Goal: Task Accomplishment & Management: Manage account settings

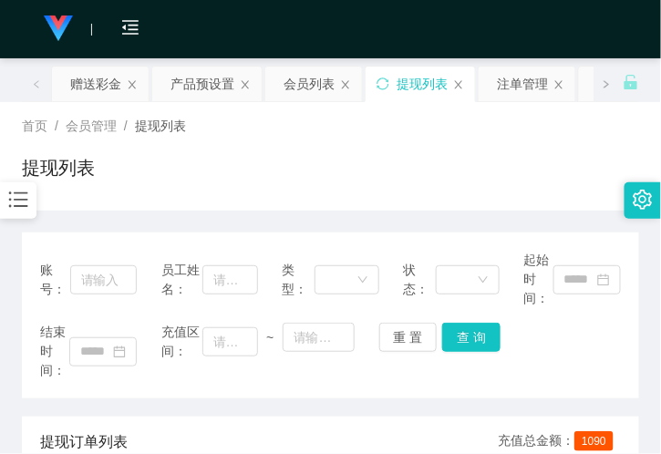
scroll to position [202, 0]
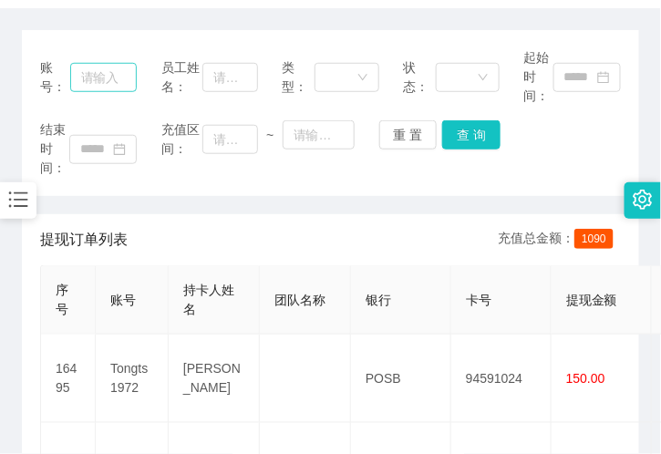
drag, startPoint x: 168, startPoint y: 35, endPoint x: 96, endPoint y: 77, distance: 83.8
click at [168, 35] on div "账号： 员工姓名： 类型： 状态： 起始时间： 结束时间： 充值区间： ~ 重 置 查 询" at bounding box center [330, 113] width 617 height 166
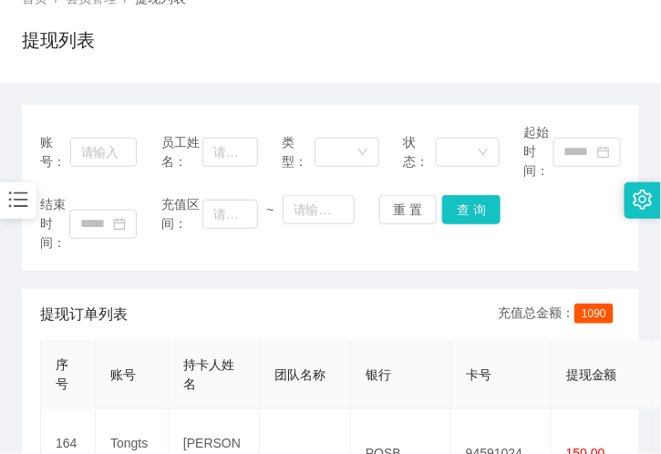
scroll to position [0, 0]
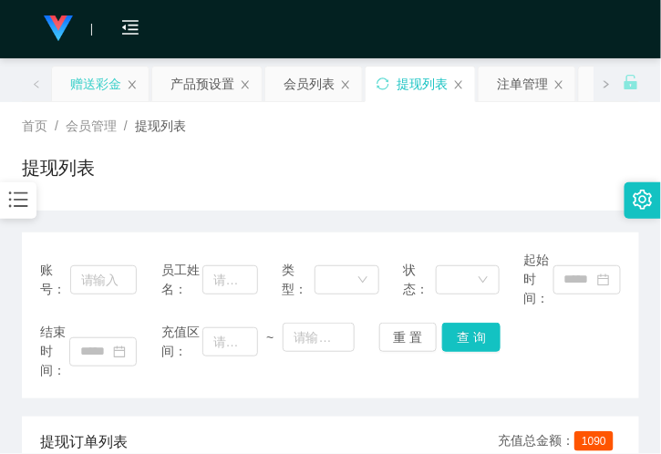
click at [103, 86] on div "赠送彩金" at bounding box center [95, 84] width 51 height 35
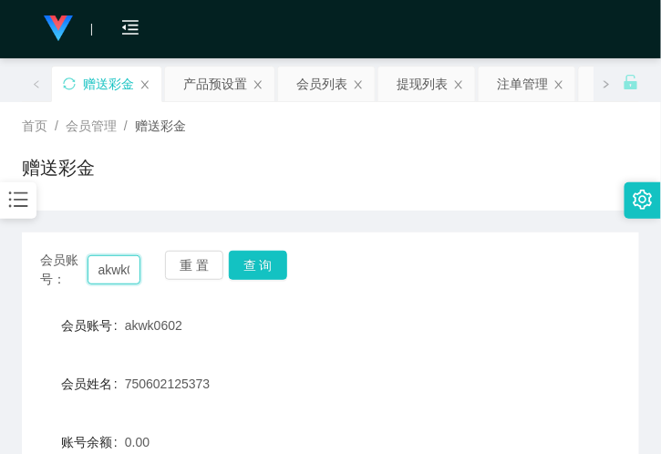
click at [111, 278] on input "akwk0602" at bounding box center [114, 269] width 53 height 29
click at [251, 261] on button "查 询" at bounding box center [258, 265] width 58 height 29
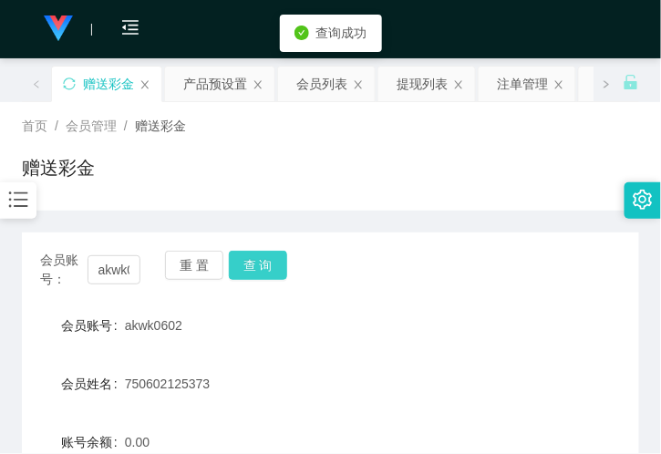
scroll to position [304, 0]
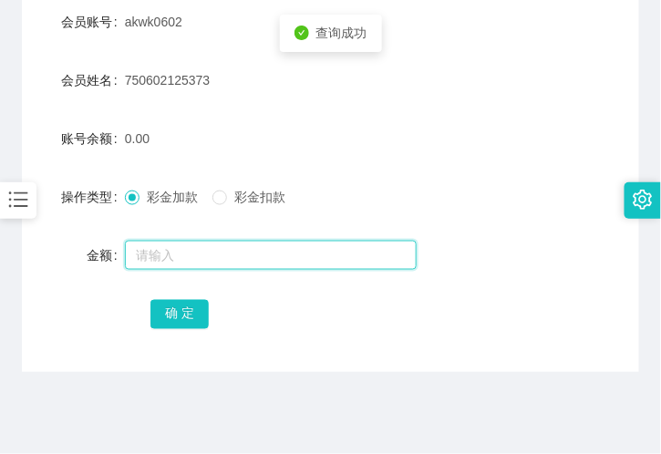
click at [180, 251] on input "text" at bounding box center [271, 255] width 292 height 29
type input "100"
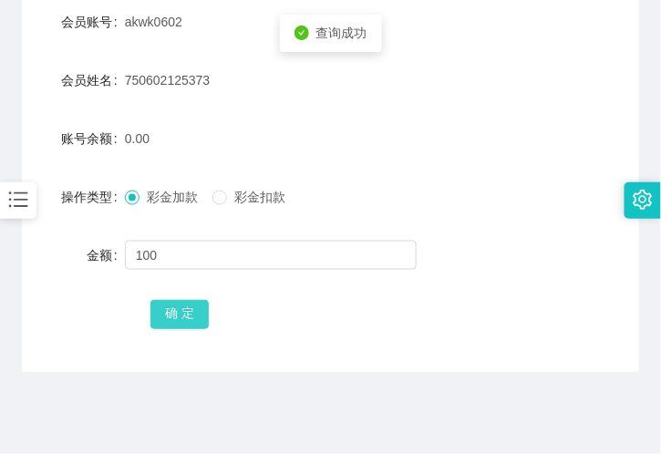
click at [187, 306] on button "确 定" at bounding box center [179, 314] width 58 height 29
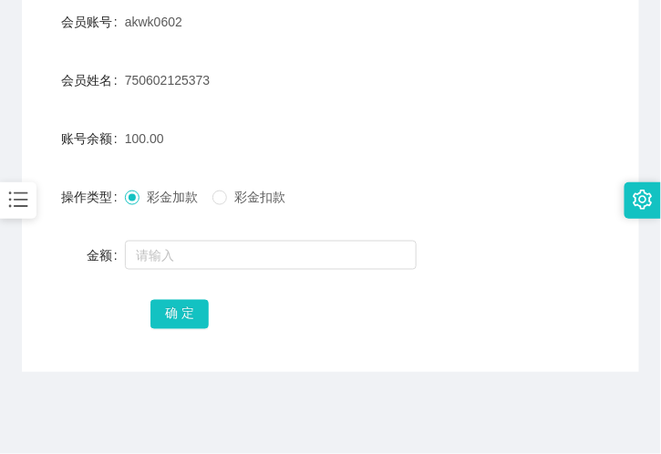
click at [103, 299] on div "确 定" at bounding box center [330, 313] width 617 height 36
click at [183, 319] on button "确 定" at bounding box center [179, 314] width 58 height 29
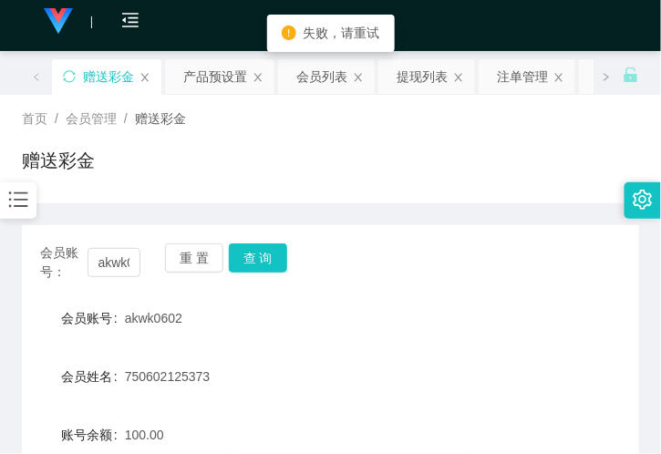
scroll to position [0, 0]
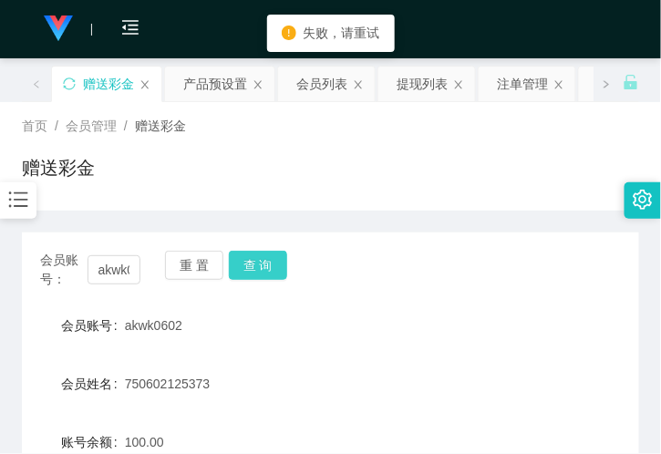
click at [264, 259] on button "查 询" at bounding box center [258, 265] width 58 height 29
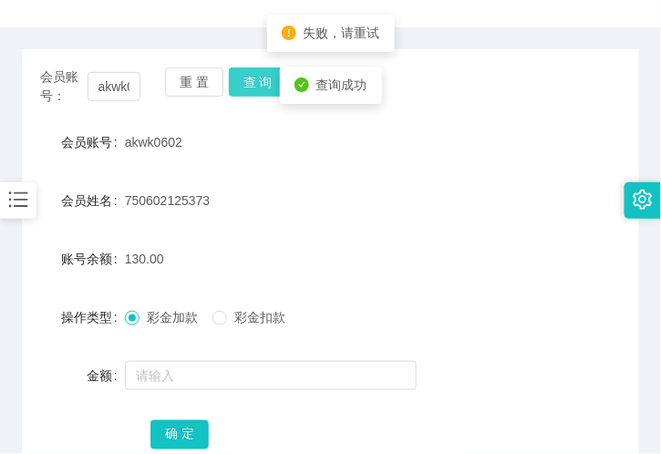
scroll to position [202, 0]
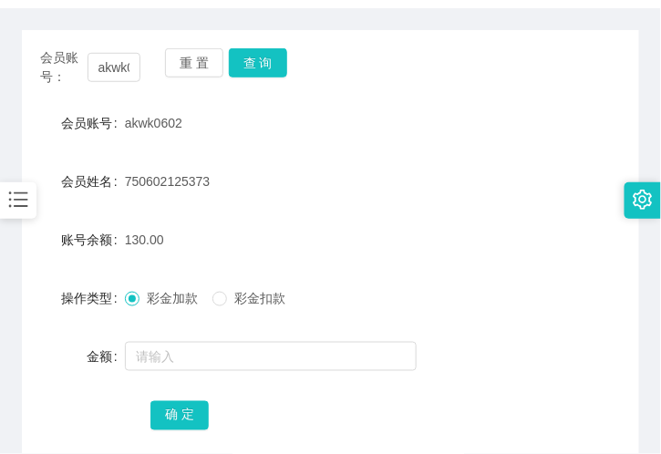
drag, startPoint x: 262, startPoint y: 108, endPoint x: 233, endPoint y: 100, distance: 29.2
click at [262, 106] on div "akwk0602" at bounding box center [305, 123] width 360 height 36
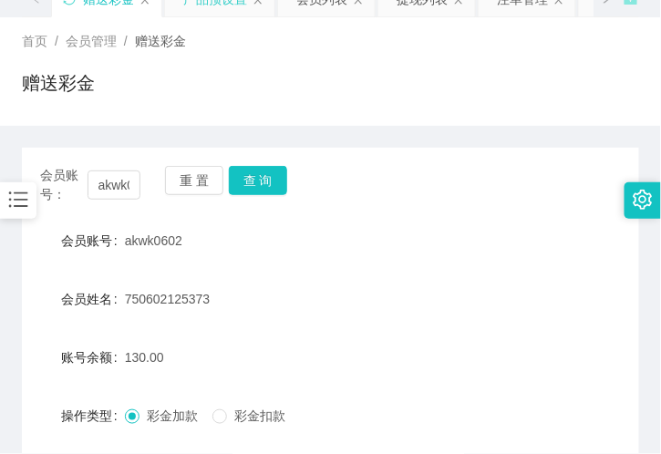
scroll to position [0, 0]
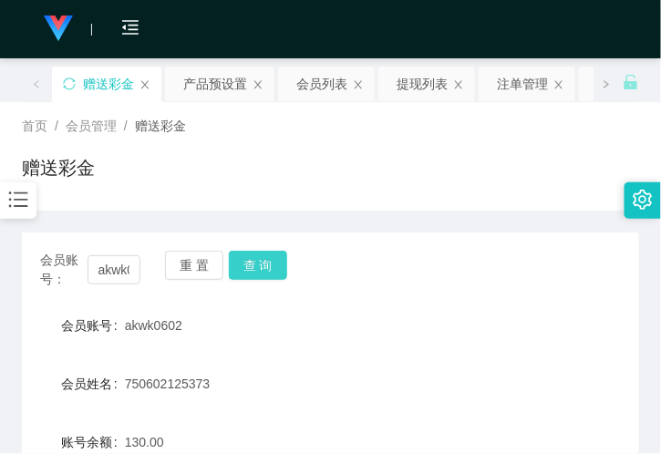
click at [270, 251] on button "查 询" at bounding box center [258, 265] width 58 height 29
click at [261, 269] on button "查 询" at bounding box center [258, 265] width 58 height 29
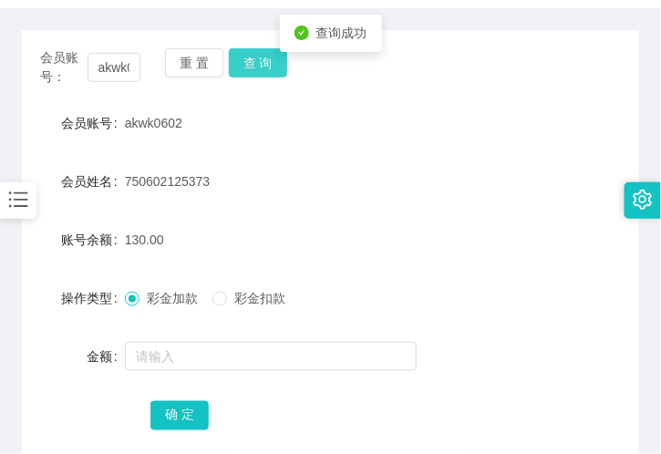
scroll to position [101, 0]
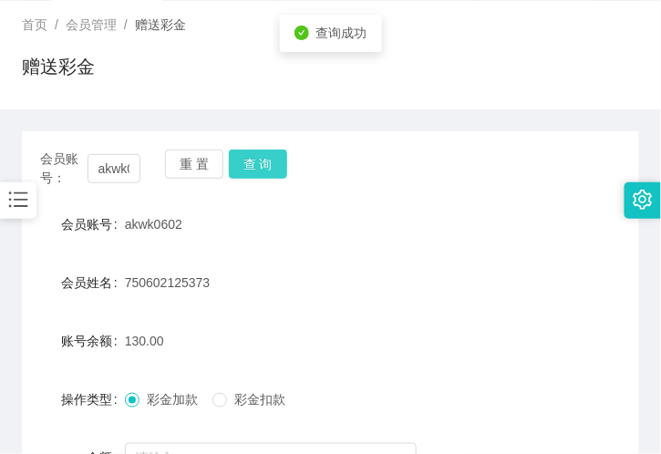
click at [248, 174] on button "查 询" at bounding box center [258, 164] width 58 height 29
click at [271, 170] on button "查 询" at bounding box center [258, 164] width 58 height 29
click at [271, 170] on div "会员账号： akwk0602 重 置 查 询" at bounding box center [330, 169] width 617 height 38
click at [271, 170] on button "查 询" at bounding box center [258, 164] width 58 height 29
click at [250, 173] on button "查 询" at bounding box center [258, 164] width 58 height 29
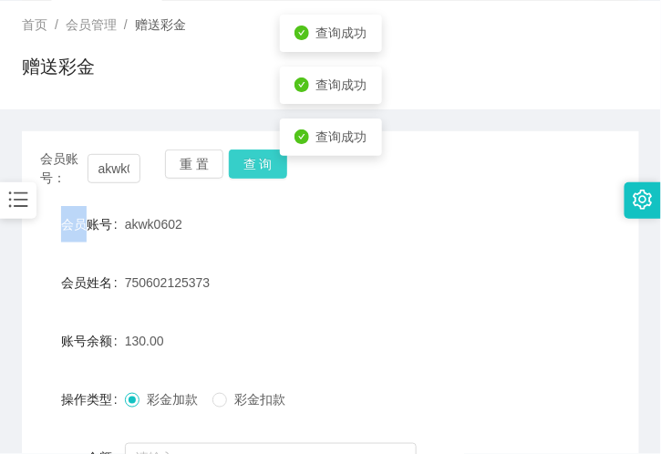
click at [250, 173] on button "查 询" at bounding box center [258, 164] width 58 height 29
click at [246, 173] on button "查 询" at bounding box center [258, 164] width 58 height 29
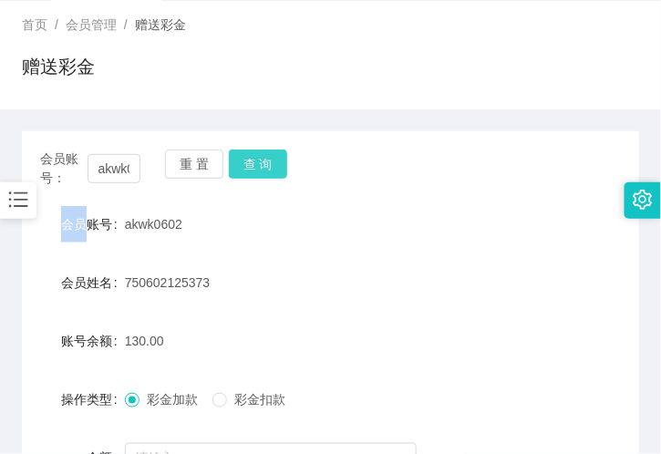
click at [242, 169] on button "查 询" at bounding box center [258, 164] width 58 height 29
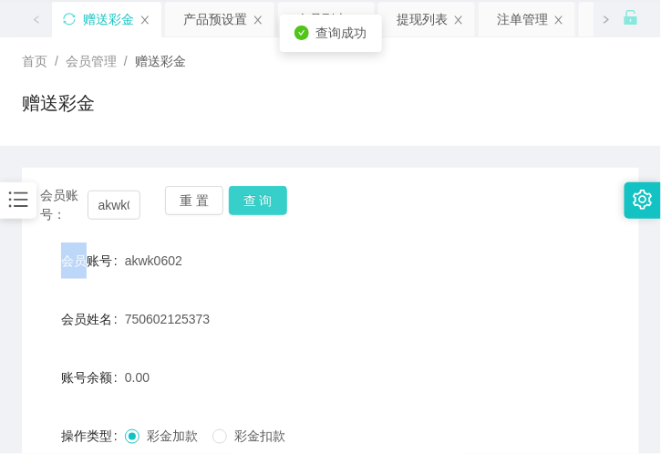
scroll to position [0, 0]
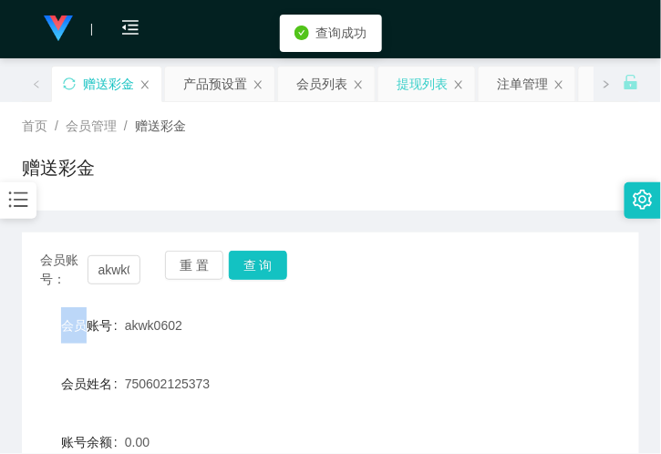
click at [414, 93] on div "提现列表" at bounding box center [422, 84] width 51 height 35
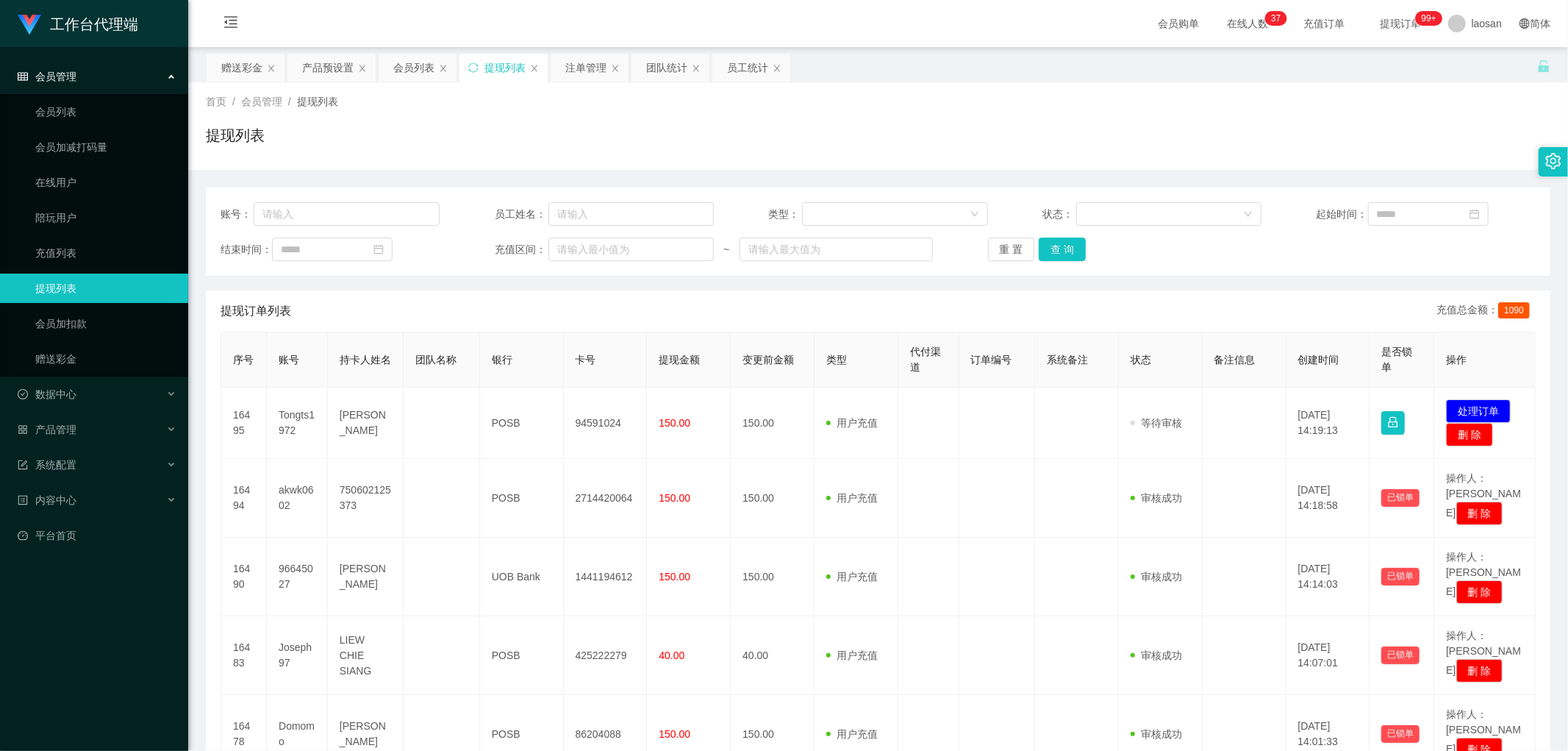
click at [532, 244] on div "重 置 查 询" at bounding box center [1098, 248] width 219 height 23
click at [532, 250] on button "查 询" at bounding box center [1062, 248] width 47 height 23
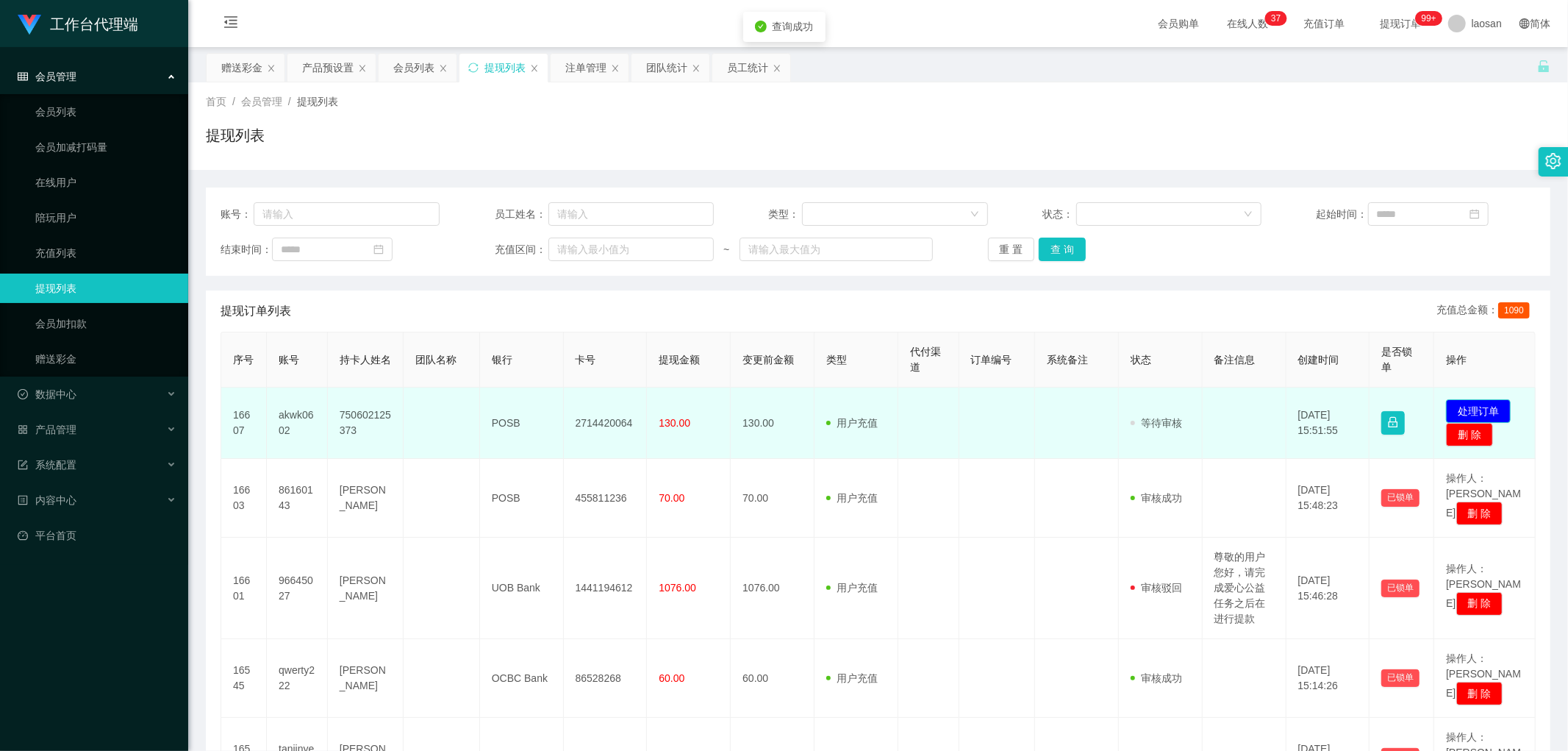
click at [532, 365] on button "处理订单" at bounding box center [1478, 411] width 65 height 23
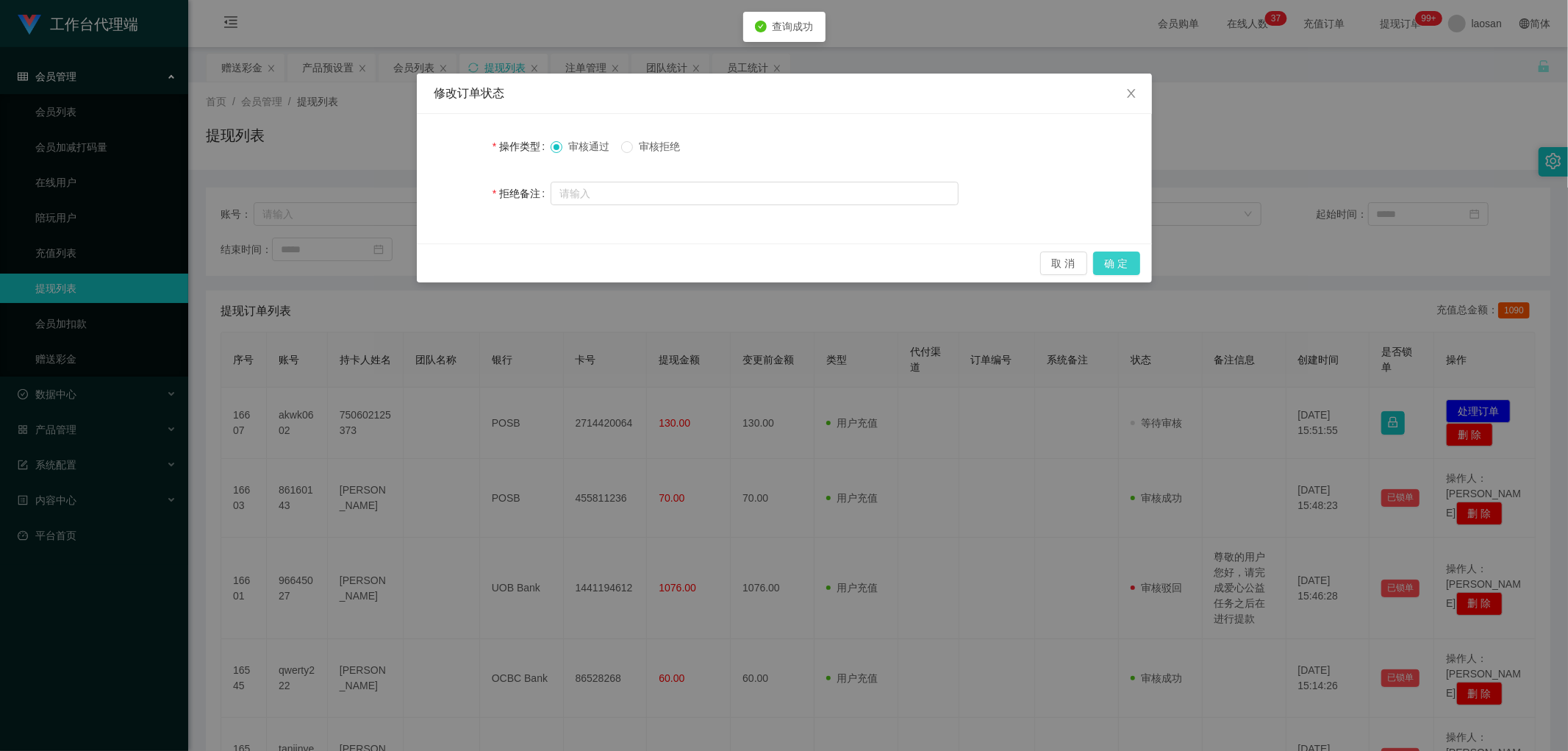
click at [532, 258] on button "确 定" at bounding box center [1117, 263] width 47 height 23
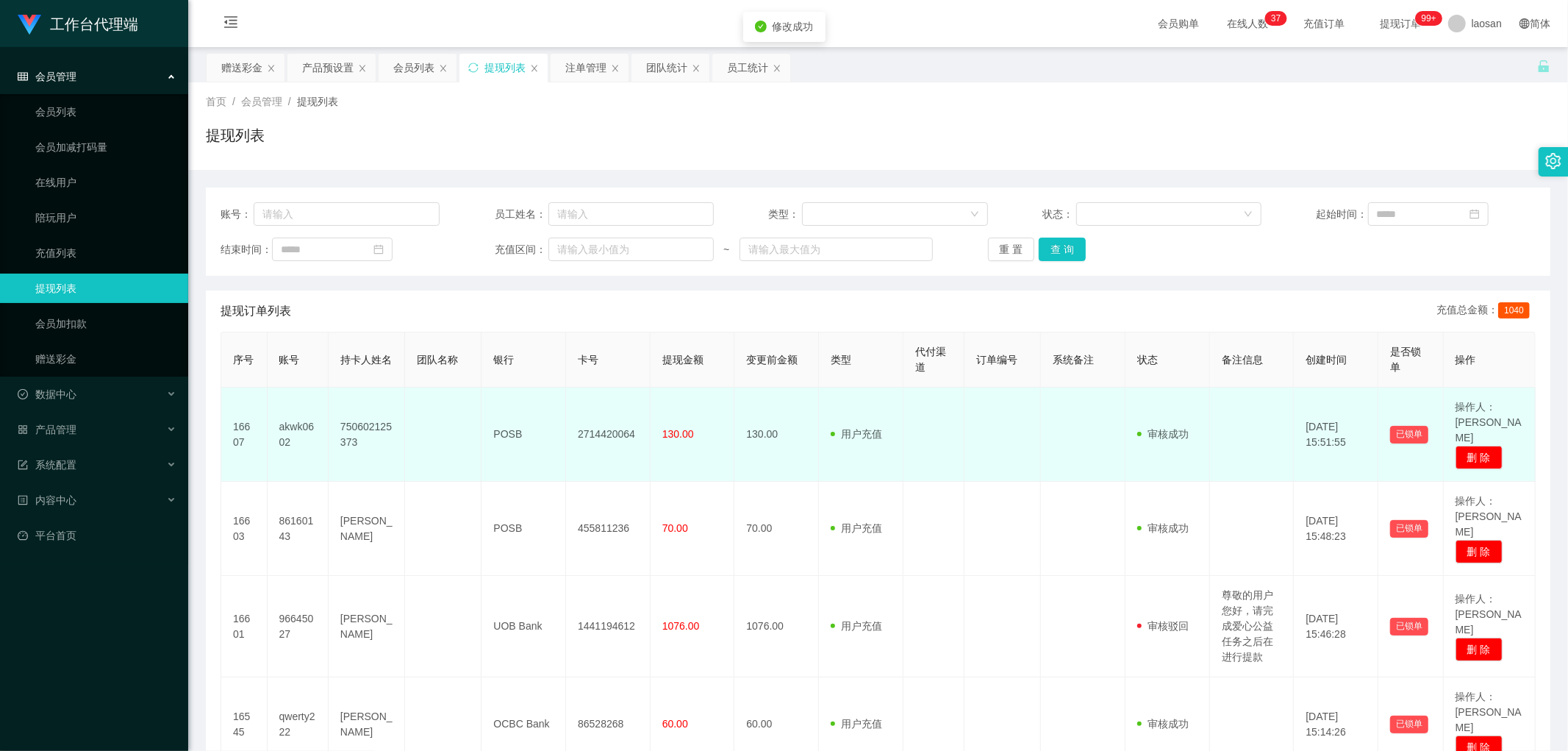
click at [532, 365] on td "2714420064" at bounding box center [608, 434] width 85 height 94
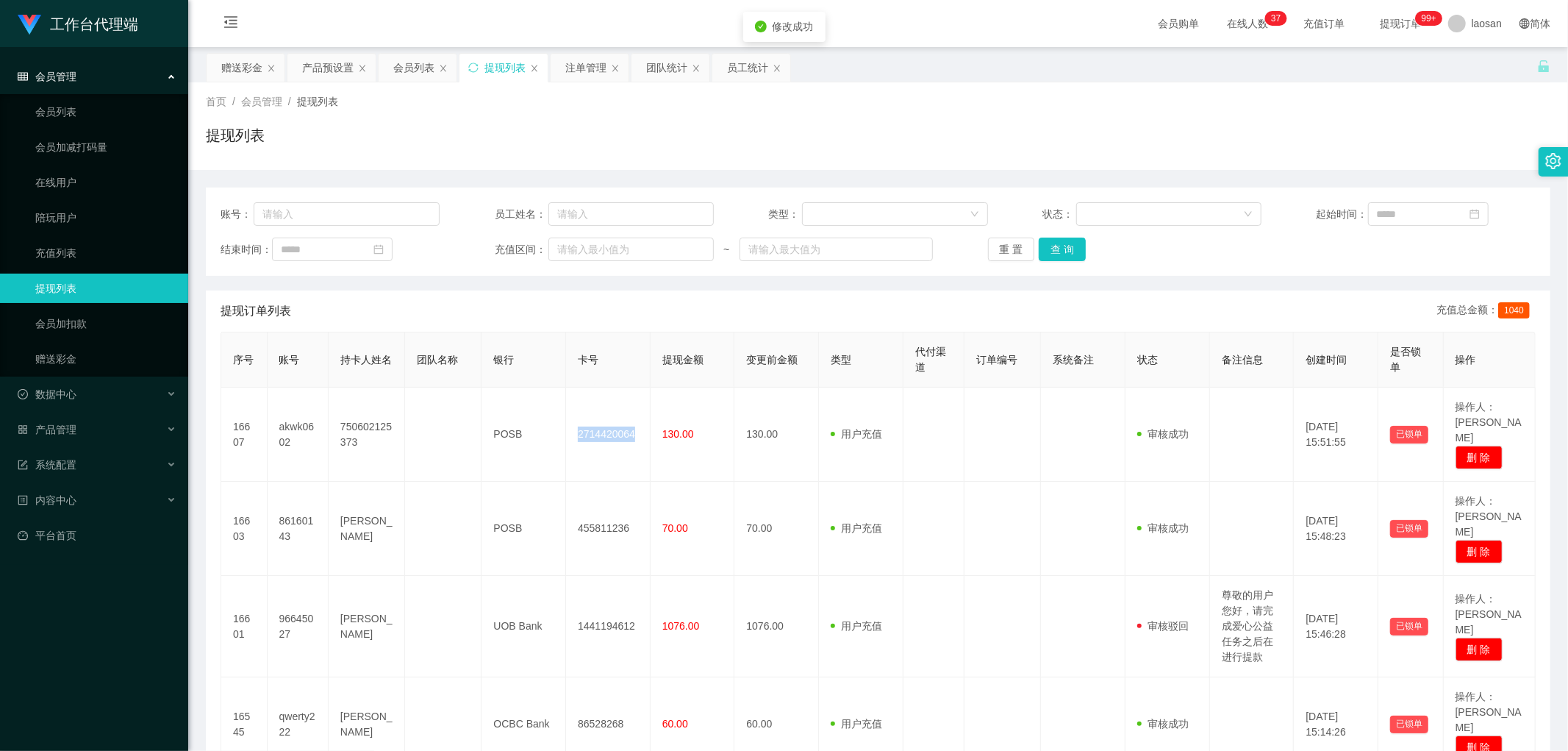
copy td "2714420064"
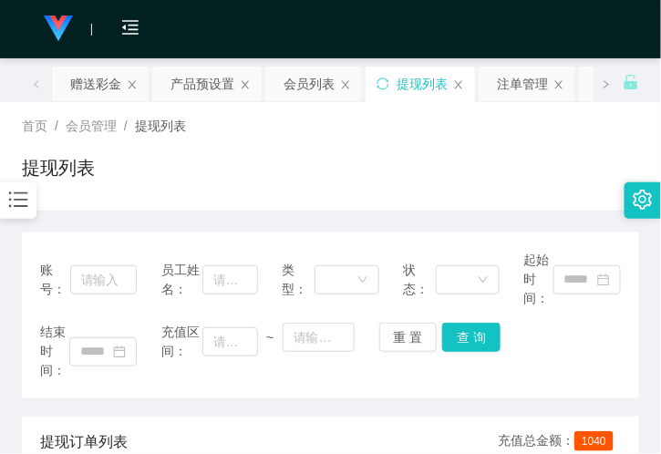
click at [192, 158] on div "提现列表" at bounding box center [330, 175] width 617 height 42
click at [112, 92] on div "赠送彩金" at bounding box center [95, 84] width 51 height 35
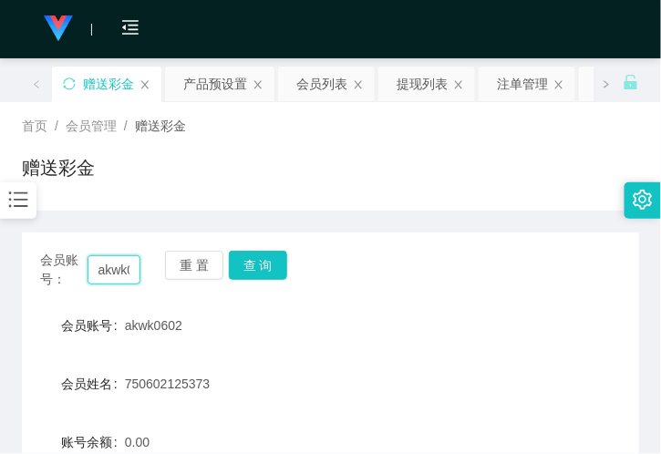
click at [135, 273] on input "akwk0602" at bounding box center [114, 269] width 53 height 29
click at [121, 270] on input "akwk0602" at bounding box center [114, 269] width 53 height 29
drag, startPoint x: 121, startPoint y: 270, endPoint x: 161, endPoint y: 270, distance: 40.1
click at [121, 270] on input "akwk0602" at bounding box center [114, 269] width 53 height 29
paste input "83218841"
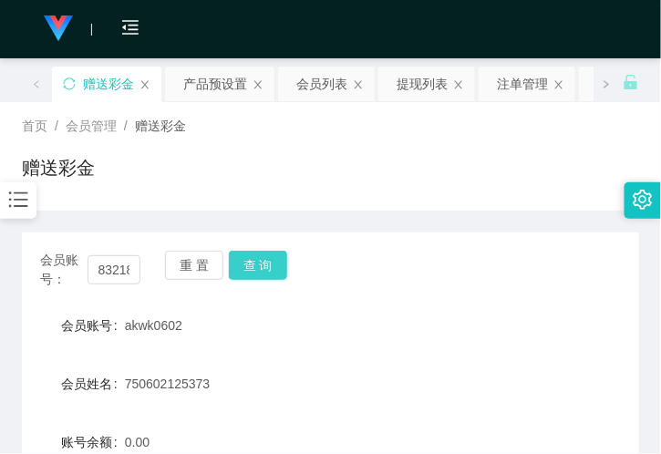
click at [234, 271] on button "查 询" at bounding box center [258, 265] width 58 height 29
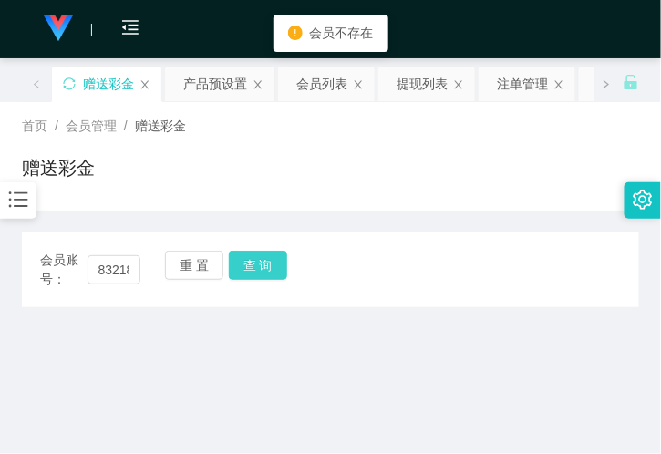
click at [260, 269] on button "查 询" at bounding box center [258, 265] width 58 height 29
click at [104, 89] on div "赠送彩金" at bounding box center [108, 84] width 51 height 35
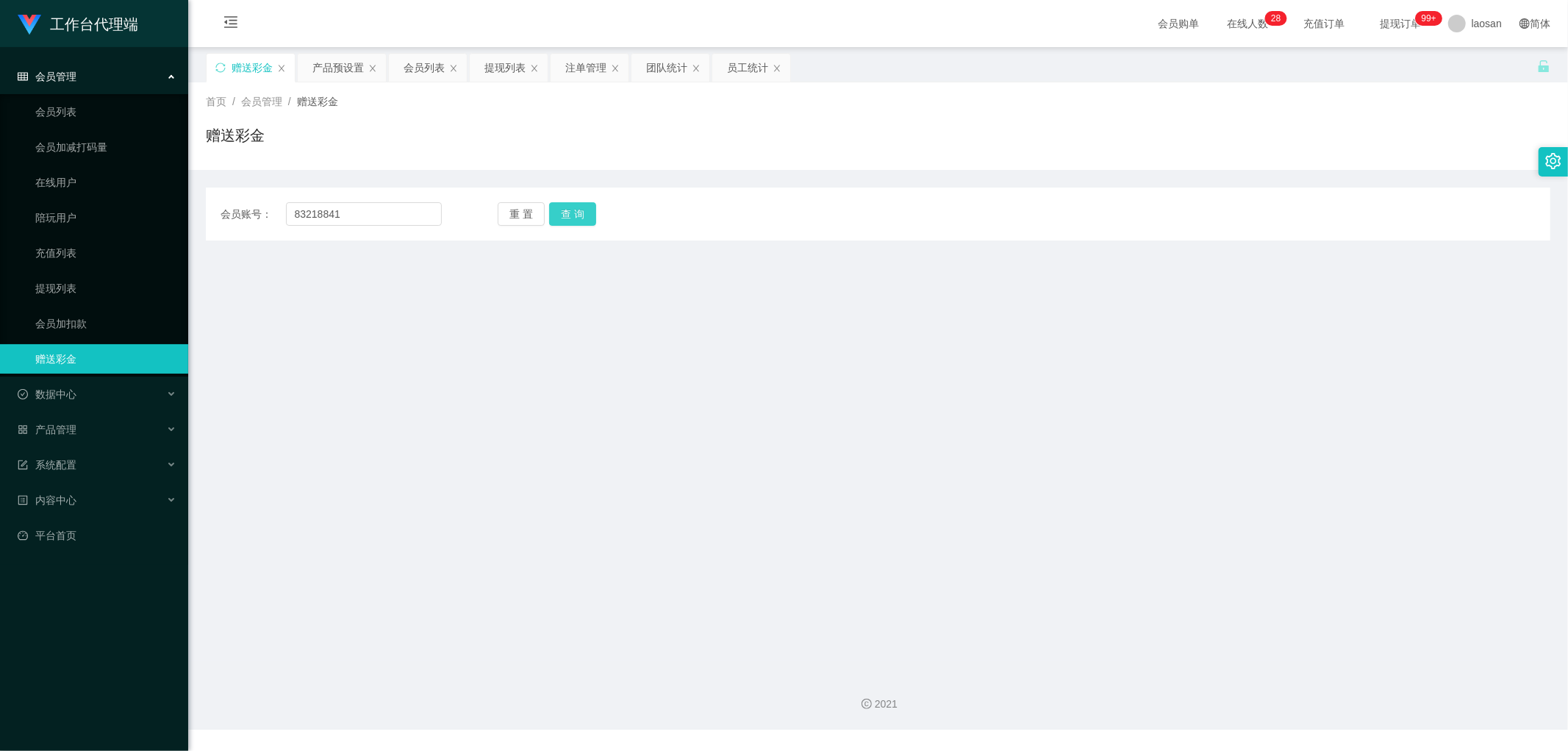
click at [532, 221] on button "查 询" at bounding box center [573, 214] width 47 height 23
click at [532, 237] on div "会员账号： 83218841 重 置 查 询 会员账号 akwk0602 会员姓名 750602125373 账号余额 0.00 操作类型 彩金加款 彩金扣款…" at bounding box center [878, 214] width 1345 height 53
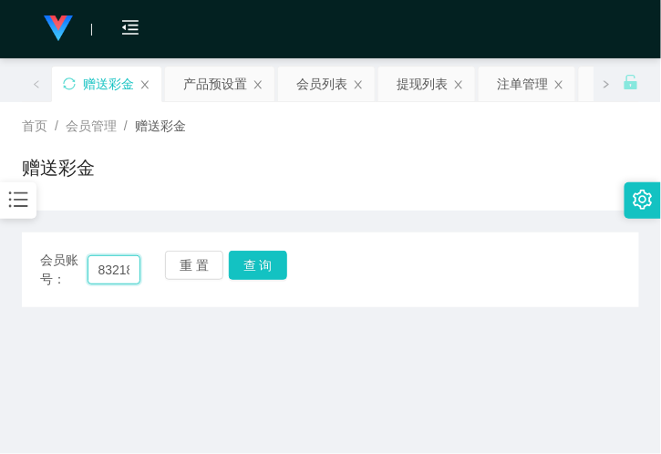
click at [101, 262] on input "83218841" at bounding box center [114, 269] width 53 height 29
paste input "Jabberstep"
type input "Jabberstep"
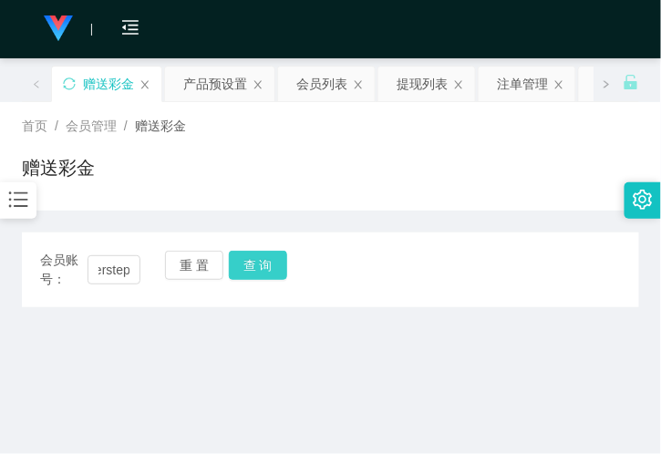
click at [247, 257] on button "查 询" at bounding box center [258, 265] width 58 height 29
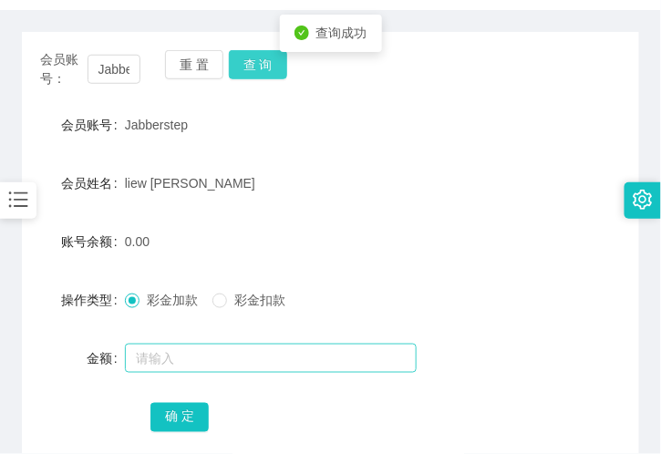
scroll to position [202, 0]
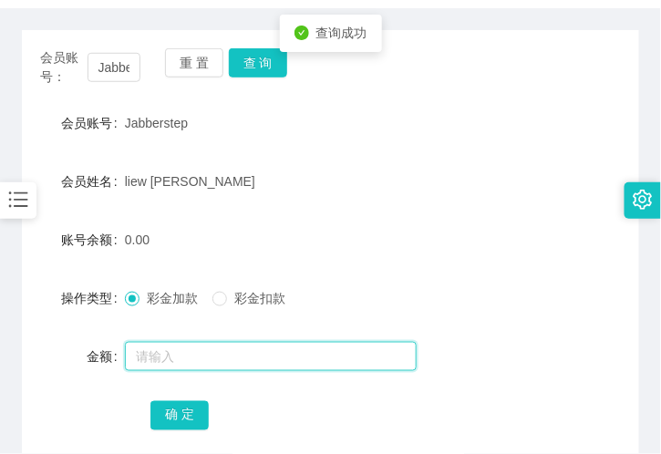
click at [173, 342] on input "text" at bounding box center [271, 356] width 292 height 29
type input "72"
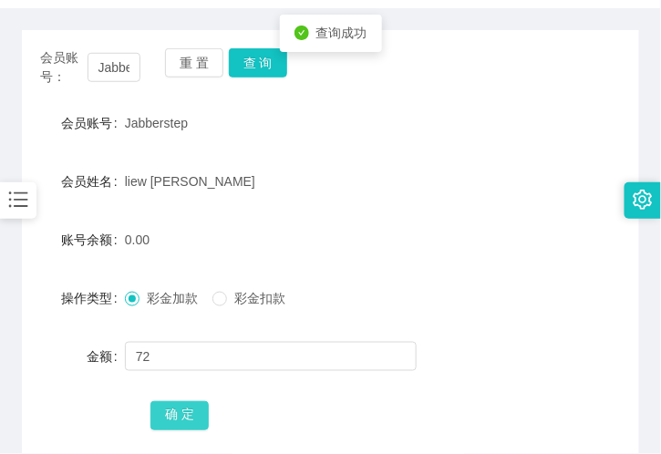
click at [180, 407] on button "确 定" at bounding box center [179, 415] width 58 height 29
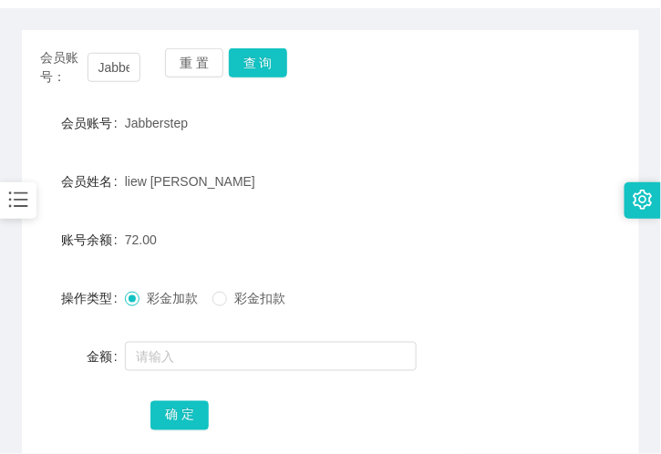
drag, startPoint x: 353, startPoint y: 216, endPoint x: 285, endPoint y: 149, distance: 95.4
click at [353, 216] on form "会员账号 Jabberstep 会员姓名 liew shang zhi 账号余额 72.00 操作类型 彩金加款 彩金扣款 金额 确 定" at bounding box center [330, 269] width 617 height 328
drag, startPoint x: 273, startPoint y: 80, endPoint x: 265, endPoint y: 68, distance: 14.4
click at [272, 80] on div "会员账号： Jabberstep 重 置 查 询" at bounding box center [330, 67] width 617 height 38
click at [265, 68] on button "查 询" at bounding box center [258, 62] width 58 height 29
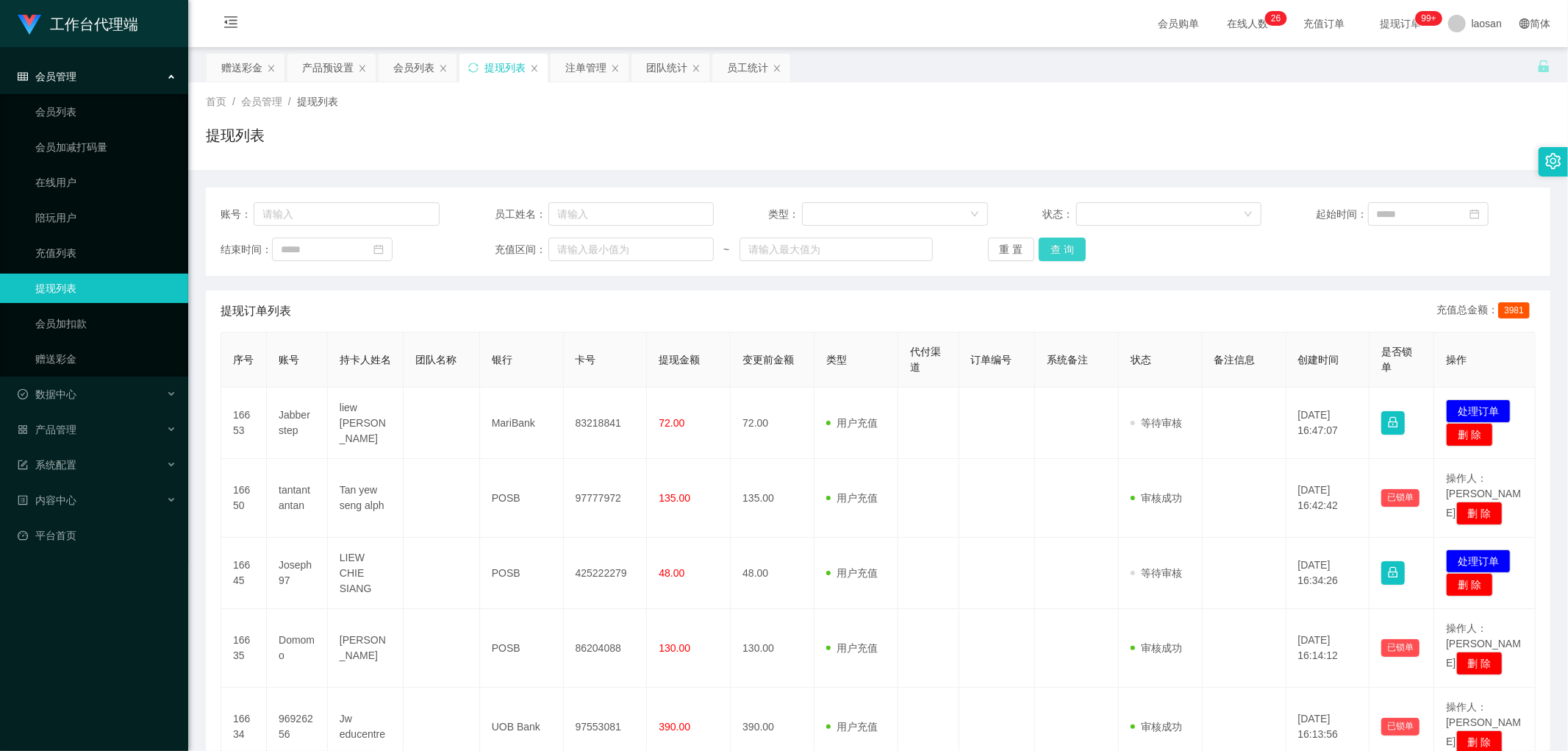
click at [1053, 254] on button "查 询" at bounding box center [1062, 248] width 47 height 23
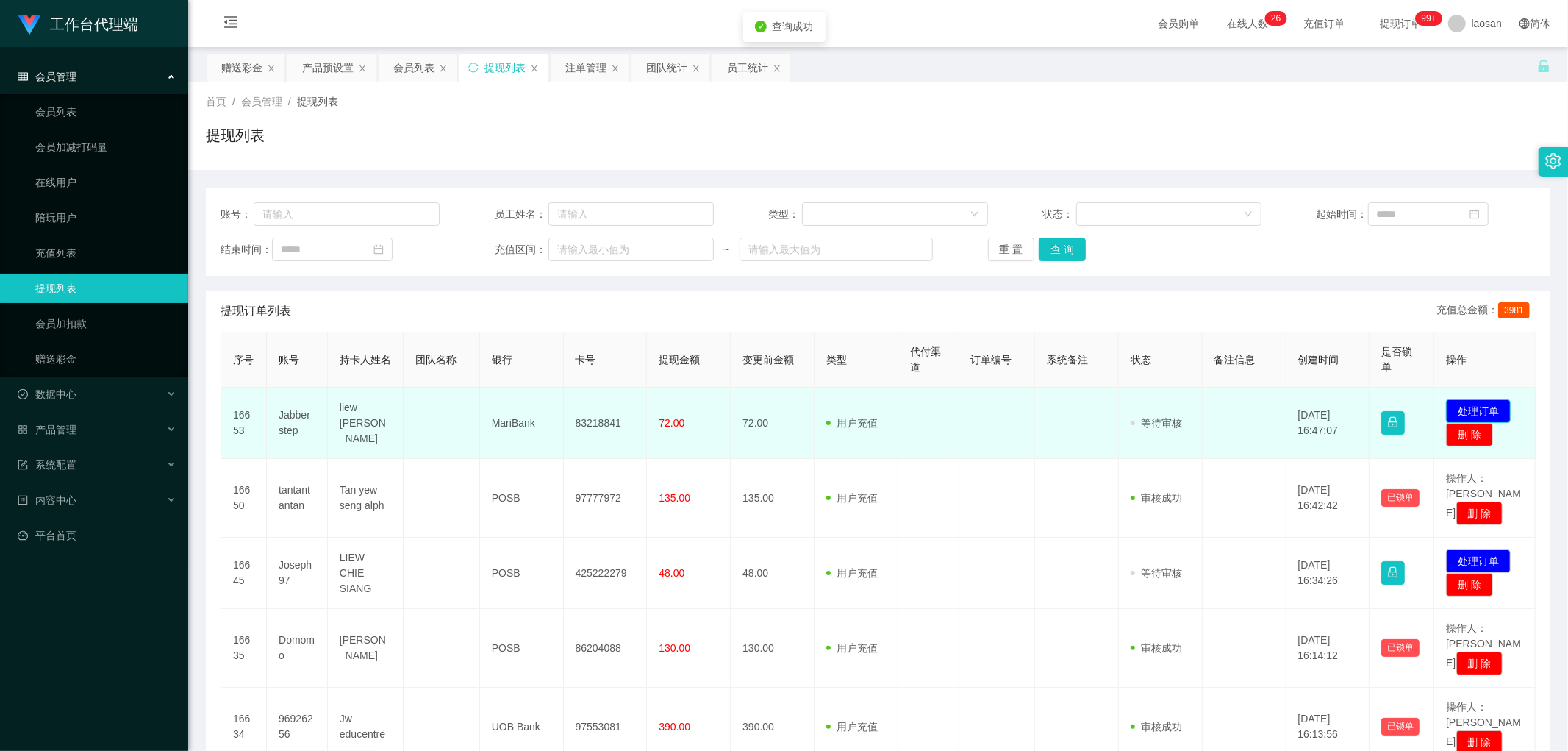
click at [1491, 407] on button "处理订单" at bounding box center [1478, 411] width 65 height 23
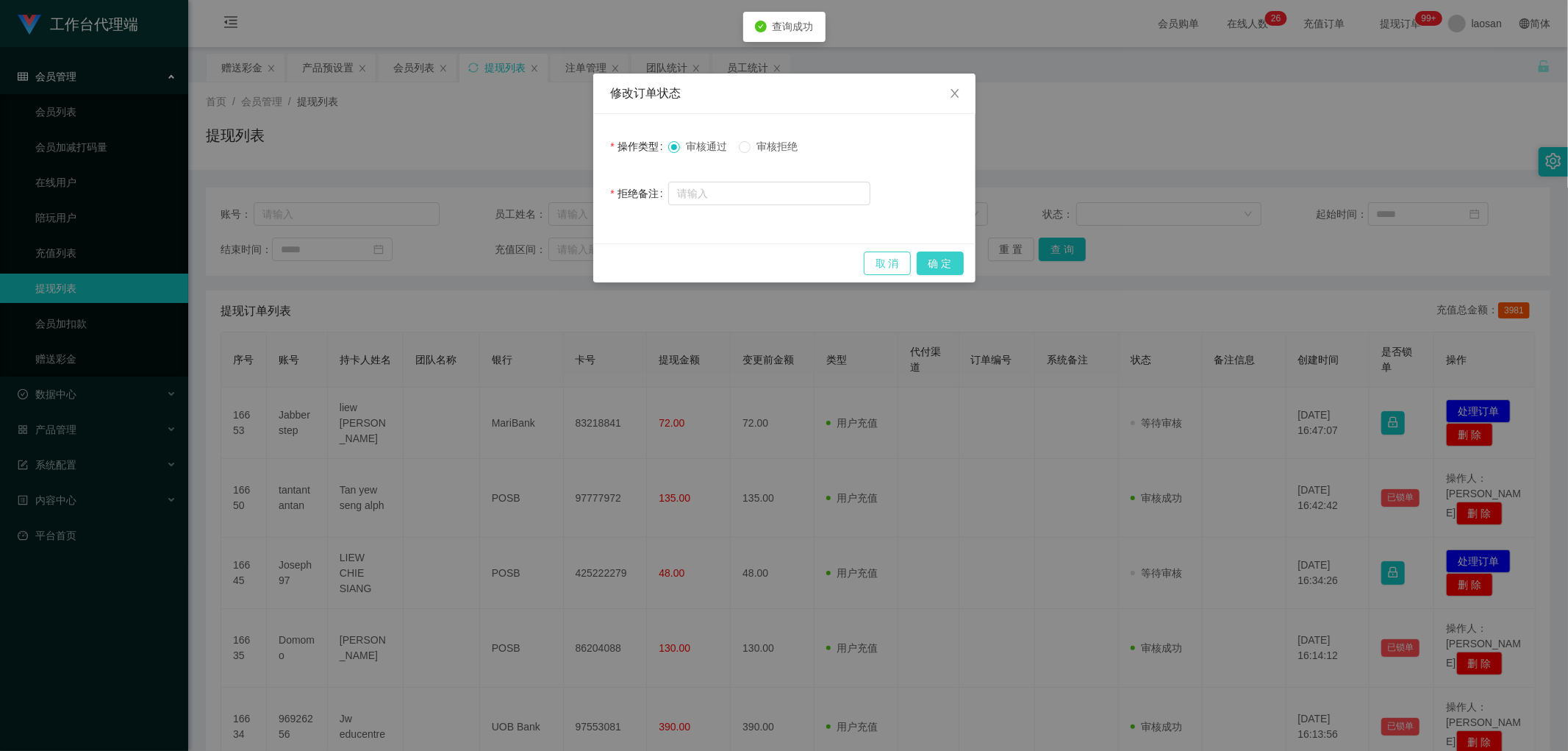
drag, startPoint x: 937, startPoint y: 262, endPoint x: 909, endPoint y: 267, distance: 28.4
click at [936, 261] on button "确 定" at bounding box center [940, 263] width 47 height 23
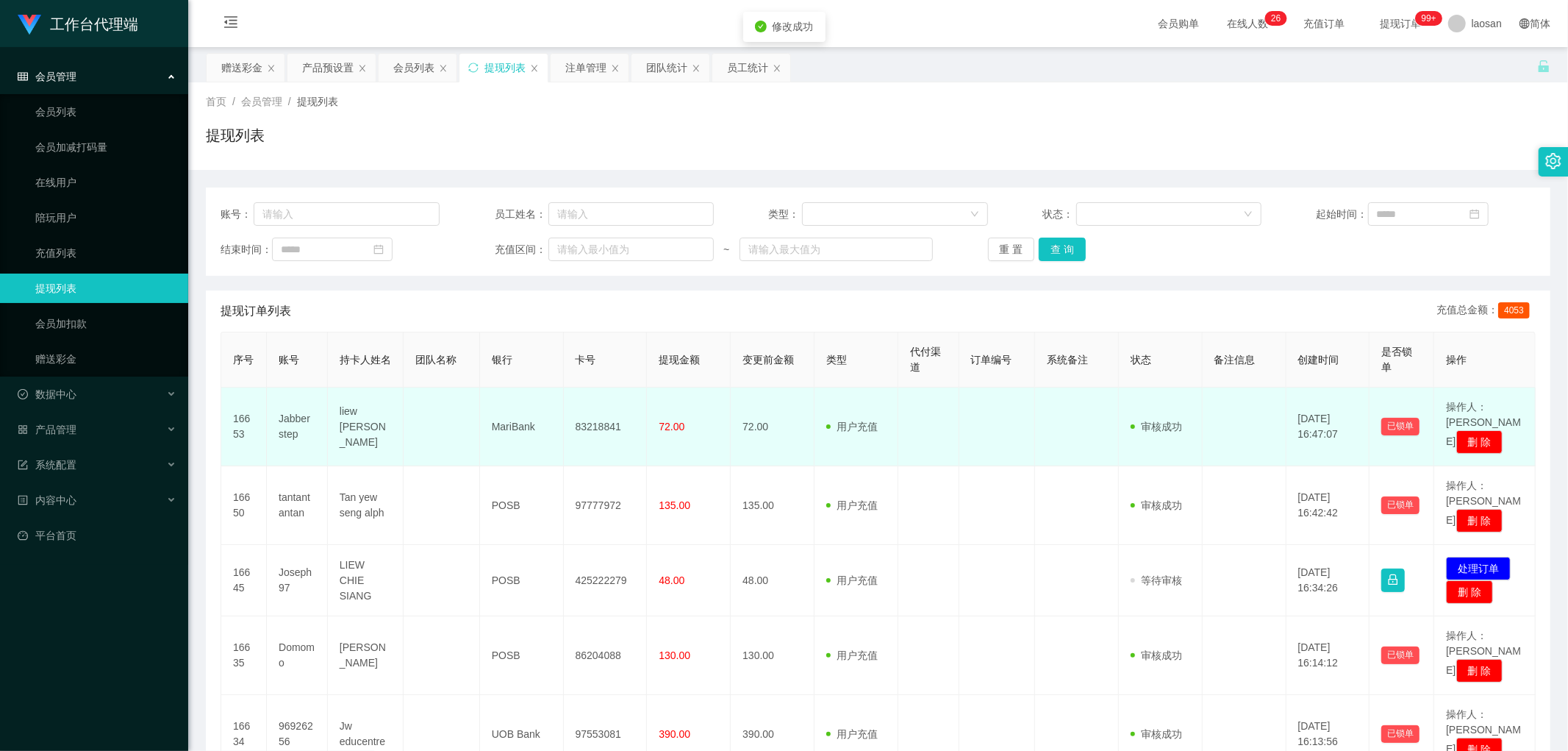
click at [593, 418] on td "83218841" at bounding box center [606, 427] width 84 height 79
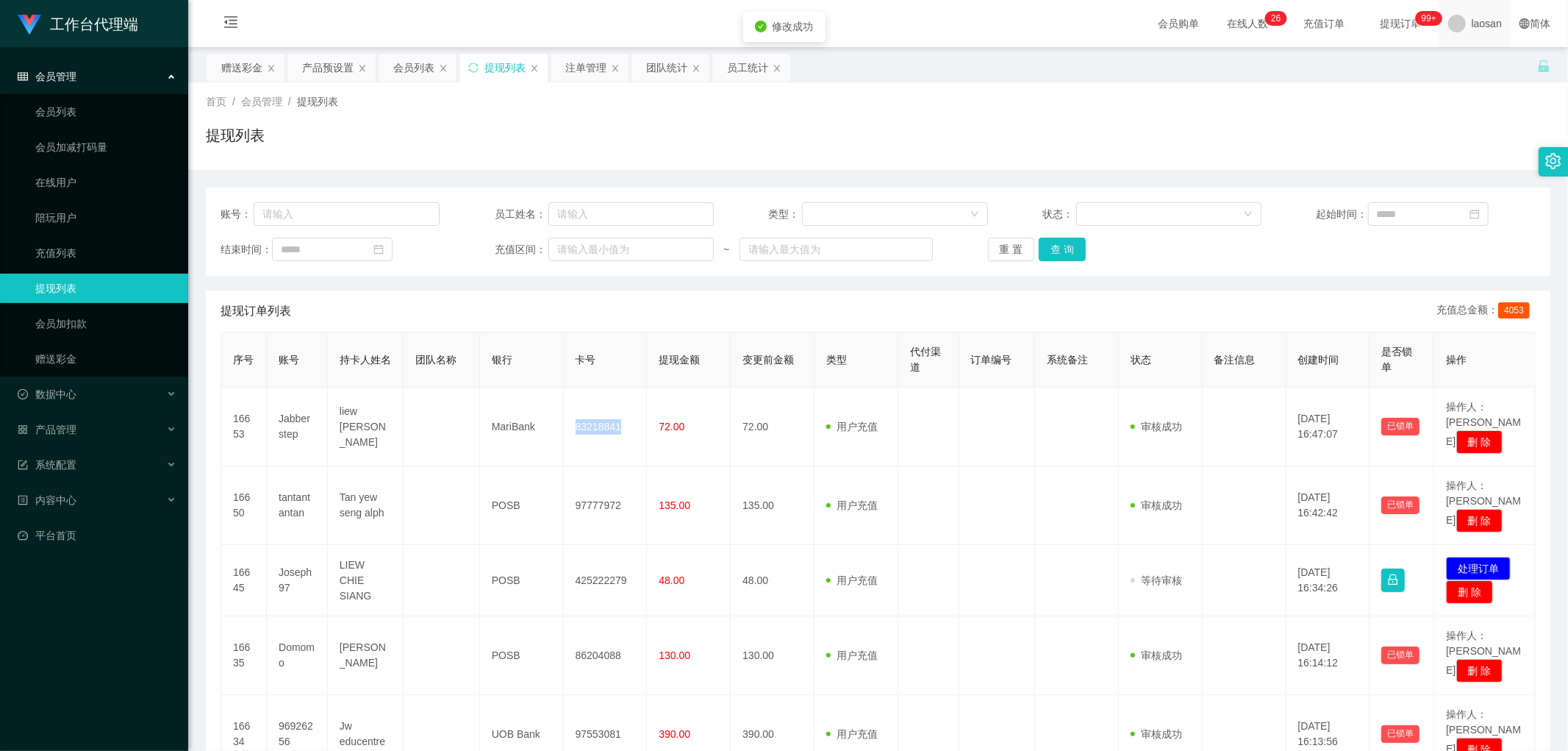
copy td "83218841"
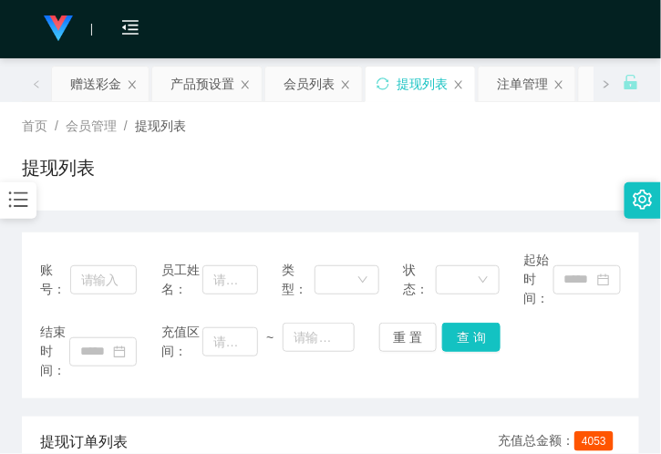
click at [222, 146] on div "首页 / 会员管理 / 提现列表 / 提现列表" at bounding box center [330, 156] width 617 height 79
click at [105, 79] on div "赠送彩金" at bounding box center [95, 84] width 51 height 35
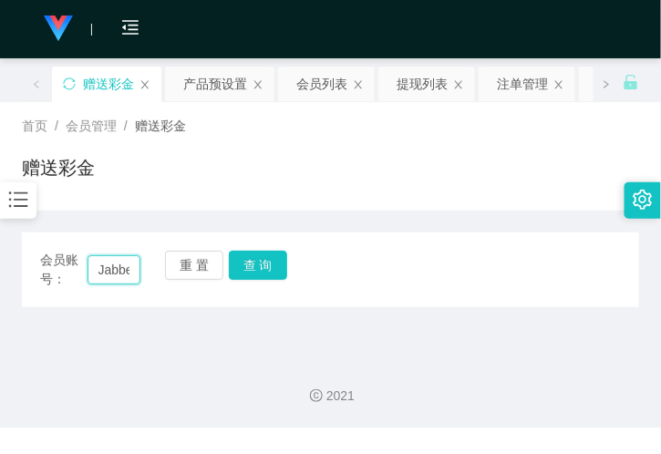
click at [113, 266] on input "Jabberstep" at bounding box center [114, 269] width 53 height 29
paste input "akwk0602"
type input "akwk0602"
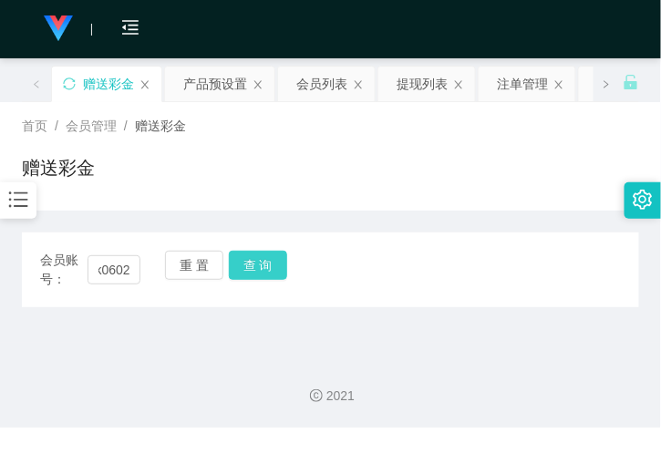
click at [258, 258] on button "查 询" at bounding box center [258, 265] width 58 height 29
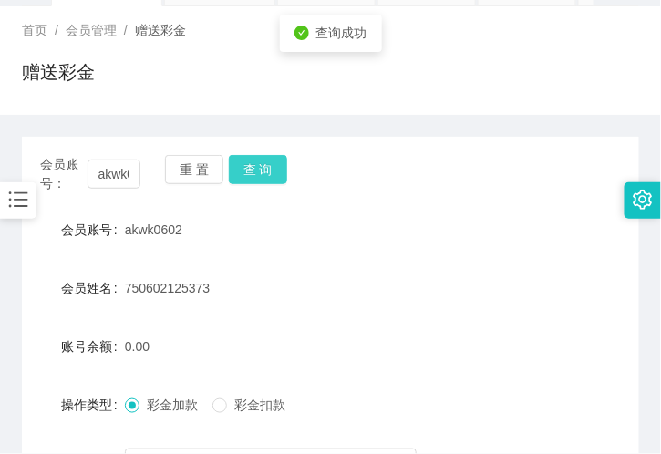
scroll to position [202, 0]
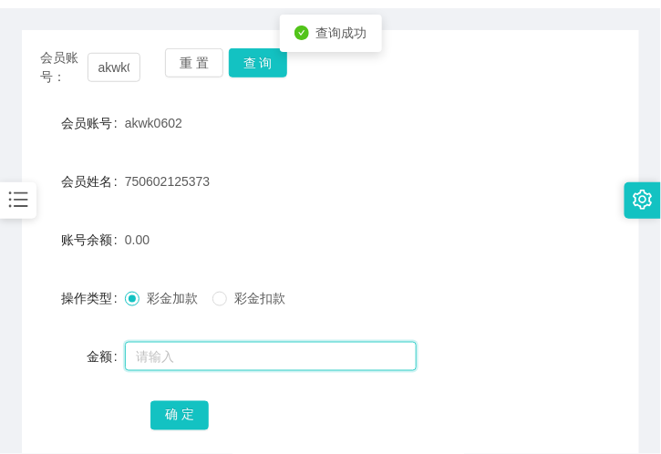
click at [184, 359] on input "text" at bounding box center [271, 356] width 292 height 29
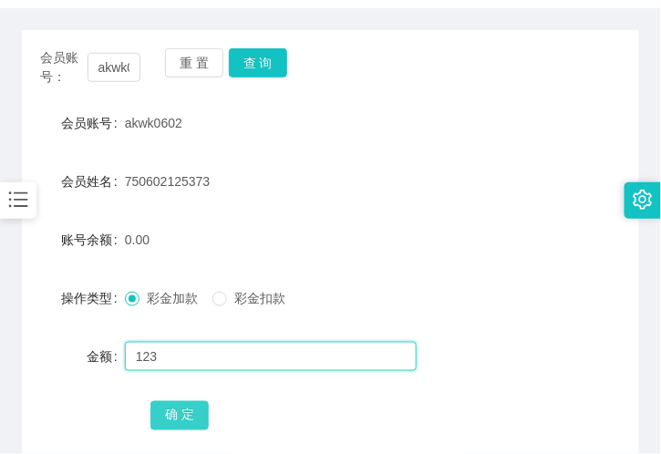
type input "123"
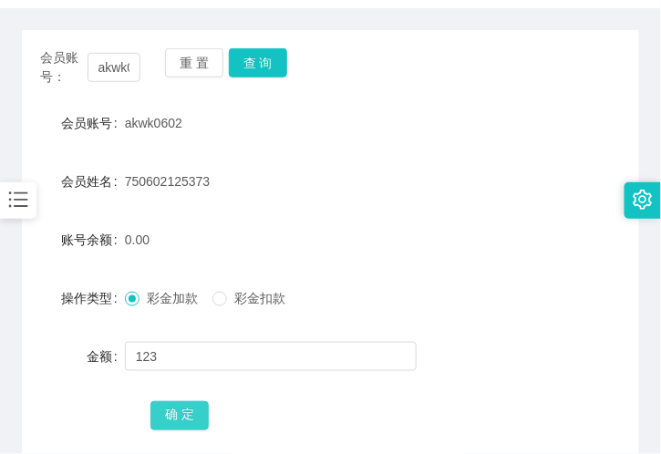
click at [187, 427] on button "确 定" at bounding box center [179, 415] width 58 height 29
click at [197, 119] on div "akwk0602" at bounding box center [305, 123] width 360 height 36
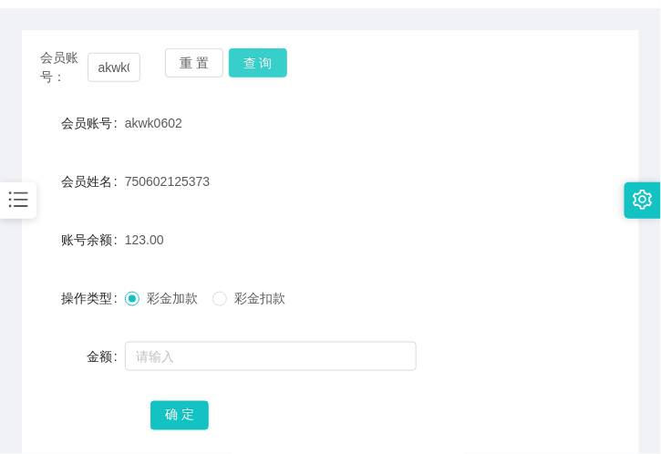
click at [276, 58] on button "查 询" at bounding box center [258, 62] width 58 height 29
click at [256, 65] on button "查 询" at bounding box center [258, 62] width 58 height 29
drag, startPoint x: 266, startPoint y: 41, endPoint x: 262, endPoint y: 57, distance: 17.0
click at [265, 41] on div "会员账号： akwk0602 重 置 查 询 会员账号 akwk0602 会员姓名 750602125373 账号余额 123.00 操作类型 彩金加款 彩金…" at bounding box center [330, 251] width 617 height 443
click at [262, 57] on button "查 询" at bounding box center [258, 62] width 58 height 29
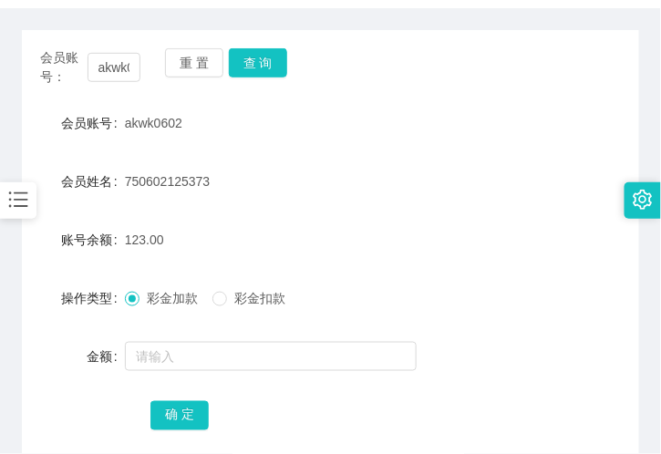
click at [192, 126] on div "akwk0602" at bounding box center [305, 123] width 360 height 36
click at [139, 239] on span "123.00" at bounding box center [144, 239] width 39 height 15
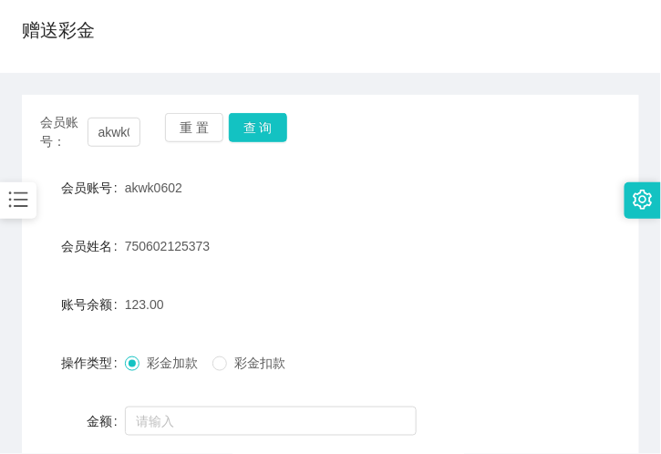
scroll to position [101, 0]
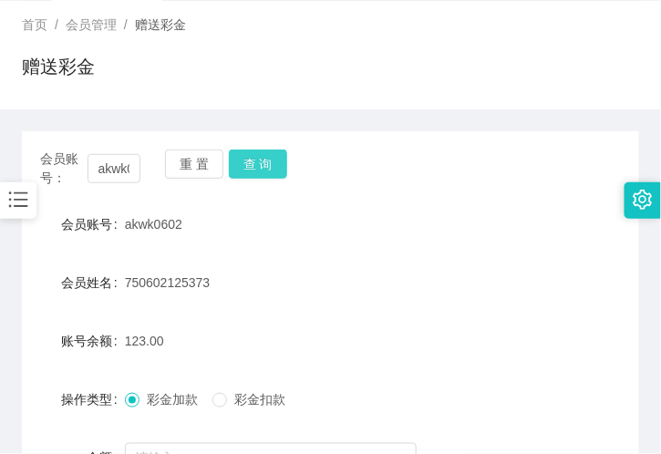
click at [265, 158] on button "查 询" at bounding box center [258, 164] width 58 height 29
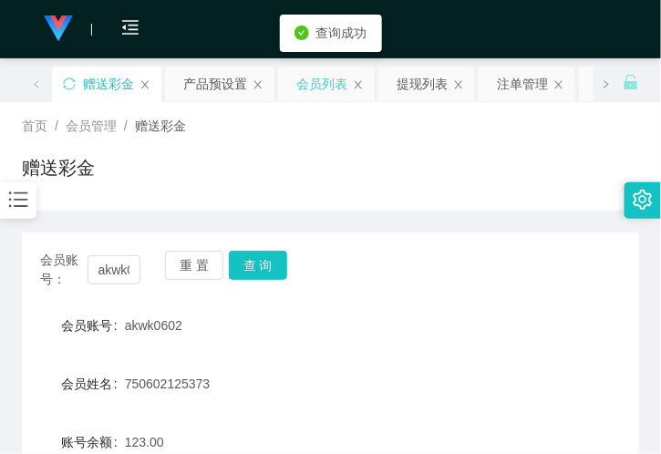
click at [314, 93] on div "会员列表" at bounding box center [321, 84] width 51 height 35
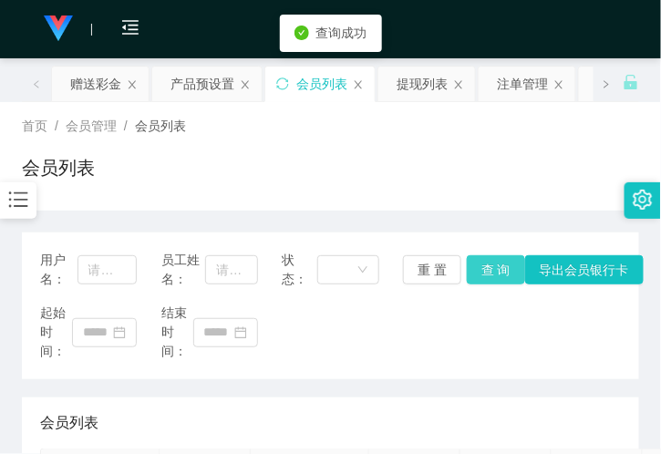
click at [490, 270] on button "查 询" at bounding box center [496, 269] width 58 height 29
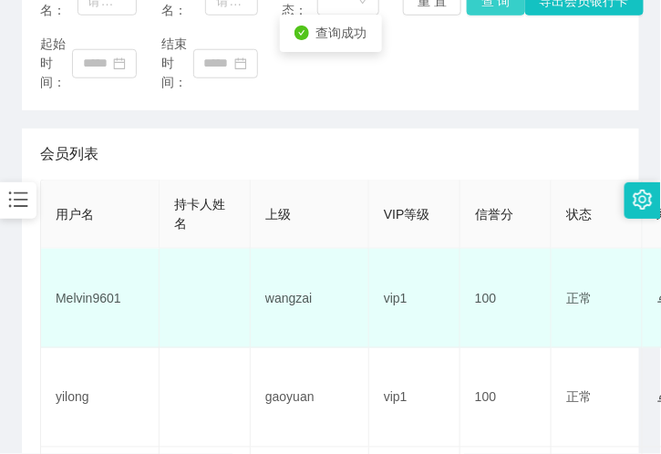
scroll to position [304, 0]
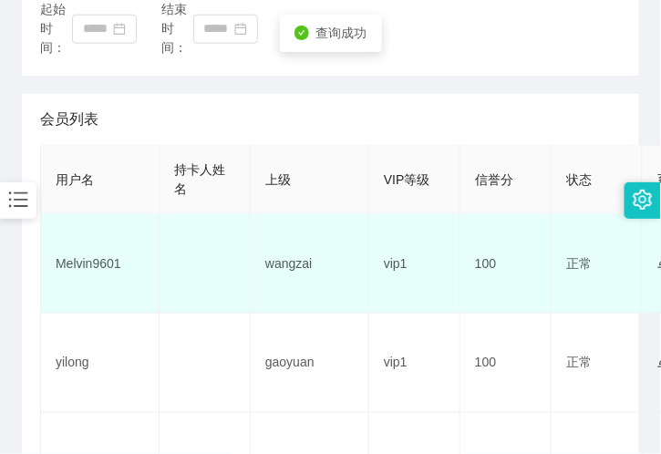
click at [109, 255] on td "Melvin9601" at bounding box center [100, 263] width 119 height 99
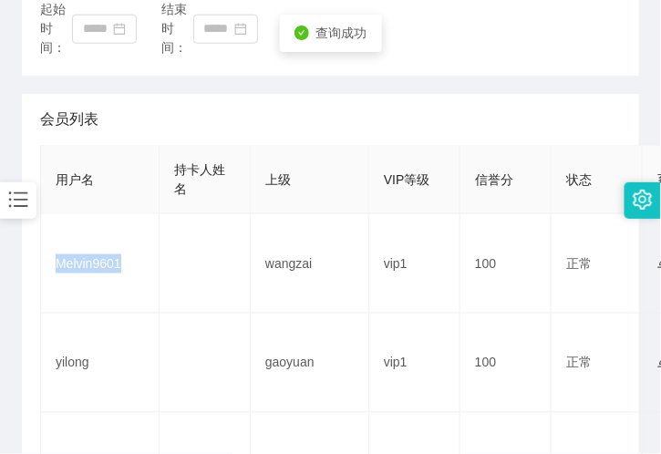
copy td "Melvin9601"
click at [130, 134] on div "会员列表" at bounding box center [330, 119] width 581 height 51
click at [307, 168] on th "上级" at bounding box center [310, 180] width 119 height 68
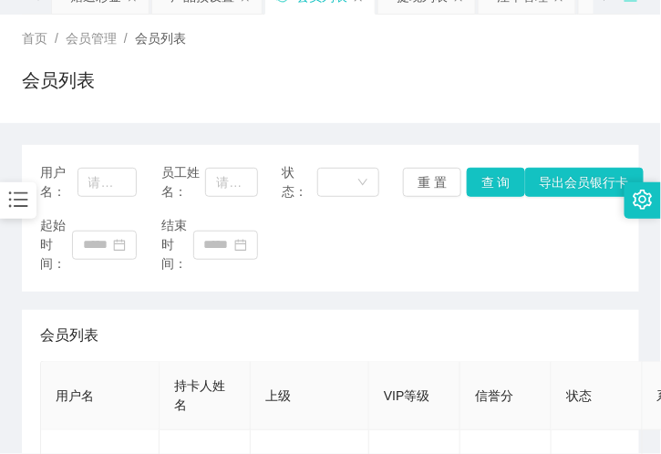
scroll to position [0, 0]
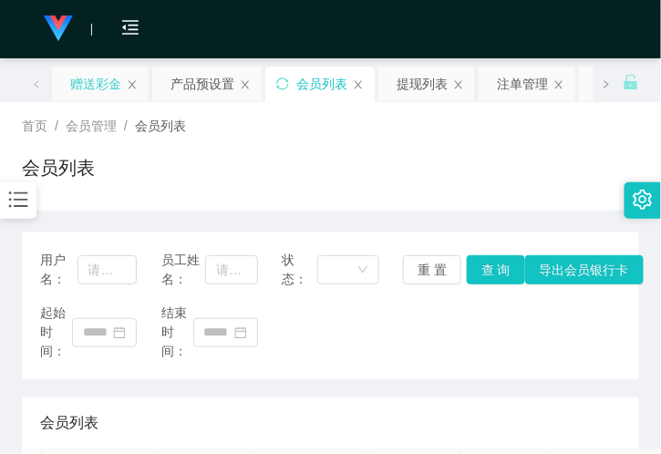
click at [91, 91] on div "赠送彩金" at bounding box center [95, 84] width 51 height 35
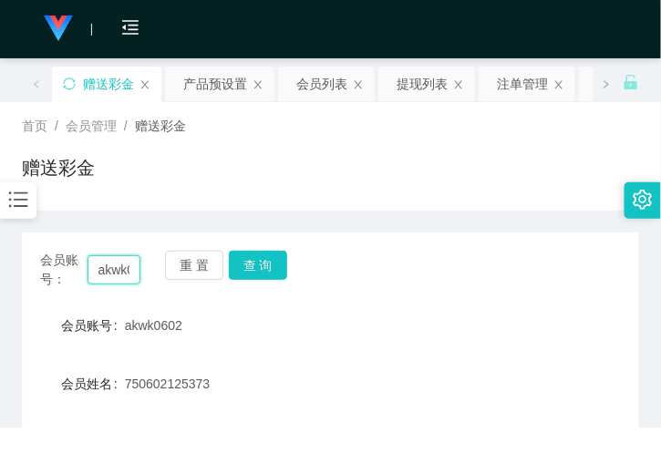
click at [148, 264] on div "会员账号： akwk0602 重 置 查 询" at bounding box center [330, 270] width 617 height 38
click at [125, 268] on input "akwk0602" at bounding box center [114, 269] width 53 height 29
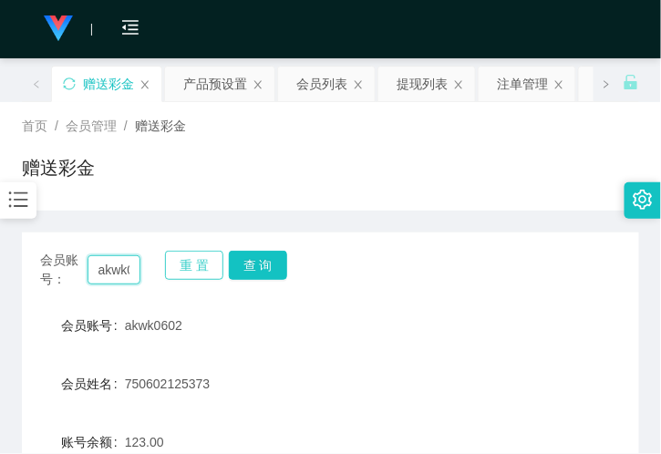
drag, startPoint x: 125, startPoint y: 268, endPoint x: 217, endPoint y: 269, distance: 92.1
click at [125, 268] on input "akwk0602" at bounding box center [114, 269] width 53 height 29
paste input "Melvin9601"
type input "Melvin9601"
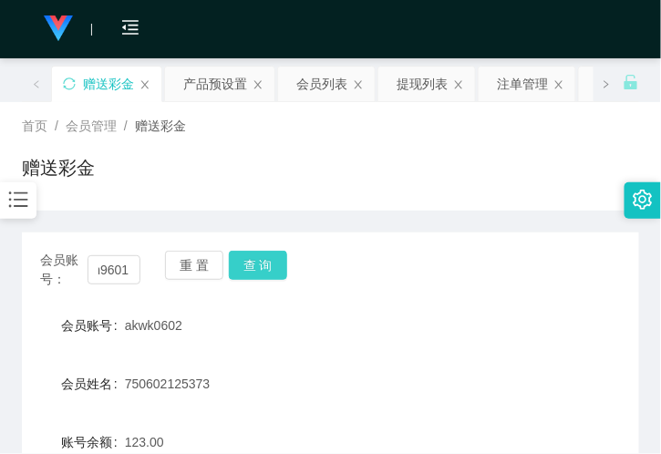
scroll to position [0, 0]
click at [242, 260] on button "查 询" at bounding box center [258, 265] width 58 height 29
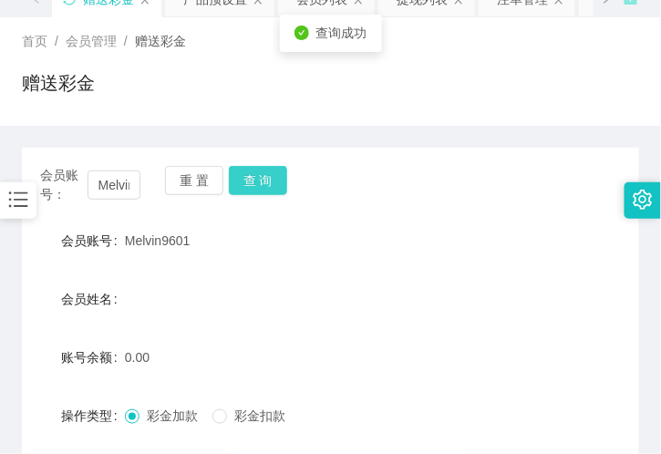
scroll to position [202, 0]
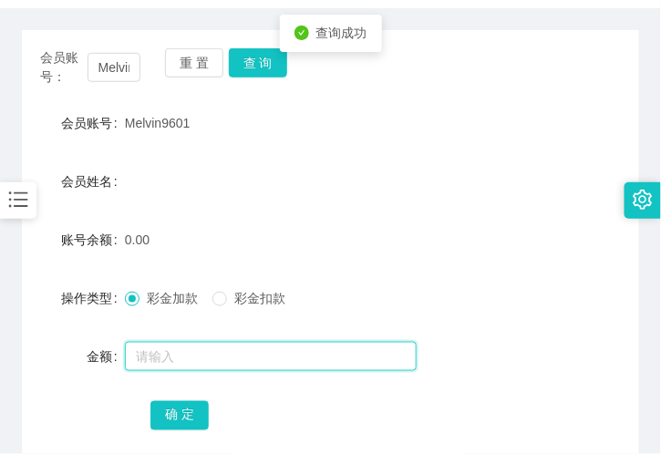
click at [165, 365] on input "text" at bounding box center [271, 356] width 292 height 29
type input "100"
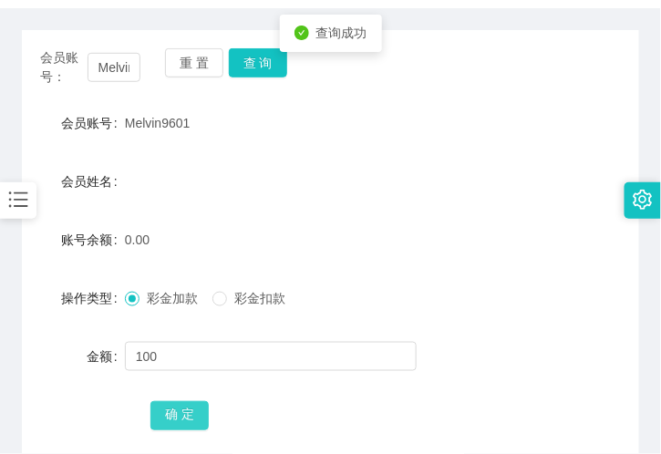
click at [175, 406] on button "确 定" at bounding box center [179, 415] width 58 height 29
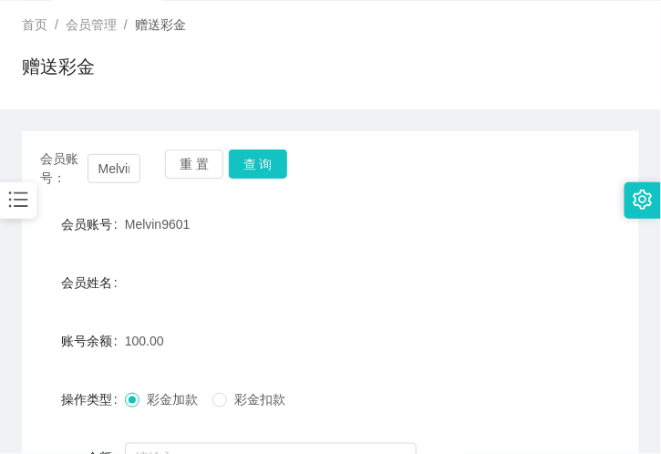
scroll to position [0, 0]
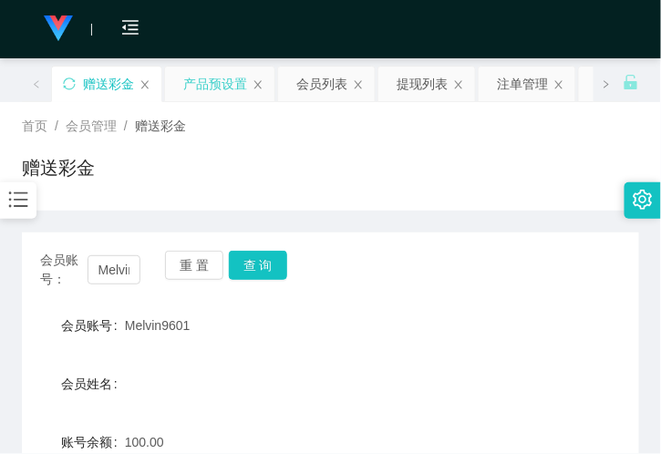
click at [194, 85] on div "产品预设置" at bounding box center [215, 84] width 64 height 35
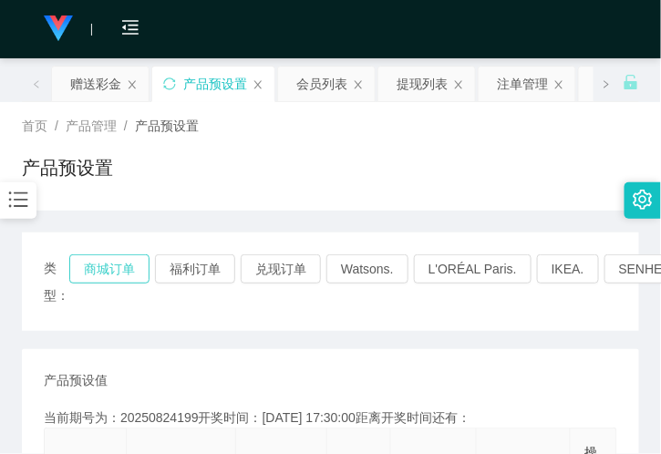
click at [112, 270] on button "商城订单" at bounding box center [109, 268] width 80 height 29
click at [115, 93] on div "赠送彩金" at bounding box center [95, 84] width 51 height 35
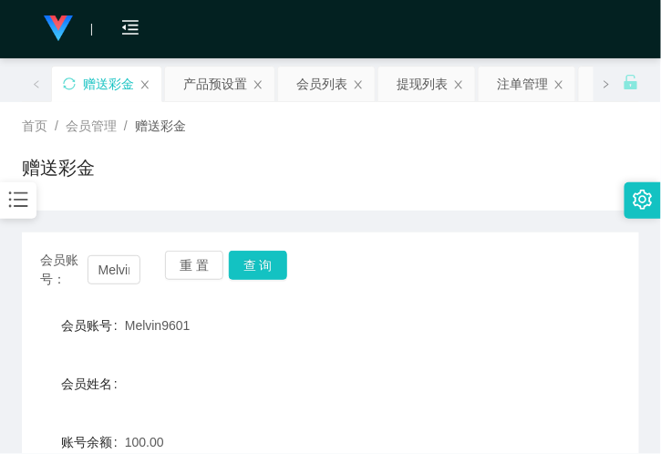
click at [150, 314] on div "Melvin9601" at bounding box center [305, 325] width 360 height 36
click at [102, 258] on input "Melvin9601" at bounding box center [114, 269] width 53 height 29
click at [267, 259] on button "查 询" at bounding box center [258, 265] width 58 height 29
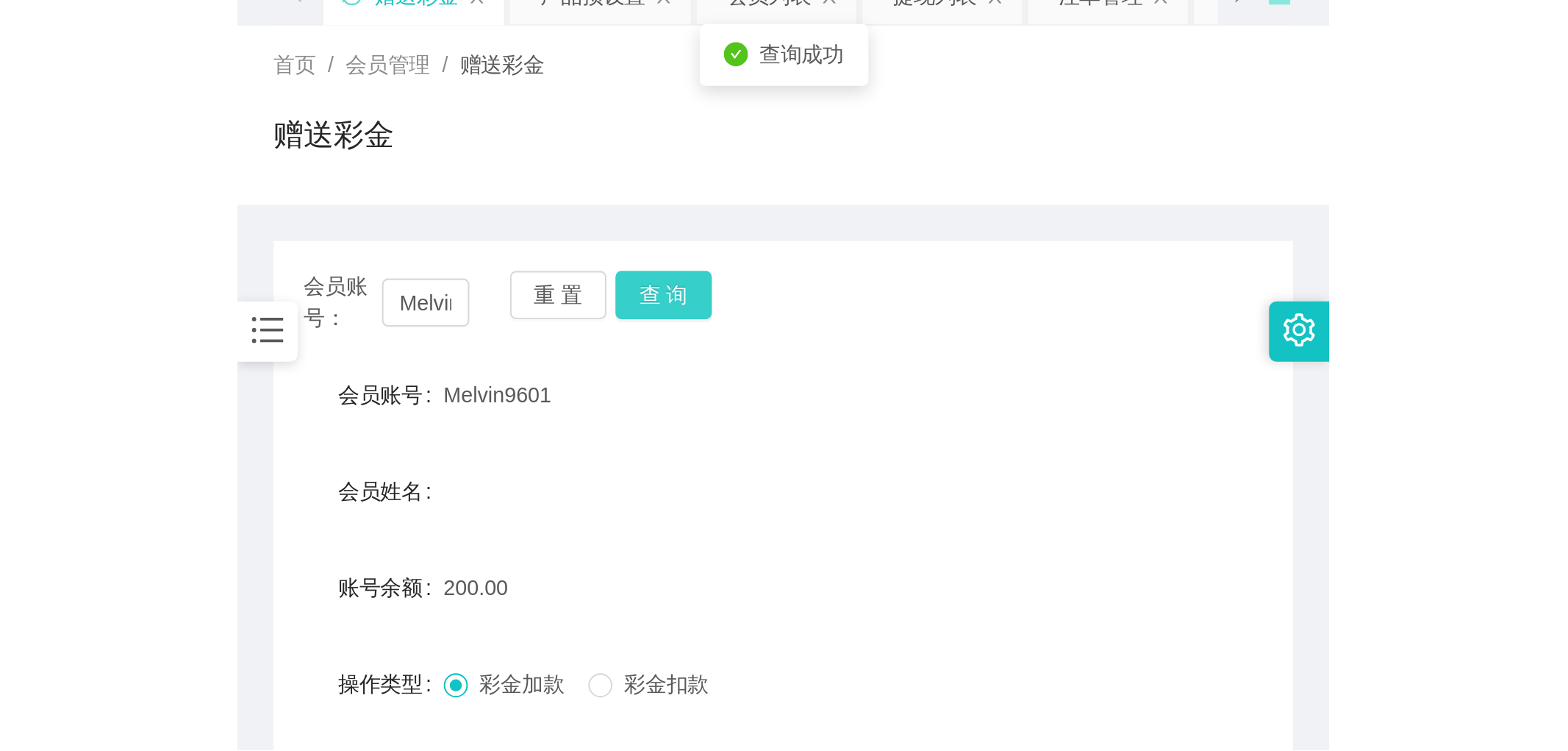
scroll to position [246, 0]
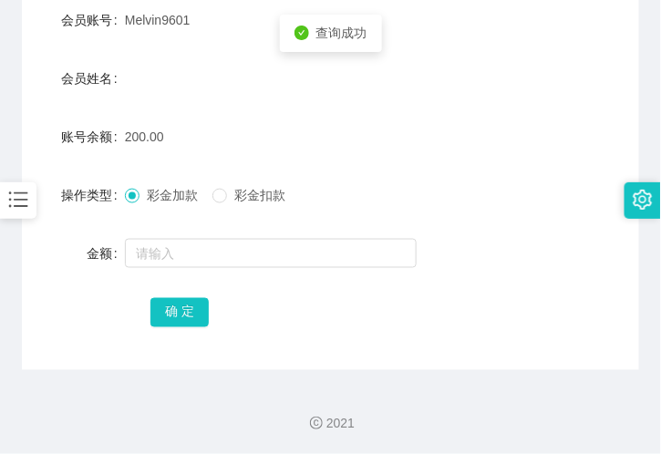
click at [237, 201] on span "彩金扣款" at bounding box center [260, 195] width 66 height 15
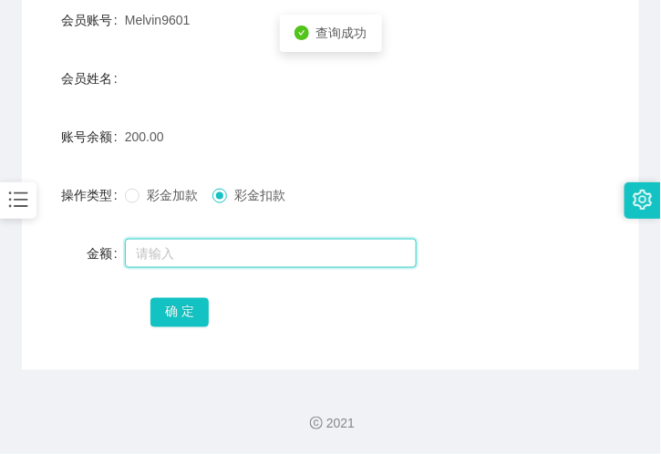
click at [221, 242] on input "text" at bounding box center [271, 253] width 292 height 29
type input "50"
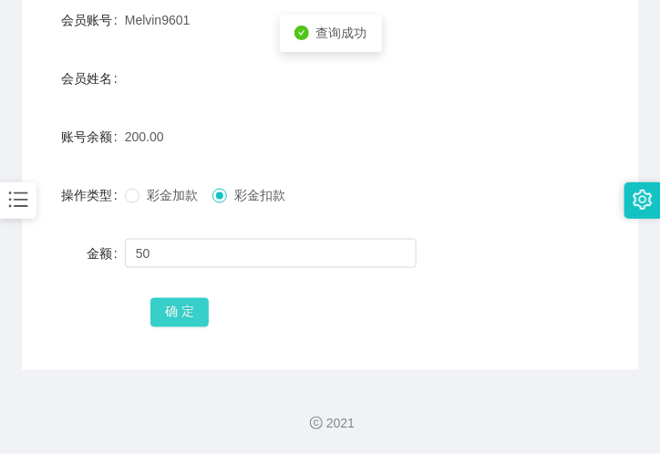
click at [185, 310] on button "确 定" at bounding box center [179, 312] width 58 height 29
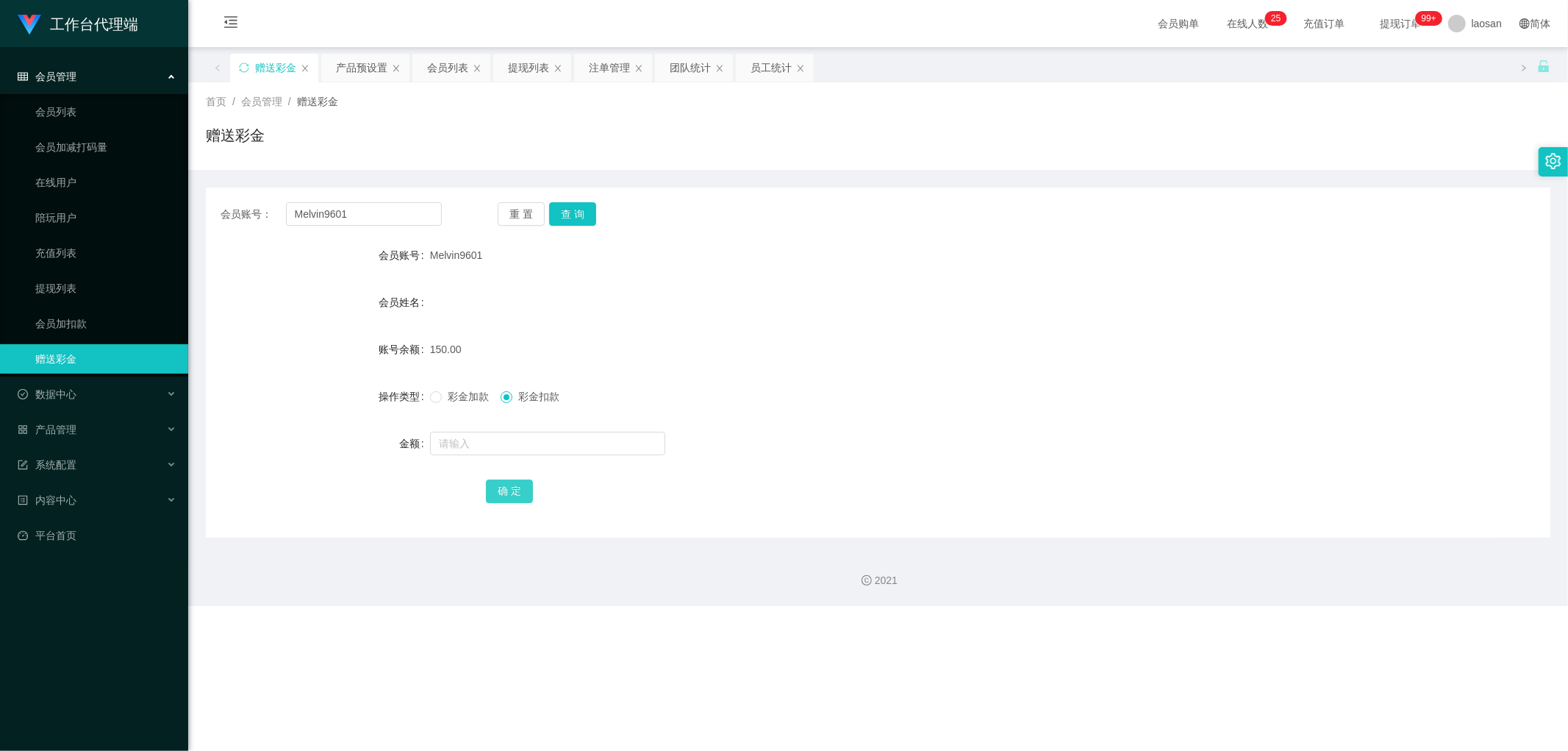
scroll to position [0, 0]
click at [491, 69] on div "提现列表" at bounding box center [505, 68] width 41 height 28
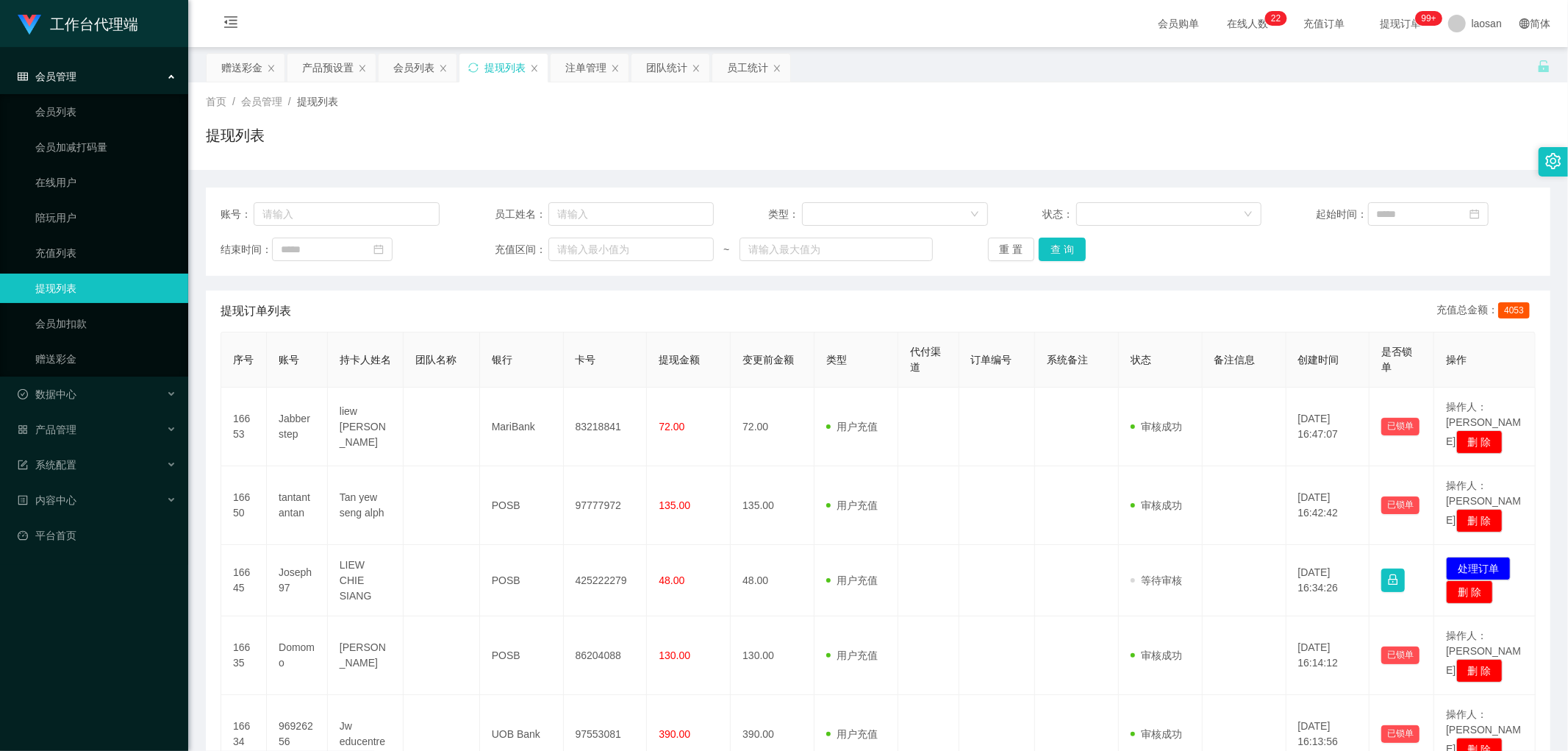
click at [1090, 252] on div "重 置 查 询" at bounding box center [1098, 248] width 219 height 23
click at [1074, 253] on button "查 询" at bounding box center [1062, 248] width 47 height 23
click at [1074, 253] on div "重 置 查 询" at bounding box center [1098, 248] width 219 height 23
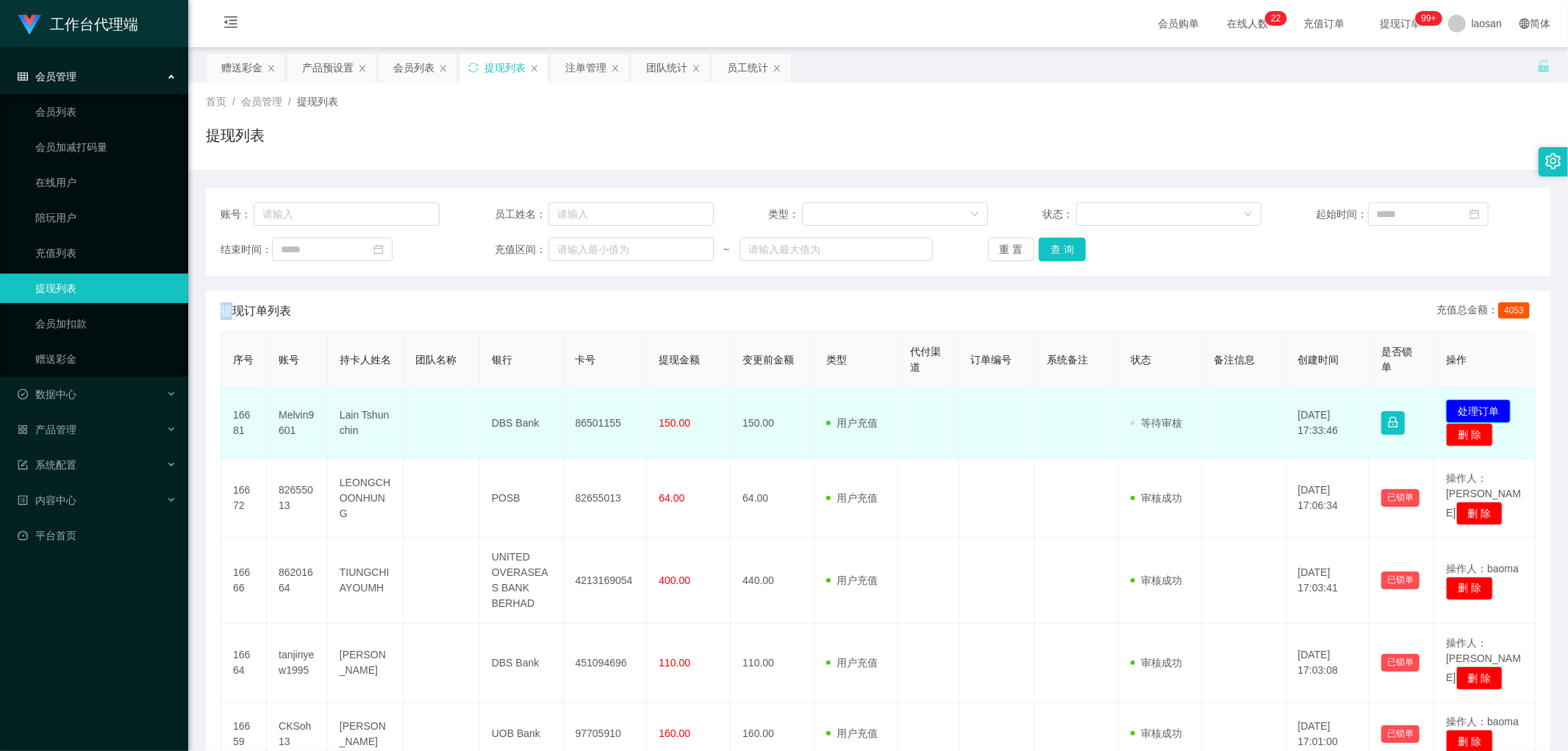
click at [1481, 407] on button "处理订单" at bounding box center [1478, 411] width 65 height 23
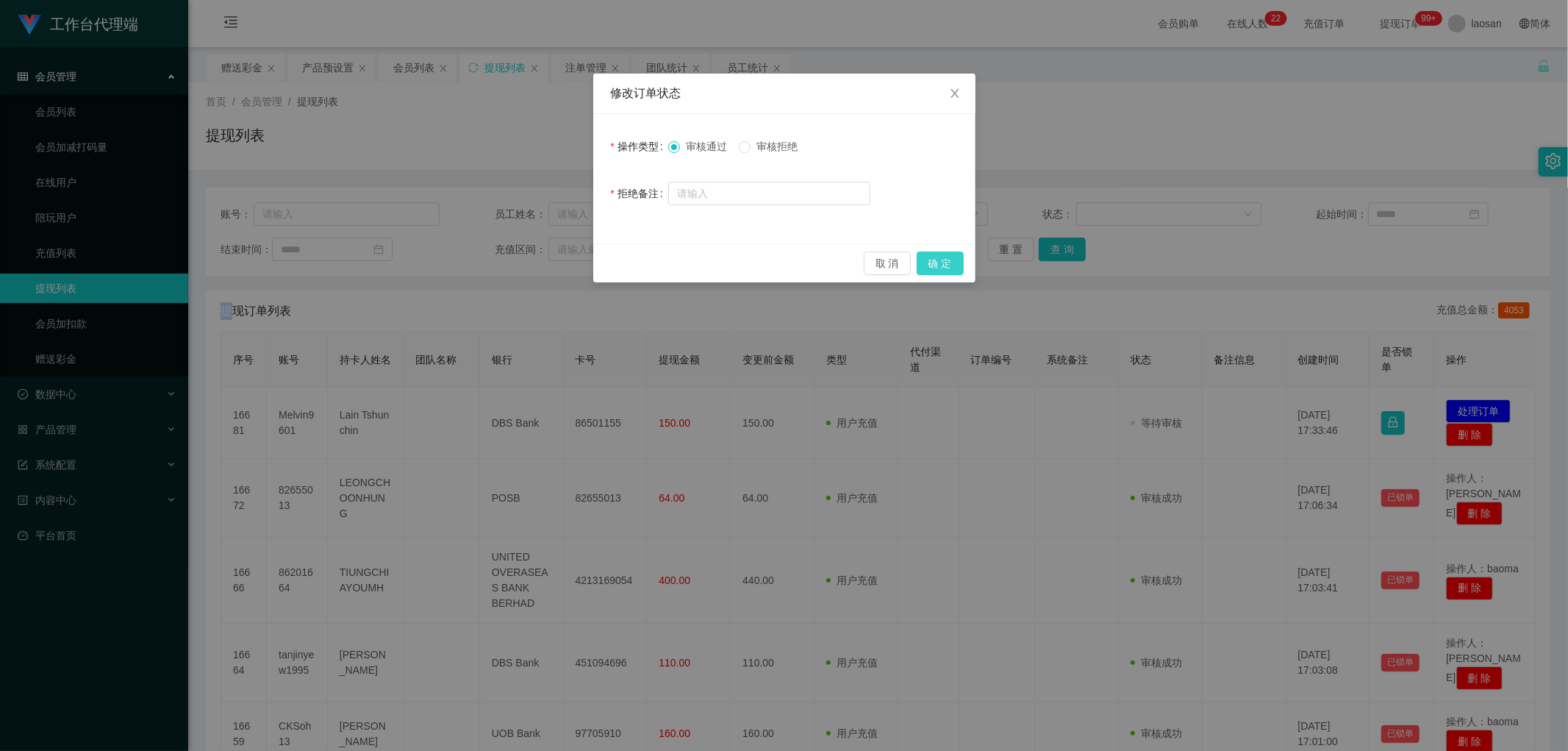
click at [928, 260] on button "确 定" at bounding box center [940, 263] width 47 height 23
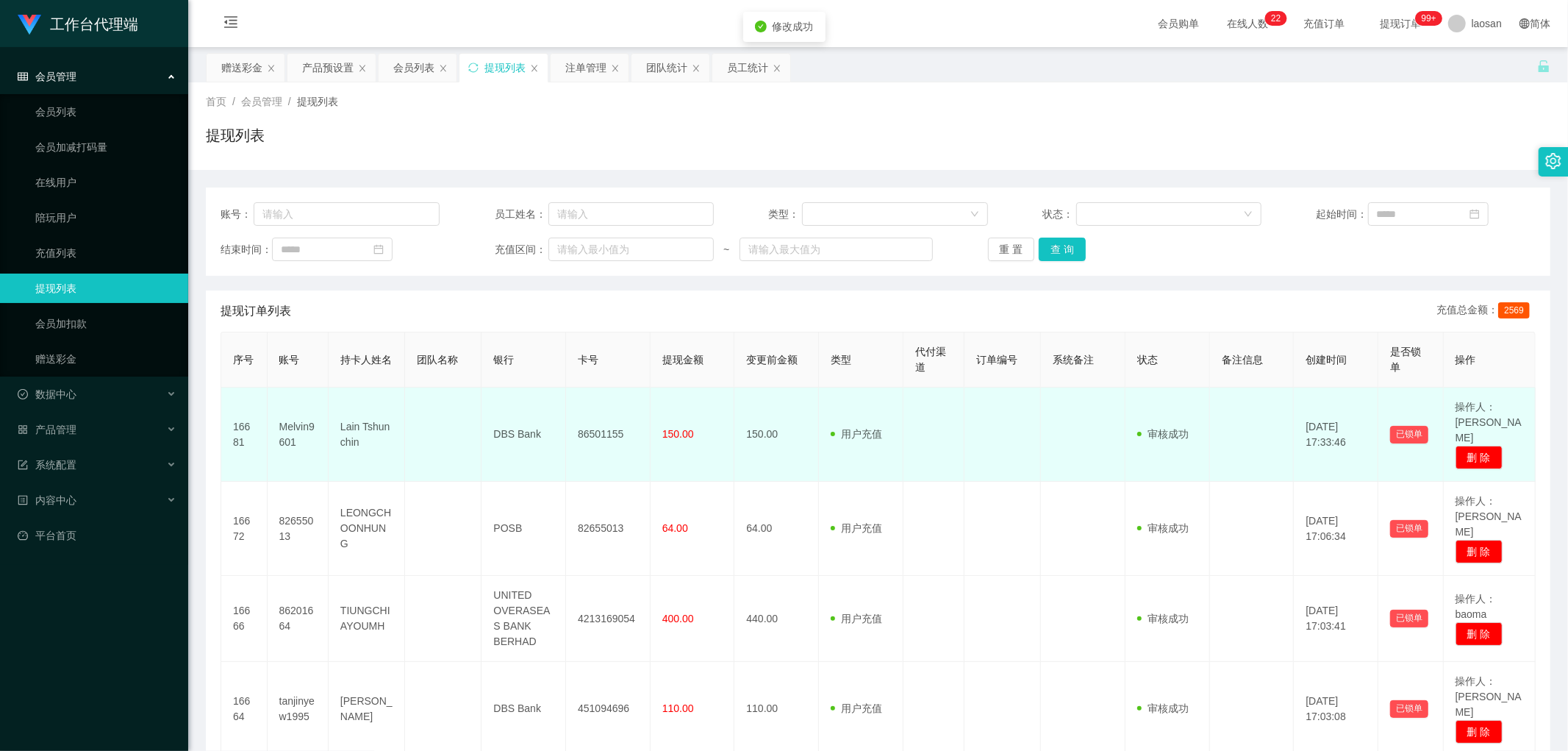
click at [608, 416] on td "86501155" at bounding box center [608, 434] width 85 height 94
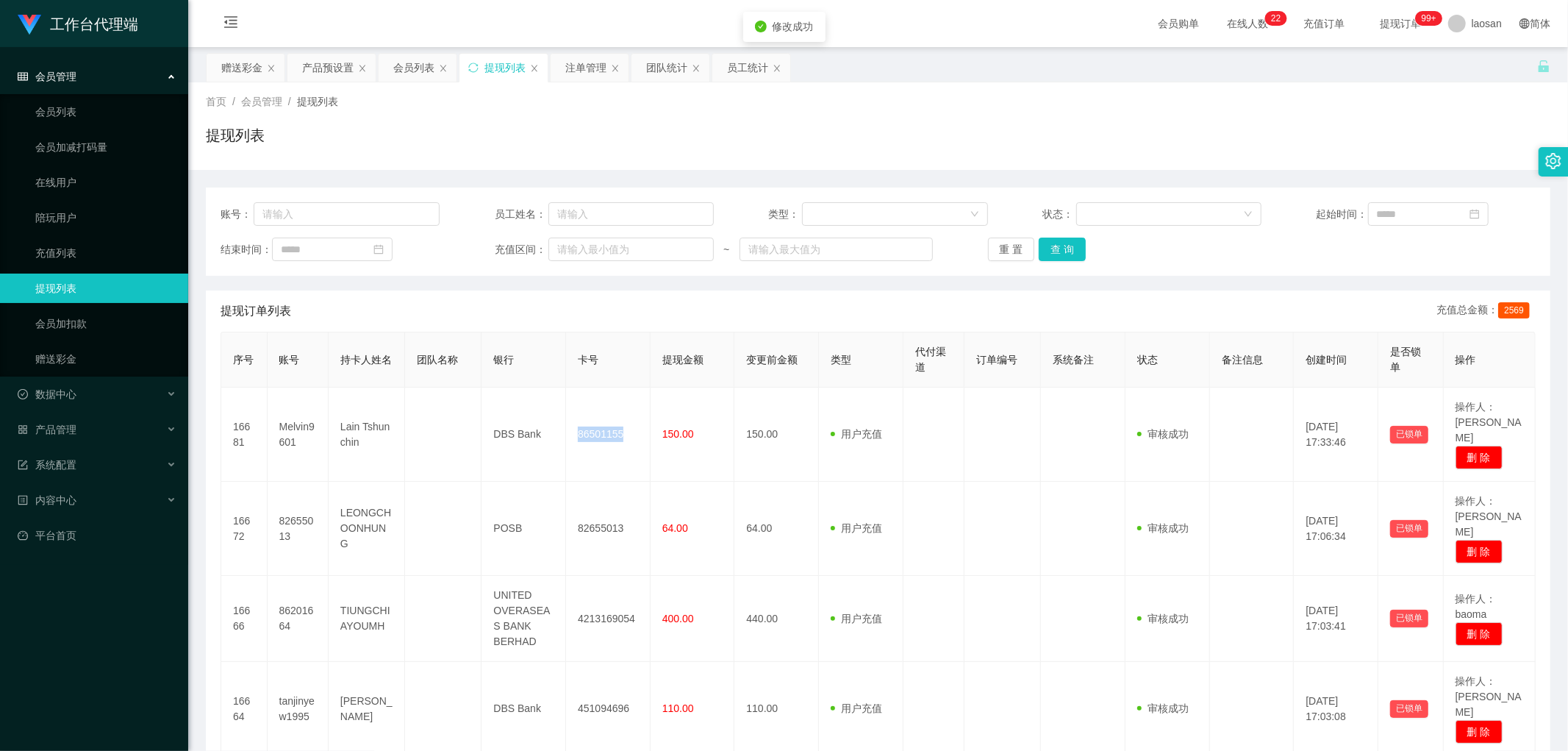
copy td "86501155"
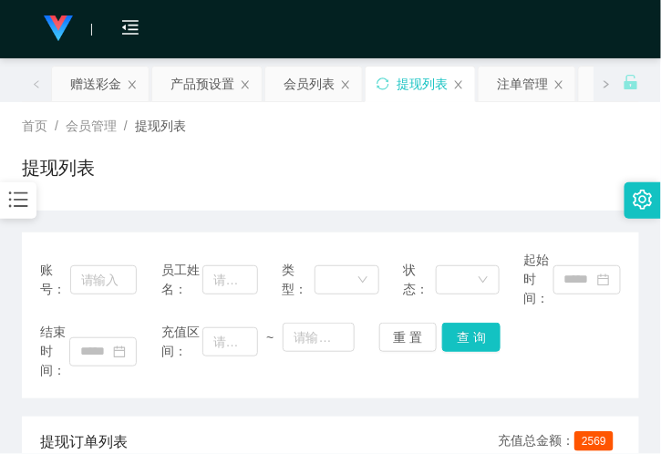
drag, startPoint x: 501, startPoint y: 205, endPoint x: 389, endPoint y: 144, distance: 127.7
click at [495, 203] on div "首页 / 会员管理 / 提现列表 / 提现列表" at bounding box center [330, 156] width 661 height 108
click at [310, 83] on div "会员列表" at bounding box center [309, 84] width 51 height 35
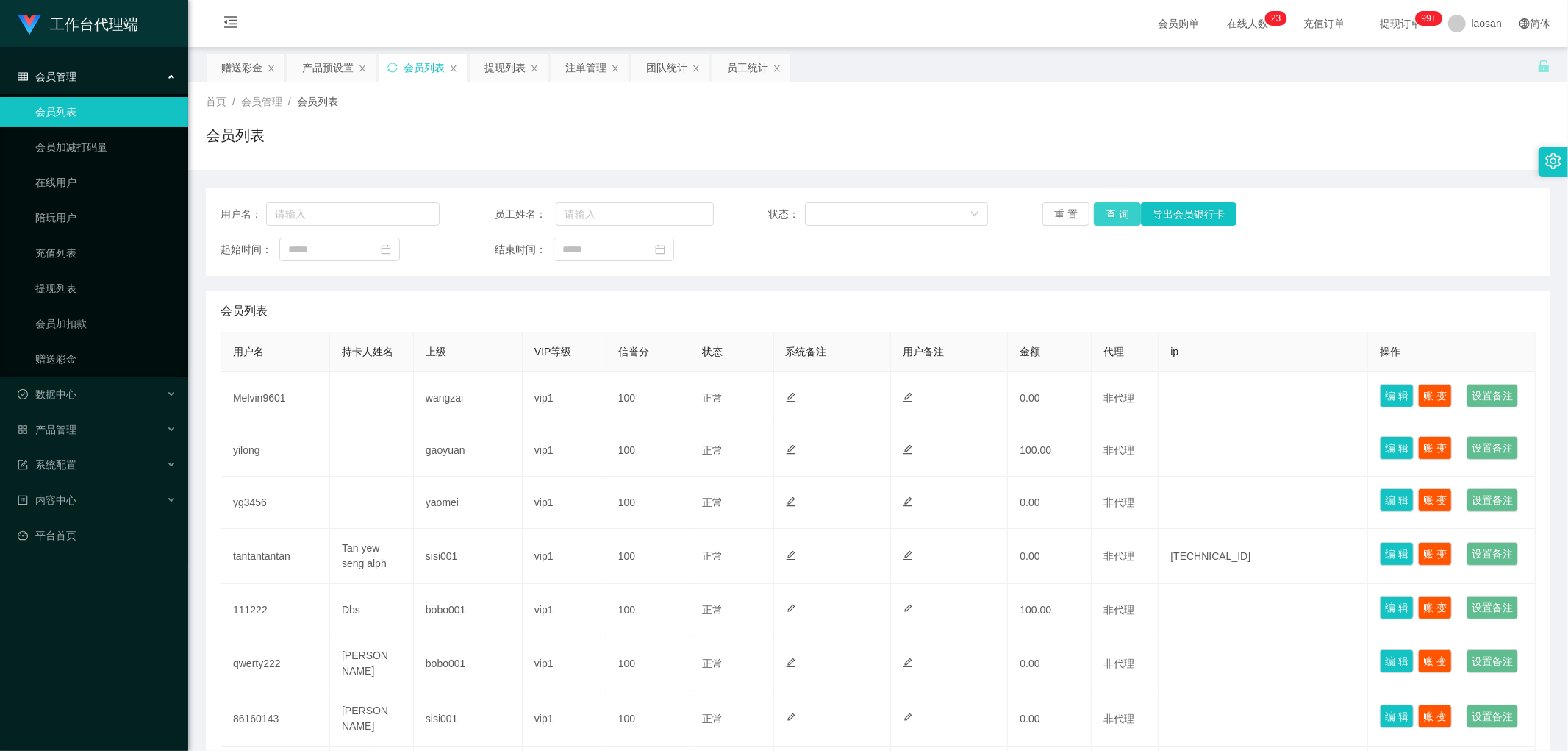
click at [1111, 209] on button "查 询" at bounding box center [1117, 214] width 47 height 23
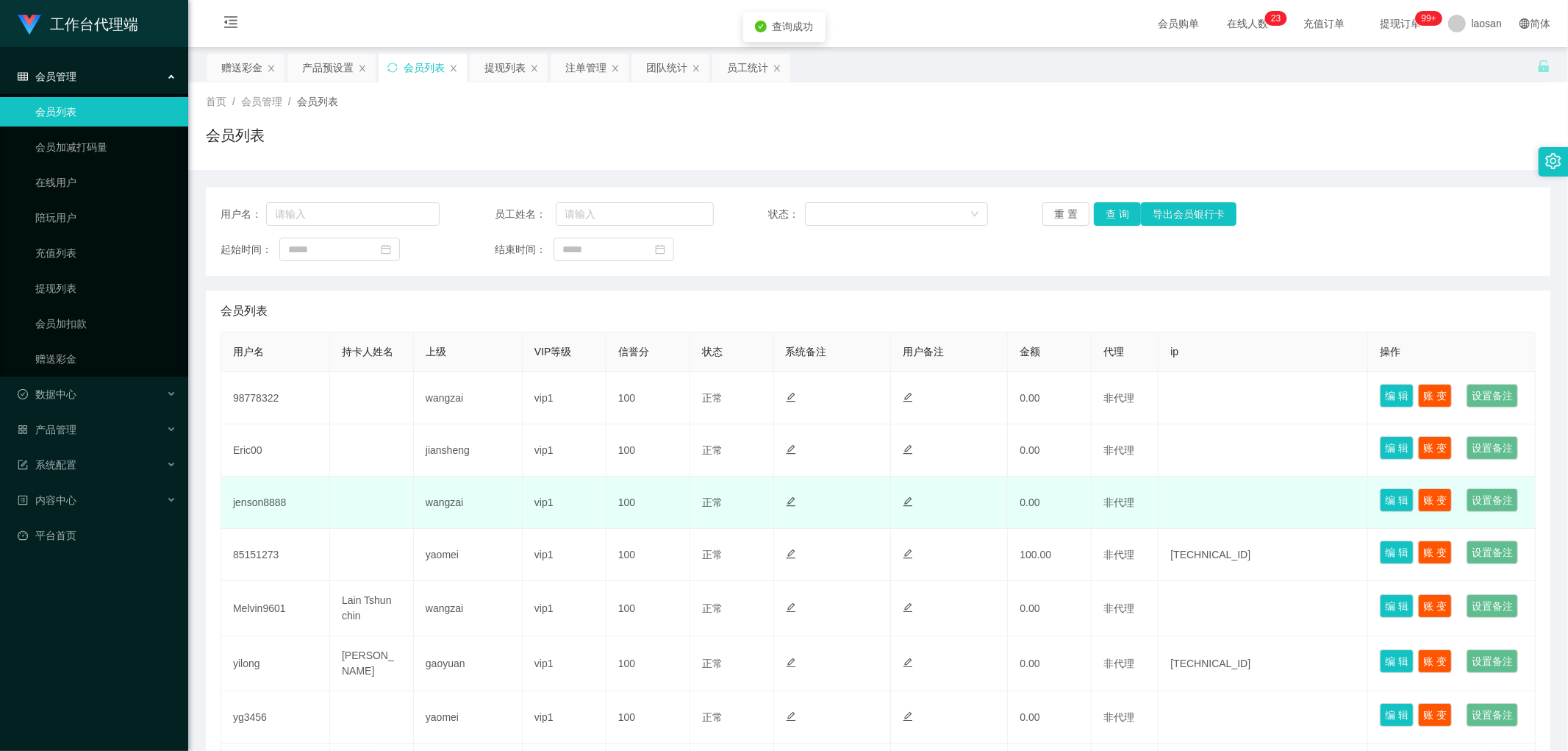
click at [280, 528] on td "jenson8888" at bounding box center [275, 503] width 109 height 52
click at [278, 528] on td "jenson8888" at bounding box center [275, 503] width 109 height 52
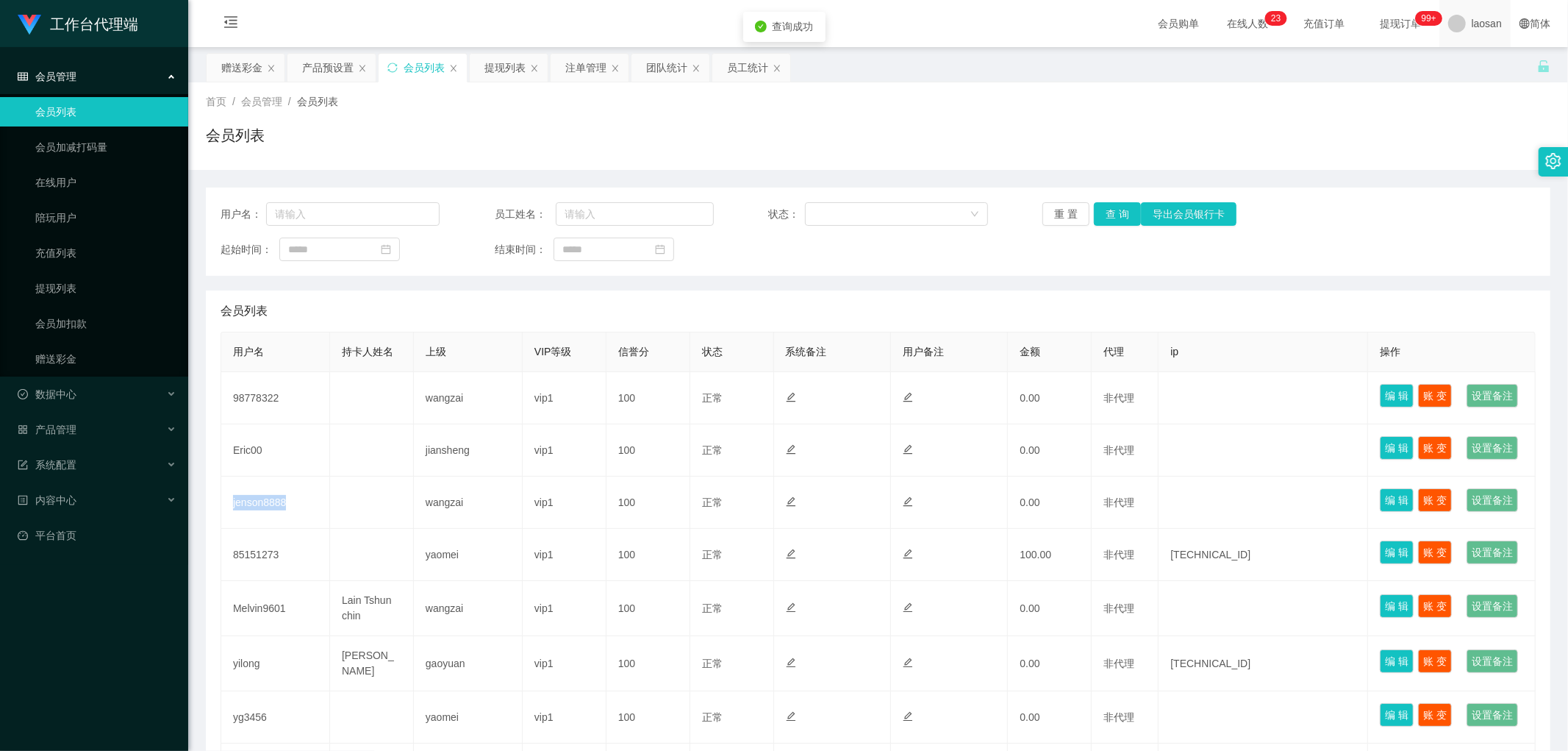
copy td "jenson8888"
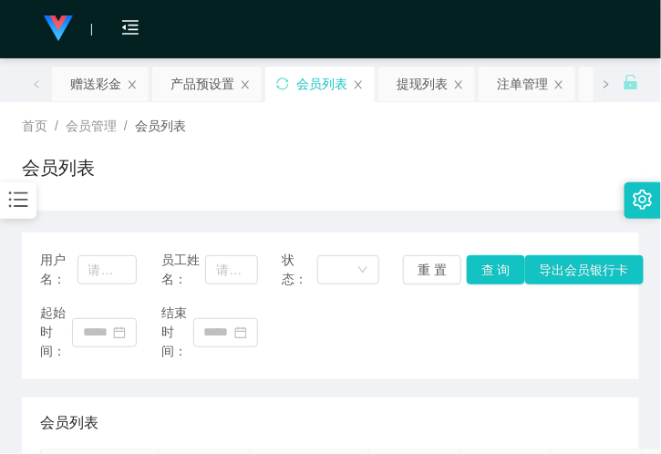
drag, startPoint x: 204, startPoint y: 211, endPoint x: 40, endPoint y: 121, distance: 187.3
drag, startPoint x: 98, startPoint y: 87, endPoint x: 114, endPoint y: 119, distance: 36.3
click at [98, 88] on div "赠送彩金" at bounding box center [95, 84] width 51 height 35
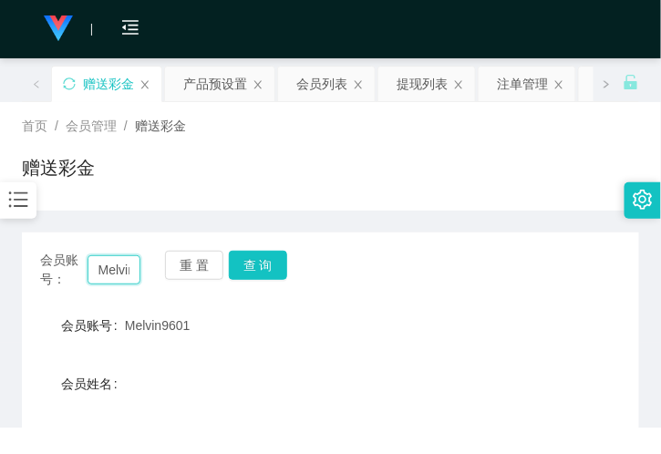
click at [124, 274] on input "Melvin9601" at bounding box center [114, 269] width 53 height 29
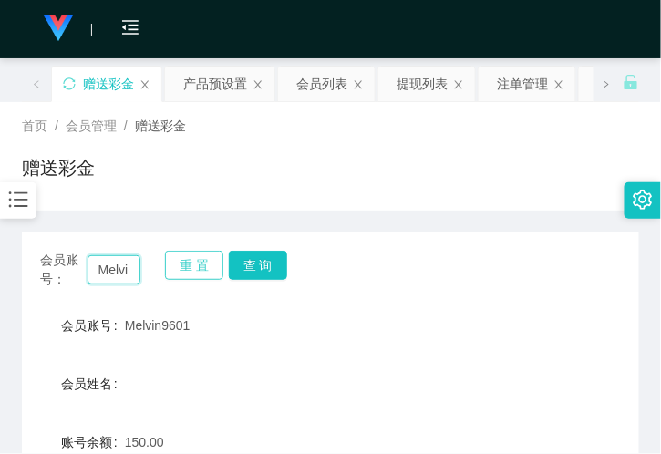
paste input "jenson8888"
type input "jenson8888"
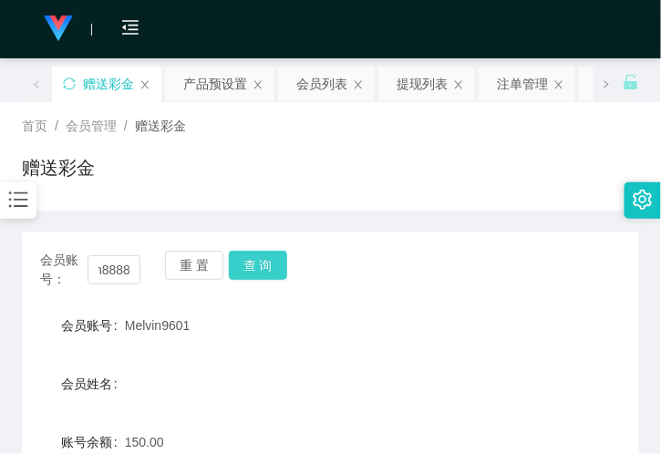
scroll to position [0, 0]
click at [250, 262] on button "查 询" at bounding box center [258, 265] width 58 height 29
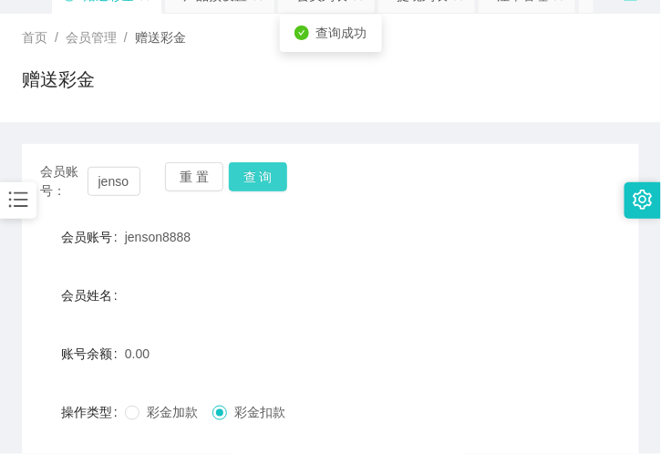
scroll to position [202, 0]
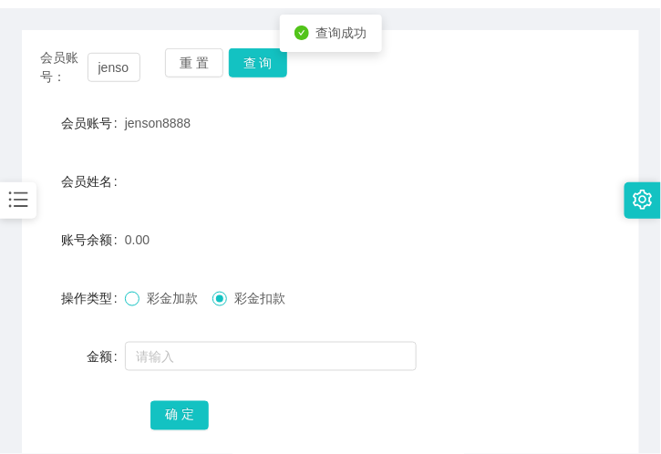
click at [137, 298] on span at bounding box center [132, 299] width 15 height 15
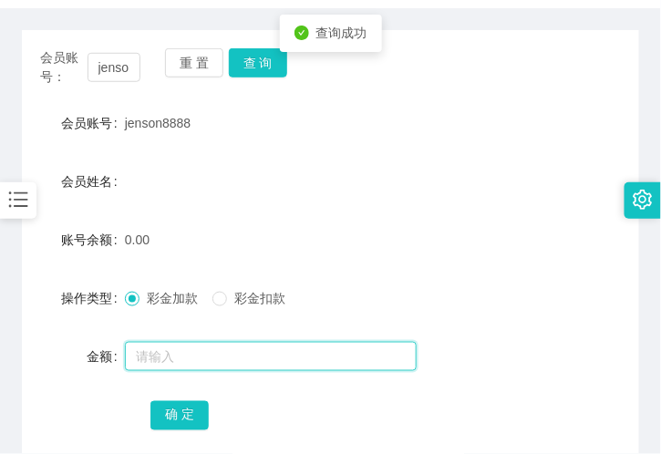
click at [180, 366] on input "text" at bounding box center [271, 356] width 292 height 29
type input "100"
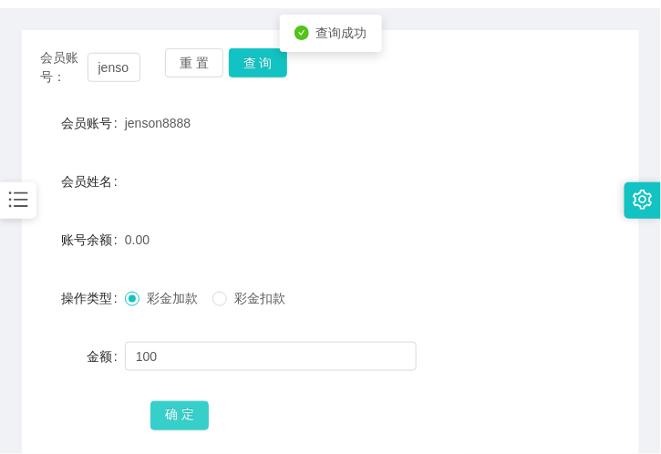
click at [180, 407] on button "确 定" at bounding box center [179, 415] width 58 height 29
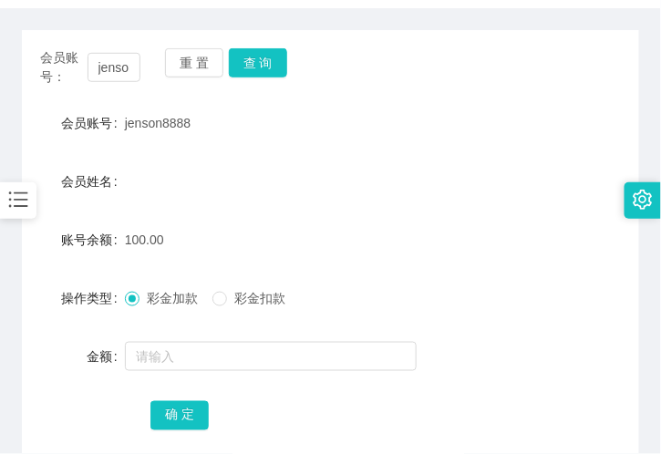
click at [222, 166] on div "会员姓名" at bounding box center [330, 181] width 617 height 36
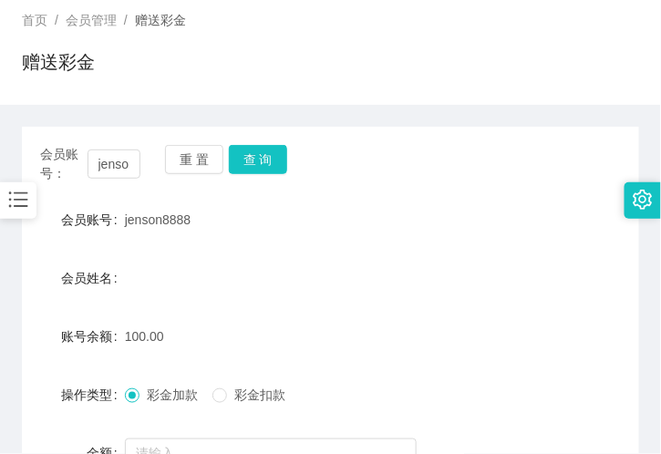
scroll to position [0, 0]
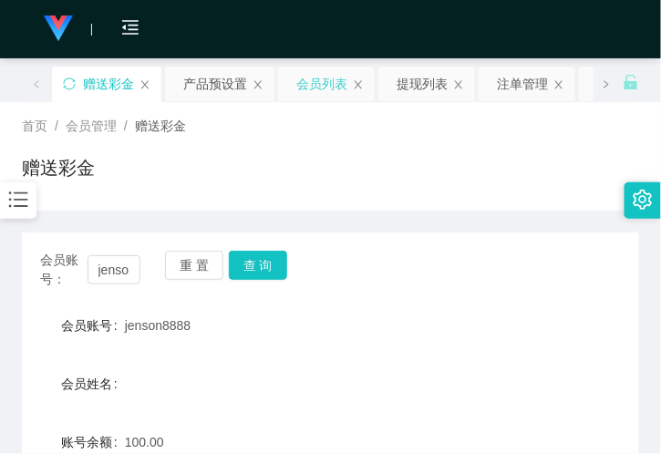
click at [320, 87] on div "会员列表" at bounding box center [321, 84] width 51 height 35
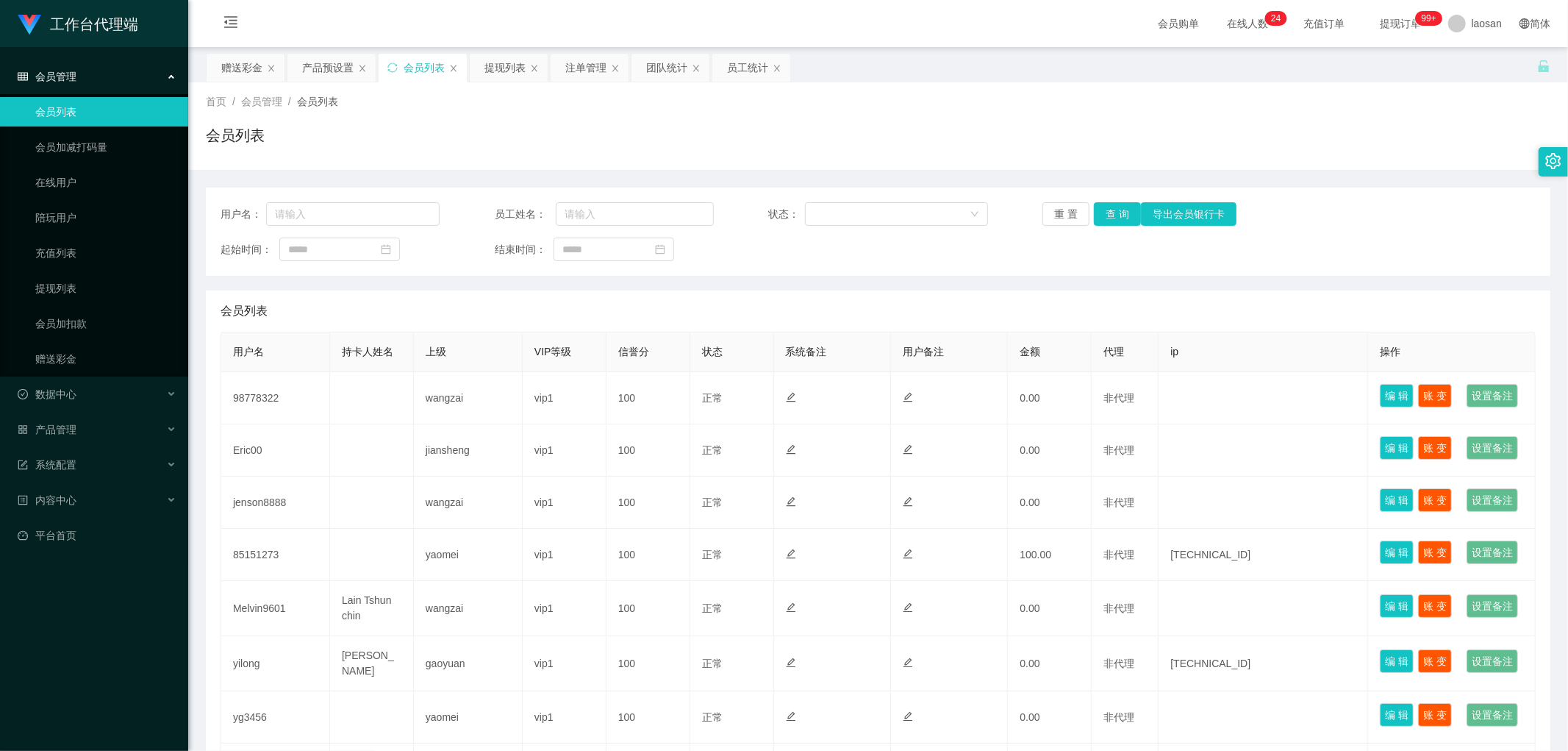
click at [1111, 229] on div "用户名： 员工姓名： 状态： 重 置 查 询 导出会员银行卡 起始时间： 结束时间：" at bounding box center [878, 231] width 1345 height 88
click at [1111, 216] on button "查 询" at bounding box center [1117, 214] width 47 height 23
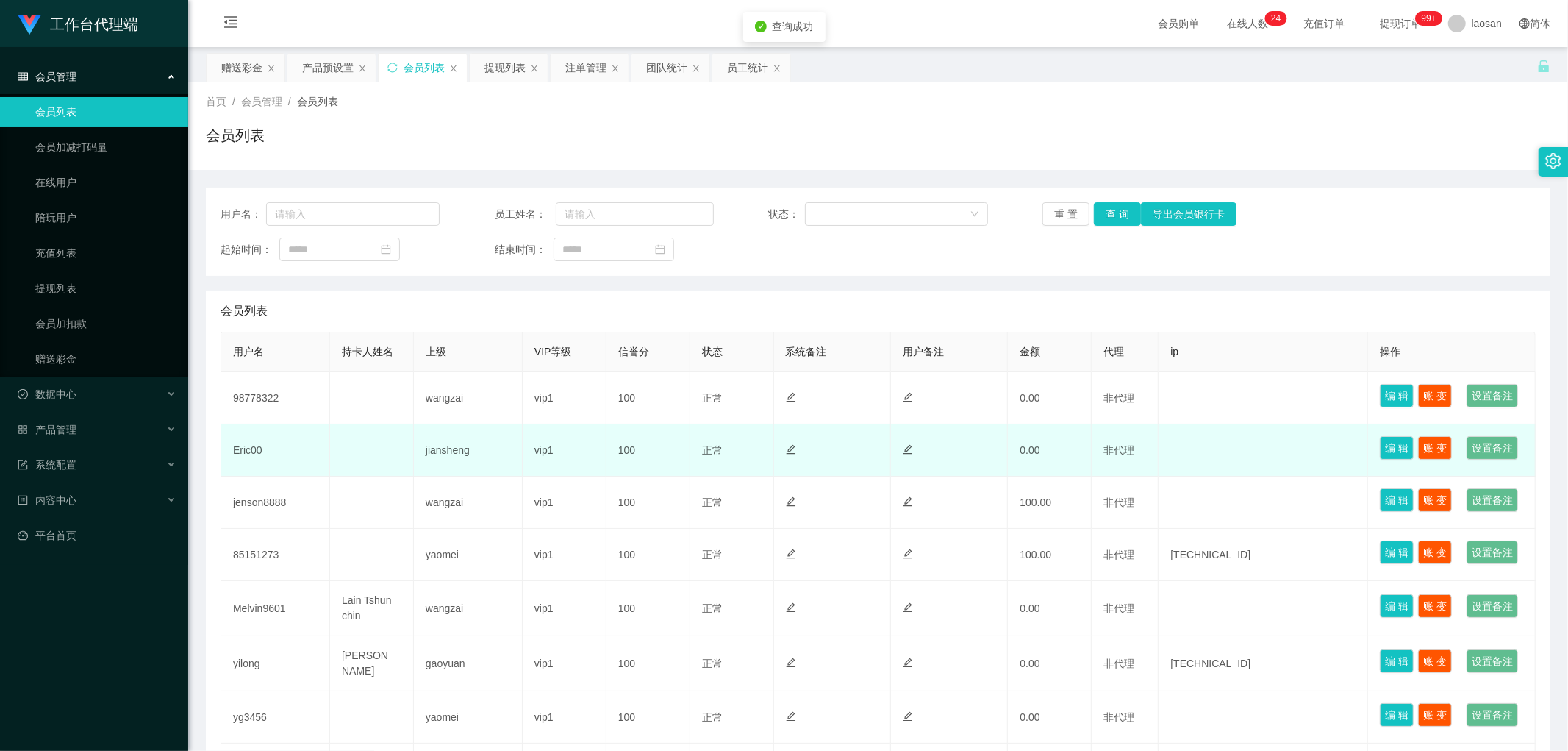
click at [248, 477] on td "Eric00" at bounding box center [275, 450] width 109 height 52
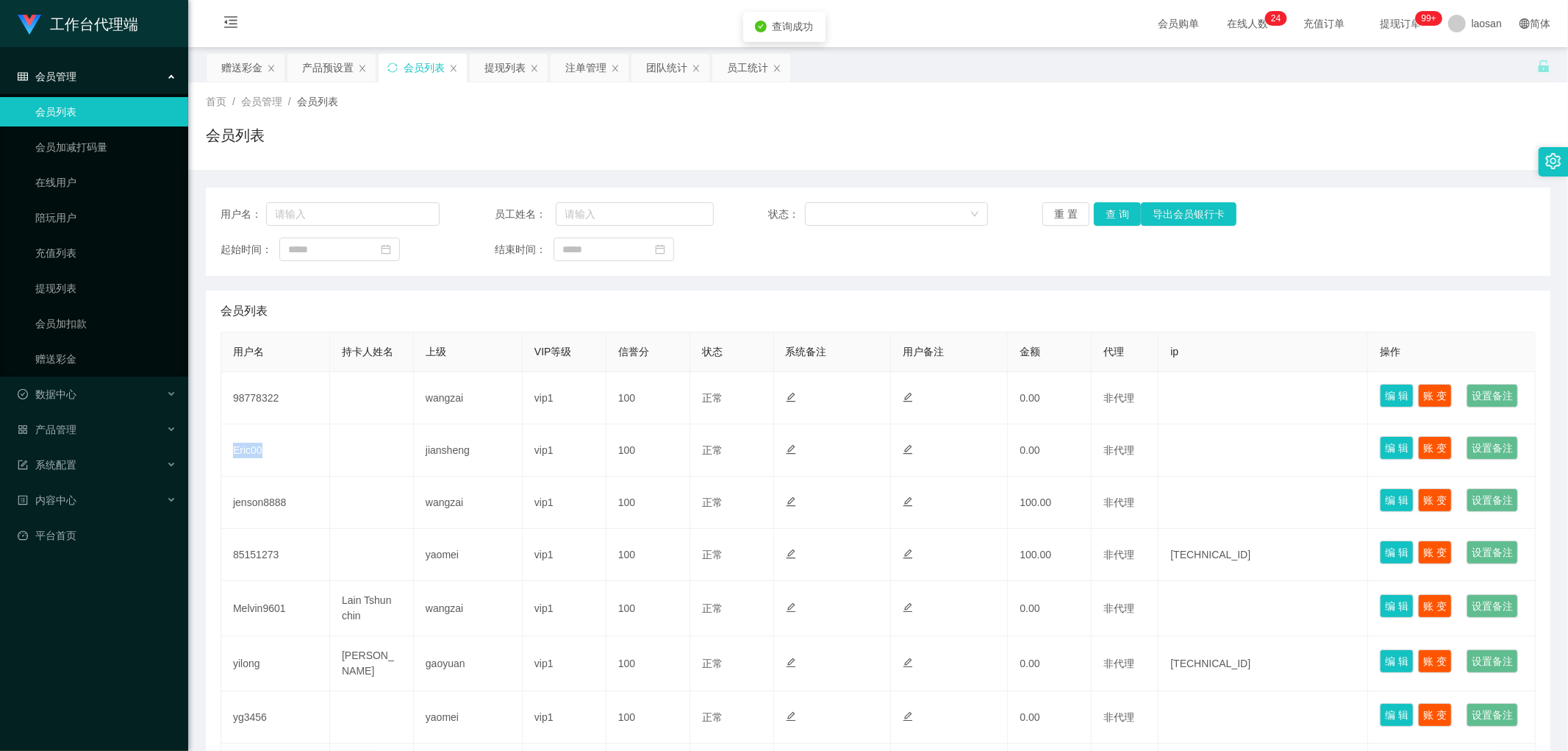
copy td "Eric00"
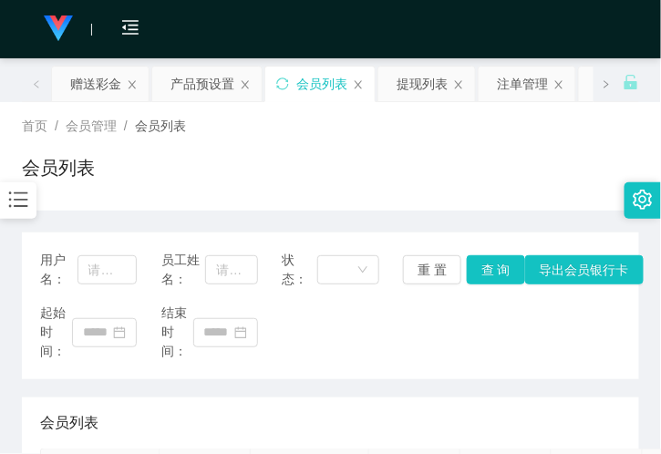
click at [185, 187] on div "会员列表" at bounding box center [330, 175] width 617 height 42
drag, startPoint x: 110, startPoint y: 88, endPoint x: 109, endPoint y: 98, distance: 10.1
click at [108, 87] on div "赠送彩金" at bounding box center [95, 84] width 51 height 35
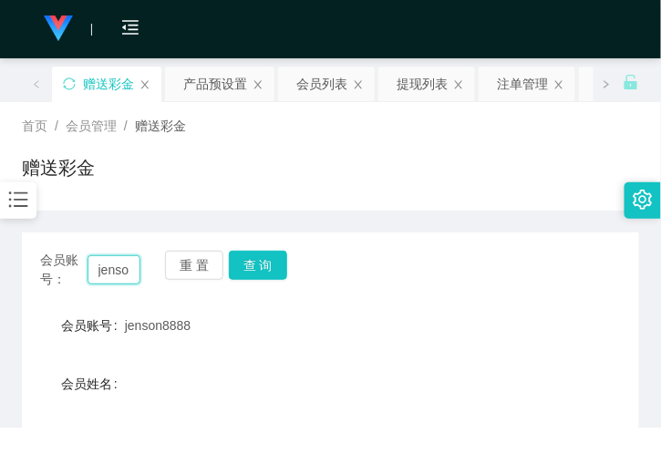
click at [128, 269] on input "jenson8888" at bounding box center [114, 269] width 53 height 29
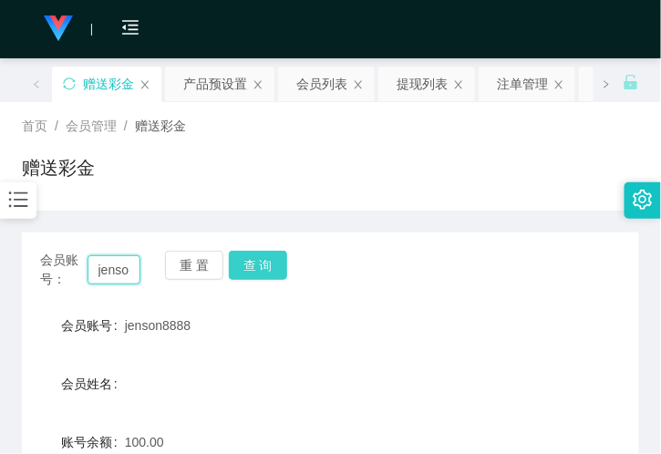
paste input "Eric00"
type input "Eric00"
drag, startPoint x: 278, startPoint y: 266, endPoint x: 269, endPoint y: 268, distance: 9.3
click at [278, 266] on button "查 询" at bounding box center [258, 265] width 58 height 29
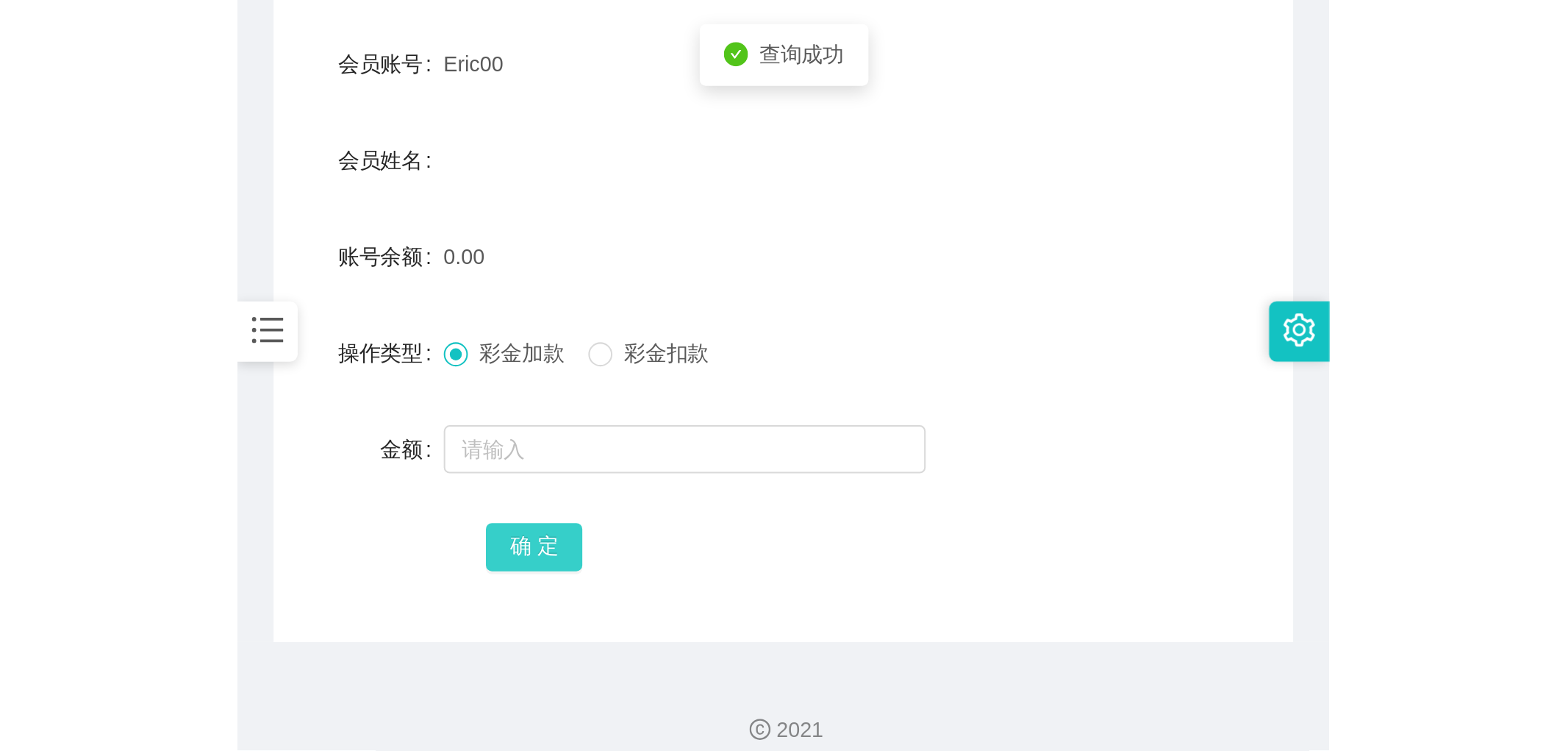
scroll to position [245, 0]
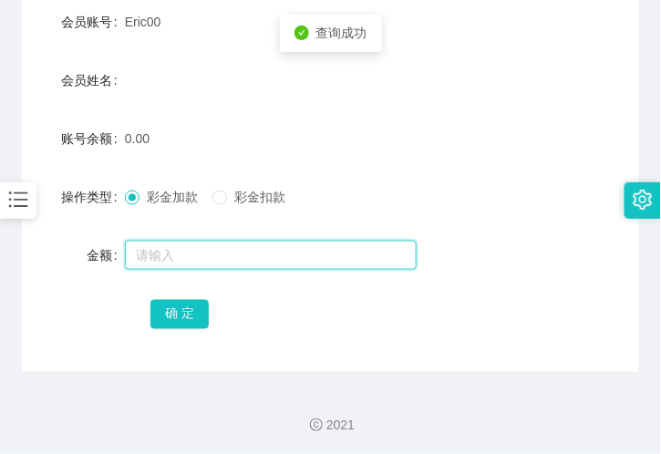
click at [175, 249] on input "text" at bounding box center [271, 255] width 292 height 29
type input "100"
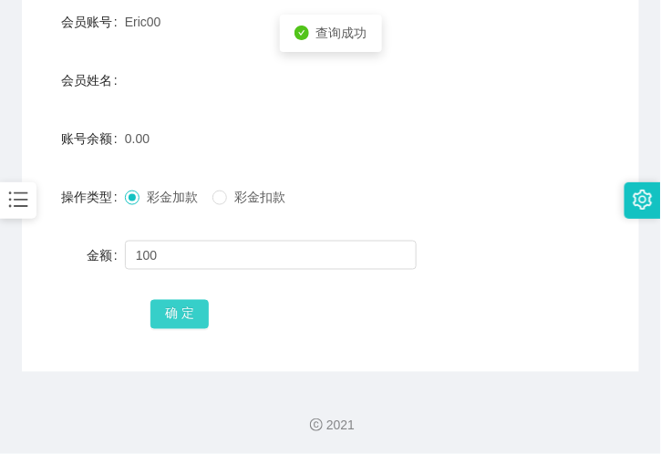
click at [184, 308] on button "确 定" at bounding box center [179, 314] width 58 height 29
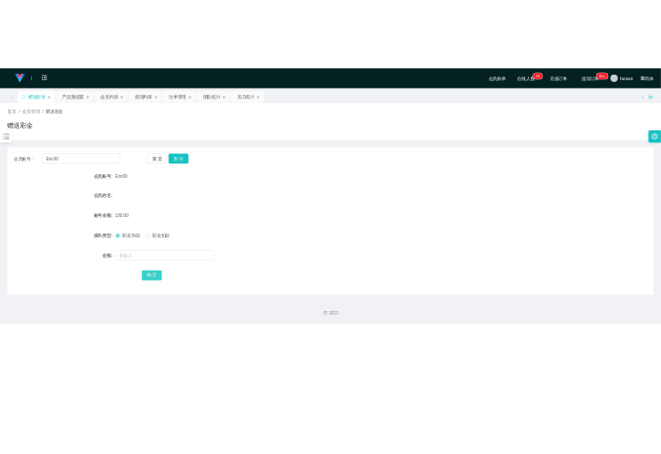
scroll to position [0, 0]
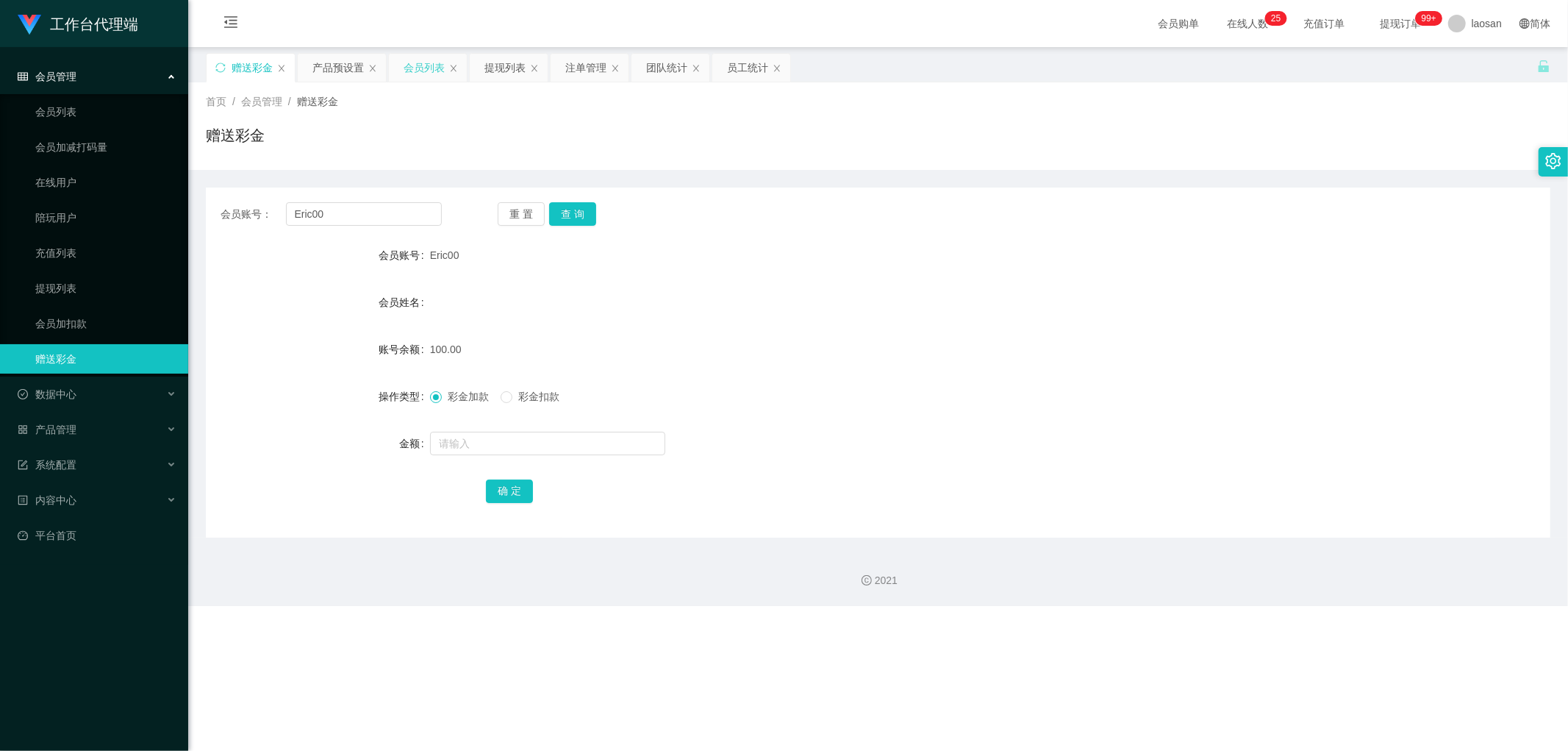
click at [416, 66] on div "会员列表" at bounding box center [423, 68] width 41 height 28
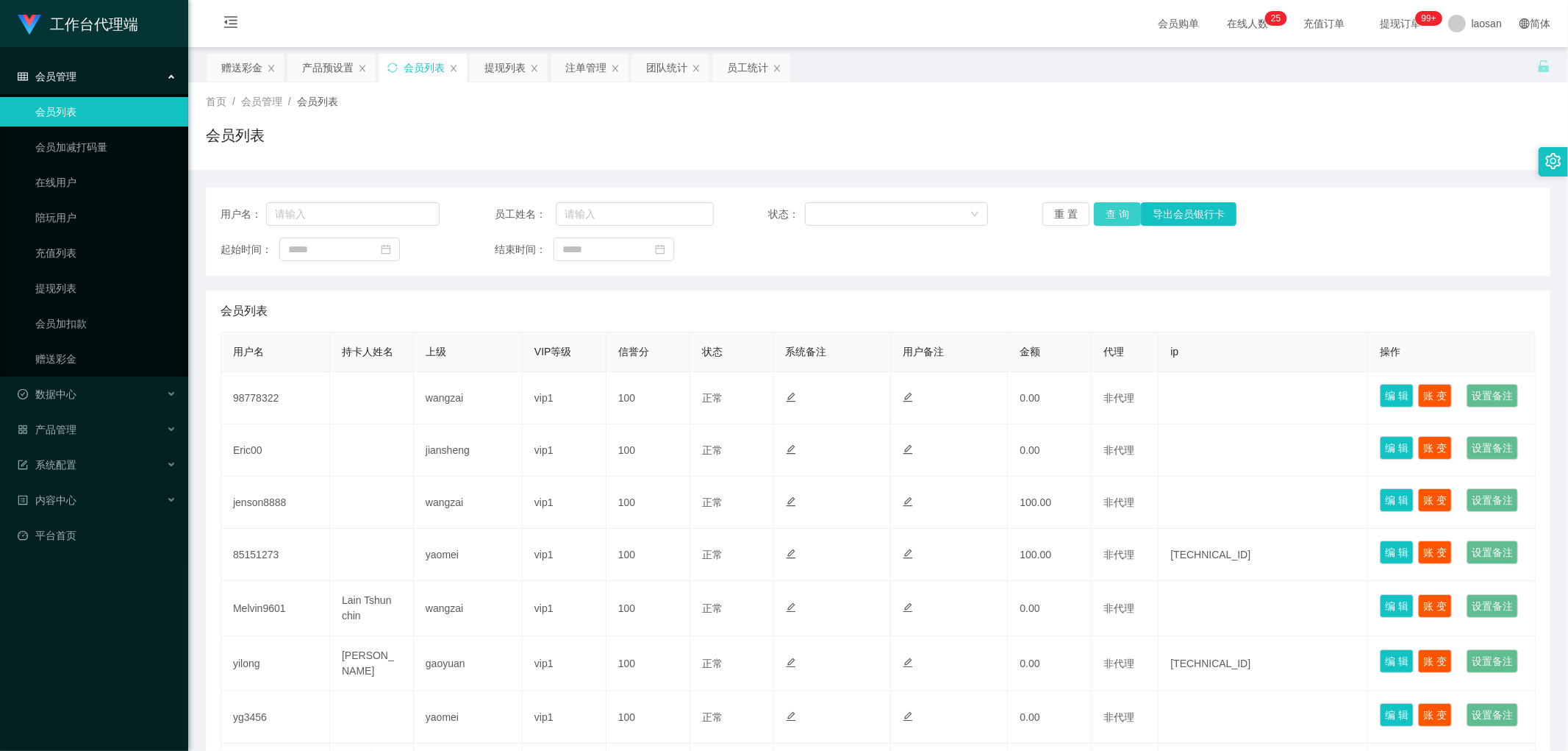
click at [1094, 217] on button "查 询" at bounding box center [1117, 214] width 47 height 23
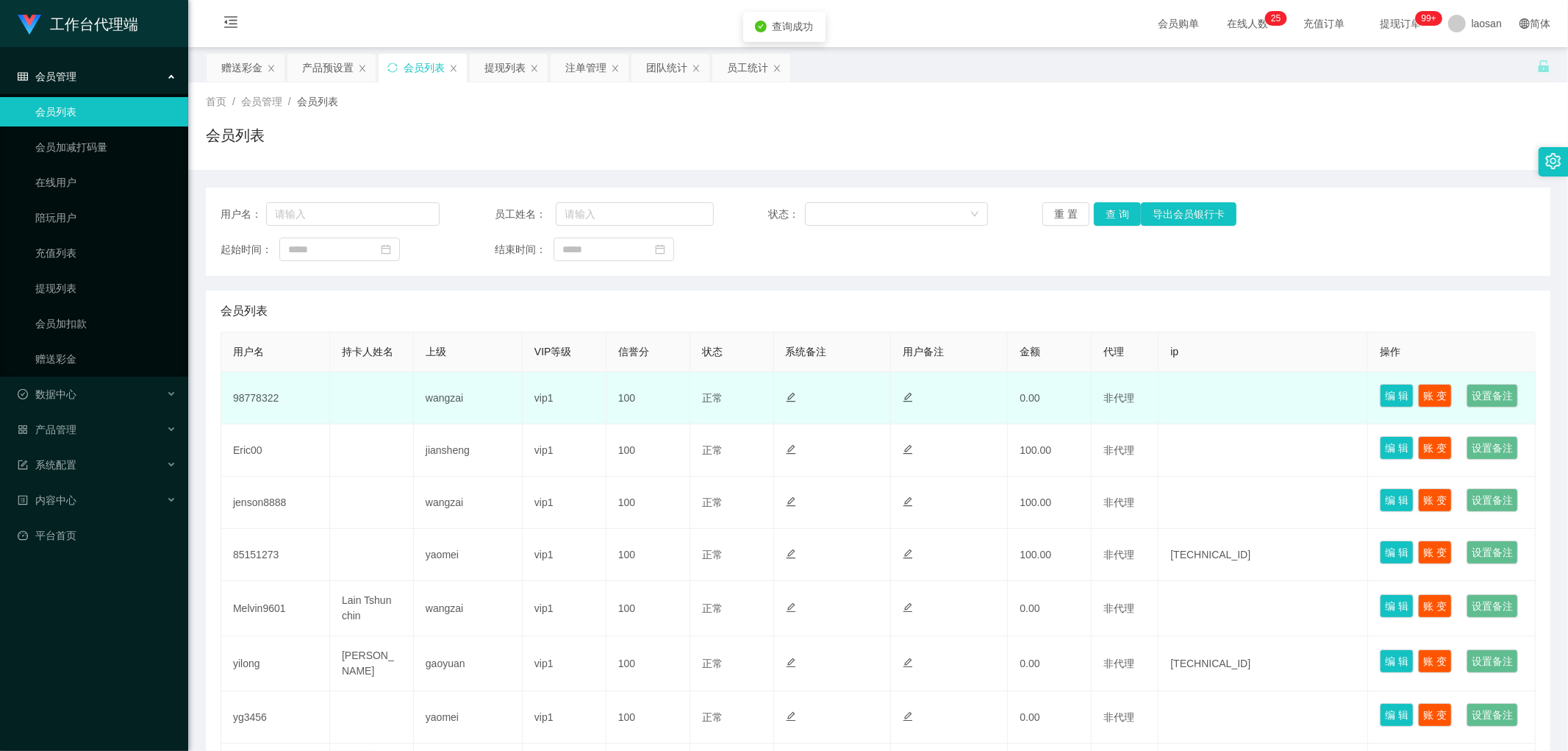
click at [245, 417] on td "98778322" at bounding box center [275, 398] width 109 height 52
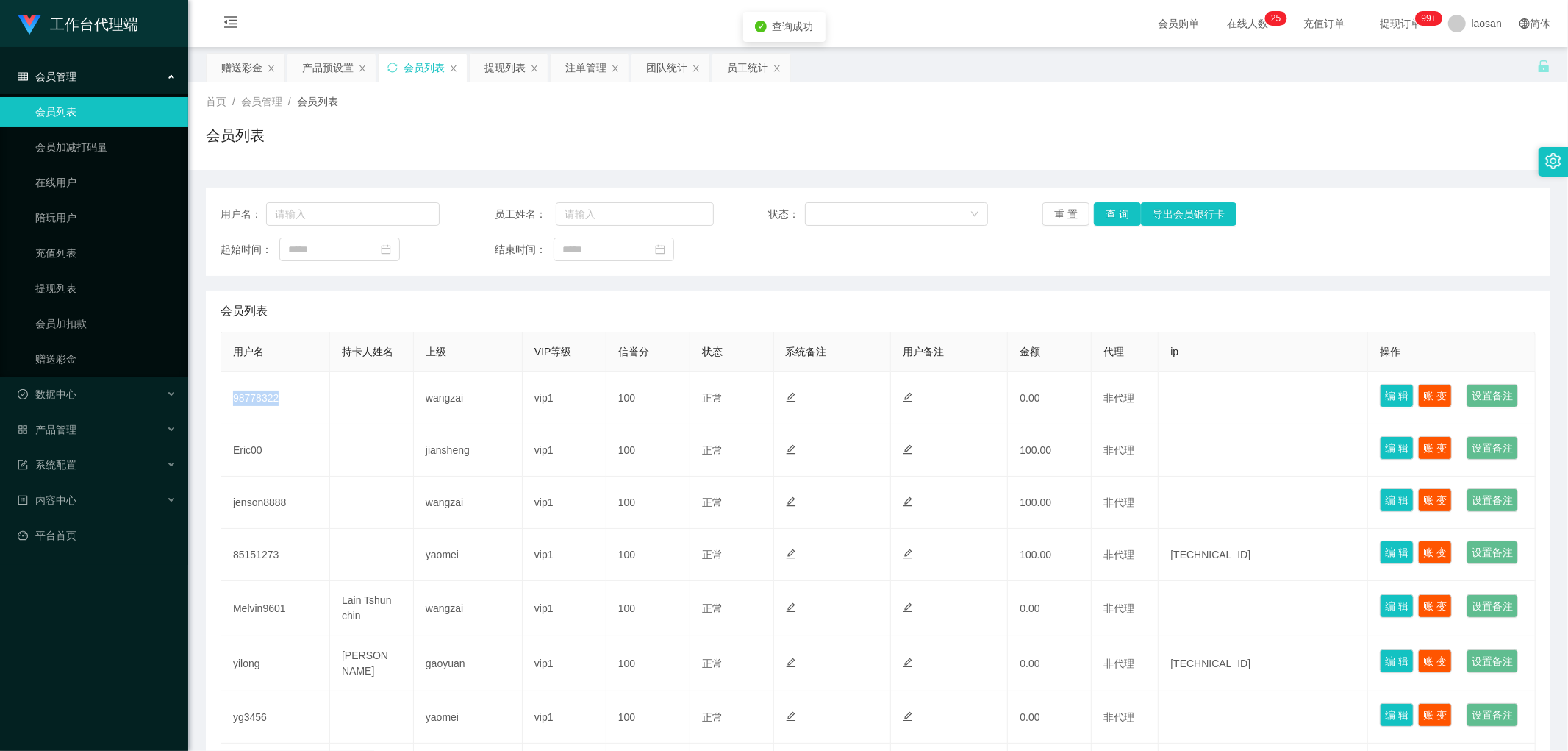
copy td "98778322"
click at [258, 77] on div "赠送彩金" at bounding box center [241, 68] width 41 height 28
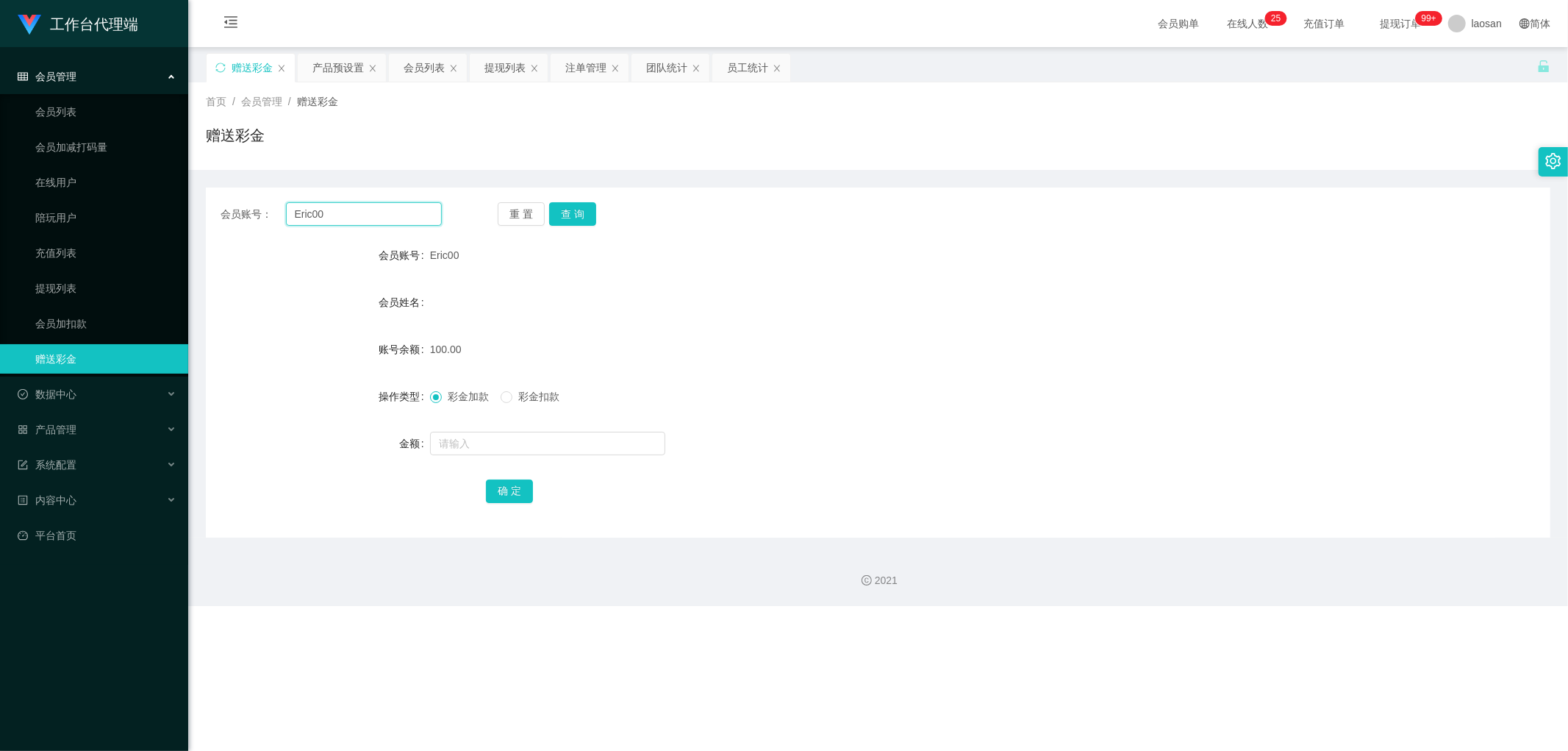
click at [327, 211] on input "Eric00" at bounding box center [365, 214] width 156 height 23
drag, startPoint x: 327, startPoint y: 211, endPoint x: 387, endPoint y: 202, distance: 60.7
click at [327, 211] on input "Eric00" at bounding box center [365, 214] width 156 height 23
paste input "98778322"
type input "98778322"
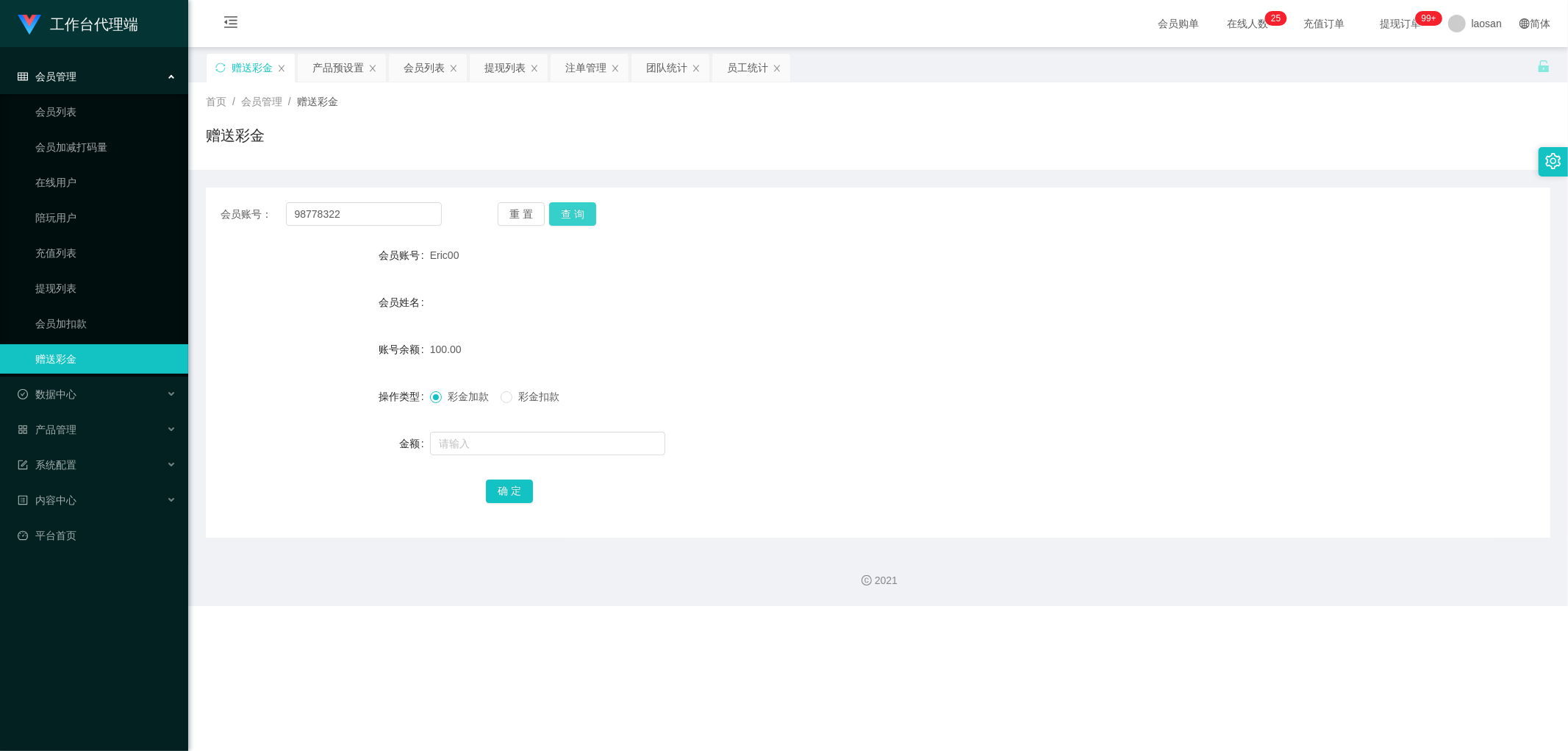
click at [574, 215] on button "查 询" at bounding box center [573, 214] width 47 height 23
click at [494, 437] on input "text" at bounding box center [548, 443] width 236 height 23
type input "100"
click at [516, 481] on button "确 定" at bounding box center [510, 490] width 47 height 23
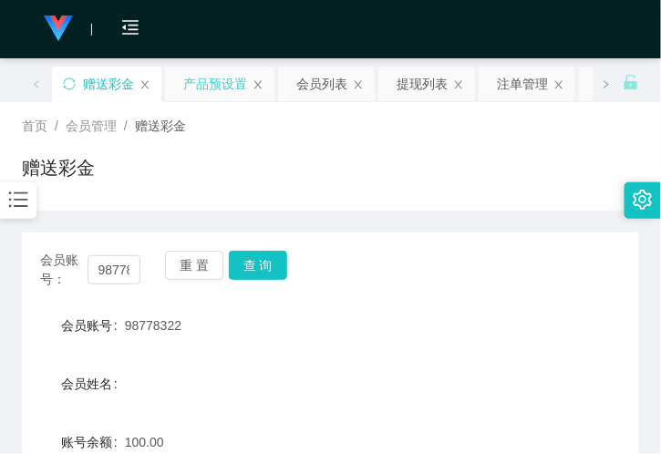
click at [196, 88] on div "产品预设置" at bounding box center [215, 84] width 64 height 35
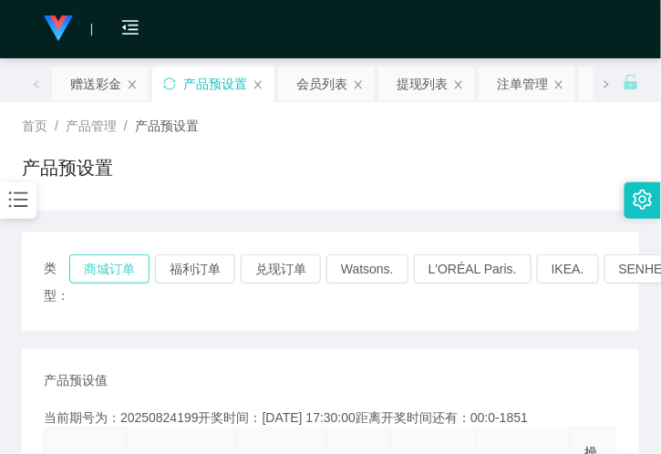
click at [124, 271] on button "商城订单" at bounding box center [109, 268] width 80 height 29
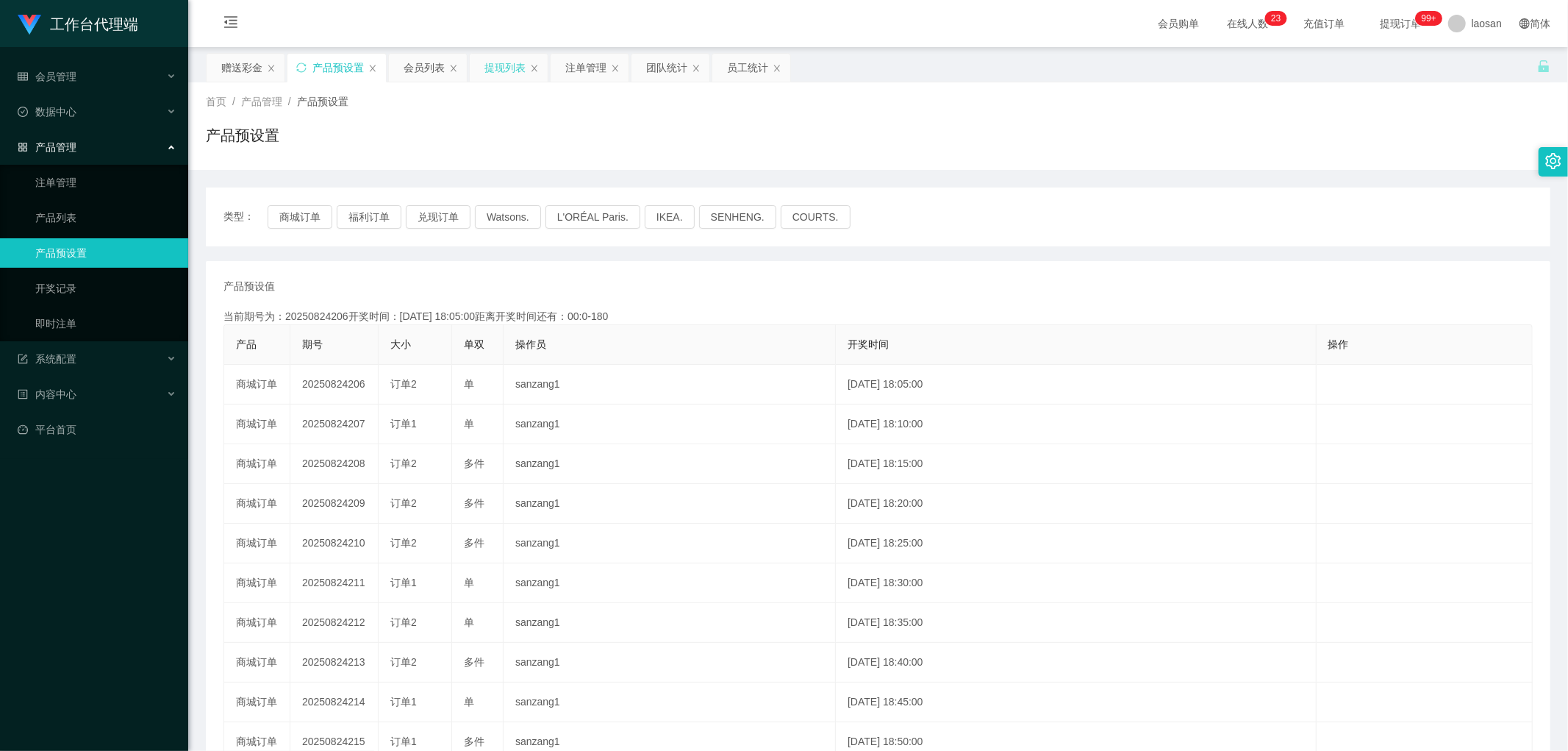
click at [504, 69] on div "提现列表" at bounding box center [505, 68] width 41 height 28
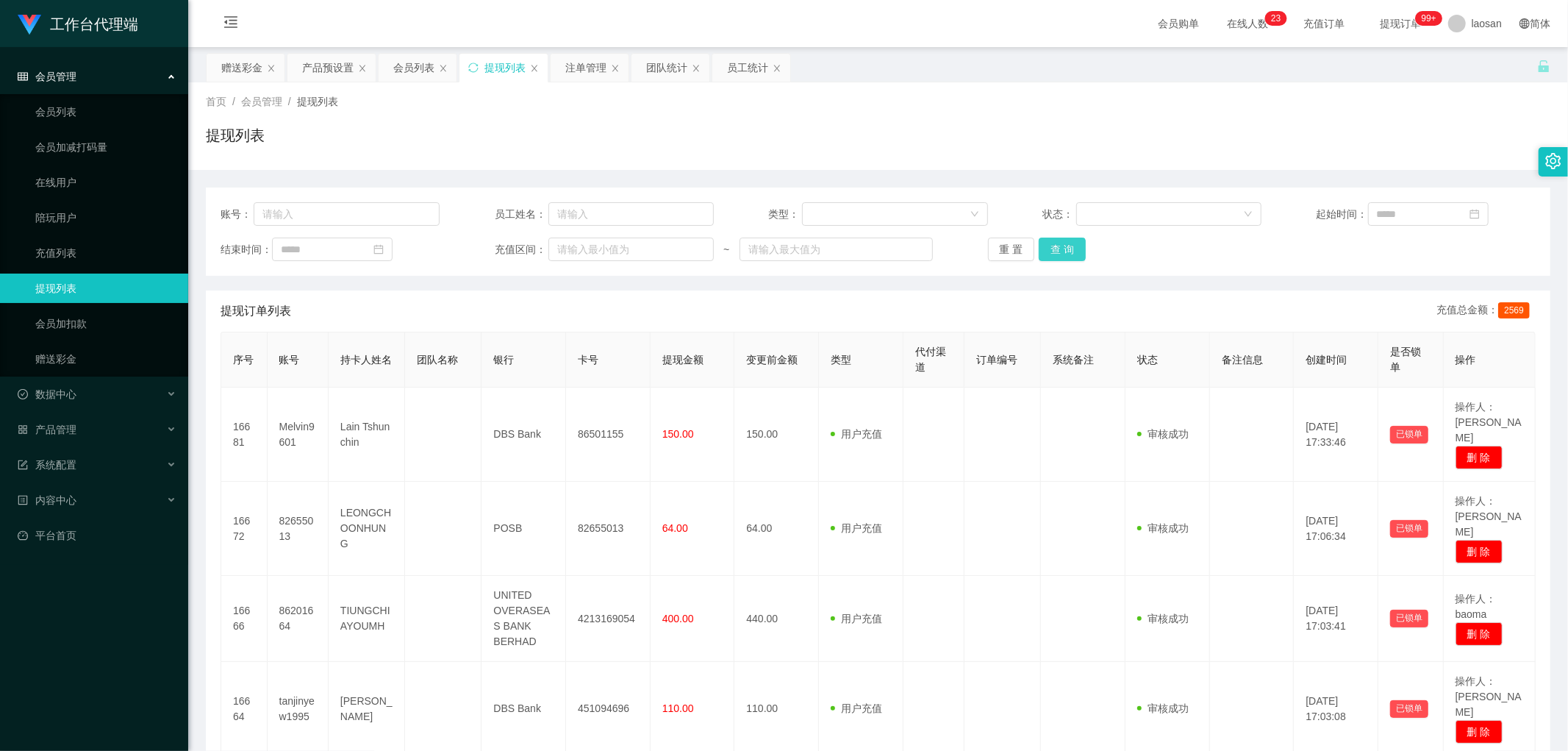
click at [1052, 250] on button "查 询" at bounding box center [1062, 248] width 47 height 23
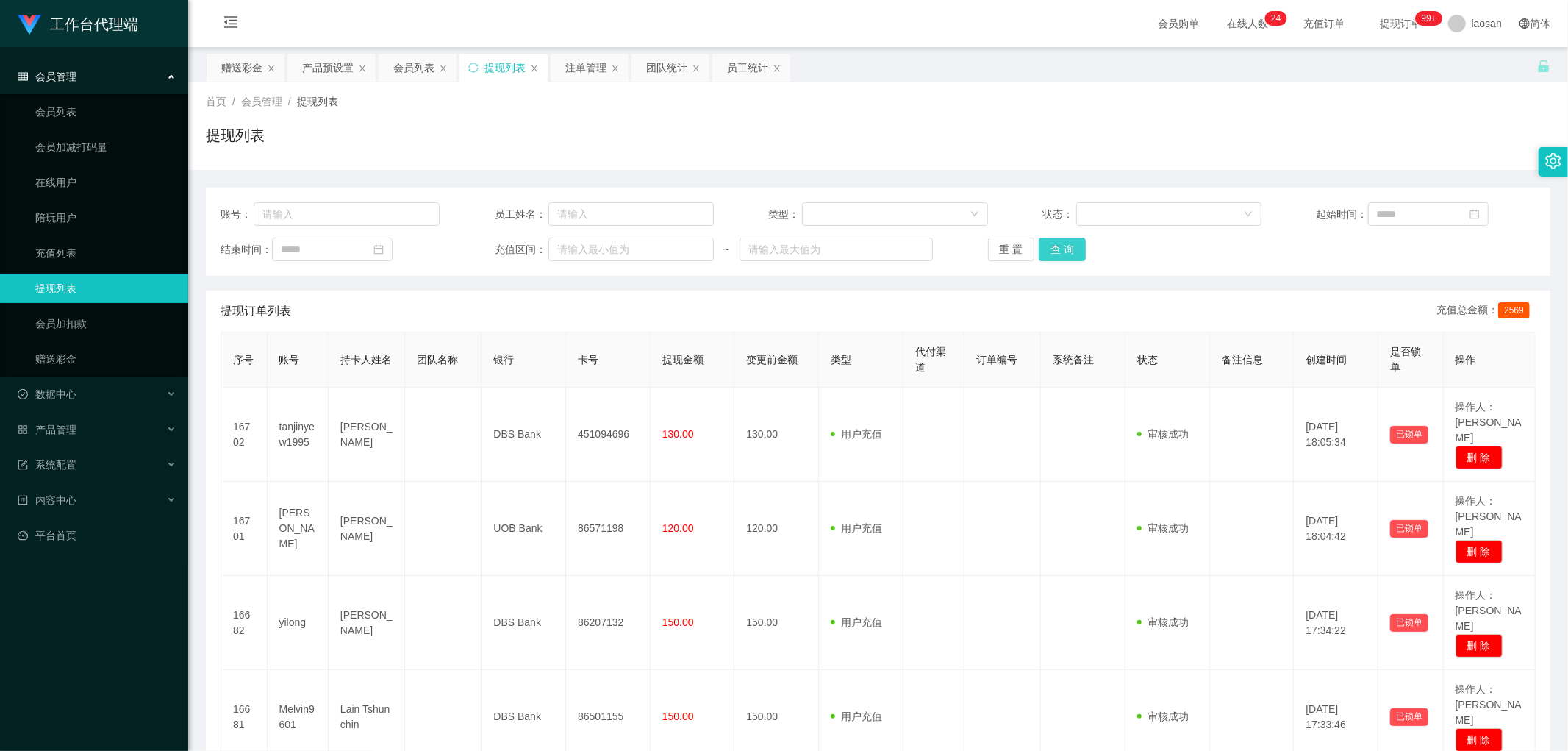
click at [1061, 257] on button "查 询" at bounding box center [1062, 248] width 47 height 23
click at [1061, 257] on div "重 置 查 询" at bounding box center [1098, 248] width 219 height 23
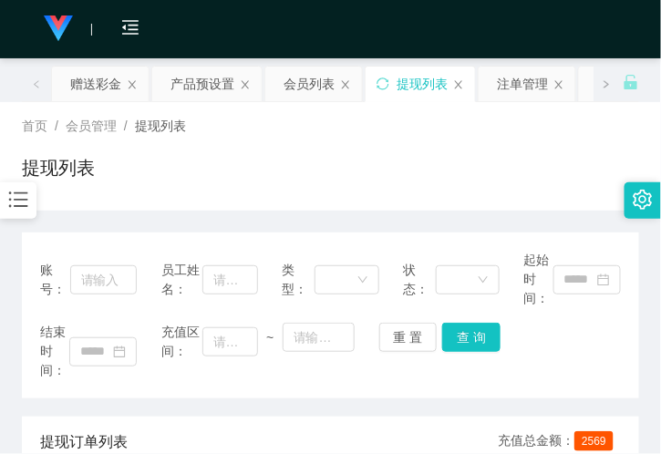
click at [458, 156] on div "提现列表" at bounding box center [330, 175] width 617 height 42
click at [98, 88] on div "赠送彩金" at bounding box center [95, 84] width 51 height 35
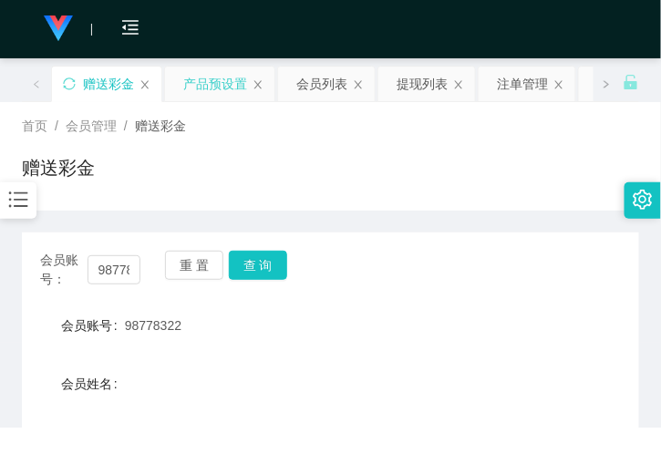
click at [221, 85] on div "产品预设置" at bounding box center [215, 84] width 64 height 35
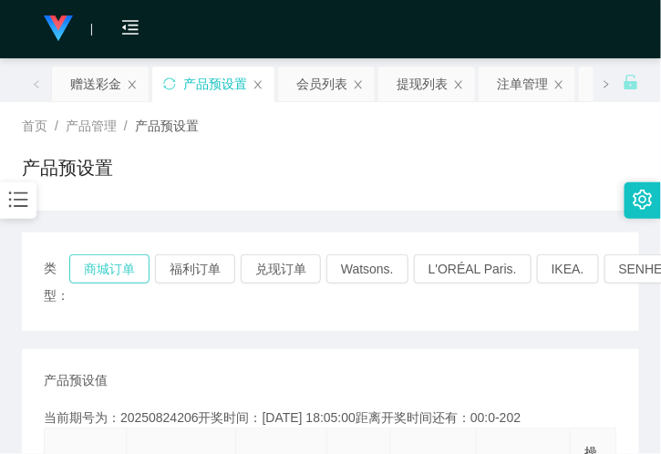
click at [98, 275] on button "商城订单" at bounding box center [109, 268] width 80 height 29
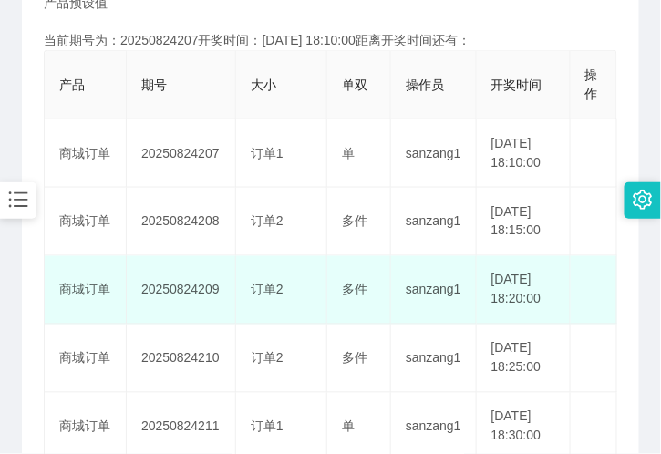
scroll to position [405, 0]
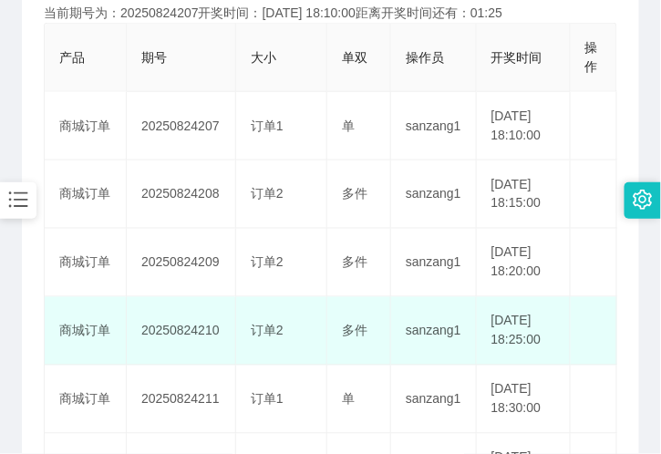
click at [452, 366] on td "sanzang1" at bounding box center [434, 331] width 86 height 68
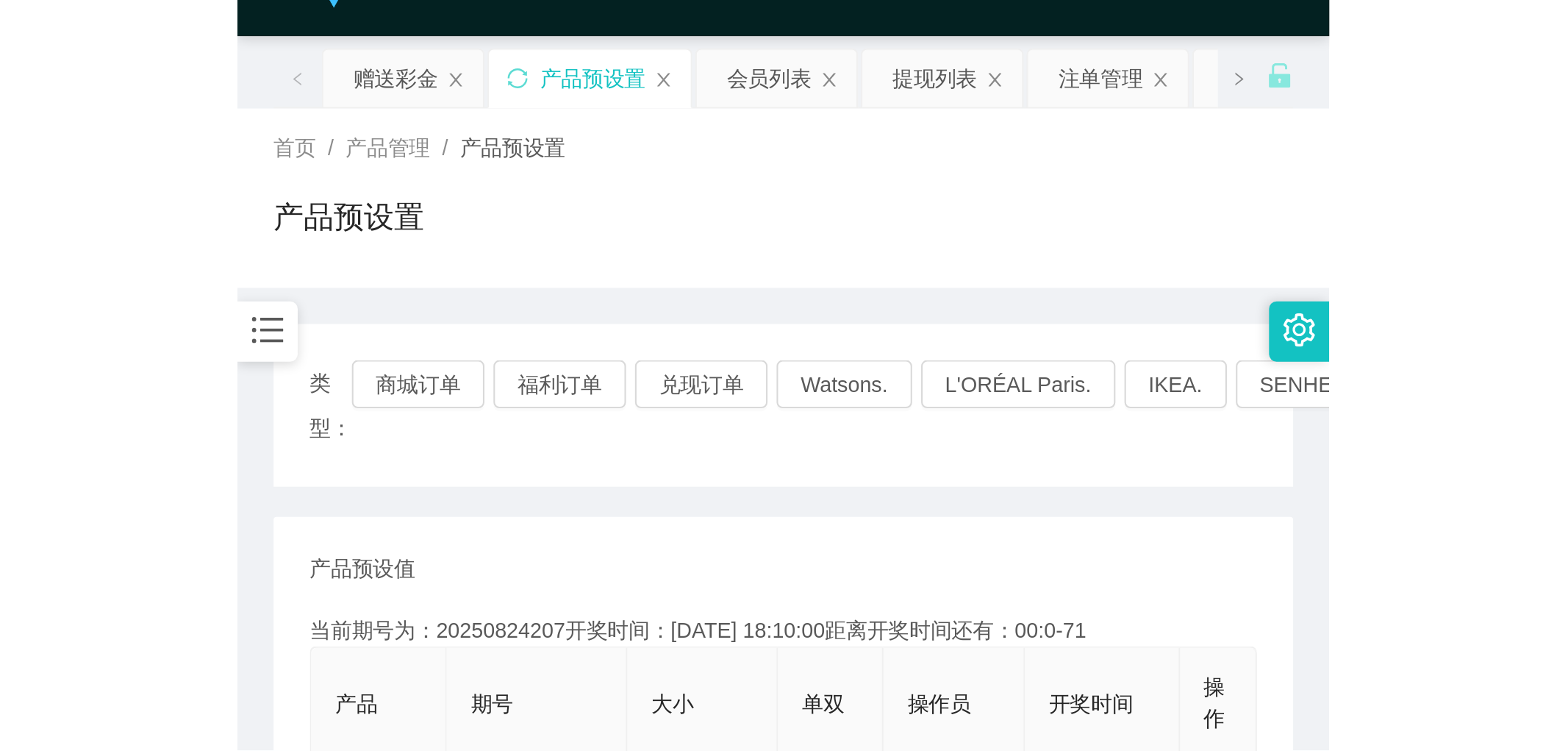
scroll to position [0, 0]
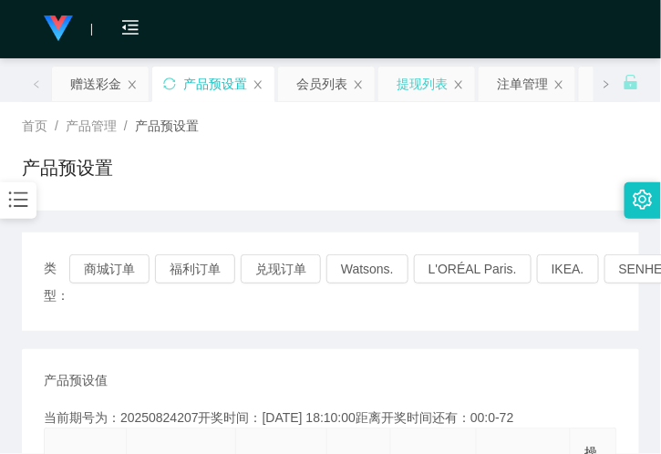
click at [417, 86] on div "提现列表" at bounding box center [422, 84] width 51 height 35
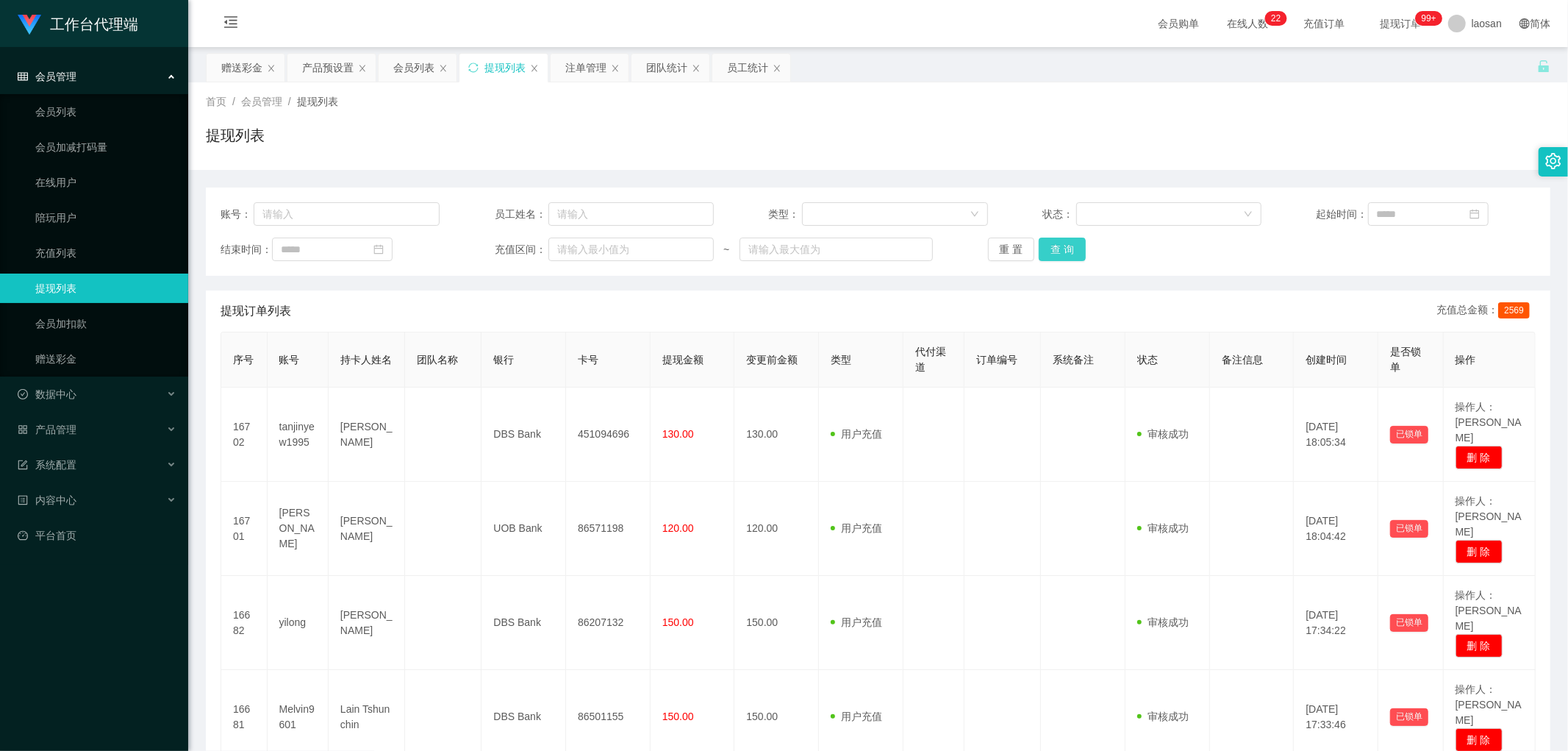
click at [1061, 246] on button "查 询" at bounding box center [1062, 248] width 47 height 23
click at [412, 71] on div "会员列表" at bounding box center [414, 68] width 41 height 28
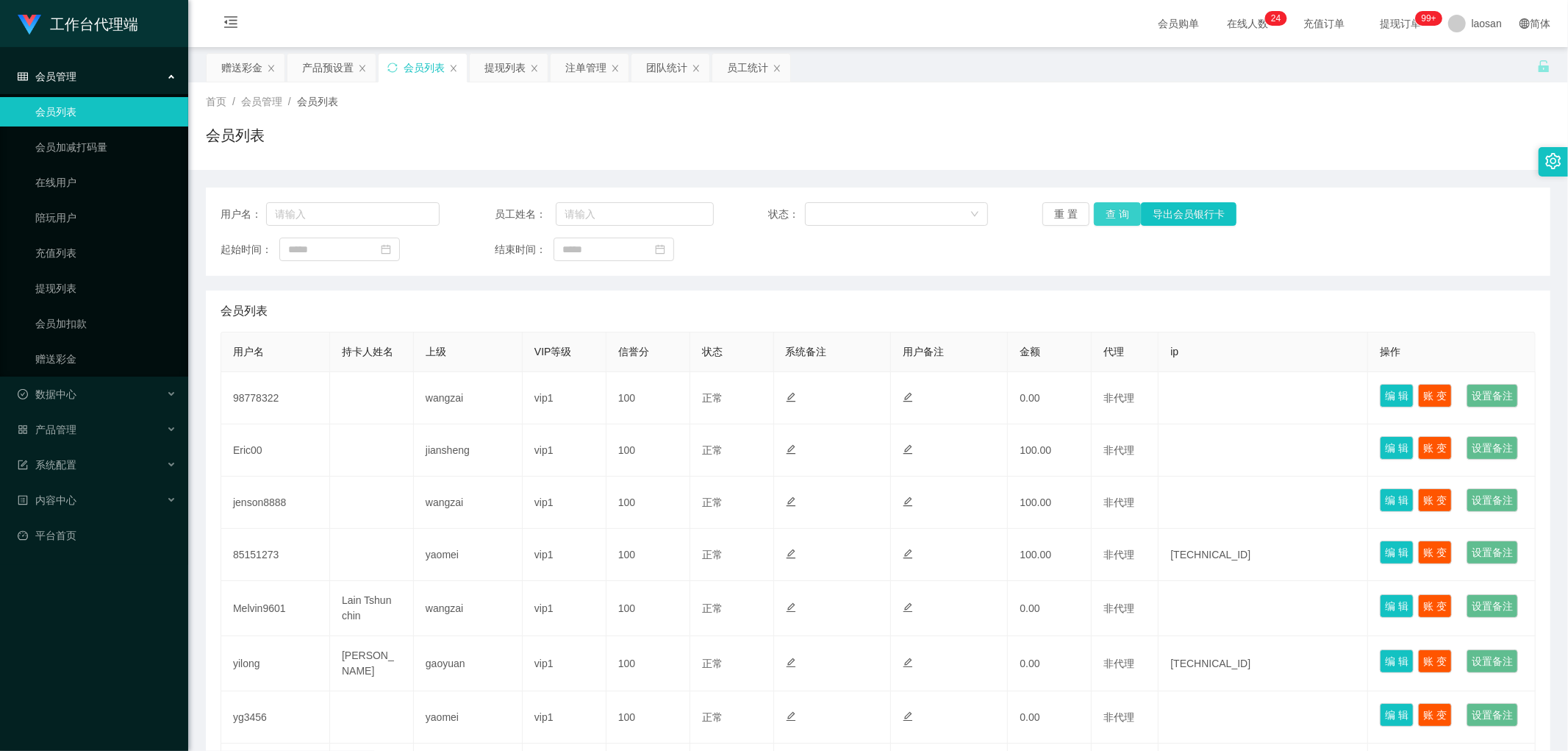
click at [1111, 211] on button "查 询" at bounding box center [1117, 214] width 47 height 23
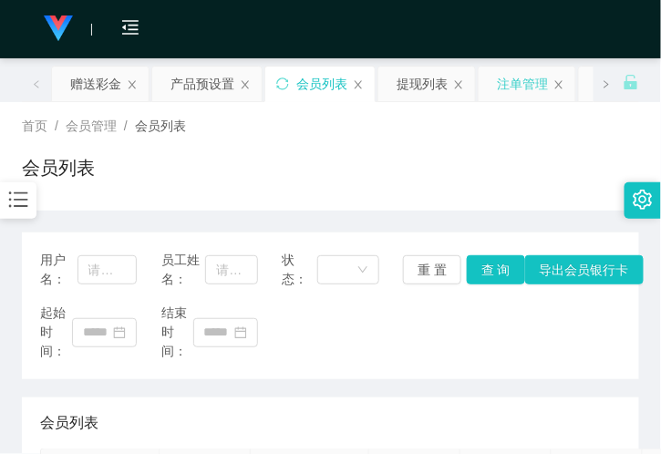
click at [515, 77] on div "注单管理" at bounding box center [522, 84] width 51 height 35
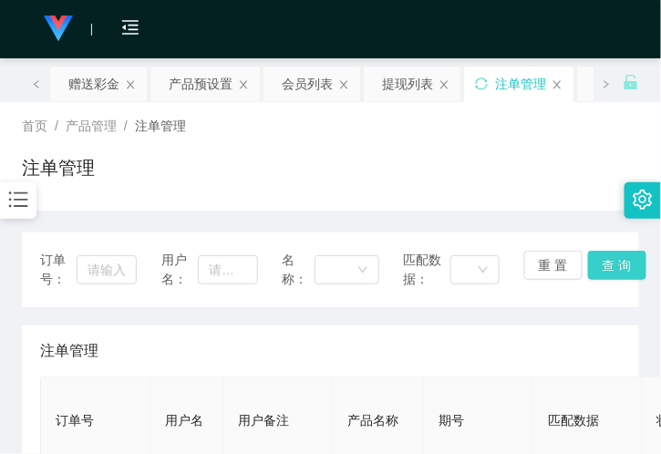
click at [599, 260] on button "查 询" at bounding box center [617, 265] width 58 height 29
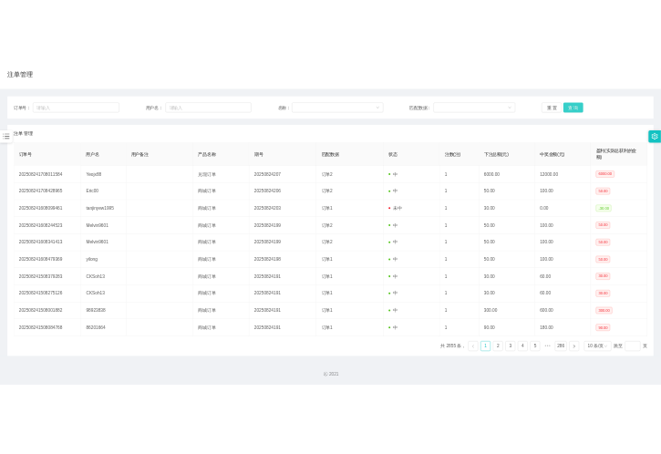
scroll to position [152, 0]
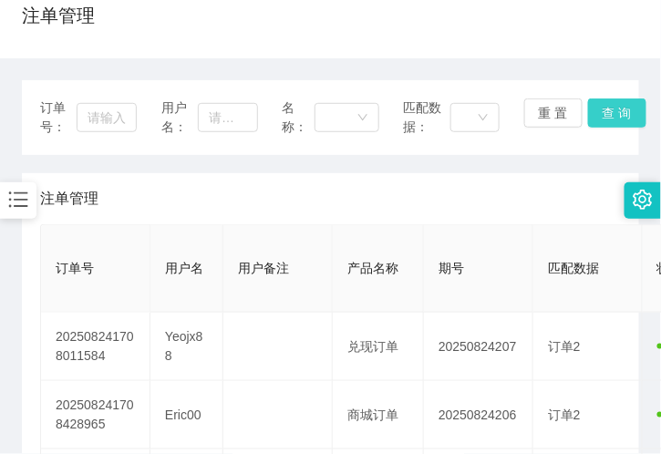
click at [617, 117] on button "查 询" at bounding box center [617, 112] width 58 height 29
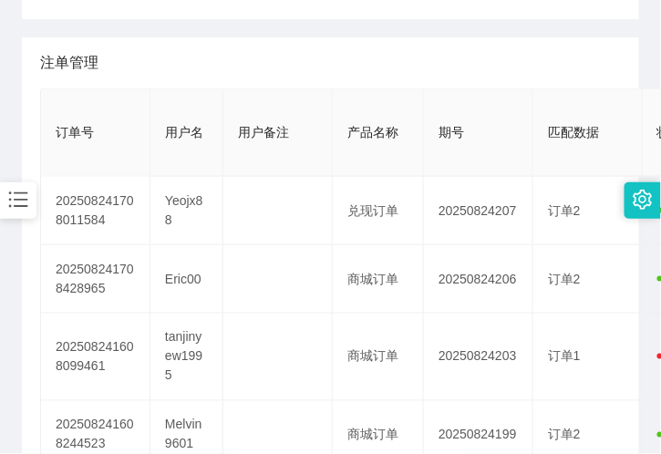
scroll to position [253, 0]
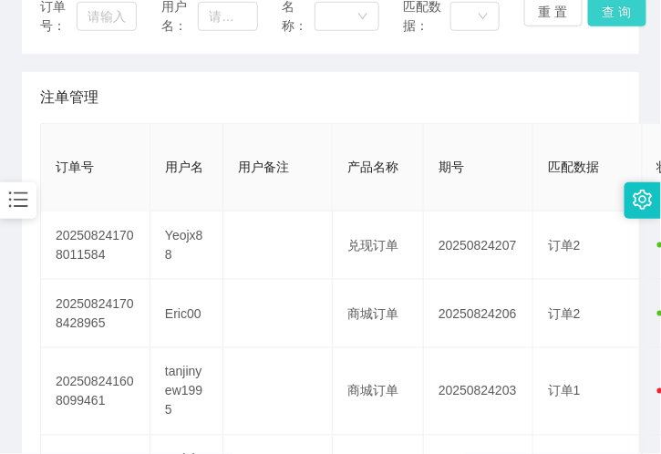
click at [607, 25] on button "查 询" at bounding box center [617, 11] width 58 height 29
click at [613, 14] on button "查 询" at bounding box center [617, 11] width 58 height 29
click at [613, 14] on div "订单号： 用户名： 名称： 匹配数据： 重 置 查 询" at bounding box center [330, 16] width 617 height 75
click at [613, 14] on button "查 询" at bounding box center [627, 11] width 78 height 29
click at [613, 14] on div "订单号： 用户名： 名称： 匹配数据： 重 置 查 询" at bounding box center [330, 16] width 617 height 75
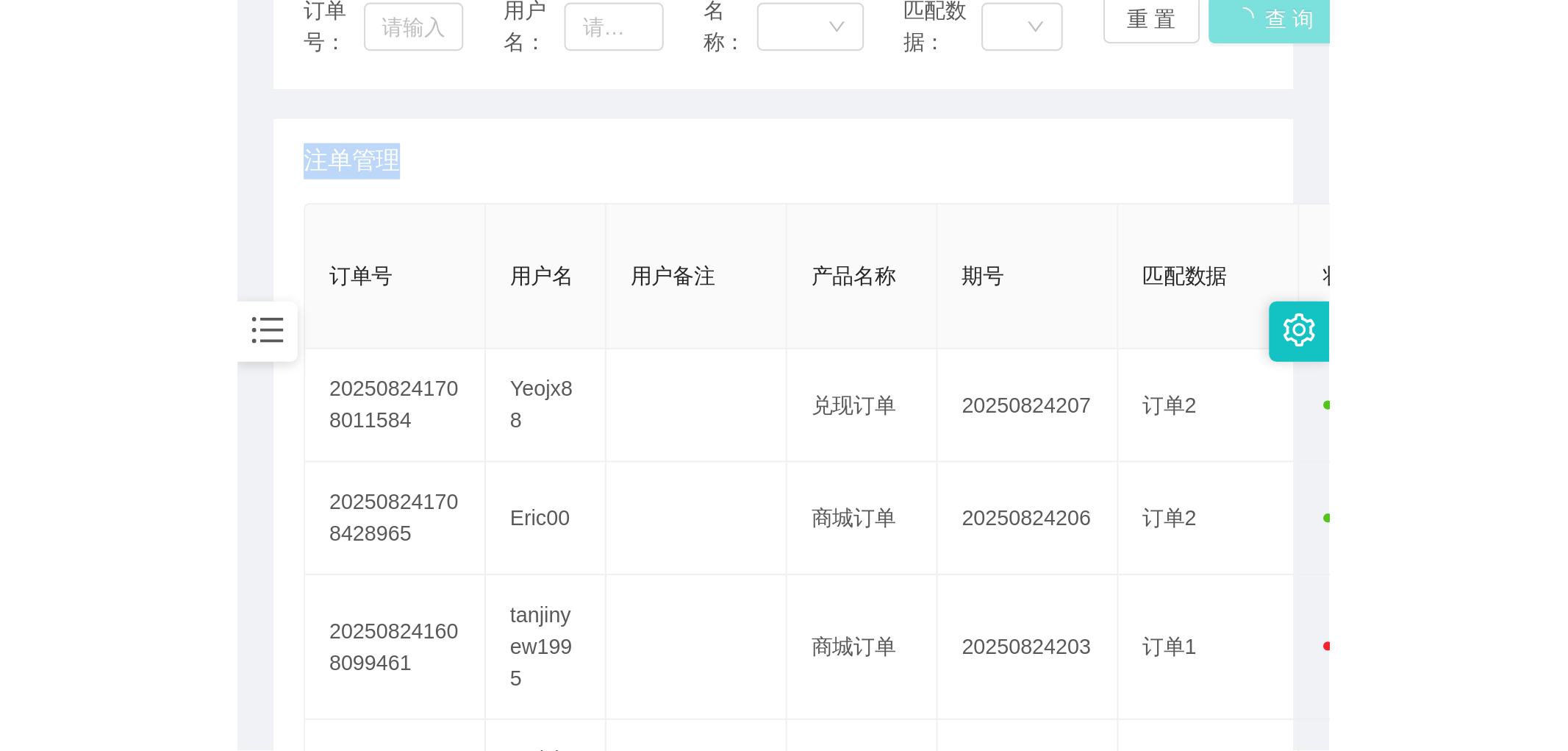
scroll to position [186, 0]
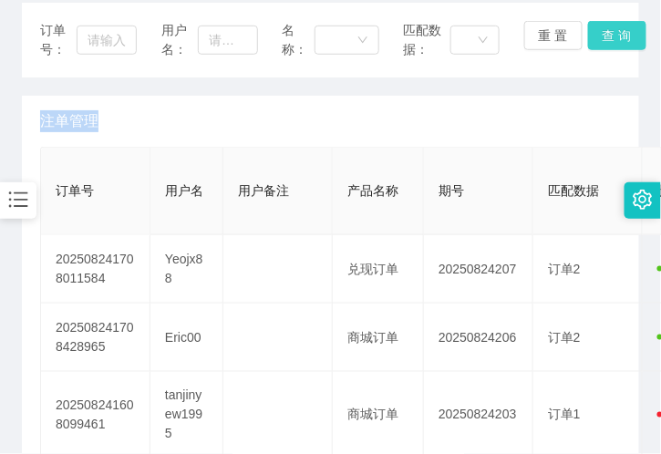
click at [612, 42] on button "查 询" at bounding box center [617, 35] width 58 height 29
click at [612, 42] on div "订单号： 用户名： 名称： 匹配数据： 重 置 查 询" at bounding box center [330, 40] width 617 height 75
click at [612, 42] on button "查 询" at bounding box center [617, 35] width 58 height 29
click at [612, 42] on div "订单号： 用户名： 名称： 匹配数据： 重 置 查 询" at bounding box center [330, 40] width 617 height 75
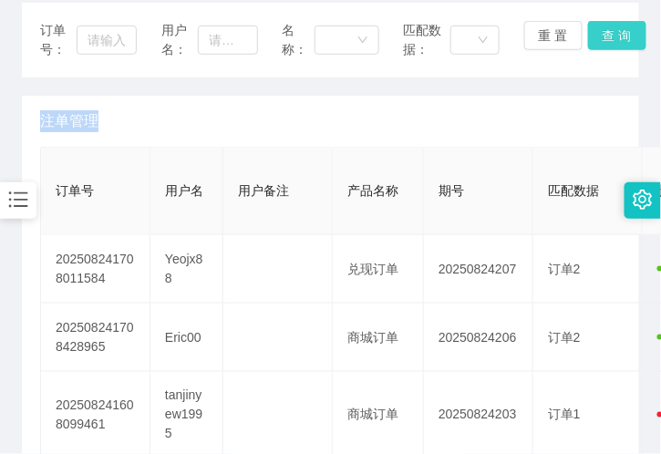
click at [612, 42] on button "查 询" at bounding box center [617, 35] width 58 height 29
click at [612, 42] on div "订单号： 用户名： 名称： 匹配数据： 重 置 查 询" at bounding box center [330, 40] width 617 height 75
click at [599, 39] on button "查 询" at bounding box center [617, 35] width 58 height 29
click at [599, 39] on div "重 置 查 询" at bounding box center [572, 40] width 97 height 38
click at [598, 38] on button "查 询" at bounding box center [617, 35] width 58 height 29
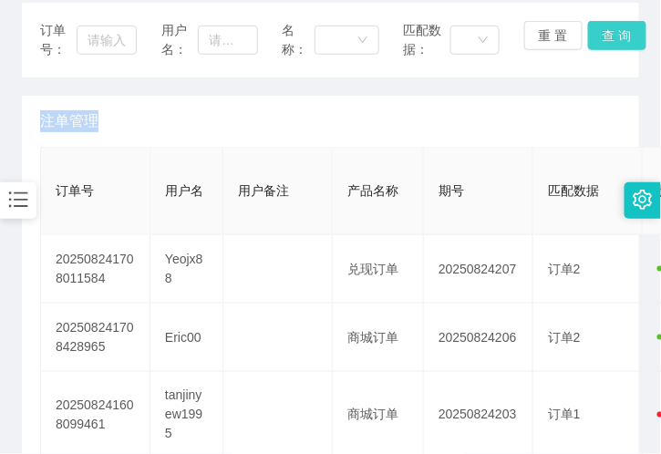
click at [598, 38] on button "查 询" at bounding box center [617, 35] width 58 height 29
click at [598, 38] on div "重 置 查 询" at bounding box center [572, 40] width 97 height 38
click at [598, 38] on button "查 询" at bounding box center [617, 35] width 58 height 29
click at [617, 35] on button "查 询" at bounding box center [617, 35] width 58 height 29
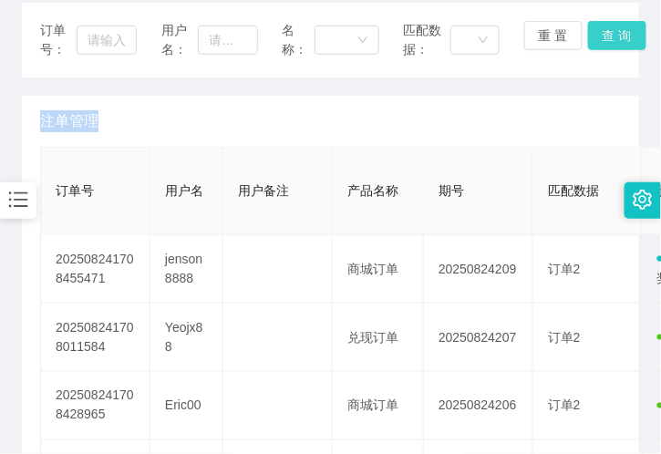
click at [617, 35] on div "订单号： 用户名： 名称： 匹配数据： 重 置 查 询" at bounding box center [330, 40] width 617 height 75
click at [617, 35] on button "查 询" at bounding box center [617, 35] width 58 height 29
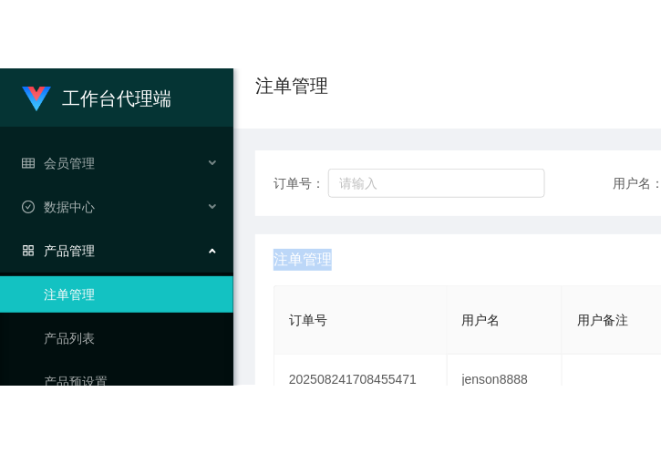
scroll to position [152, 0]
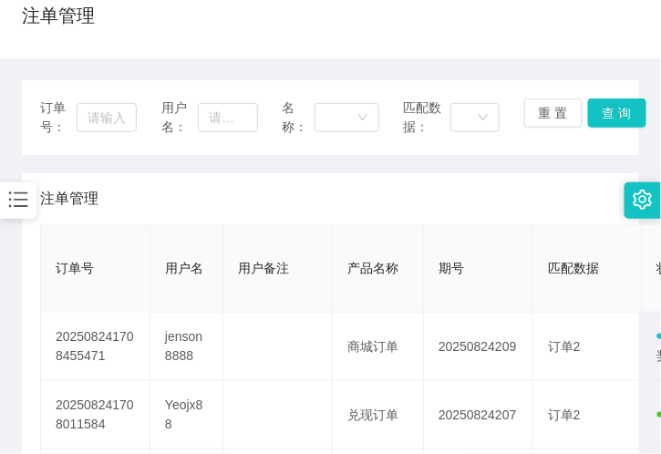
drag, startPoint x: 416, startPoint y: 105, endPoint x: 407, endPoint y: 96, distance: 12.3
click at [416, 105] on span "匹配数据：" at bounding box center [426, 117] width 47 height 38
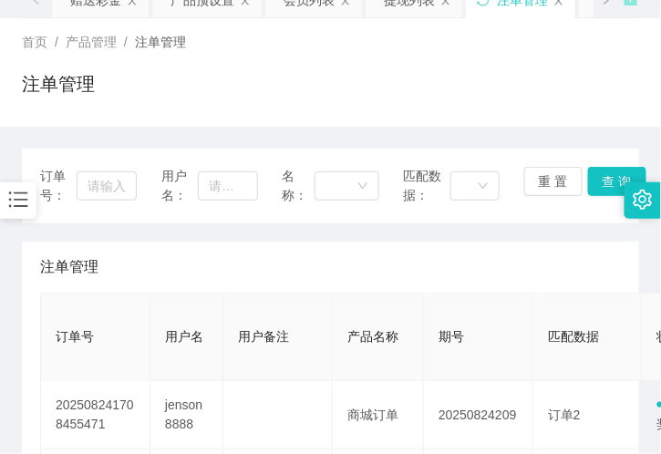
scroll to position [0, 0]
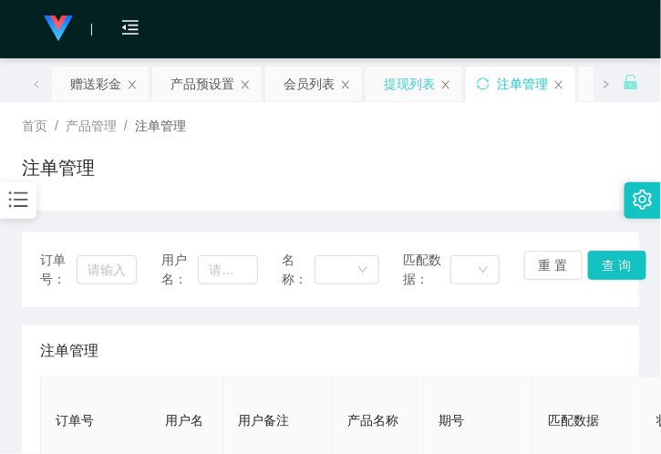
click at [416, 91] on div "提现列表" at bounding box center [409, 84] width 51 height 35
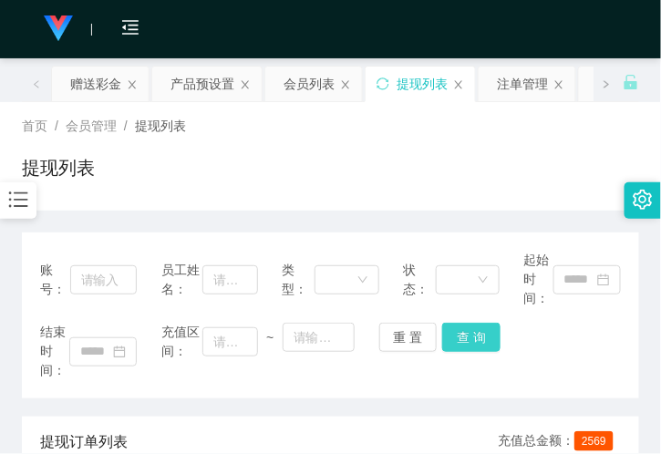
click at [469, 331] on button "查 询" at bounding box center [471, 337] width 58 height 29
drag, startPoint x: 525, startPoint y: 86, endPoint x: 472, endPoint y: 139, distance: 75.4
click at [524, 85] on div "注单管理" at bounding box center [522, 84] width 51 height 35
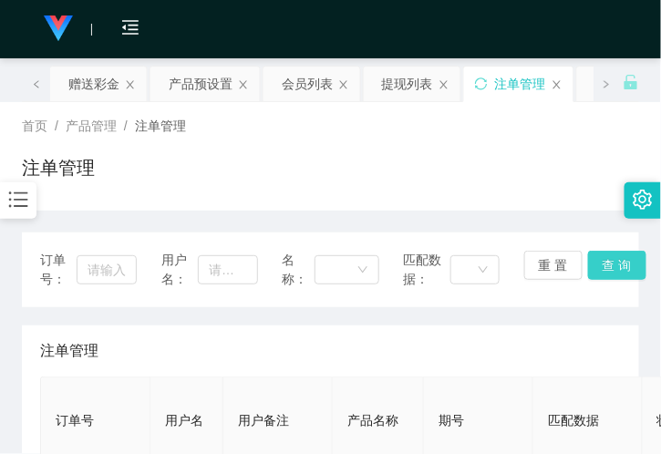
click at [611, 269] on button "查 询" at bounding box center [617, 265] width 58 height 29
click at [387, 83] on div "提现列表" at bounding box center [407, 84] width 51 height 35
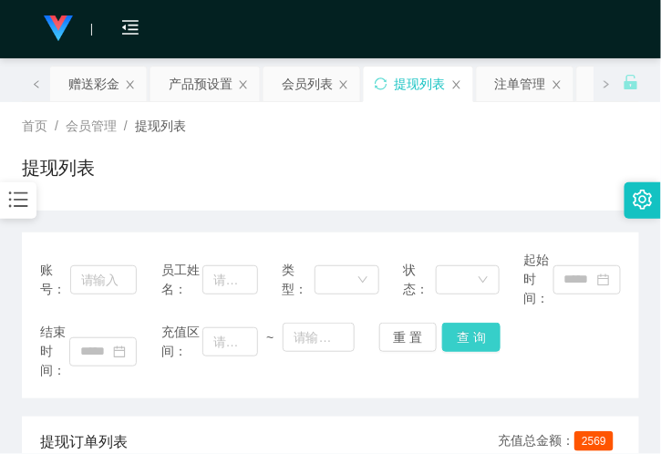
click at [469, 337] on button "查 询" at bounding box center [471, 337] width 58 height 29
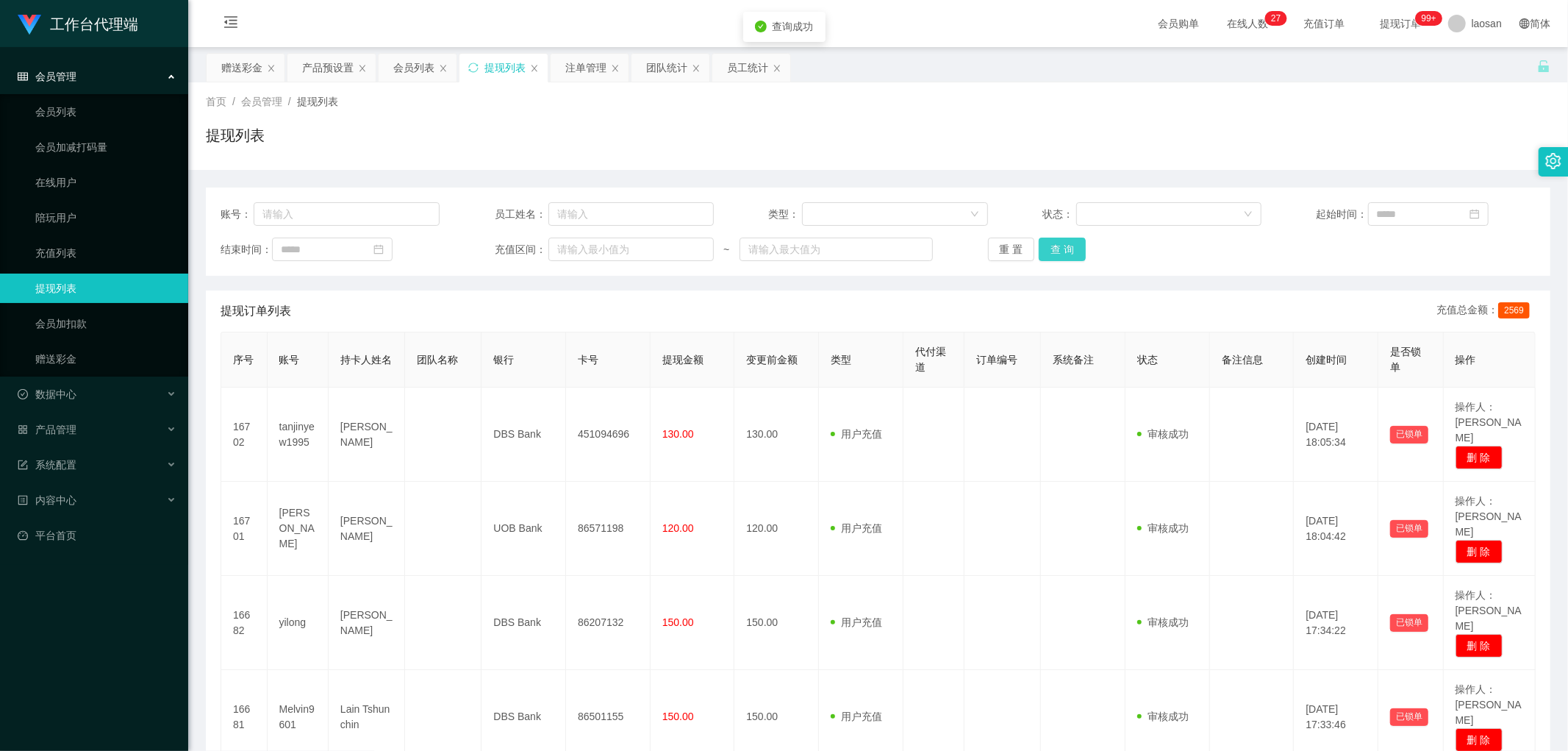
click at [1072, 260] on button "查 询" at bounding box center [1062, 248] width 47 height 23
click at [1072, 260] on div "重 置 查 询" at bounding box center [1098, 248] width 219 height 23
click at [1044, 239] on button "查 询" at bounding box center [1062, 248] width 47 height 23
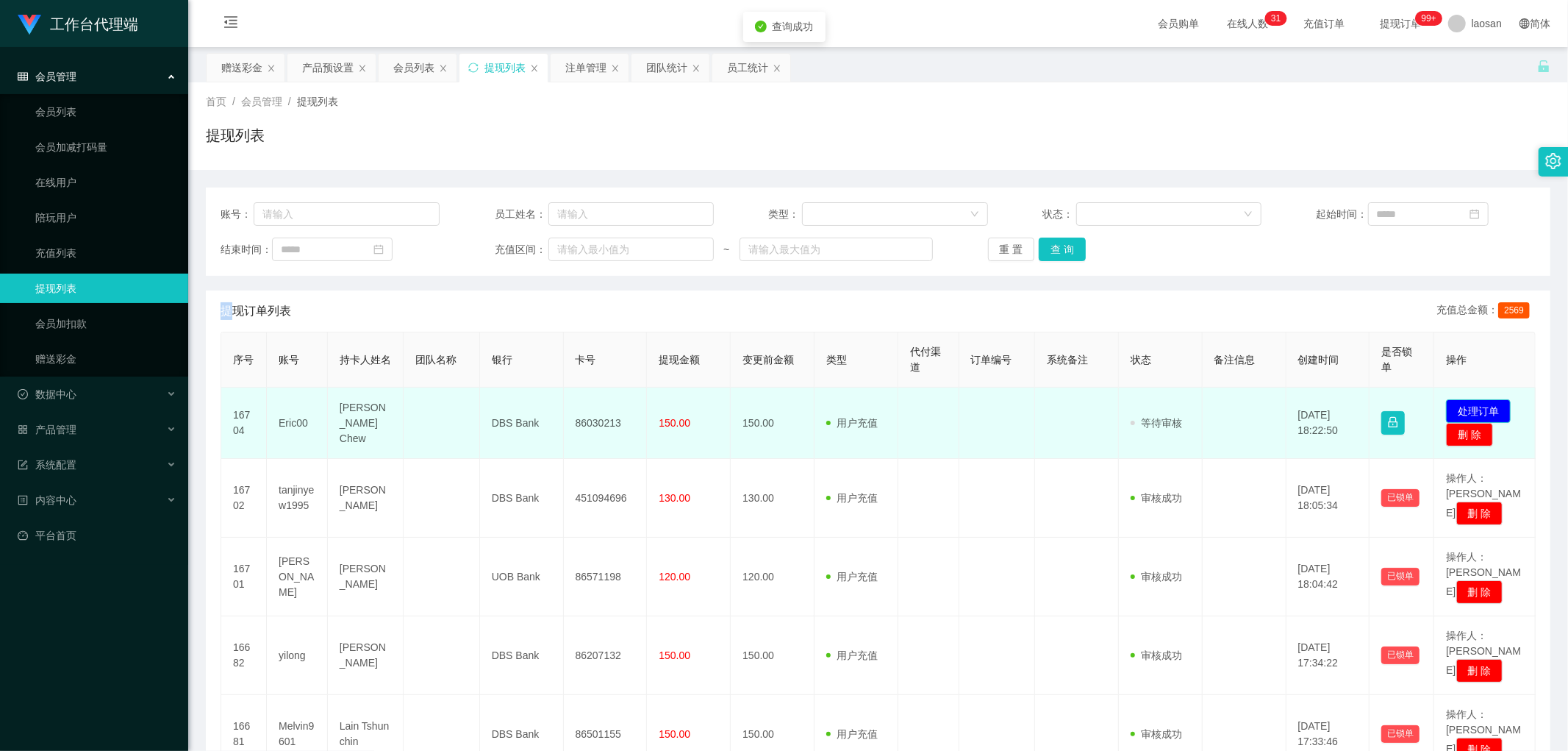
click at [1474, 404] on button "处理订单" at bounding box center [1478, 411] width 65 height 23
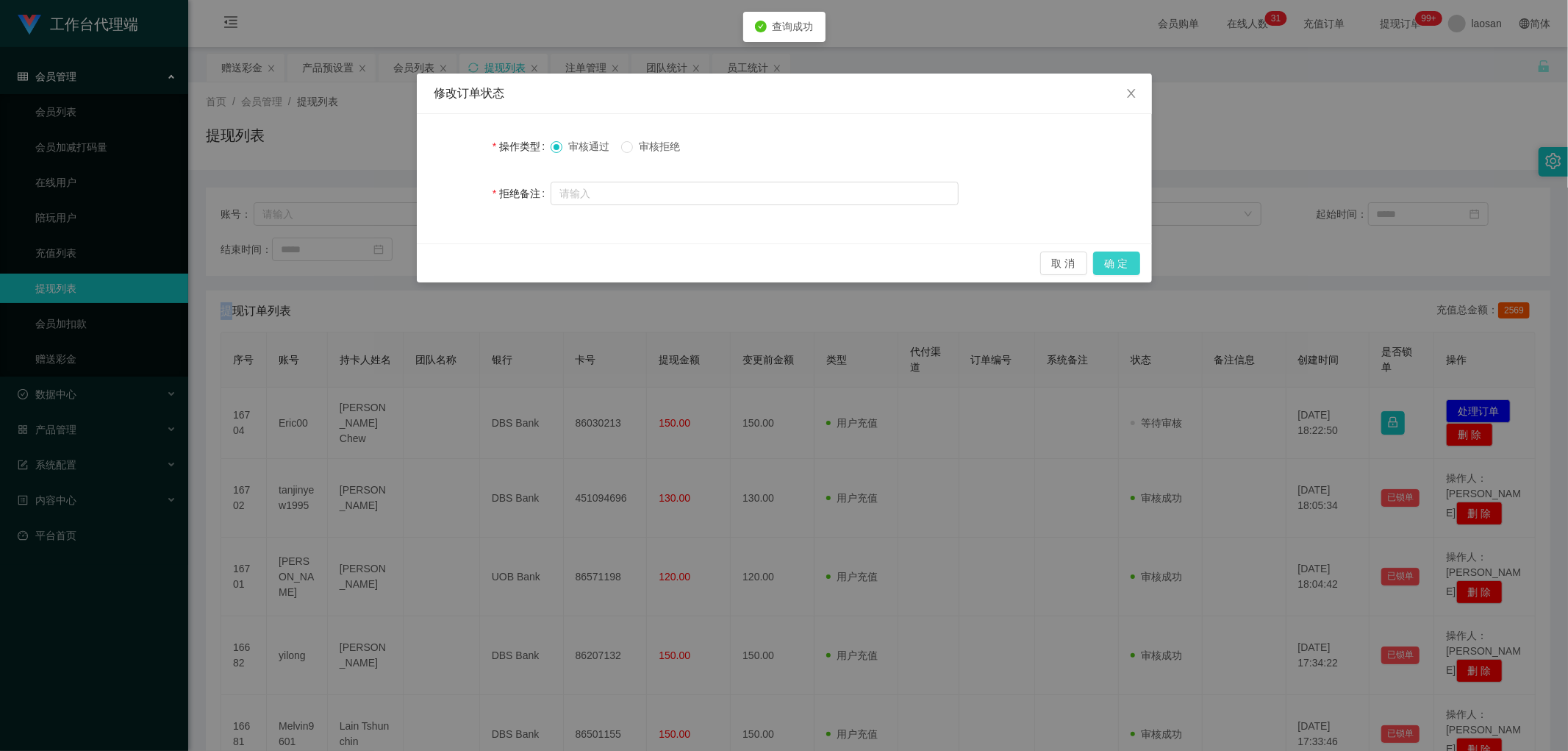
click at [1129, 252] on button "确 定" at bounding box center [1117, 263] width 47 height 23
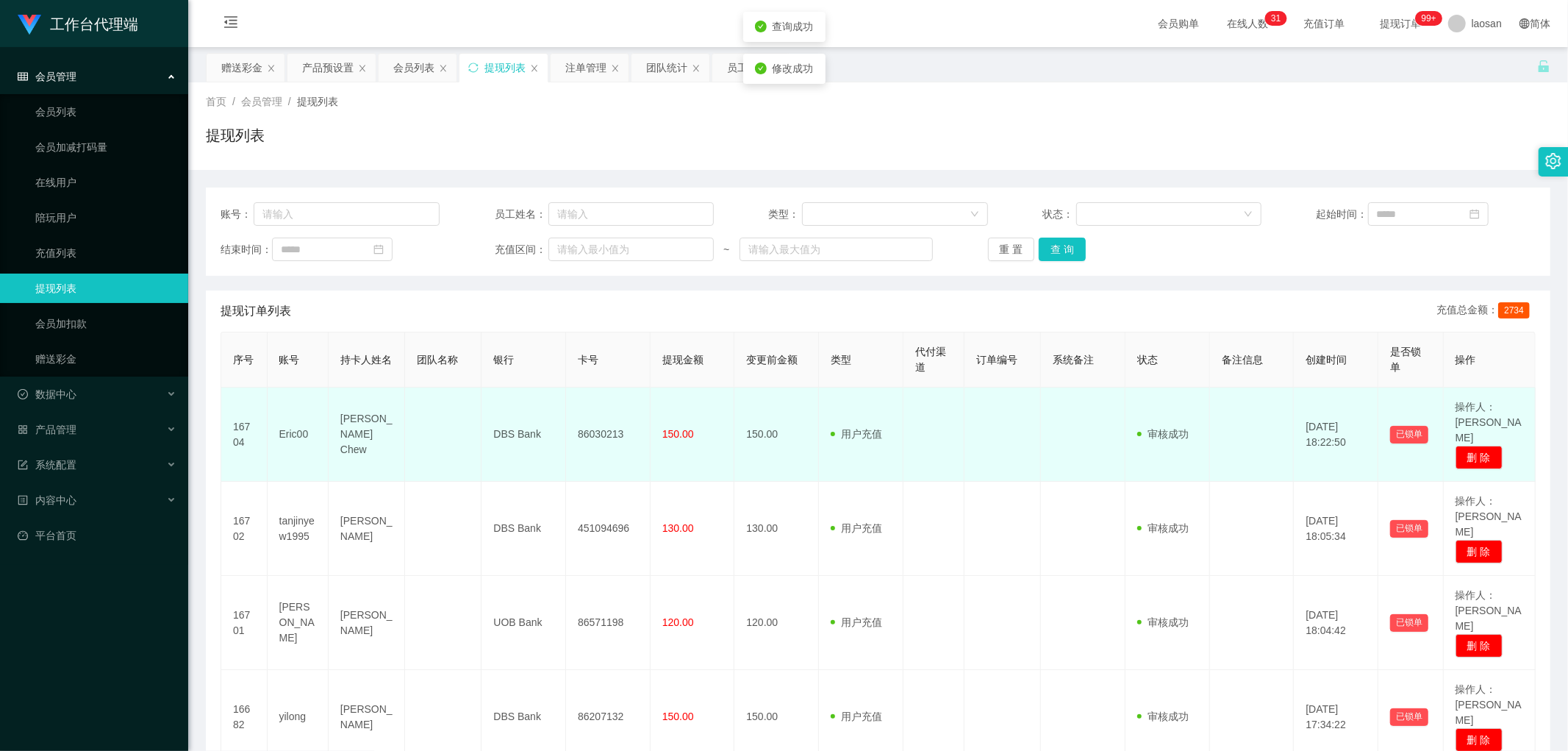
click at [594, 415] on td "86030213" at bounding box center [608, 434] width 85 height 94
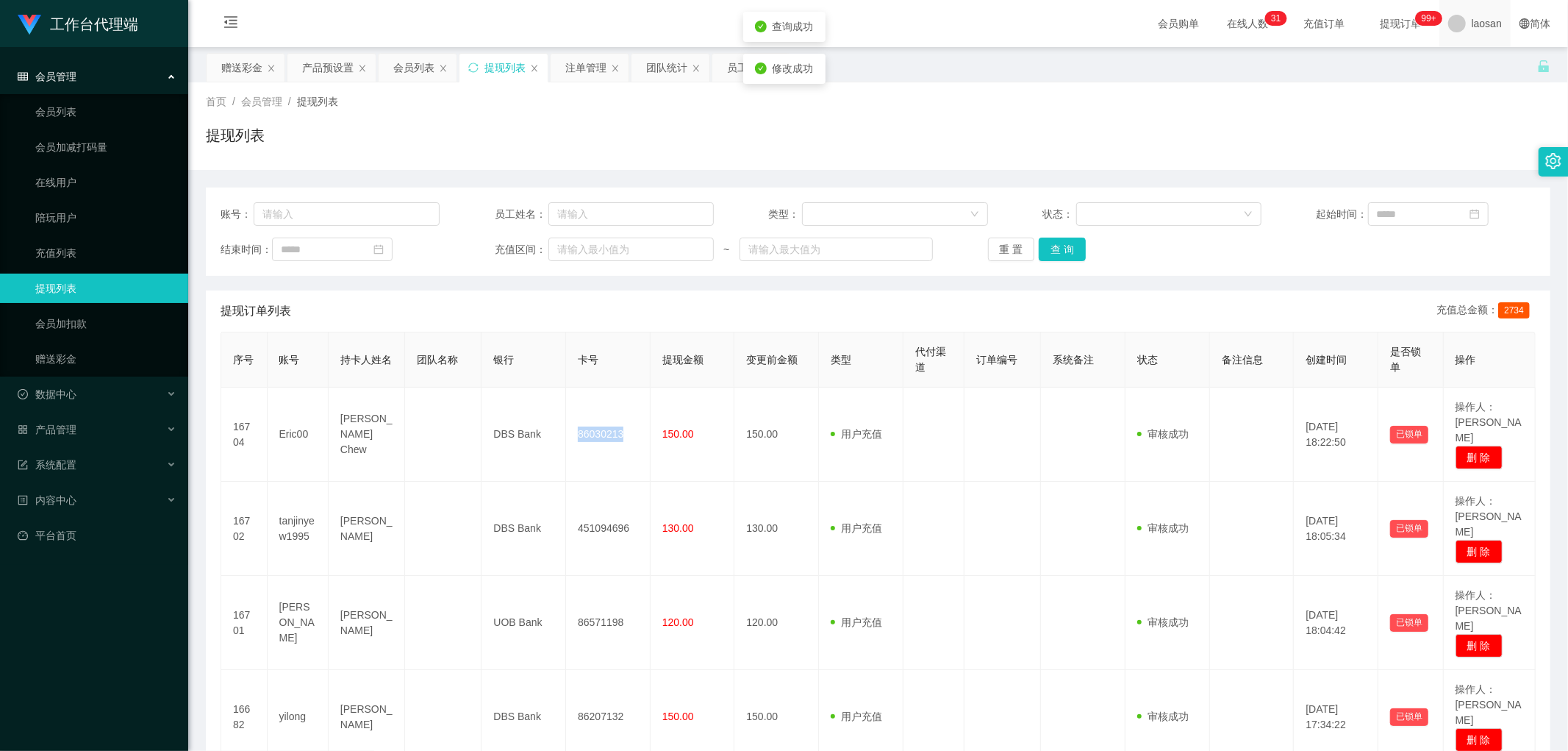
copy td "86030213"
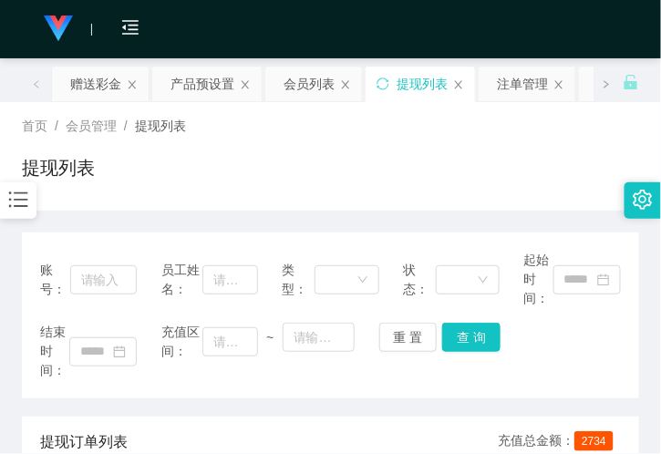
drag, startPoint x: 495, startPoint y: 228, endPoint x: 498, endPoint y: 179, distance: 49.3
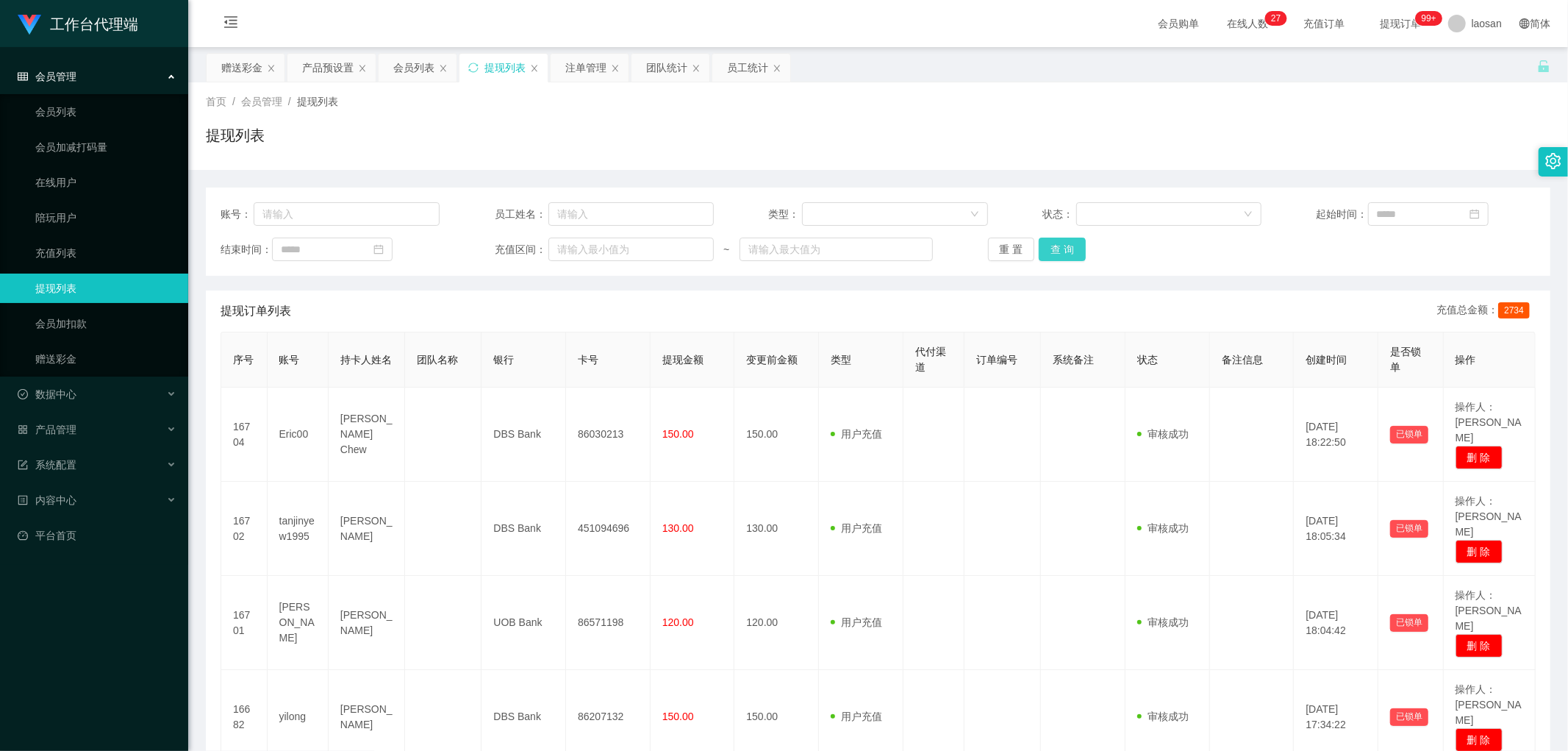
click at [1059, 252] on button "查 询" at bounding box center [1062, 248] width 47 height 23
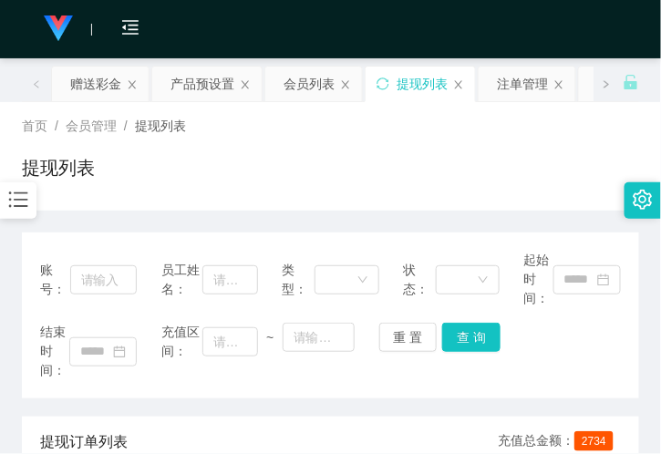
drag, startPoint x: 466, startPoint y: 179, endPoint x: 518, endPoint y: 143, distance: 63.0
click at [466, 178] on div "提现列表" at bounding box center [330, 175] width 617 height 42
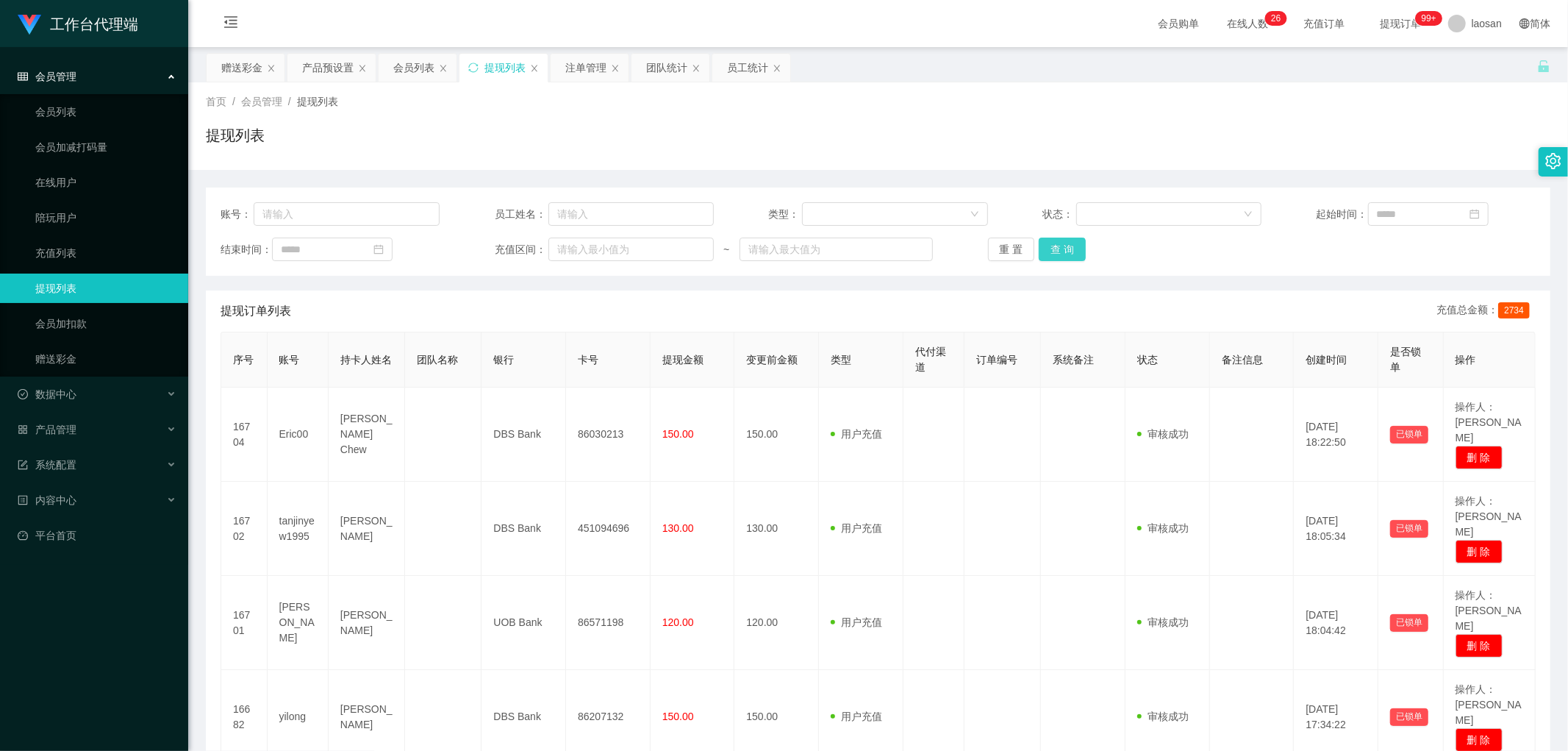
click at [1069, 243] on button "查 询" at bounding box center [1062, 248] width 47 height 23
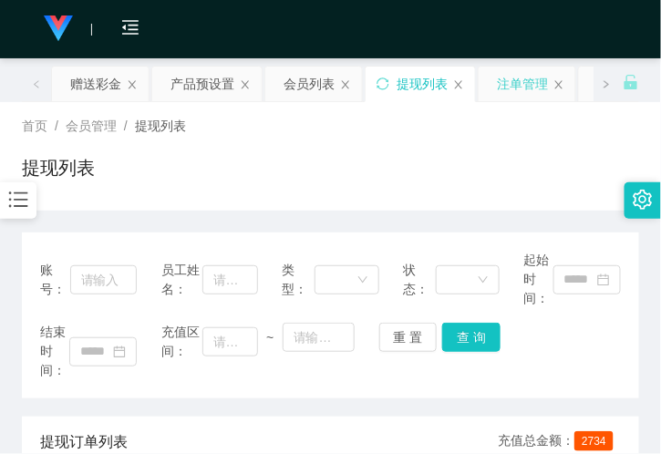
drag, startPoint x: 500, startPoint y: 135, endPoint x: 523, endPoint y: 88, distance: 53.0
click at [500, 135] on div "首页 / 会员管理 / 提现列表 /" at bounding box center [330, 126] width 617 height 19
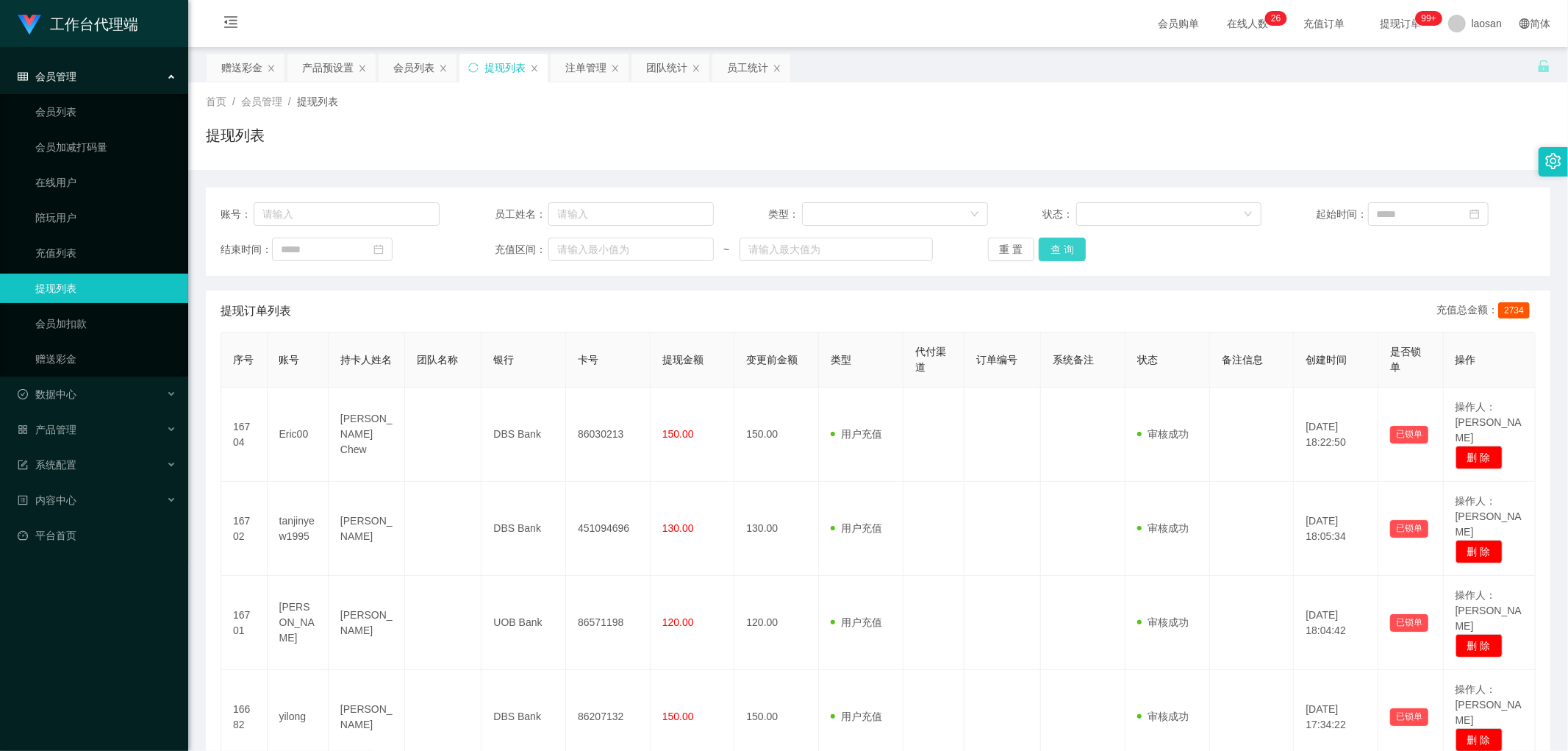
click at [1055, 250] on button "查 询" at bounding box center [1062, 248] width 47 height 23
click at [1055, 250] on div "重 置 查 询" at bounding box center [1098, 248] width 219 height 23
click at [1068, 240] on button "查 询" at bounding box center [1062, 248] width 47 height 23
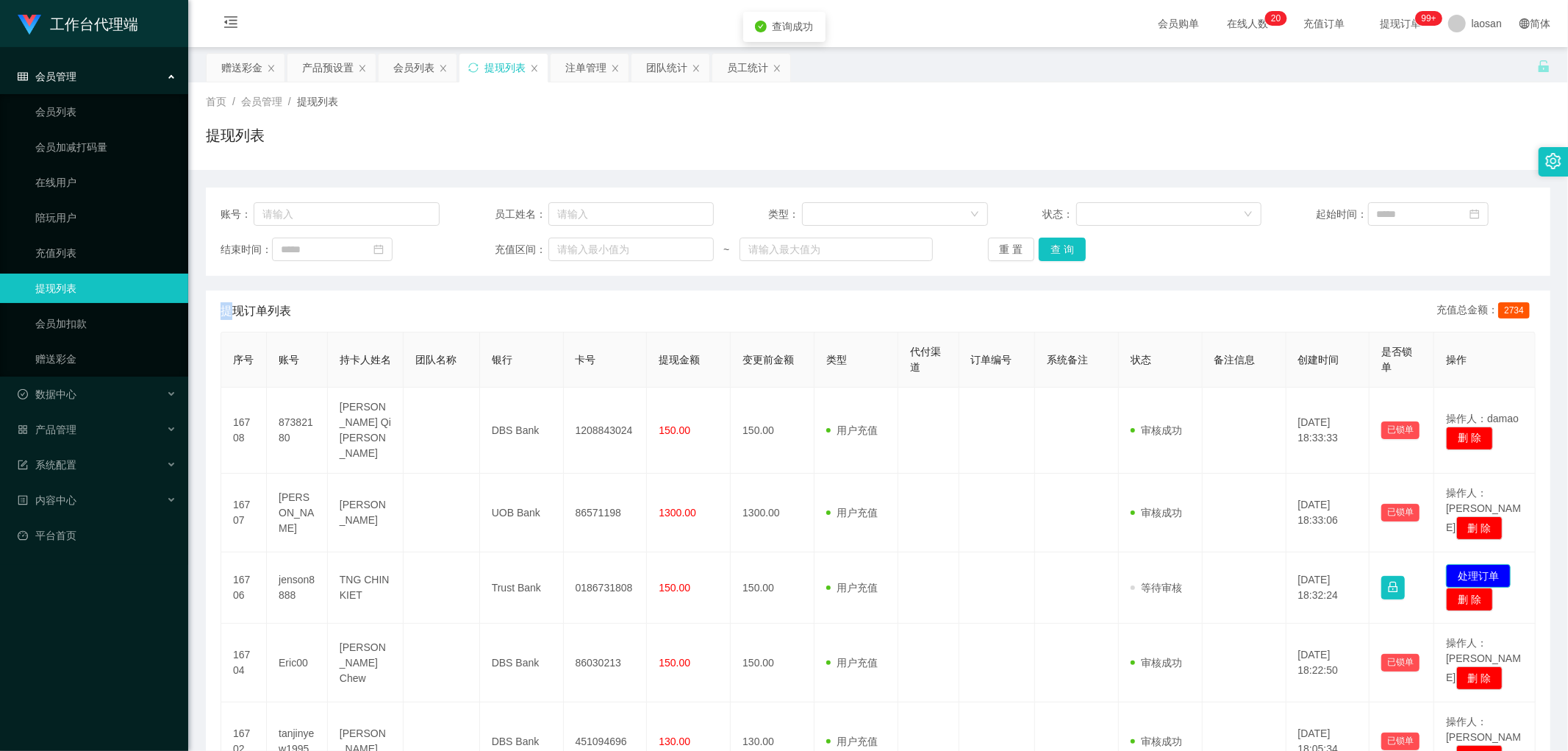
drag, startPoint x: 1467, startPoint y: 533, endPoint x: 1457, endPoint y: 537, distance: 10.8
click at [1467, 564] on button "处理订单" at bounding box center [1478, 575] width 65 height 23
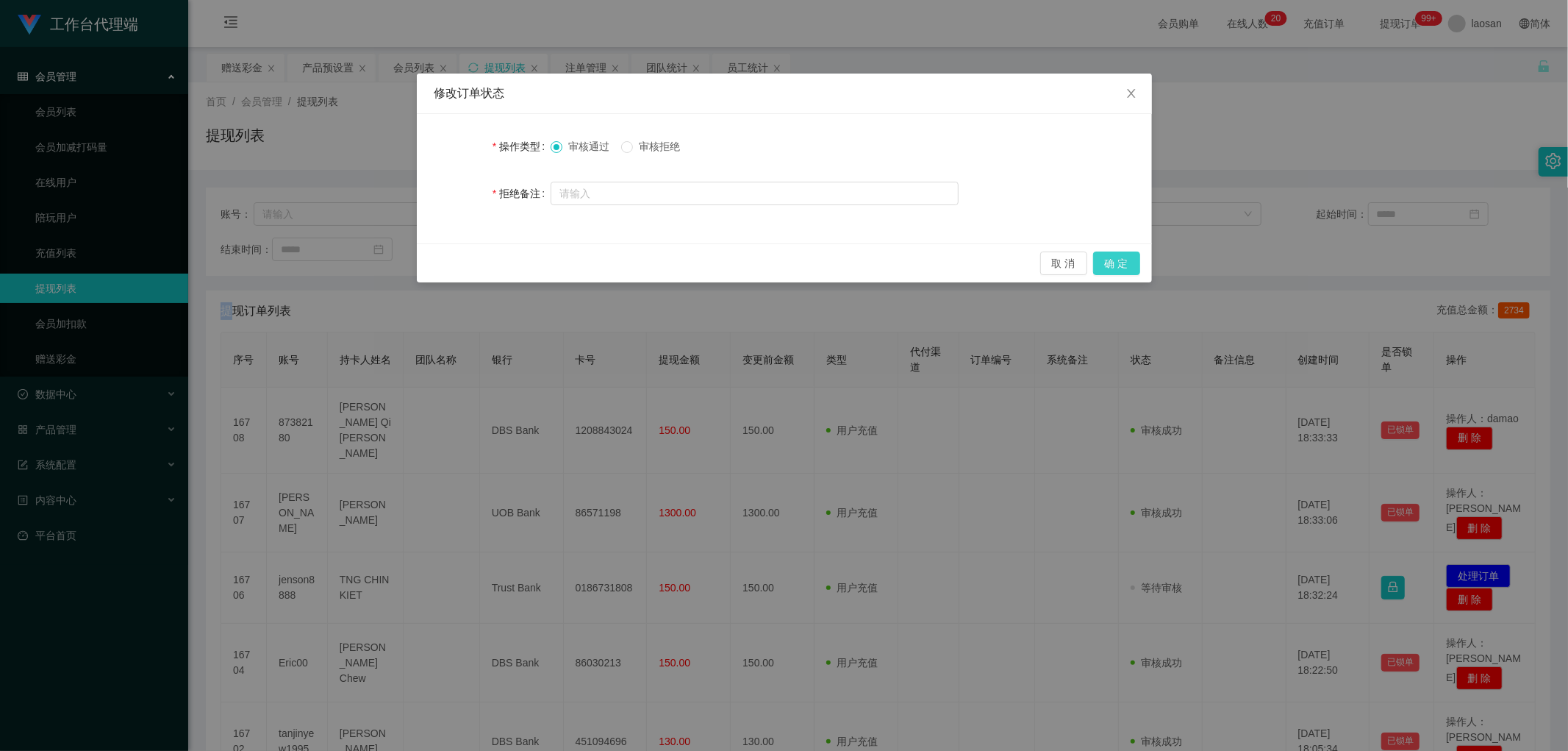
click at [1119, 256] on button "确 定" at bounding box center [1117, 263] width 47 height 23
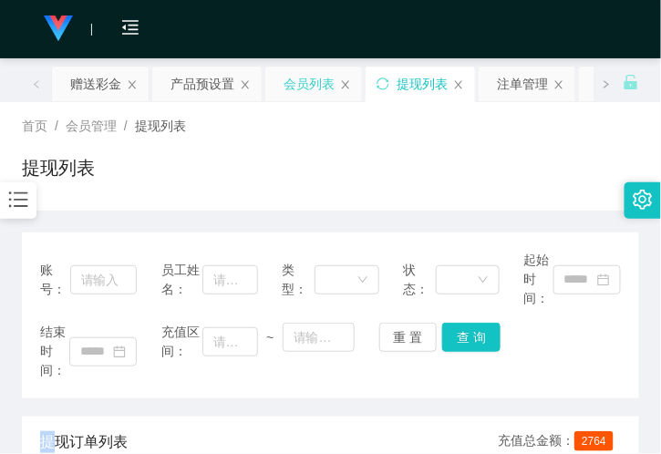
click at [303, 84] on div "会员列表" at bounding box center [309, 84] width 51 height 35
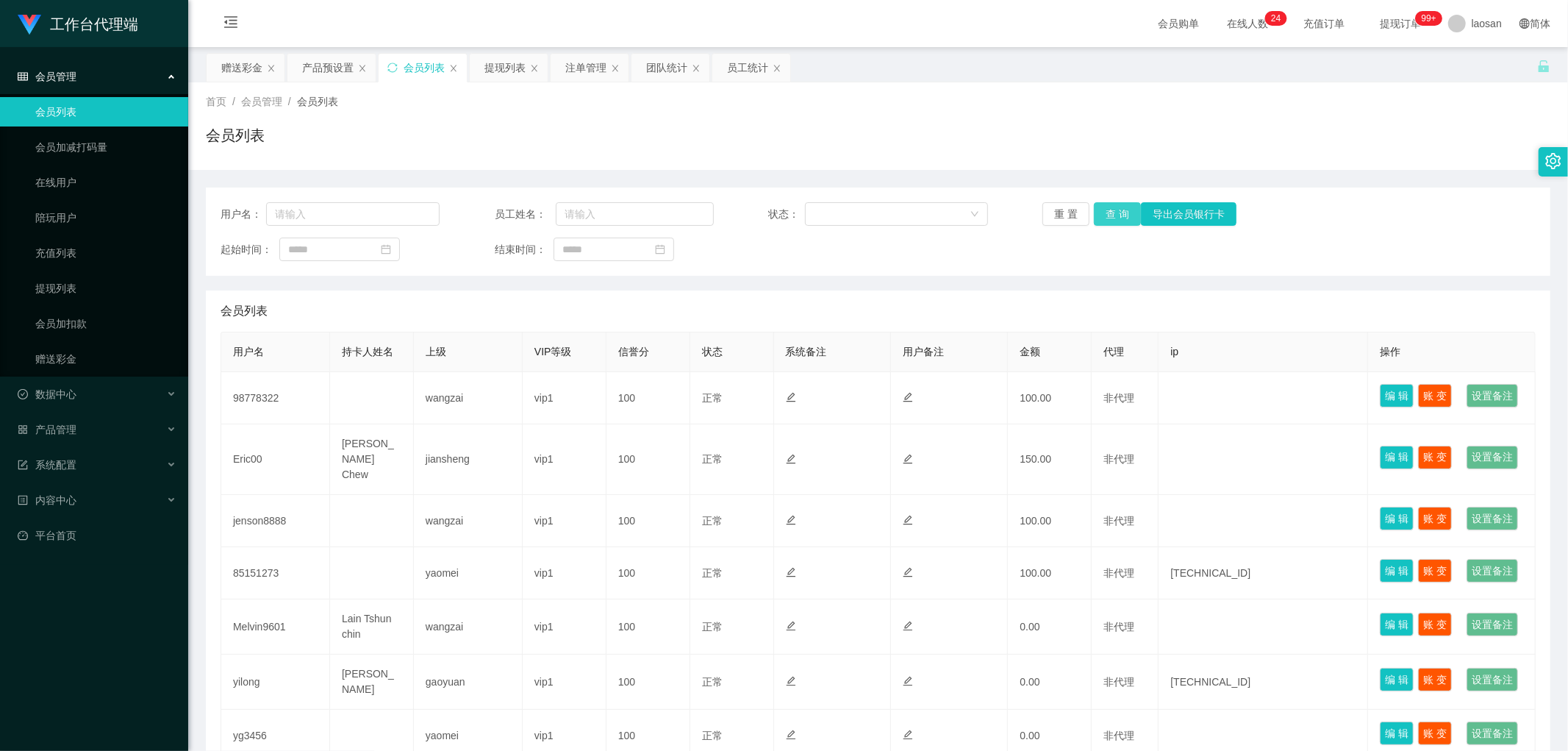
click at [1113, 215] on button "查 询" at bounding box center [1117, 214] width 47 height 23
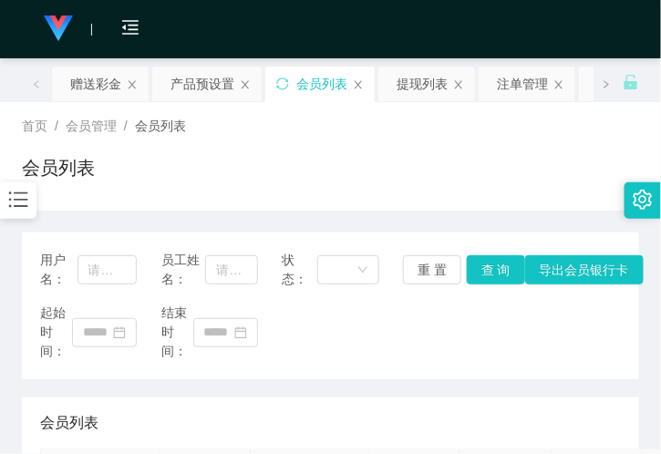
click at [471, 193] on div "会员列表" at bounding box center [330, 175] width 617 height 42
click at [195, 169] on div "会员列表" at bounding box center [330, 175] width 617 height 42
drag, startPoint x: 426, startPoint y: 84, endPoint x: 493, endPoint y: 15, distance: 96.0
click at [425, 84] on div "提现列表" at bounding box center [422, 84] width 51 height 35
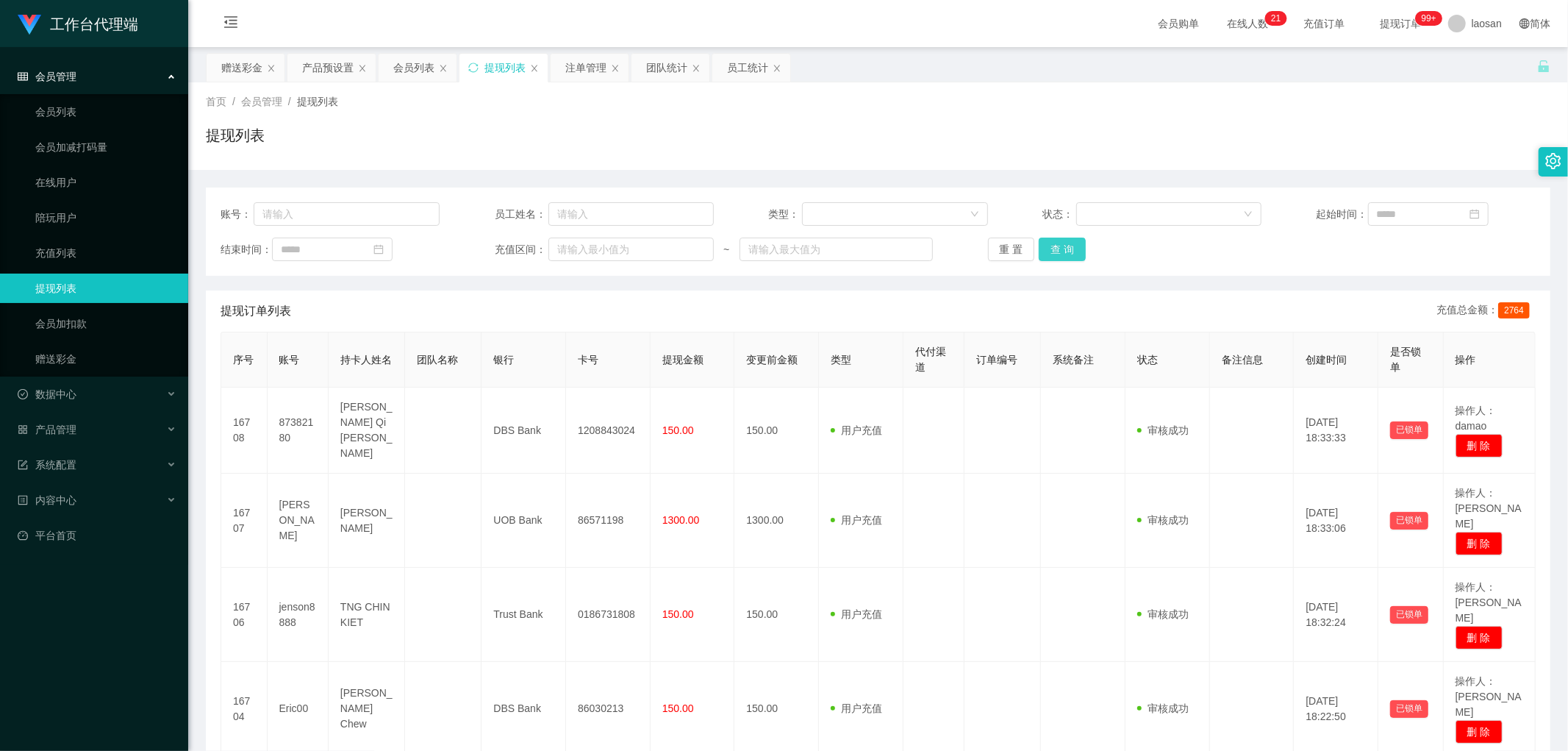
click at [1064, 244] on button "查 询" at bounding box center [1062, 248] width 47 height 23
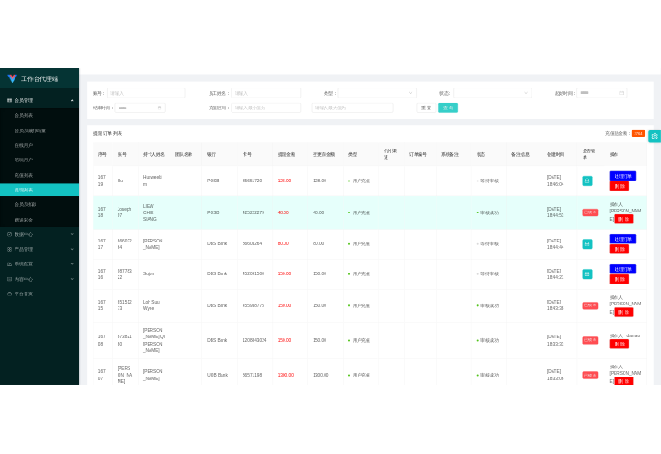
scroll to position [202, 0]
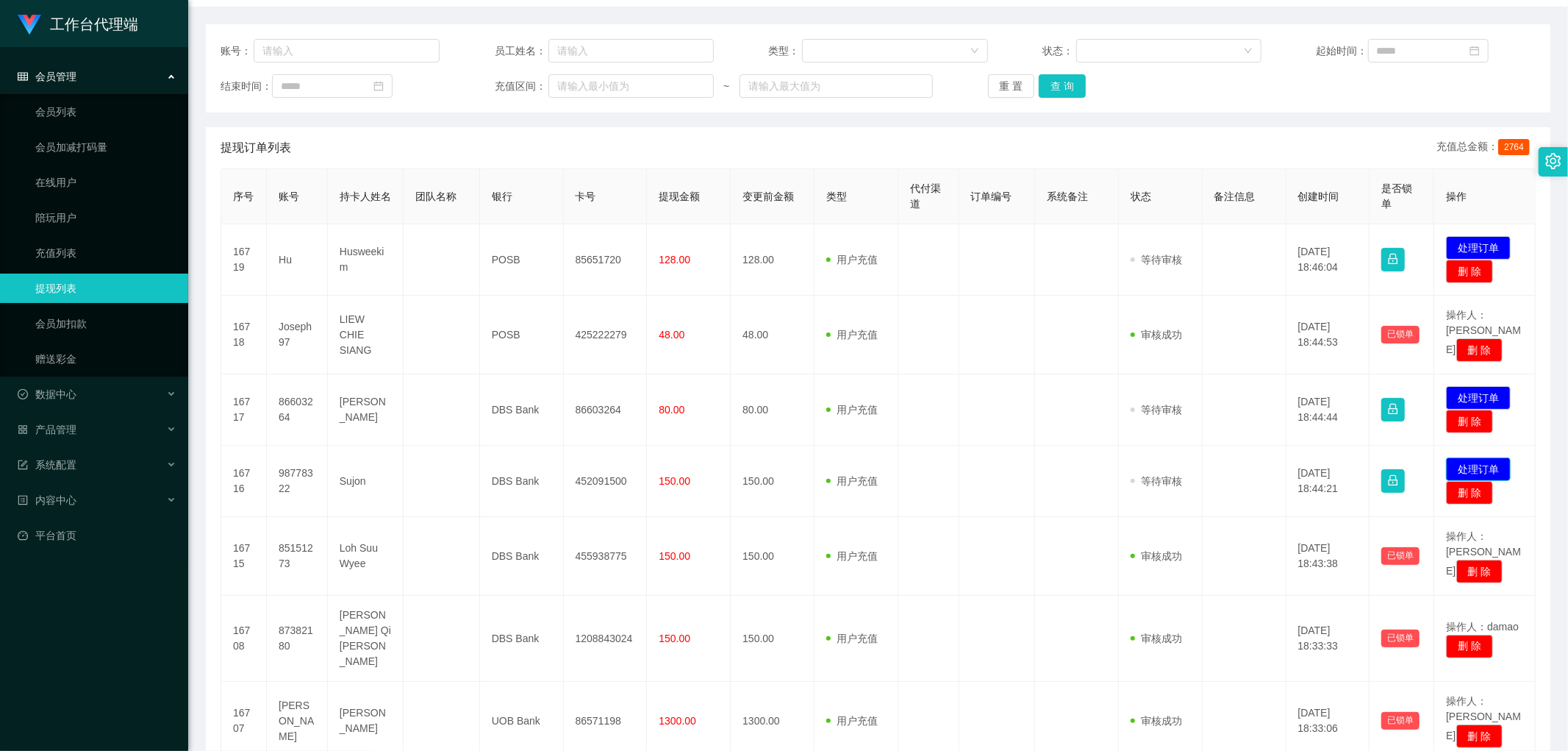
drag, startPoint x: 1457, startPoint y: 450, endPoint x: 1324, endPoint y: 450, distance: 133.0
click at [1457, 457] on button "处理订单" at bounding box center [1478, 469] width 65 height 23
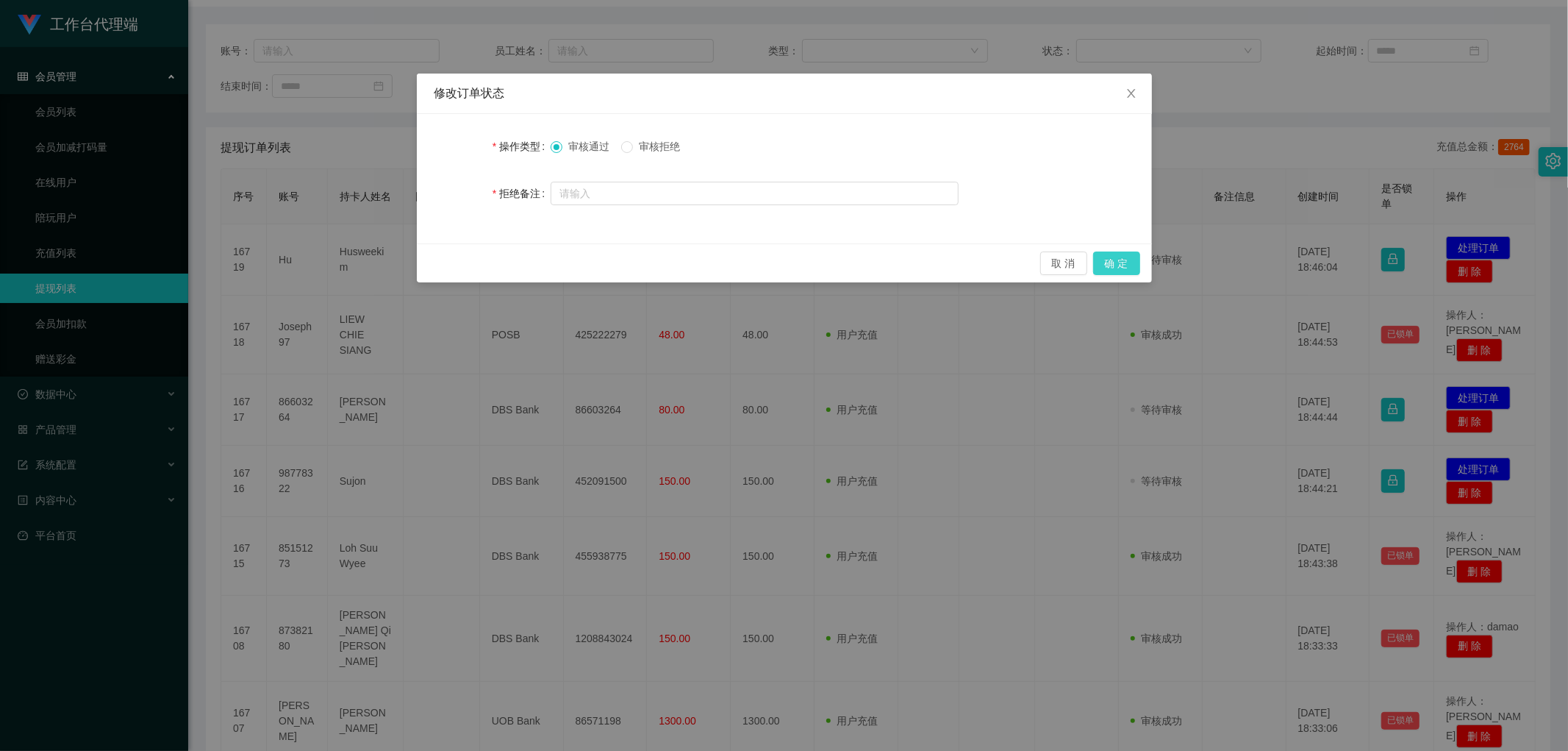
click at [1135, 265] on button "确 定" at bounding box center [1117, 263] width 47 height 23
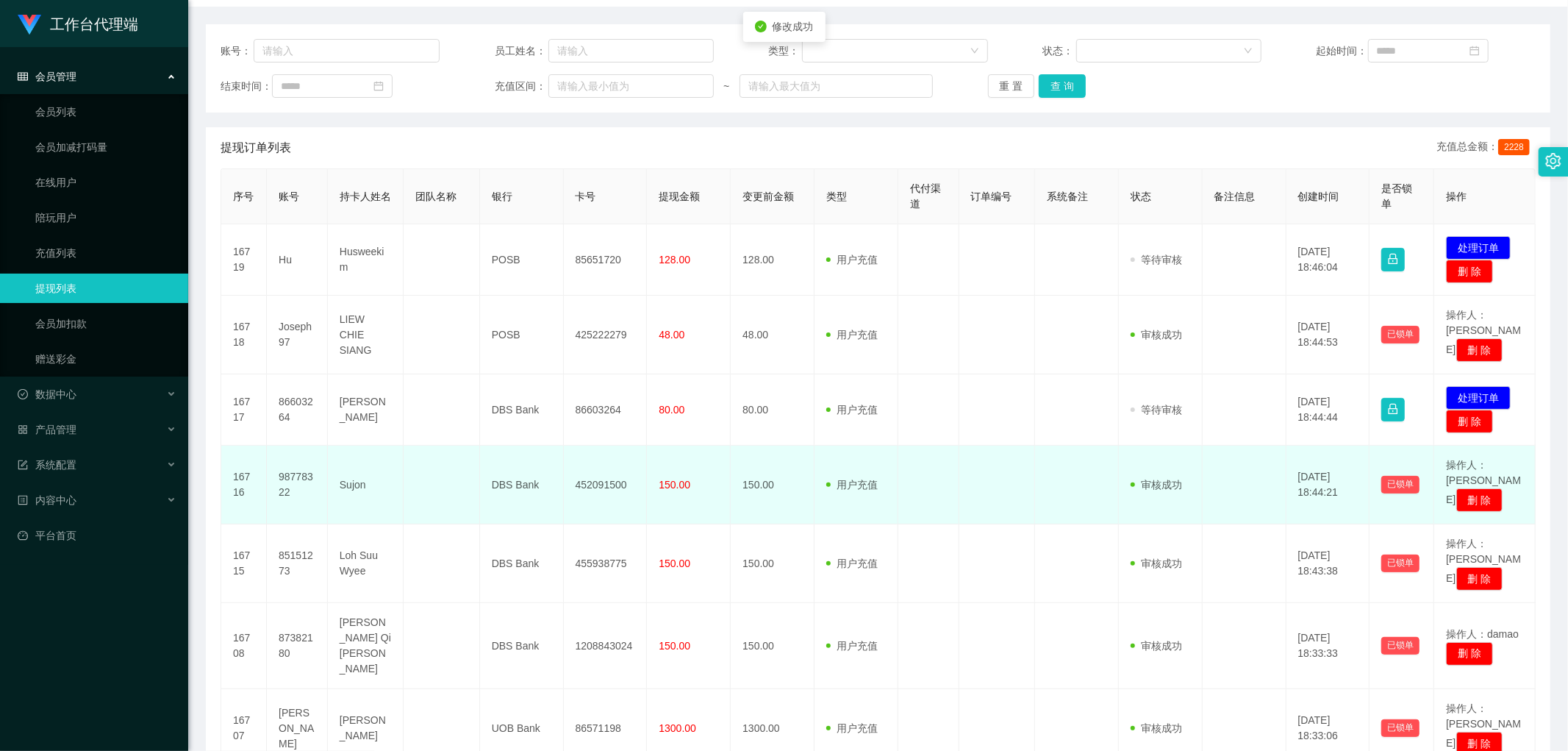
click at [577, 454] on td "452091500" at bounding box center [606, 485] width 84 height 79
click at [595, 457] on td "452091500" at bounding box center [606, 485] width 84 height 79
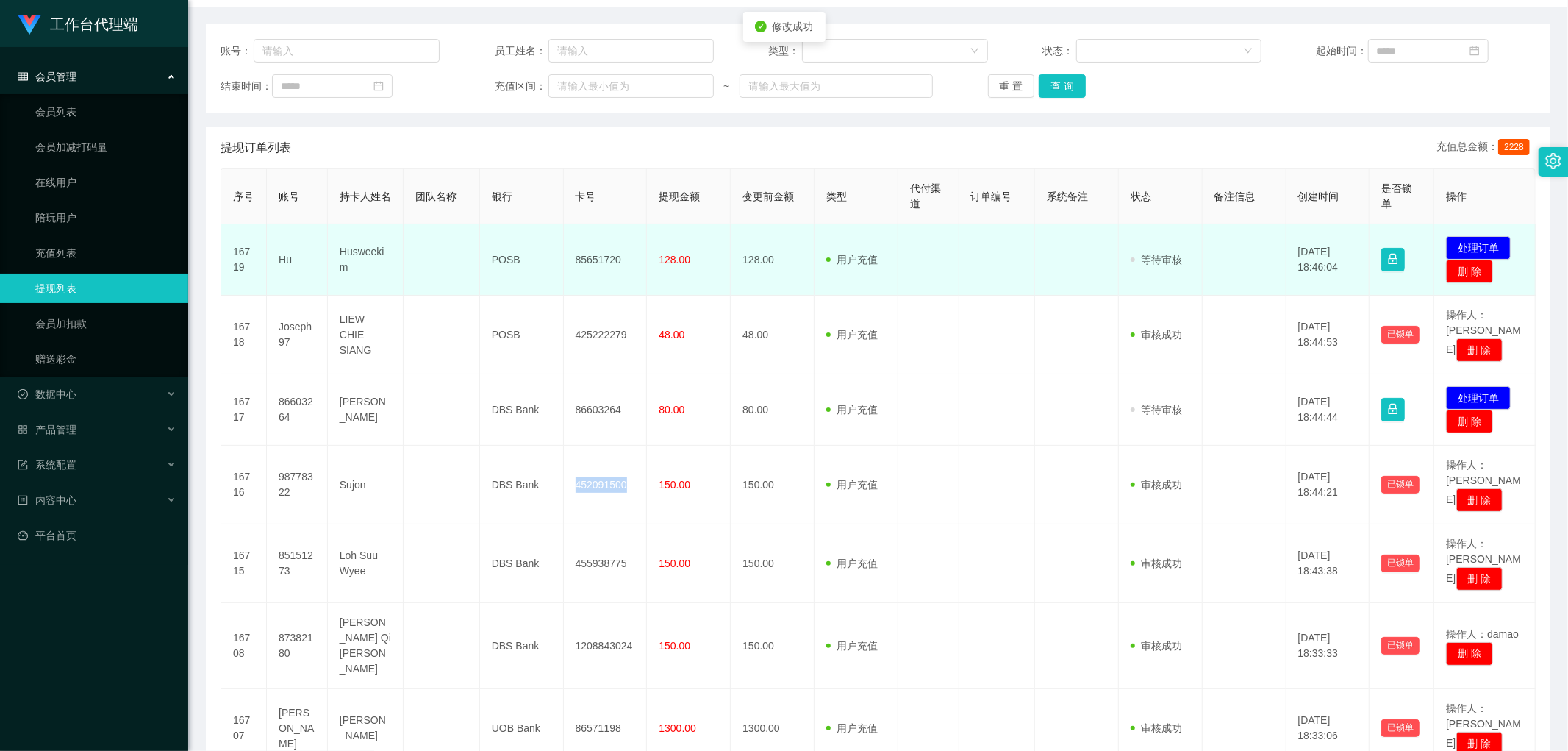
copy td "452091500"
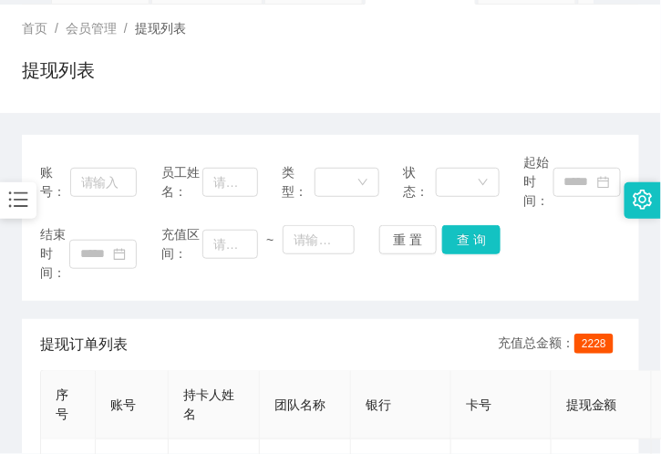
scroll to position [0, 0]
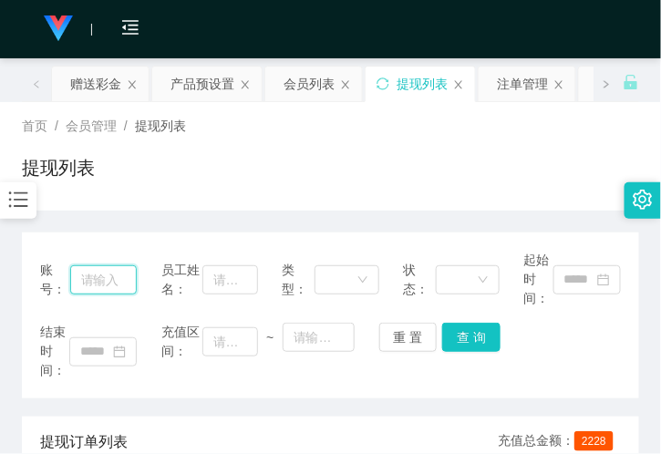
click at [92, 281] on input "text" at bounding box center [103, 279] width 67 height 29
paste input "98778322"
type input "98778322"
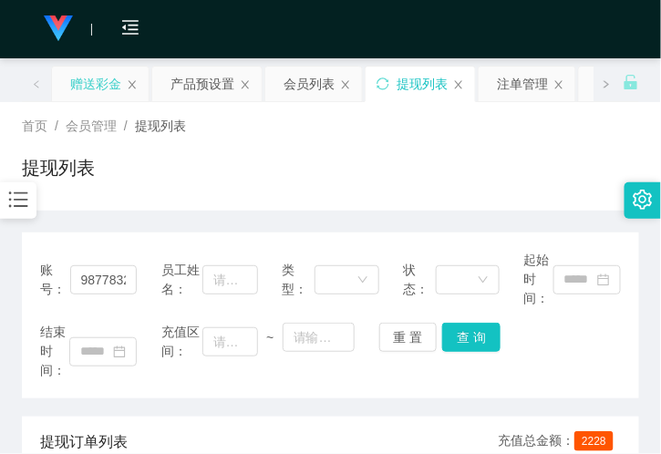
drag, startPoint x: 85, startPoint y: 70, endPoint x: 102, endPoint y: 91, distance: 27.2
click at [85, 70] on div "赠送彩金" at bounding box center [95, 84] width 51 height 35
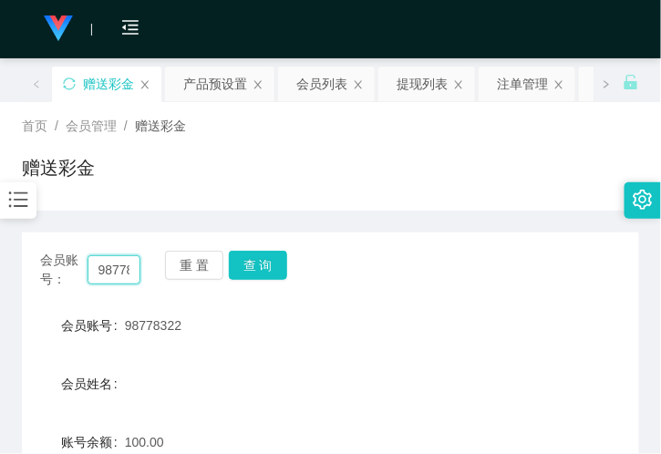
click at [115, 268] on input "98778322" at bounding box center [114, 269] width 53 height 29
click at [257, 261] on button "查 询" at bounding box center [258, 265] width 58 height 29
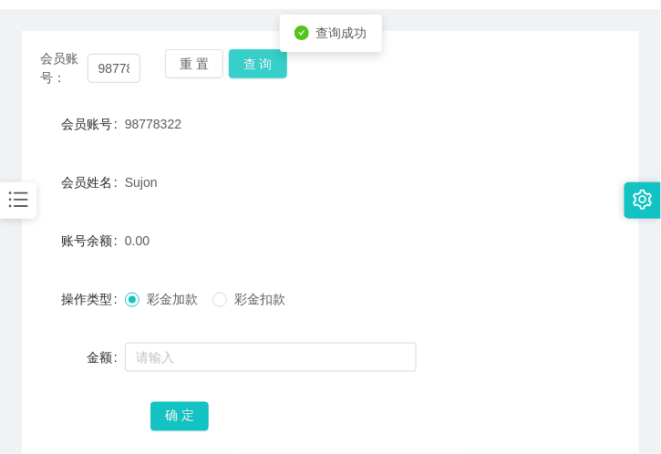
scroll to position [202, 0]
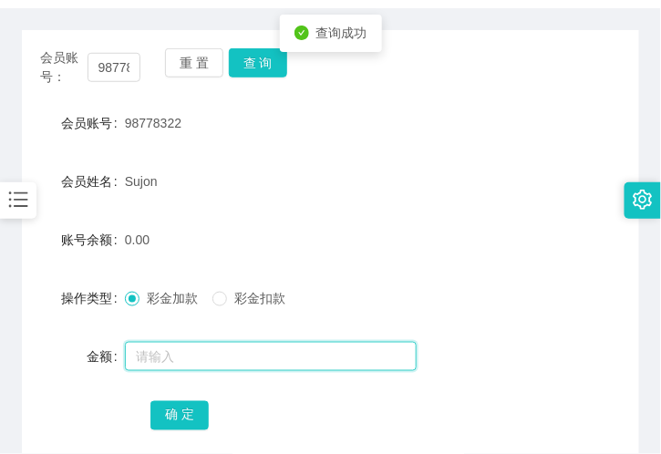
click at [152, 366] on input "text" at bounding box center [271, 356] width 292 height 29
type input "40"
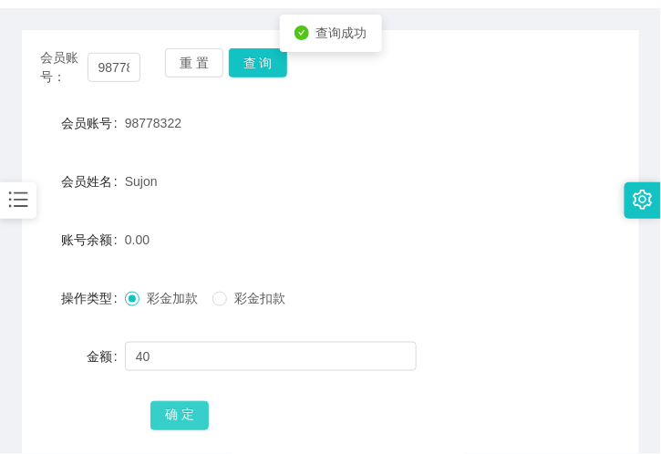
click at [183, 413] on button "确 定" at bounding box center [179, 415] width 58 height 29
click at [122, 71] on input "98778322" at bounding box center [114, 67] width 53 height 29
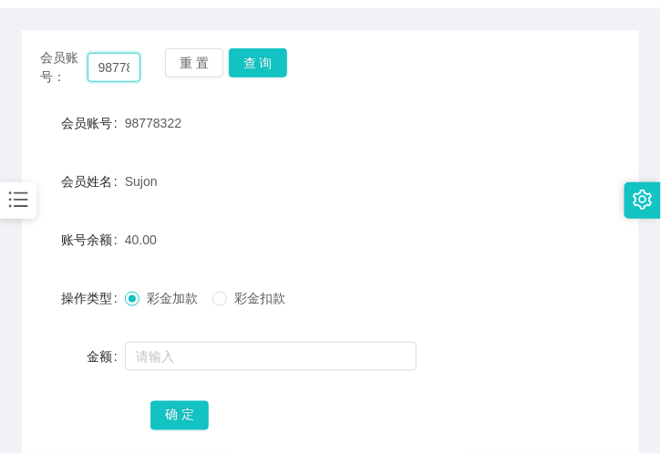
click at [122, 71] on input "98778322" at bounding box center [114, 67] width 53 height 29
paste input "akwk060"
click at [197, 406] on button "确 定" at bounding box center [179, 415] width 58 height 29
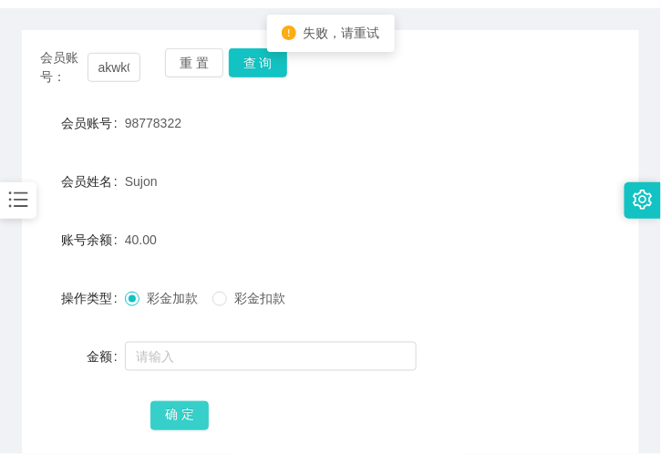
click at [197, 406] on button "确 定" at bounding box center [179, 415] width 58 height 29
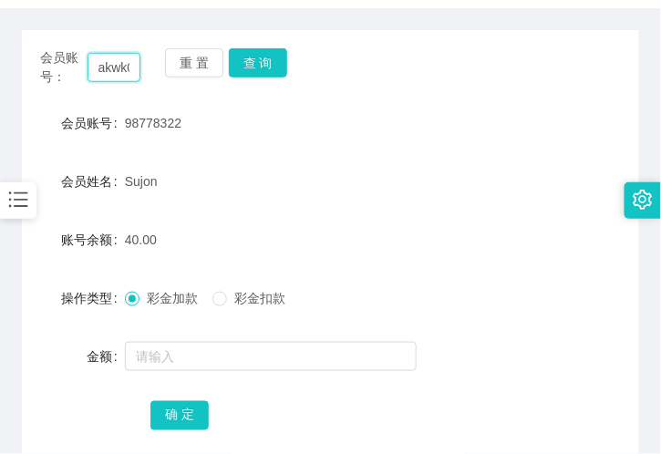
click at [121, 65] on input "akwk0602" at bounding box center [114, 67] width 53 height 29
drag, startPoint x: 121, startPoint y: 65, endPoint x: 253, endPoint y: 78, distance: 132.0
click at [123, 65] on input "akwk0602" at bounding box center [114, 67] width 53 height 29
paste input "Jabberstep"
click at [255, 58] on button "查 询" at bounding box center [258, 62] width 58 height 29
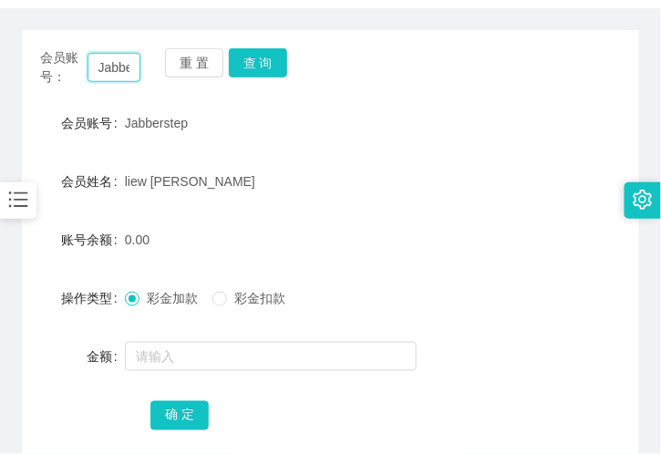
click at [112, 67] on input "Jabberstep" at bounding box center [114, 67] width 53 height 29
drag, startPoint x: 112, startPoint y: 67, endPoint x: 216, endPoint y: 77, distance: 104.4
click at [113, 67] on input "Jabberstep" at bounding box center [114, 67] width 53 height 29
paste input "Eric00"
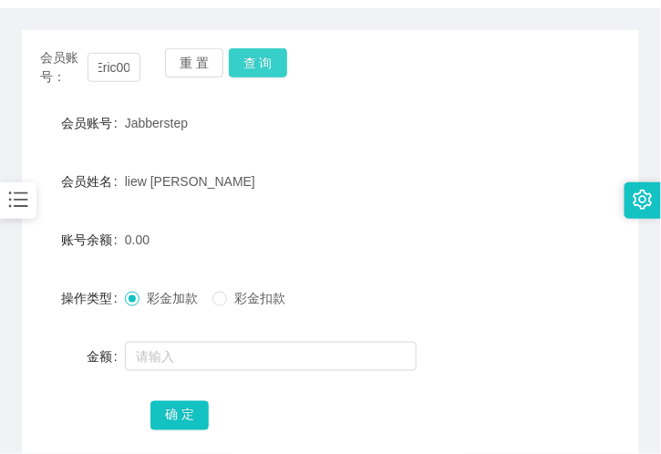
click at [268, 67] on button "查 询" at bounding box center [258, 62] width 58 height 29
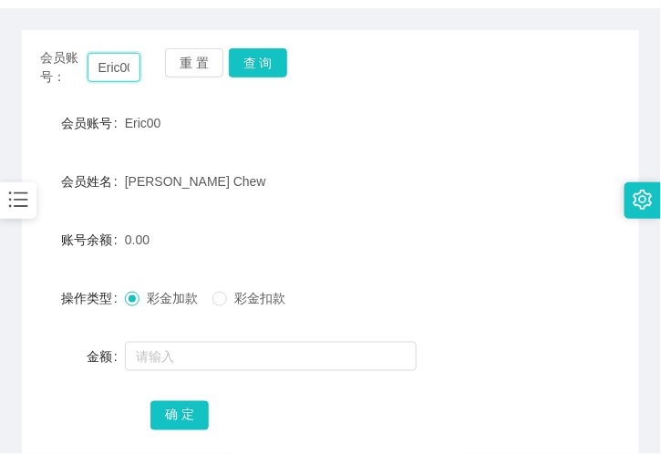
click at [108, 75] on input "Eric00" at bounding box center [114, 67] width 53 height 29
paste input "98778322"
click at [243, 60] on button "查 询" at bounding box center [258, 62] width 58 height 29
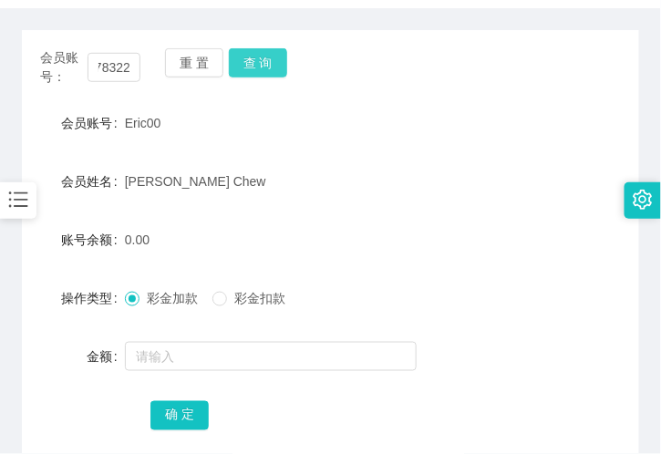
scroll to position [0, 0]
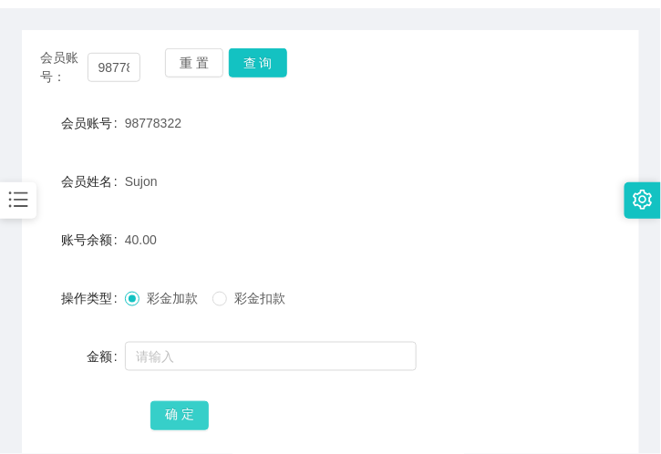
click at [180, 407] on button "确 定" at bounding box center [179, 415] width 58 height 29
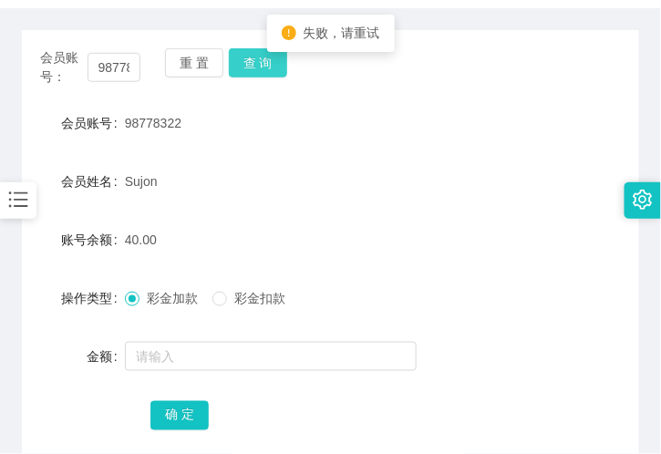
click at [247, 62] on button "查 询" at bounding box center [258, 62] width 58 height 29
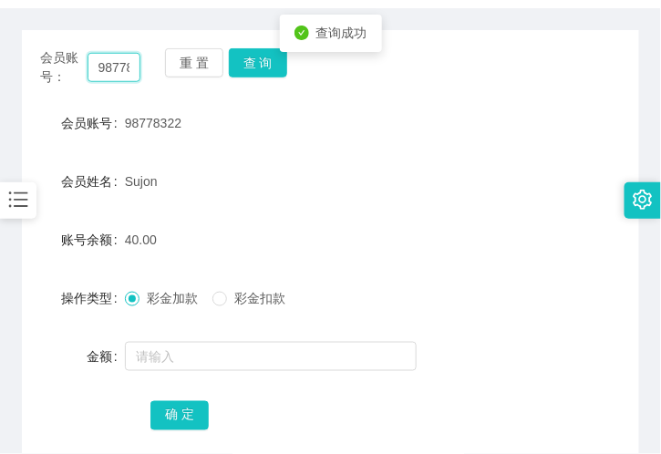
click at [120, 74] on input "98778322" at bounding box center [114, 67] width 53 height 29
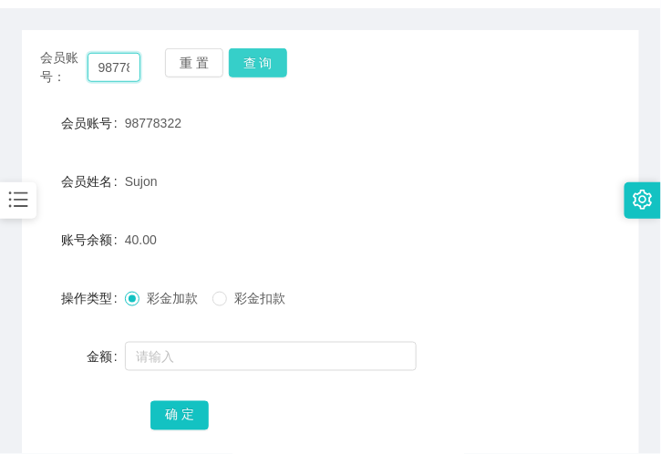
paste input "akwk060"
click at [262, 62] on button "查 询" at bounding box center [258, 62] width 58 height 29
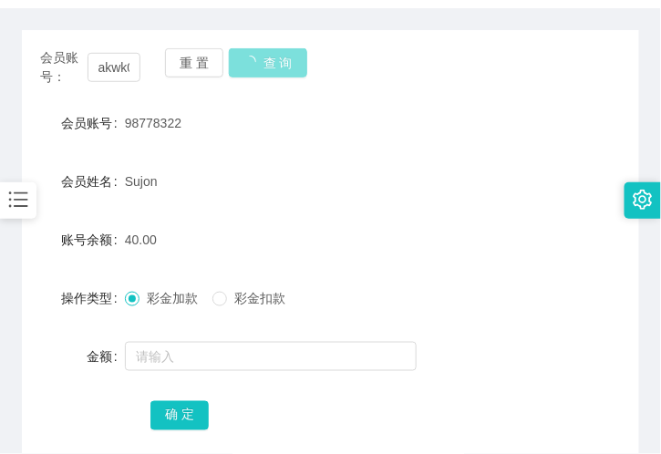
click at [262, 62] on button "查 询" at bounding box center [268, 62] width 78 height 29
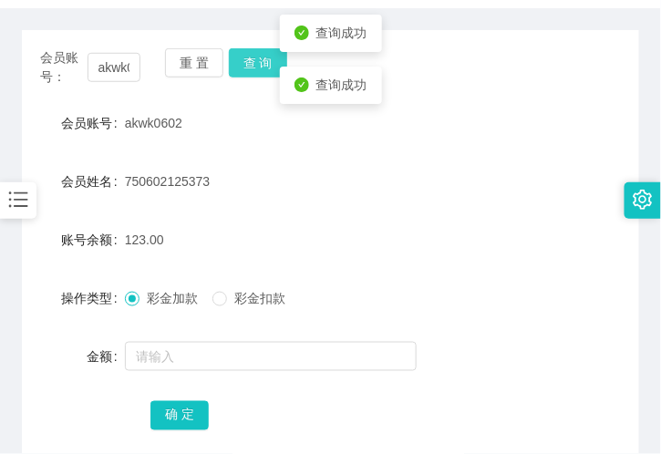
click at [262, 62] on button "查 询" at bounding box center [258, 62] width 58 height 29
click at [262, 62] on div "会员账号： akwk0602 重 置 查 询" at bounding box center [330, 67] width 617 height 38
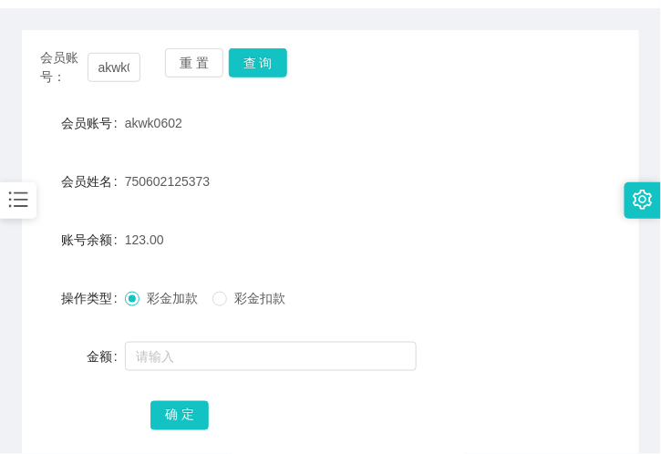
drag, startPoint x: 183, startPoint y: 229, endPoint x: 182, endPoint y: 206, distance: 22.8
click at [183, 229] on div "123.00" at bounding box center [305, 240] width 360 height 36
click at [128, 71] on input "akwk0602" at bounding box center [114, 67] width 53 height 29
paste input "Jabberstep"
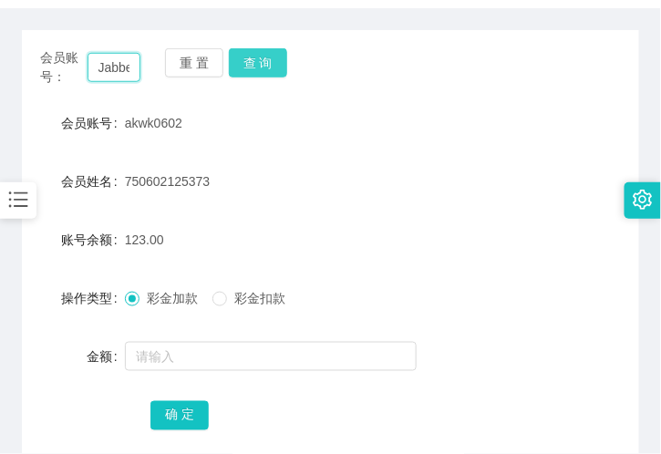
scroll to position [0, 31]
type input "Jabberstep"
click at [261, 59] on button "查 询" at bounding box center [258, 62] width 58 height 29
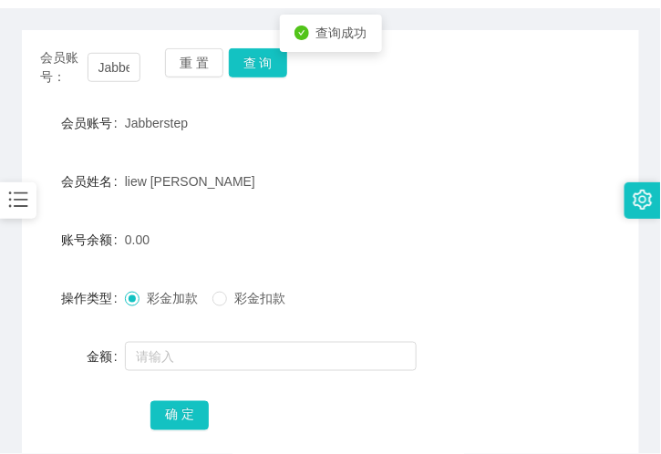
click at [160, 291] on span "彩金加款" at bounding box center [172, 298] width 66 height 15
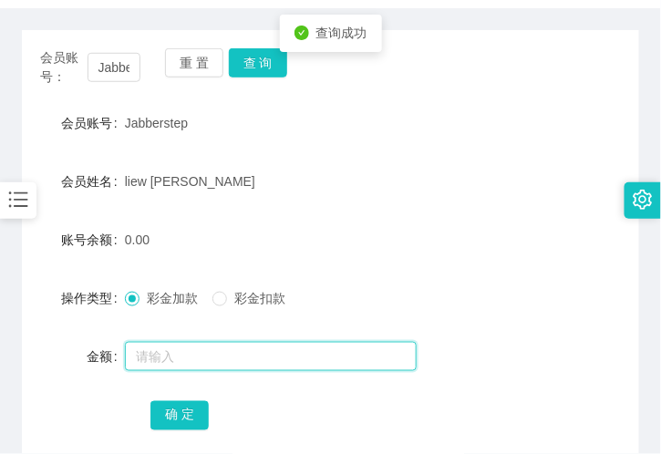
click at [170, 366] on input "text" at bounding box center [271, 356] width 292 height 29
type input "100"
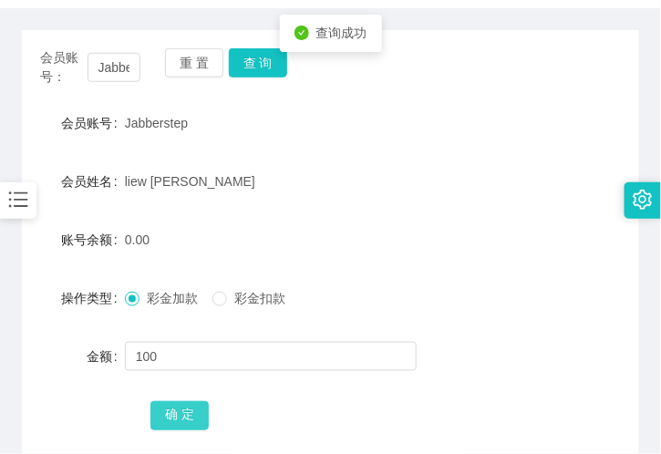
click at [175, 416] on button "确 定" at bounding box center [179, 415] width 58 height 29
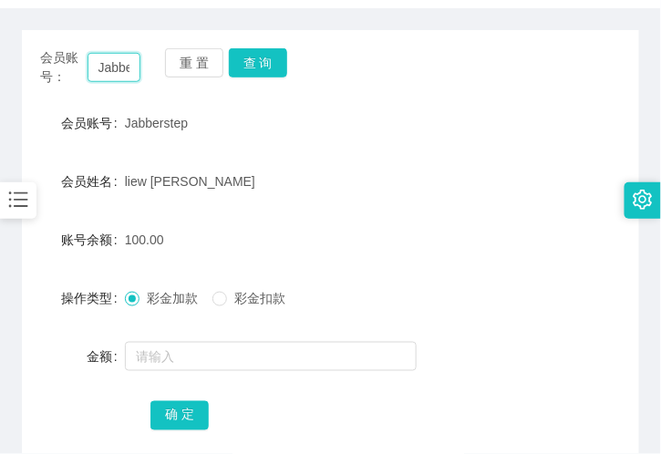
click at [108, 67] on input "Jabberstep" at bounding box center [114, 67] width 53 height 29
paste input "98778322"
type input "98778322"
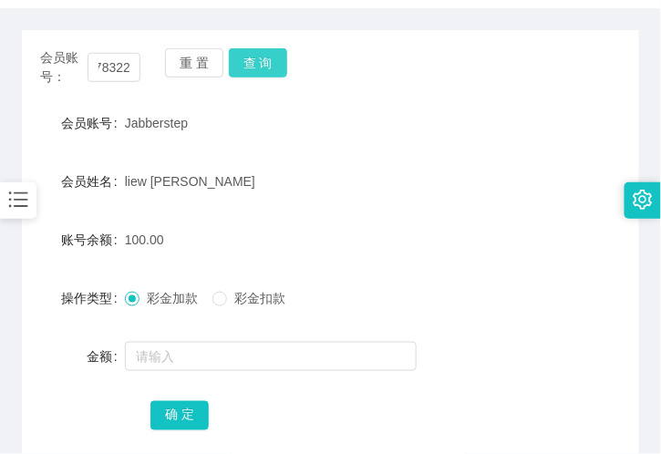
click at [256, 65] on button "查 询" at bounding box center [258, 62] width 58 height 29
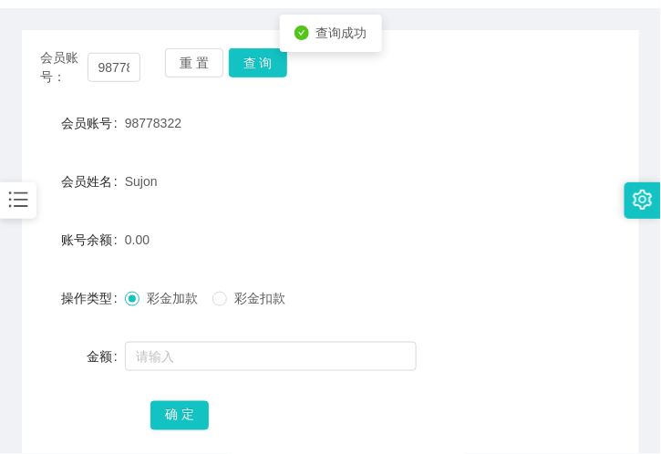
click at [141, 305] on label "彩金加款" at bounding box center [165, 298] width 80 height 19
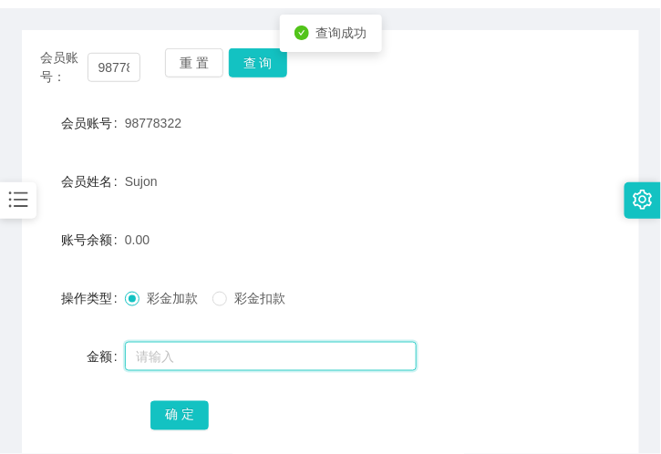
click at [170, 363] on input "text" at bounding box center [271, 356] width 292 height 29
type input "100"
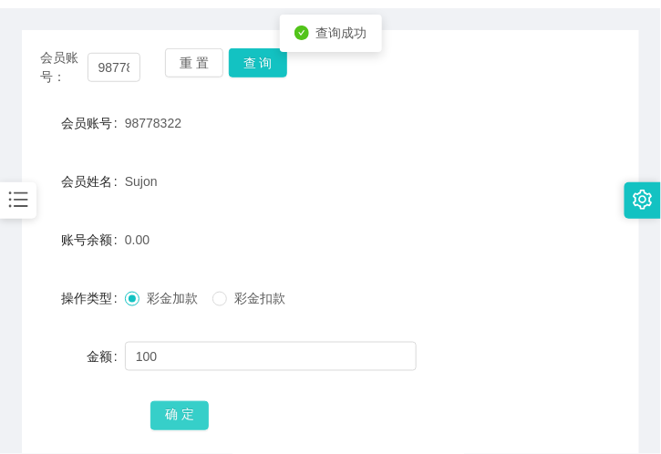
click at [178, 410] on button "确 定" at bounding box center [179, 415] width 58 height 29
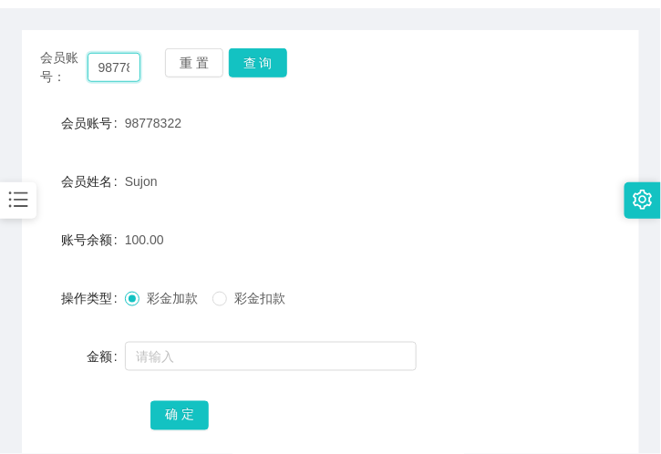
click at [111, 67] on input "98778322" at bounding box center [114, 67] width 53 height 29
paste input "Eric00"
type input "Eric00"
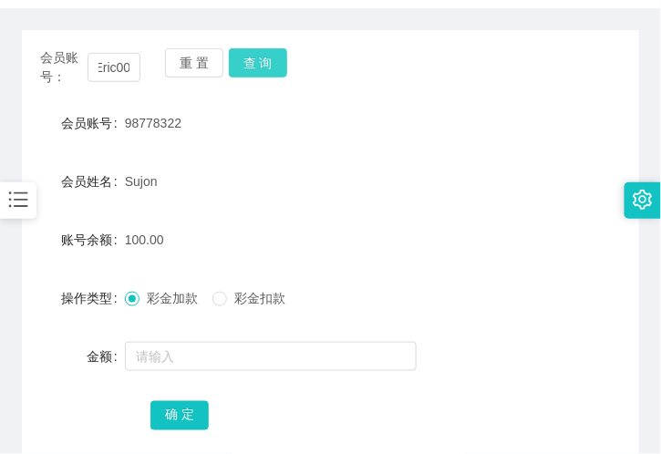
click at [256, 58] on button "查 询" at bounding box center [258, 62] width 58 height 29
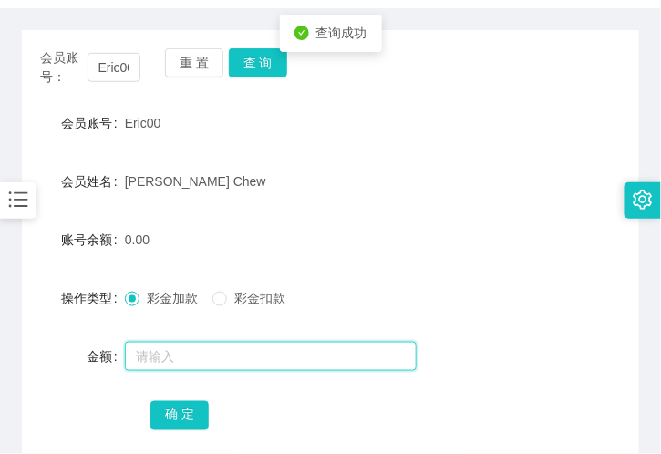
click at [184, 354] on input "text" at bounding box center [271, 356] width 292 height 29
type input "100"
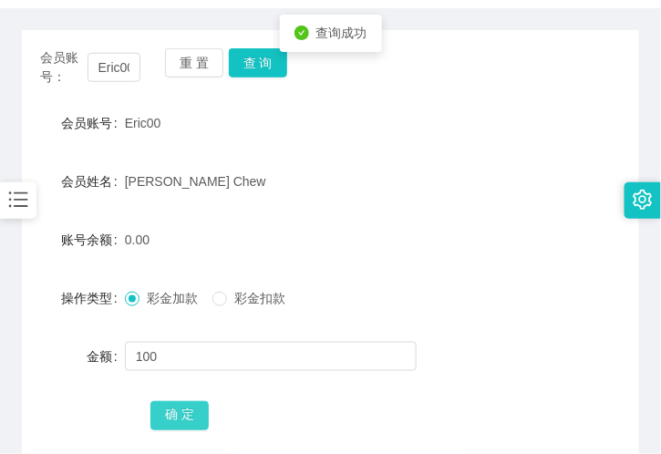
click at [168, 411] on button "确 定" at bounding box center [179, 415] width 58 height 29
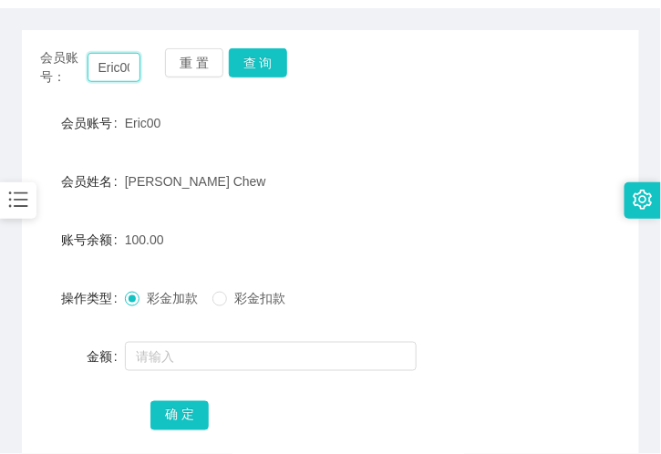
click at [117, 67] on input "Eric00" at bounding box center [114, 67] width 53 height 29
paste input "Melvin9601"
type input "Melvin9601"
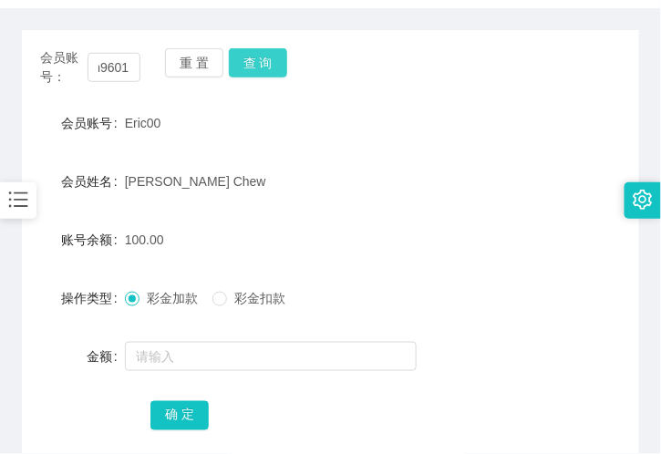
scroll to position [0, 0]
click at [258, 57] on button "查 询" at bounding box center [258, 62] width 58 height 29
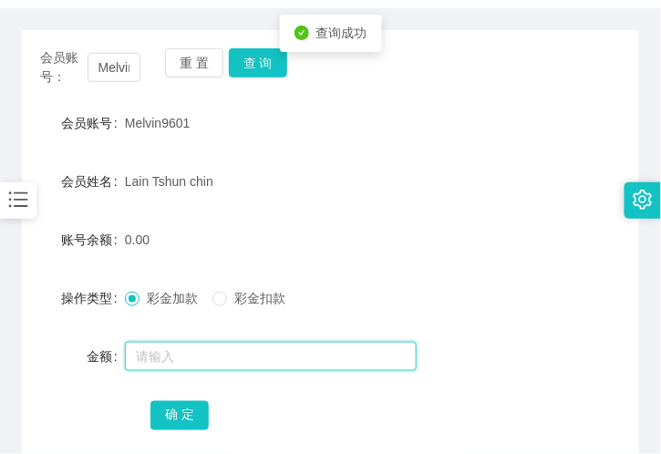
click at [177, 356] on input "text" at bounding box center [271, 356] width 292 height 29
type input "100"
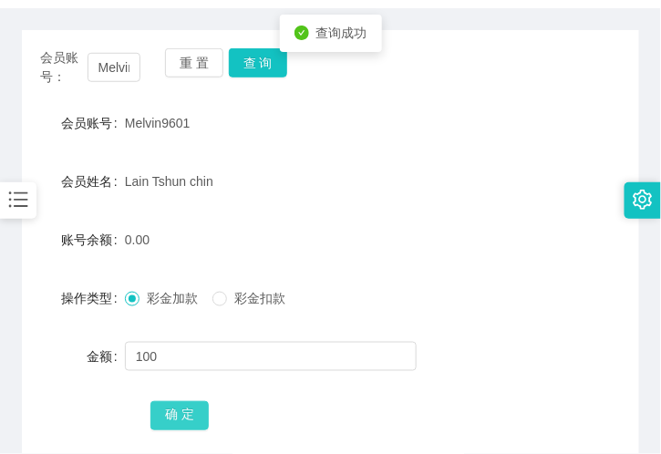
drag, startPoint x: 173, startPoint y: 418, endPoint x: 152, endPoint y: 423, distance: 21.7
click at [173, 418] on button "确 定" at bounding box center [179, 415] width 58 height 29
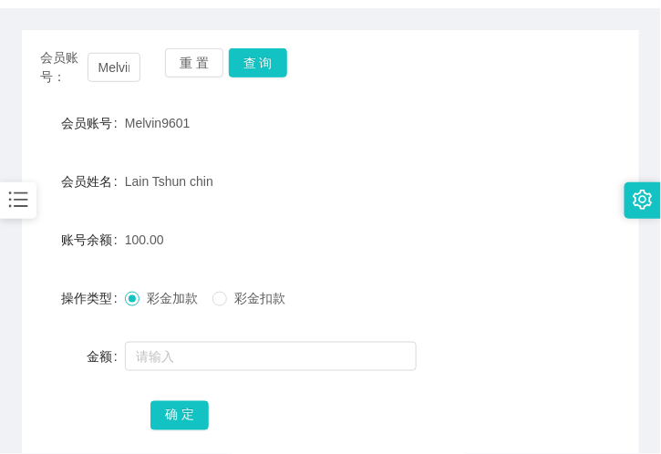
click at [334, 188] on div "Lain Tshun chin" at bounding box center [305, 181] width 360 height 36
click at [250, 62] on button "查 询" at bounding box center [258, 62] width 58 height 29
click at [408, 174] on div "Lain Tshun chin" at bounding box center [305, 181] width 360 height 36
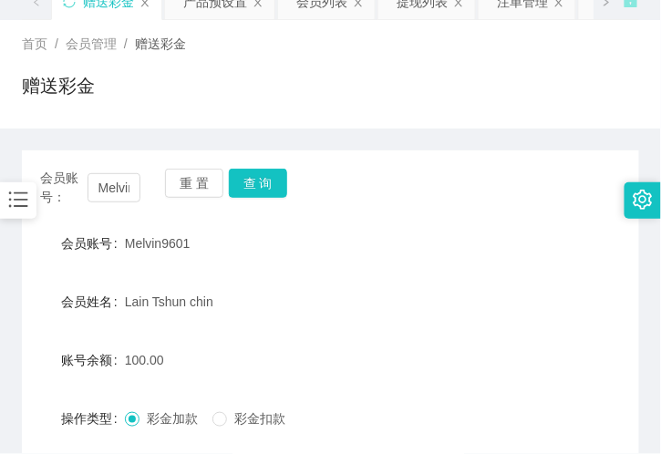
scroll to position [202, 0]
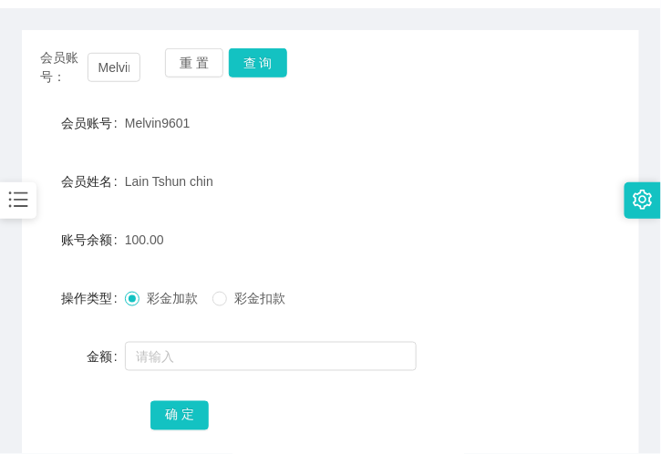
click at [250, 77] on div "重 置 查 询" at bounding box center [215, 67] width 100 height 38
click at [248, 67] on button "查 询" at bounding box center [258, 62] width 58 height 29
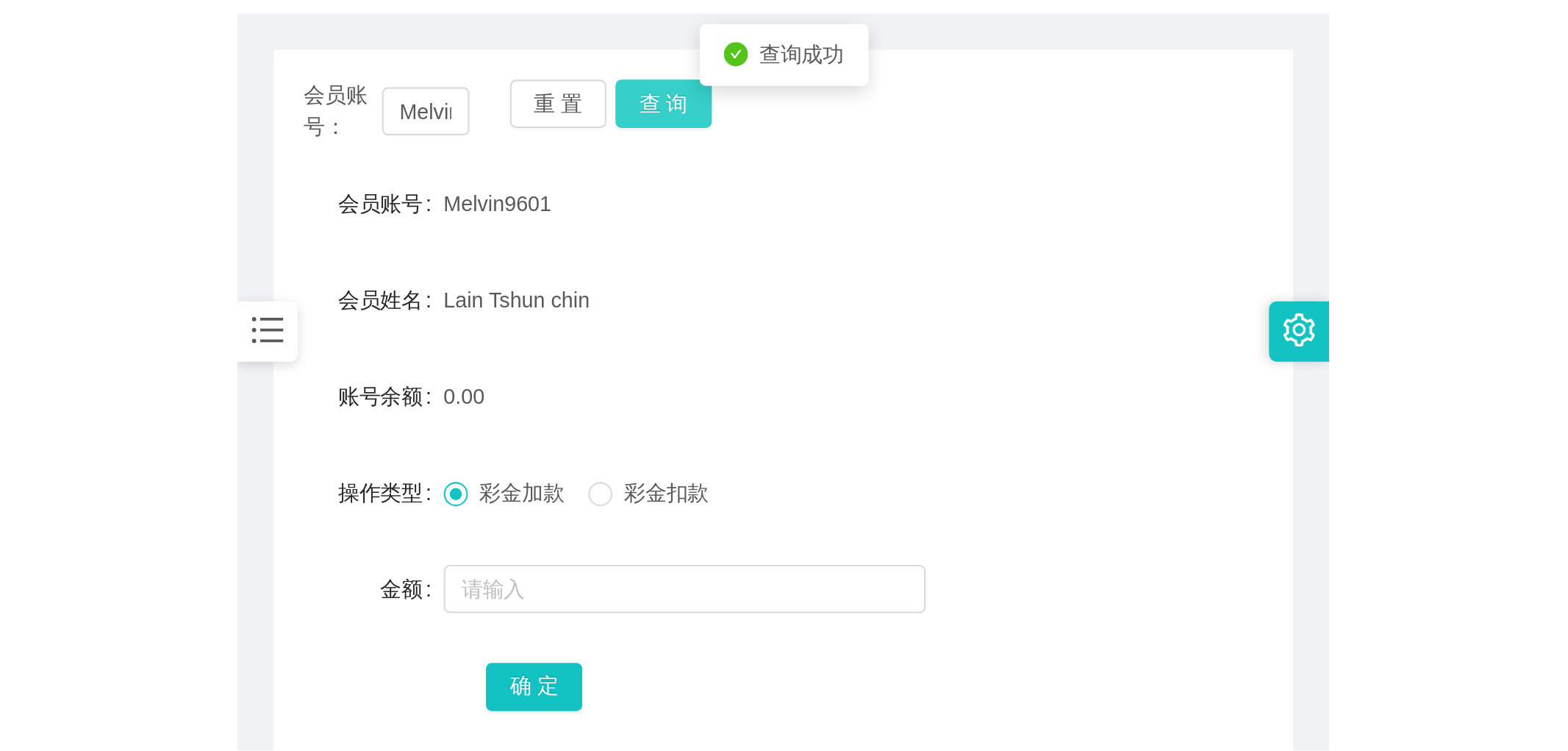
scroll to position [0, 0]
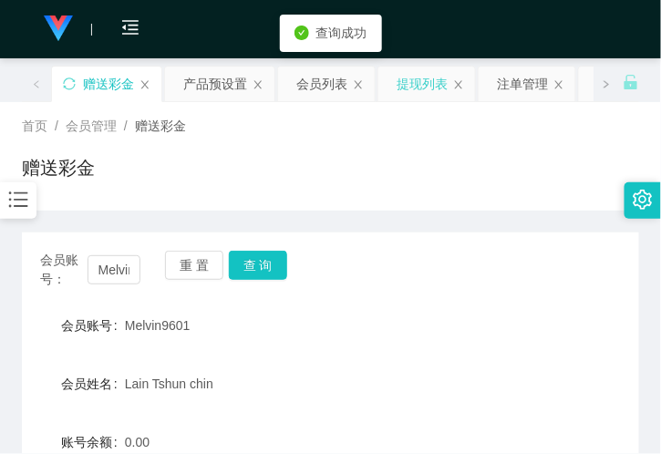
click at [411, 92] on div "提现列表" at bounding box center [422, 84] width 51 height 35
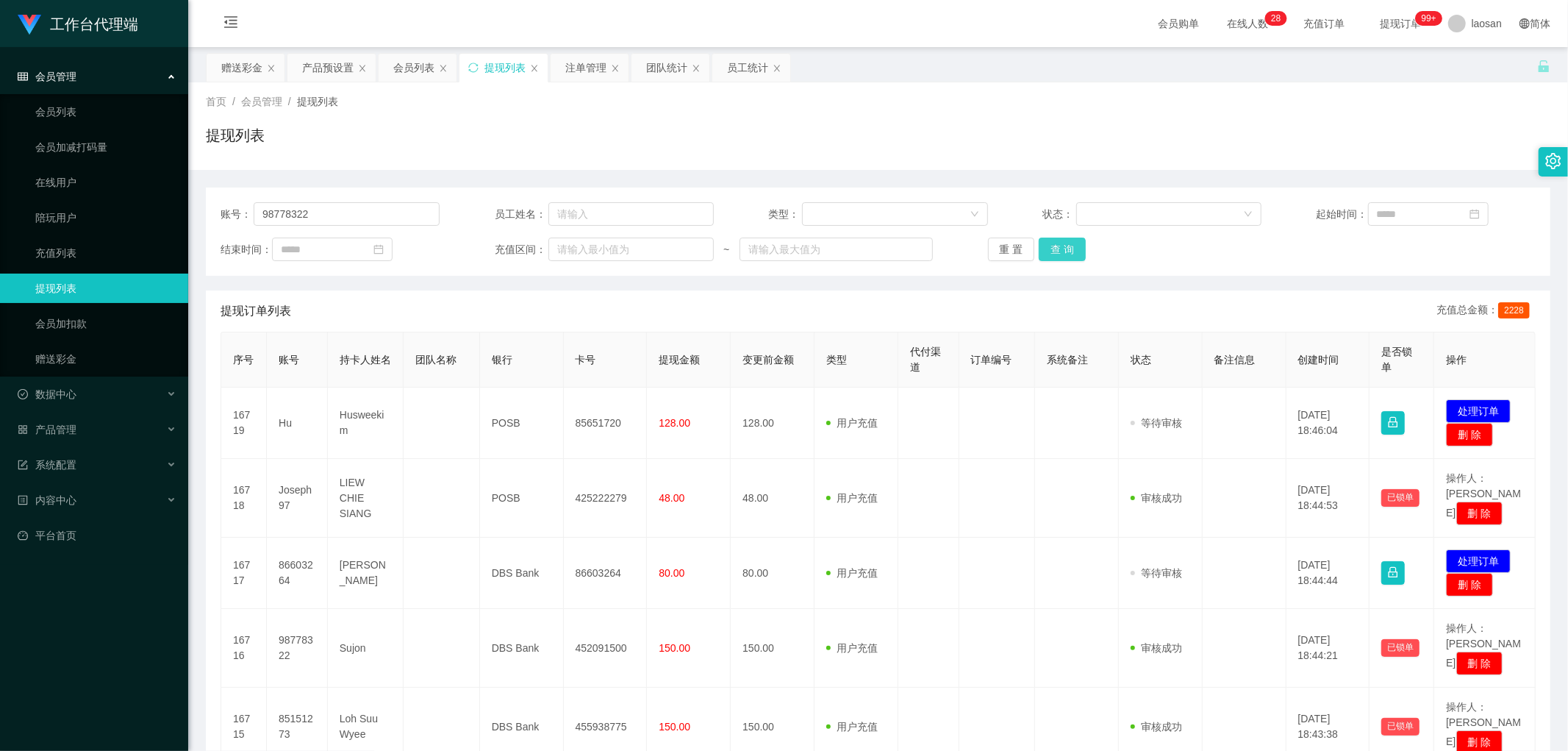
click at [1067, 244] on button "查 询" at bounding box center [1062, 248] width 47 height 23
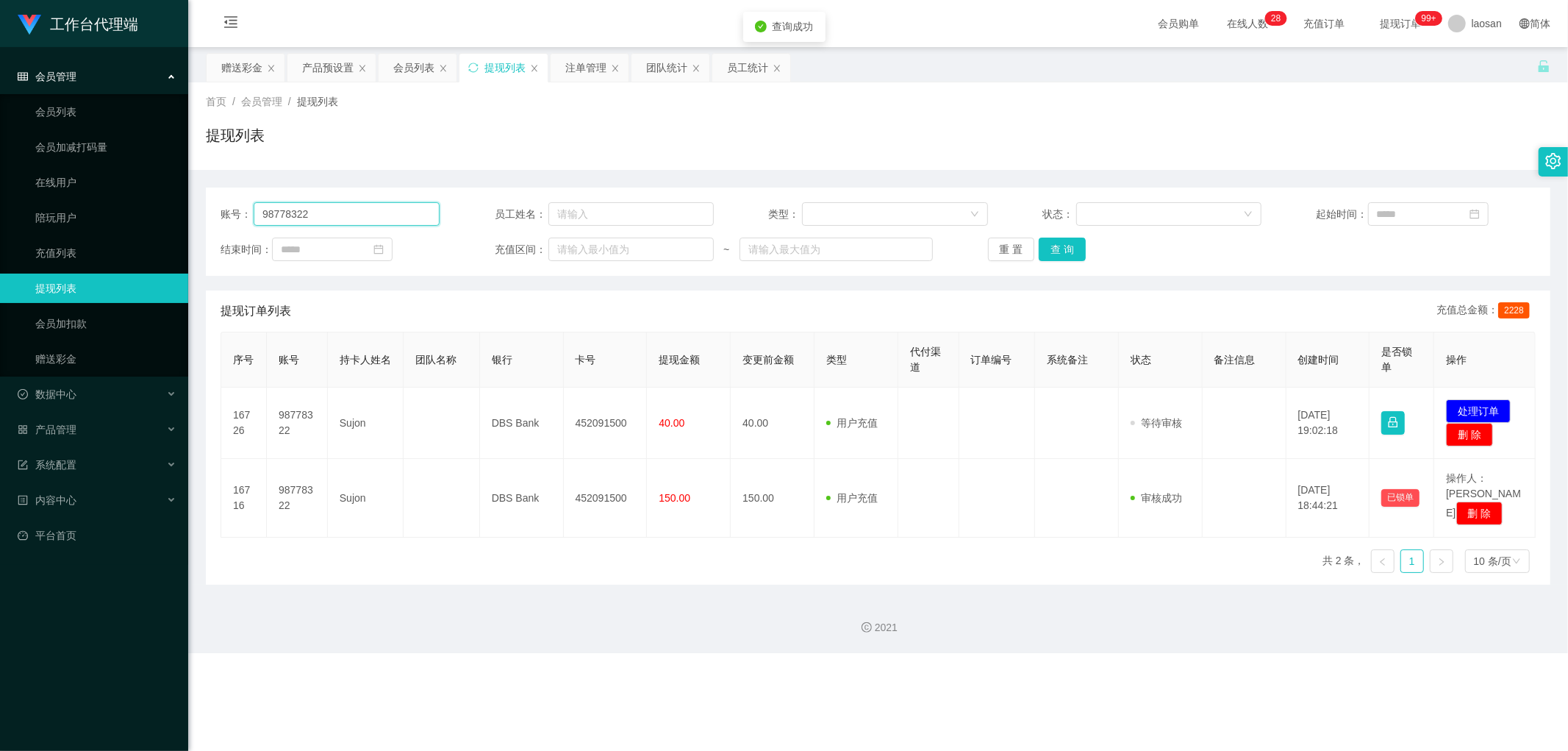
click at [371, 208] on input "98778322" at bounding box center [347, 214] width 186 height 23
click at [1062, 252] on button "查 询" at bounding box center [1062, 248] width 47 height 23
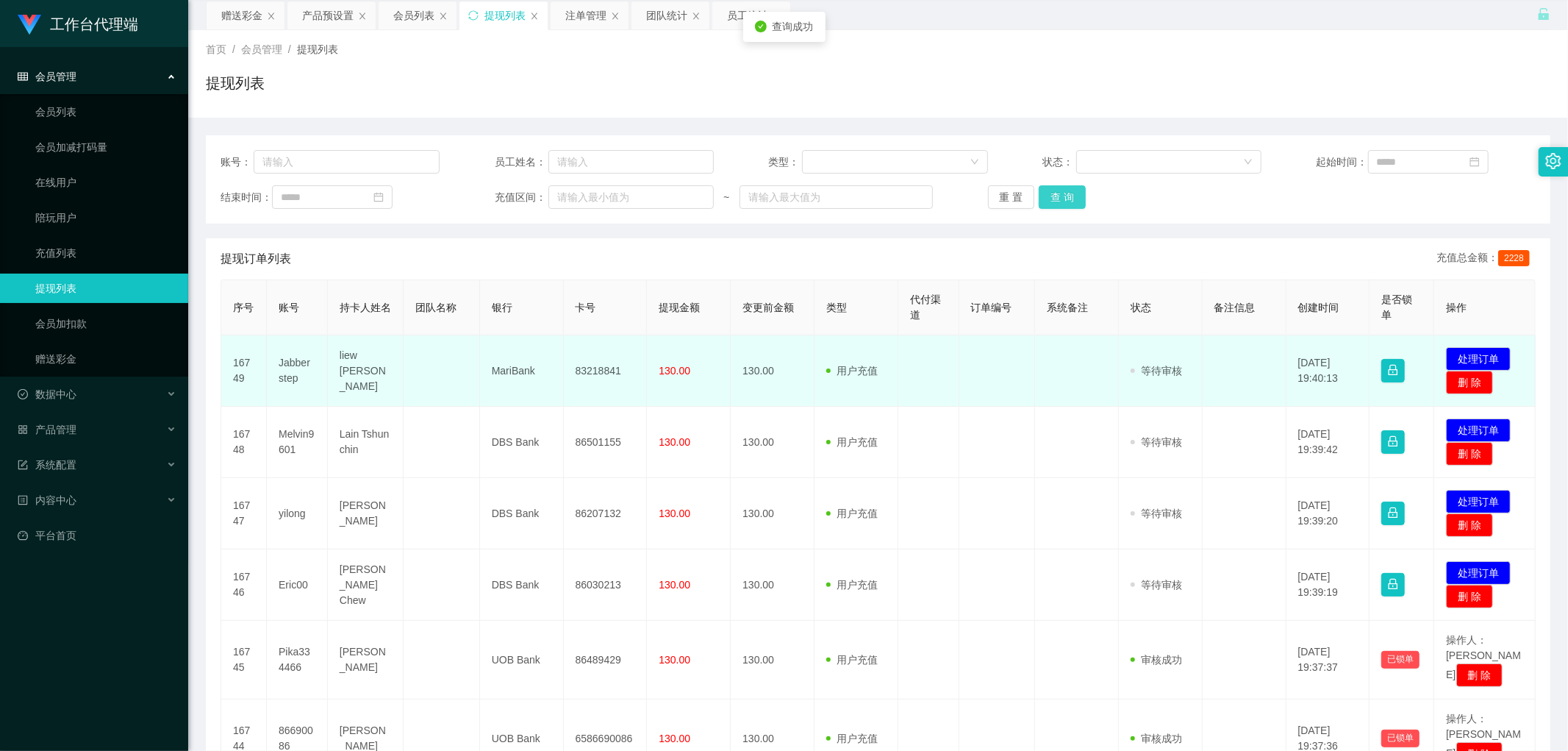
scroll to position [81, 0]
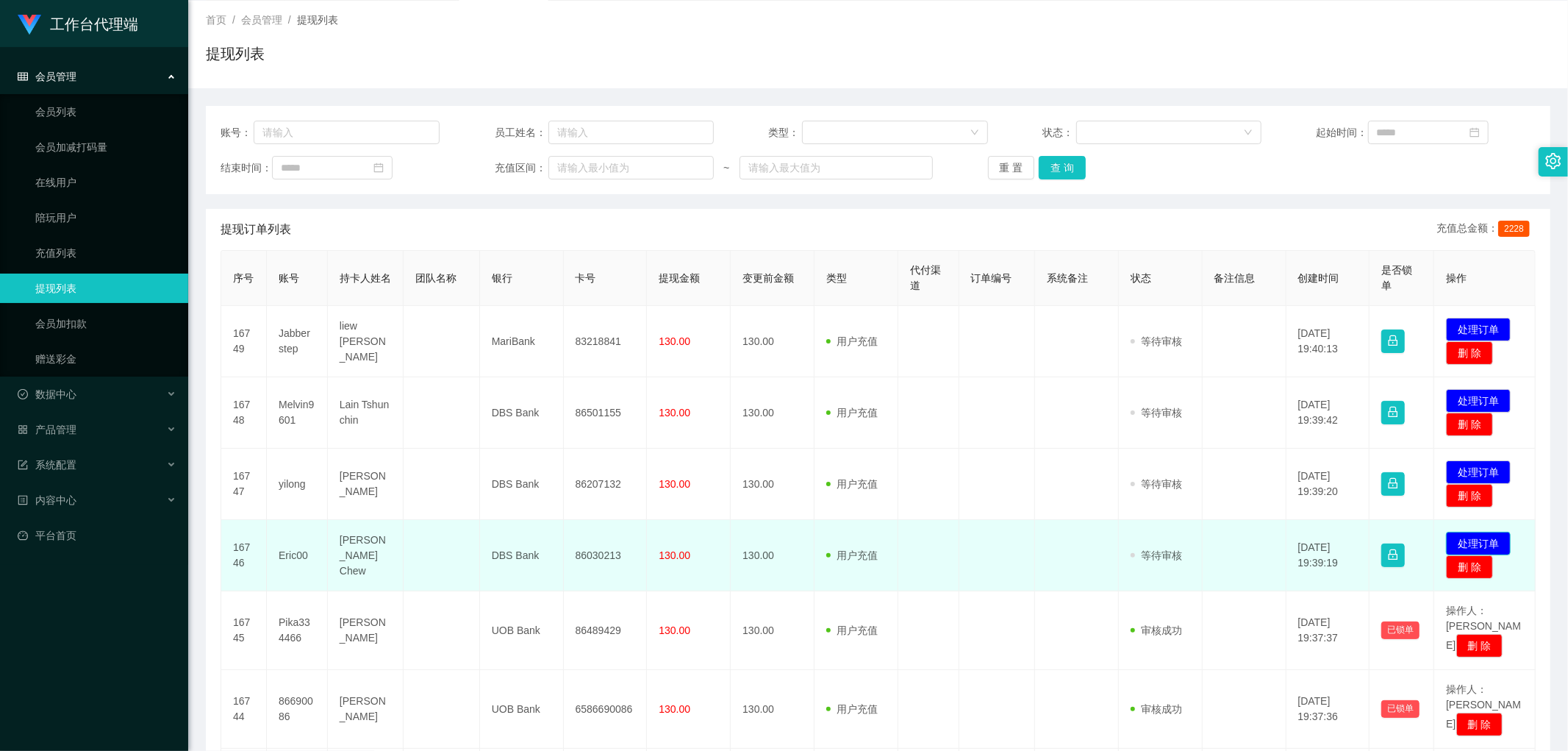
click at [1466, 544] on button "处理订单" at bounding box center [1478, 543] width 65 height 23
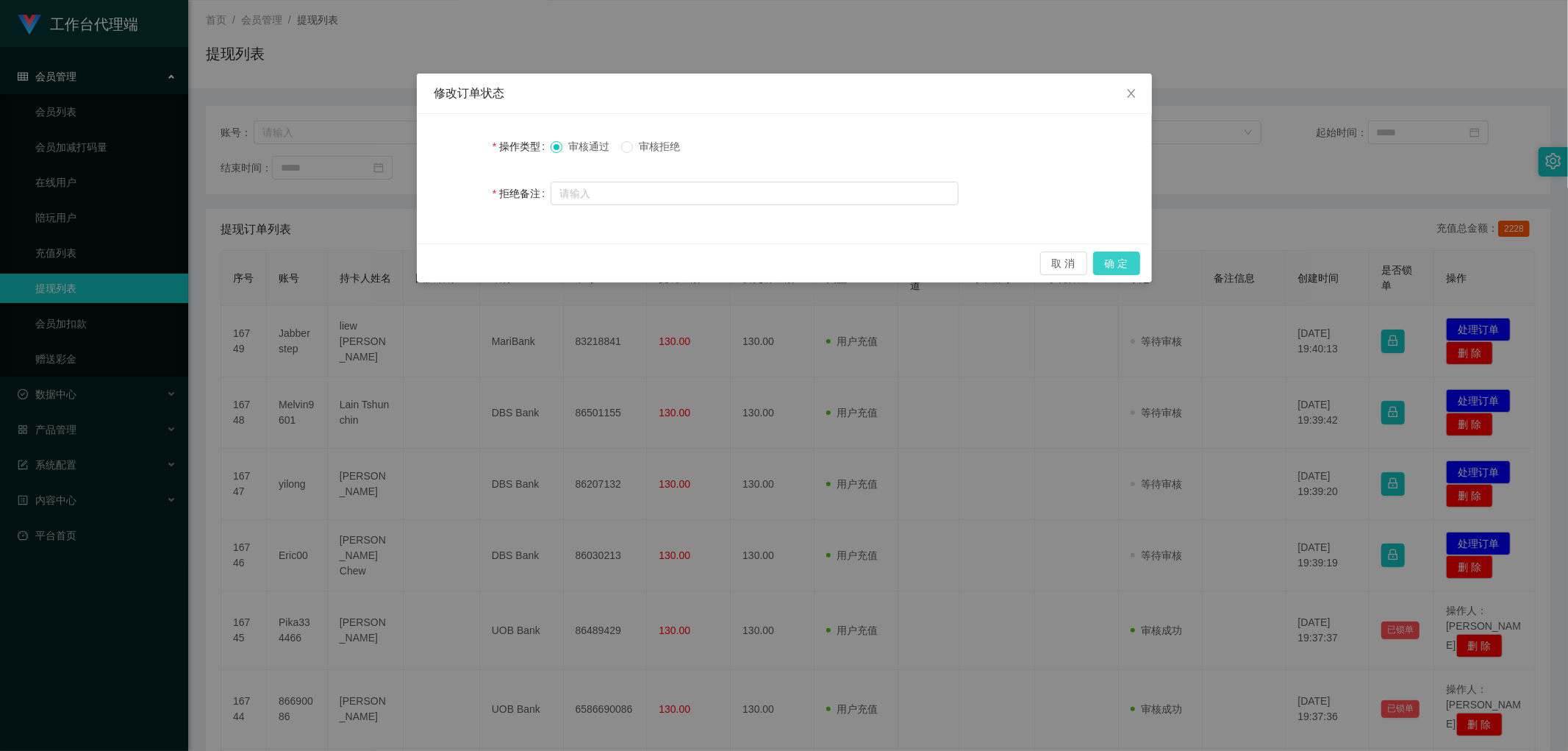
click at [1127, 269] on button "确 定" at bounding box center [1117, 263] width 47 height 23
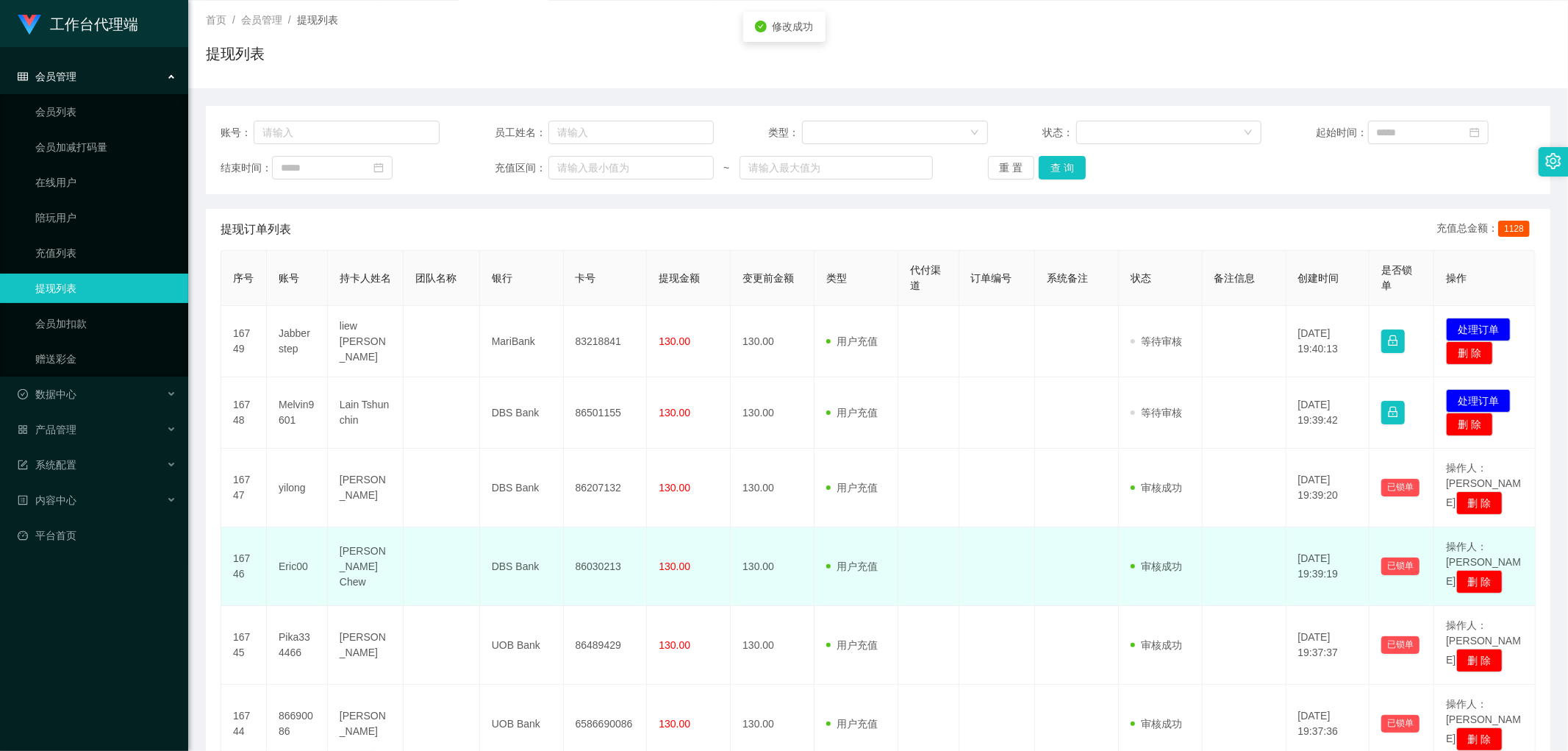
click at [599, 542] on td "86030213" at bounding box center [606, 567] width 84 height 79
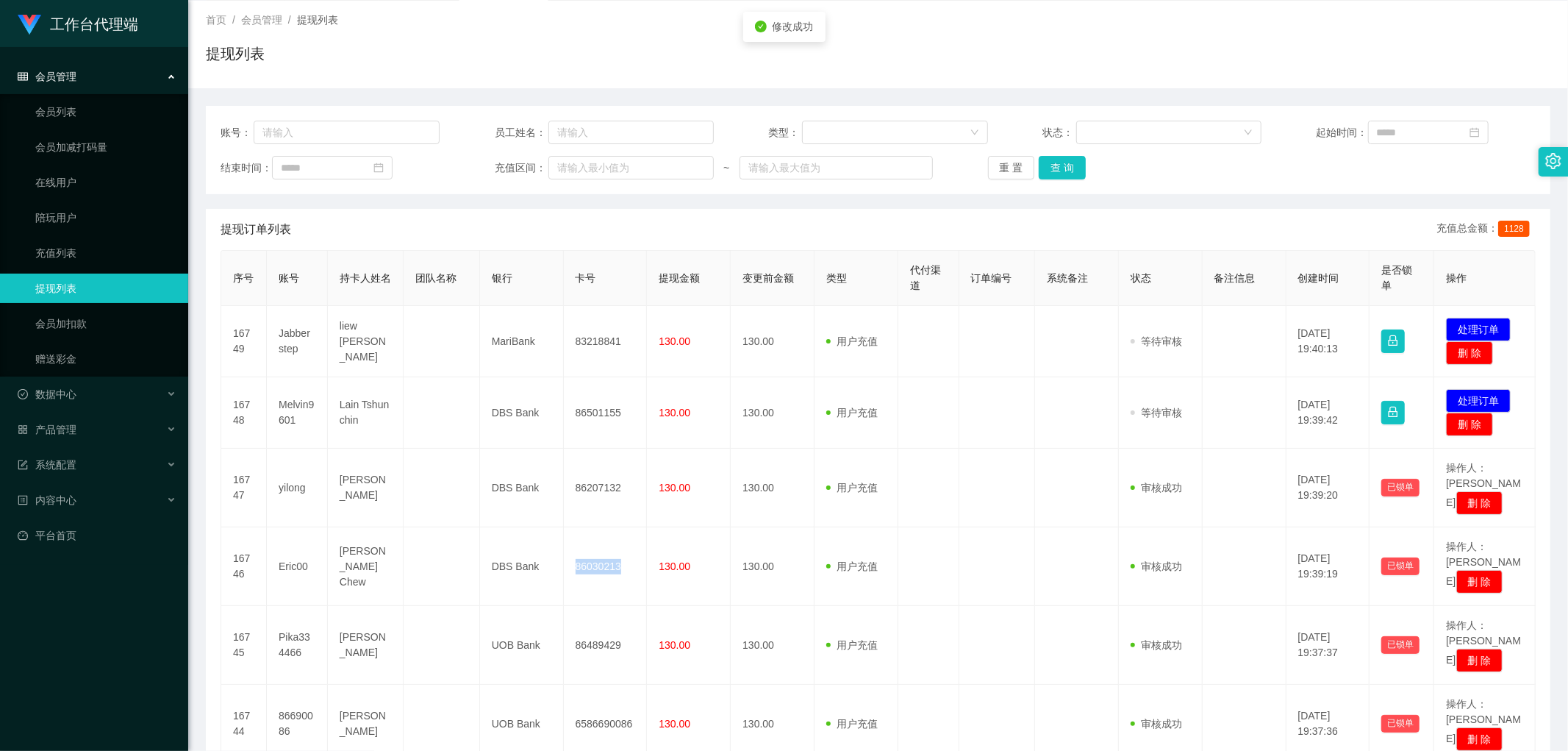
copy td "86030213"
click at [1483, 398] on button "处理订单" at bounding box center [1478, 400] width 65 height 23
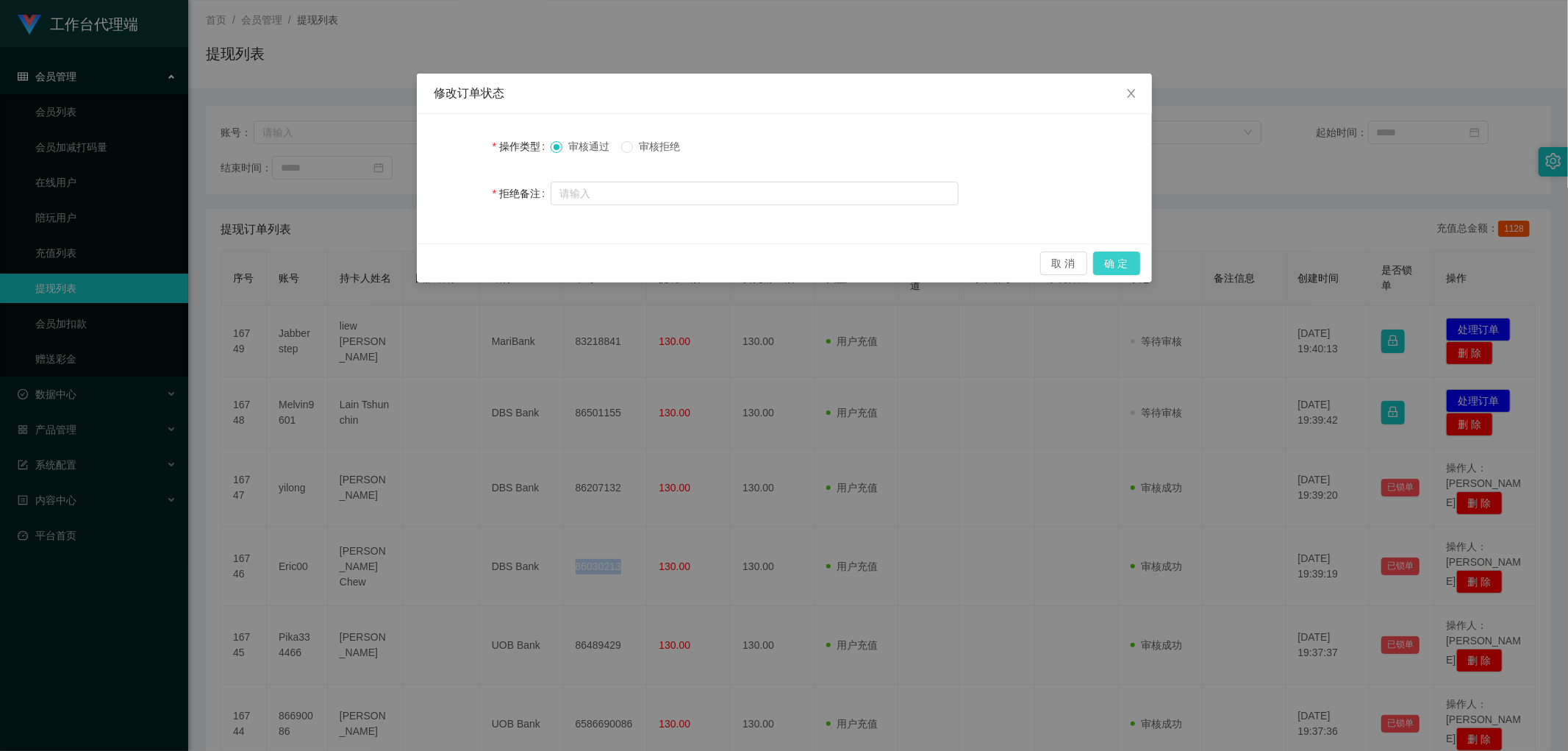
click at [1129, 265] on button "确 定" at bounding box center [1117, 263] width 47 height 23
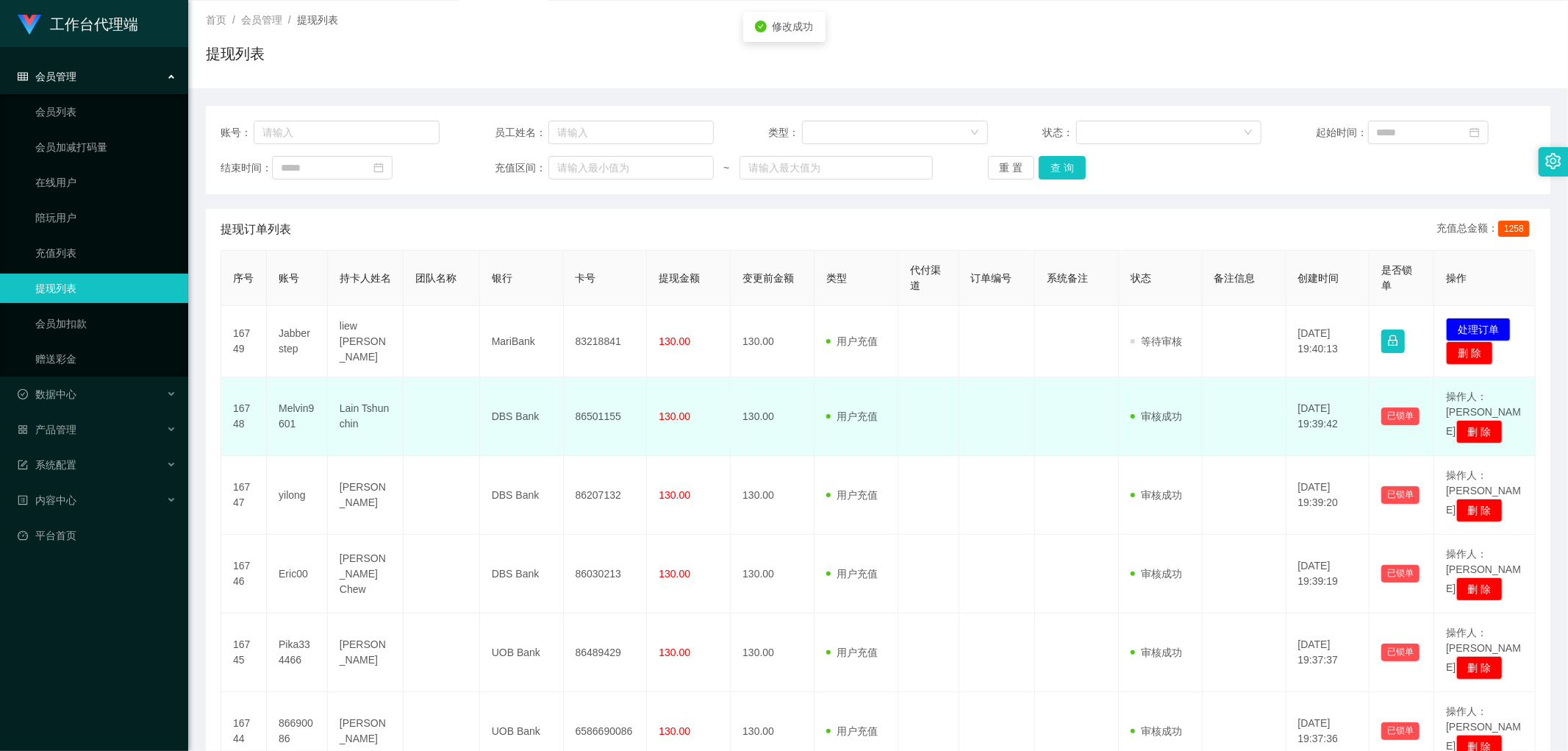
click at [586, 411] on td "86501155" at bounding box center [606, 417] width 84 height 79
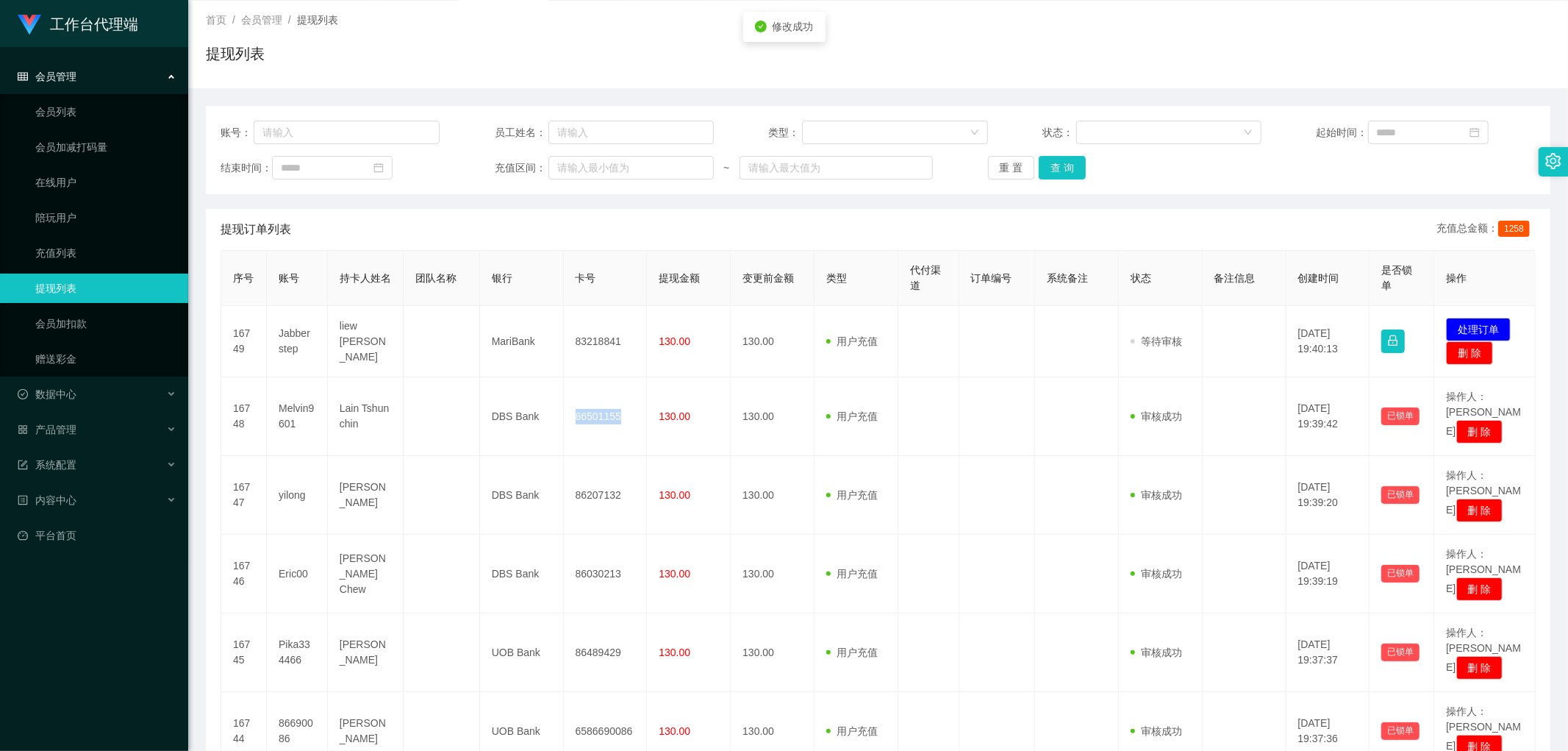
copy td "86501155"
drag, startPoint x: 1486, startPoint y: 328, endPoint x: 1468, endPoint y: 333, distance: 18.7
click at [1484, 328] on button "处理订单" at bounding box center [1478, 329] width 65 height 23
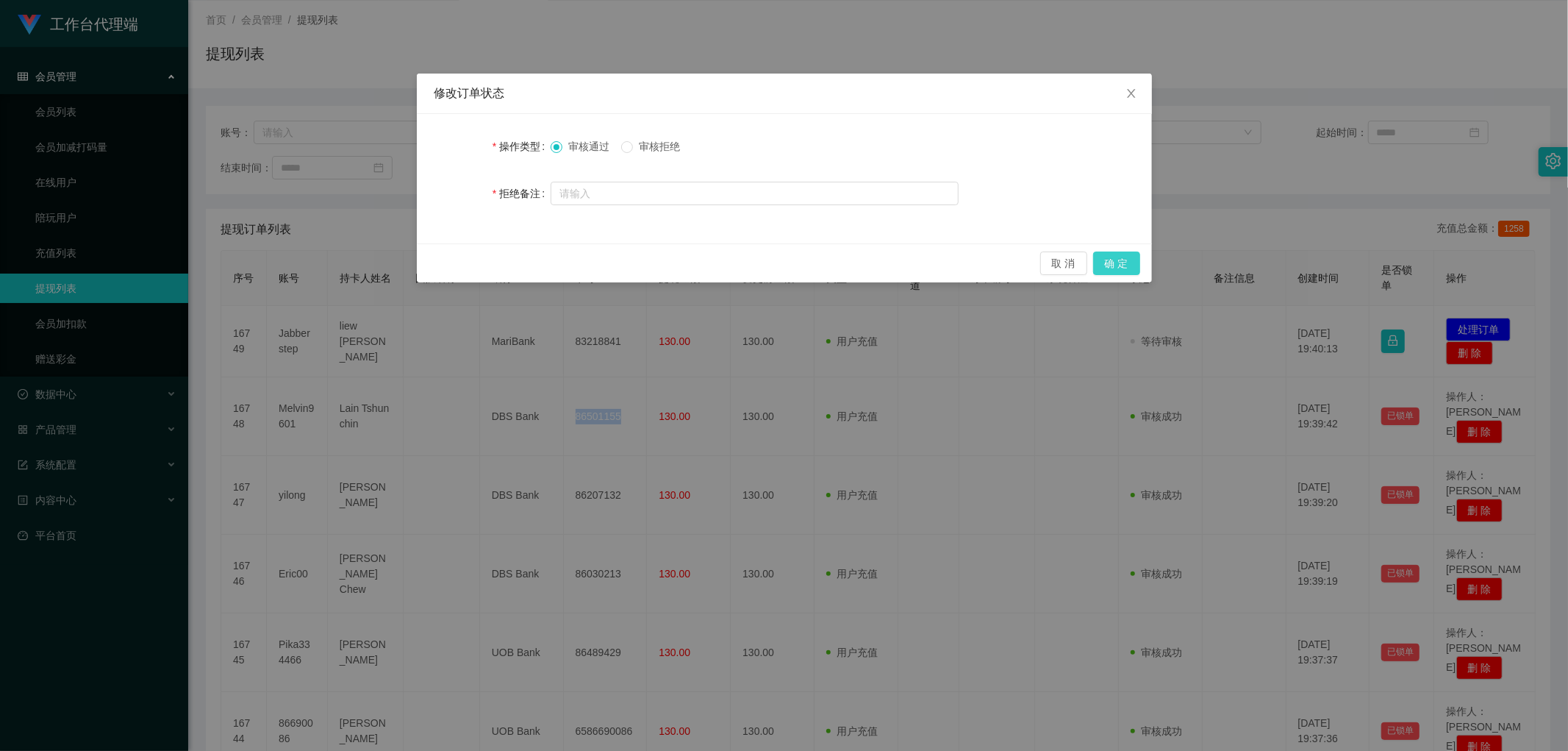
click at [1120, 265] on button "确 定" at bounding box center [1117, 263] width 47 height 23
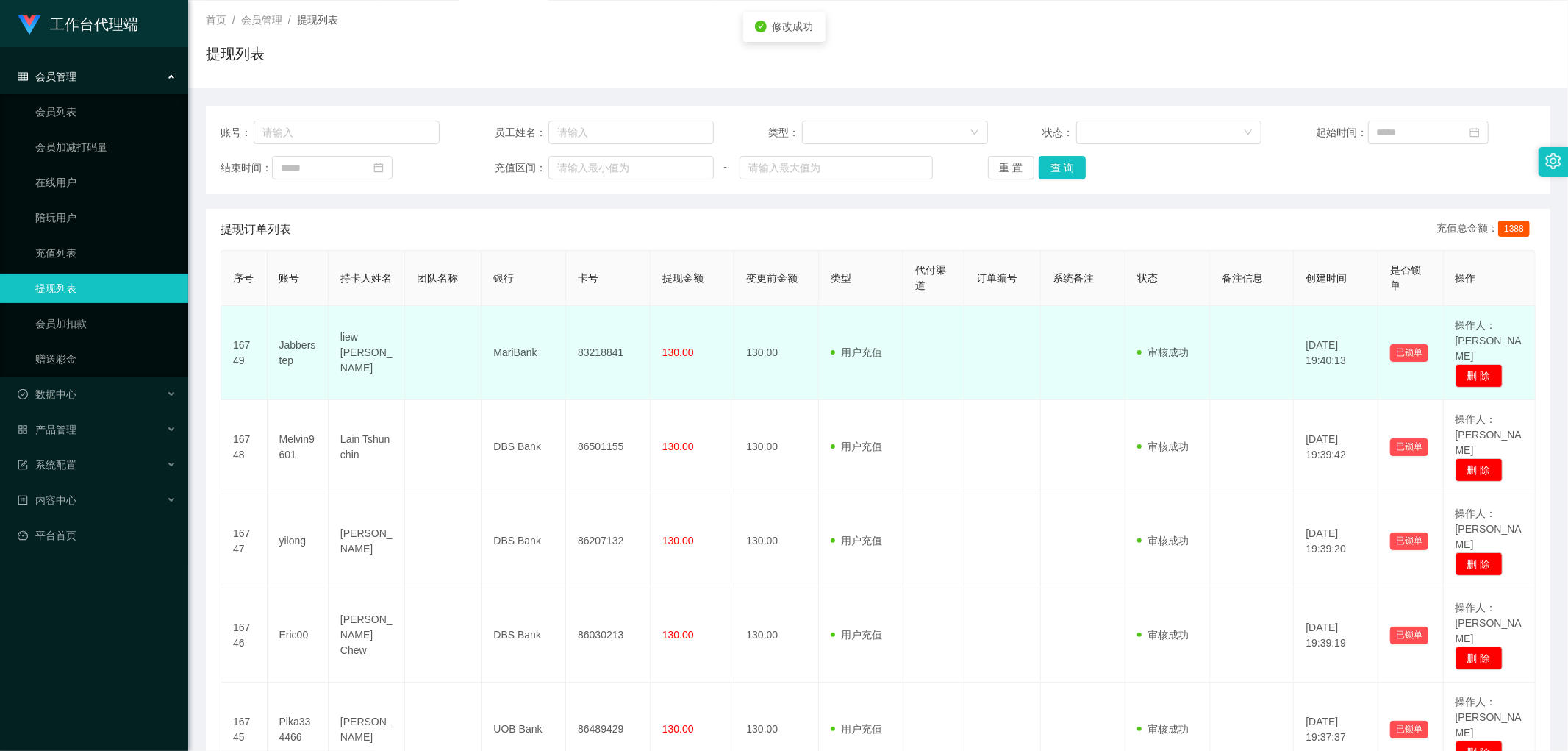
click at [590, 337] on td "83218841" at bounding box center [608, 353] width 85 height 94
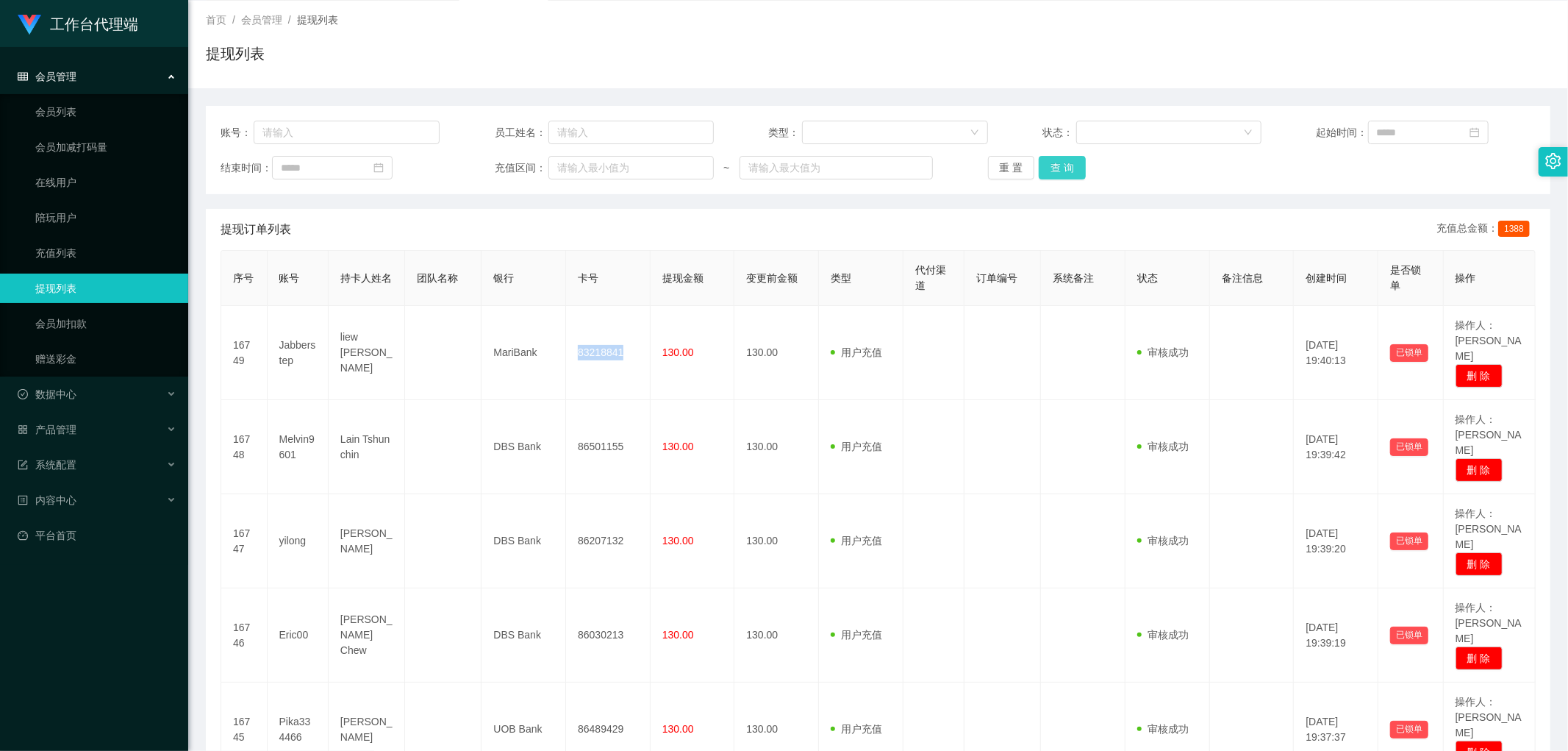
click at [1050, 169] on button "查 询" at bounding box center [1062, 167] width 47 height 23
click at [1050, 169] on div "重 置 查 询" at bounding box center [1098, 167] width 219 height 23
click at [1050, 169] on button "查 询" at bounding box center [1062, 167] width 47 height 23
click at [1050, 169] on div "重 置 查 询" at bounding box center [1098, 167] width 219 height 23
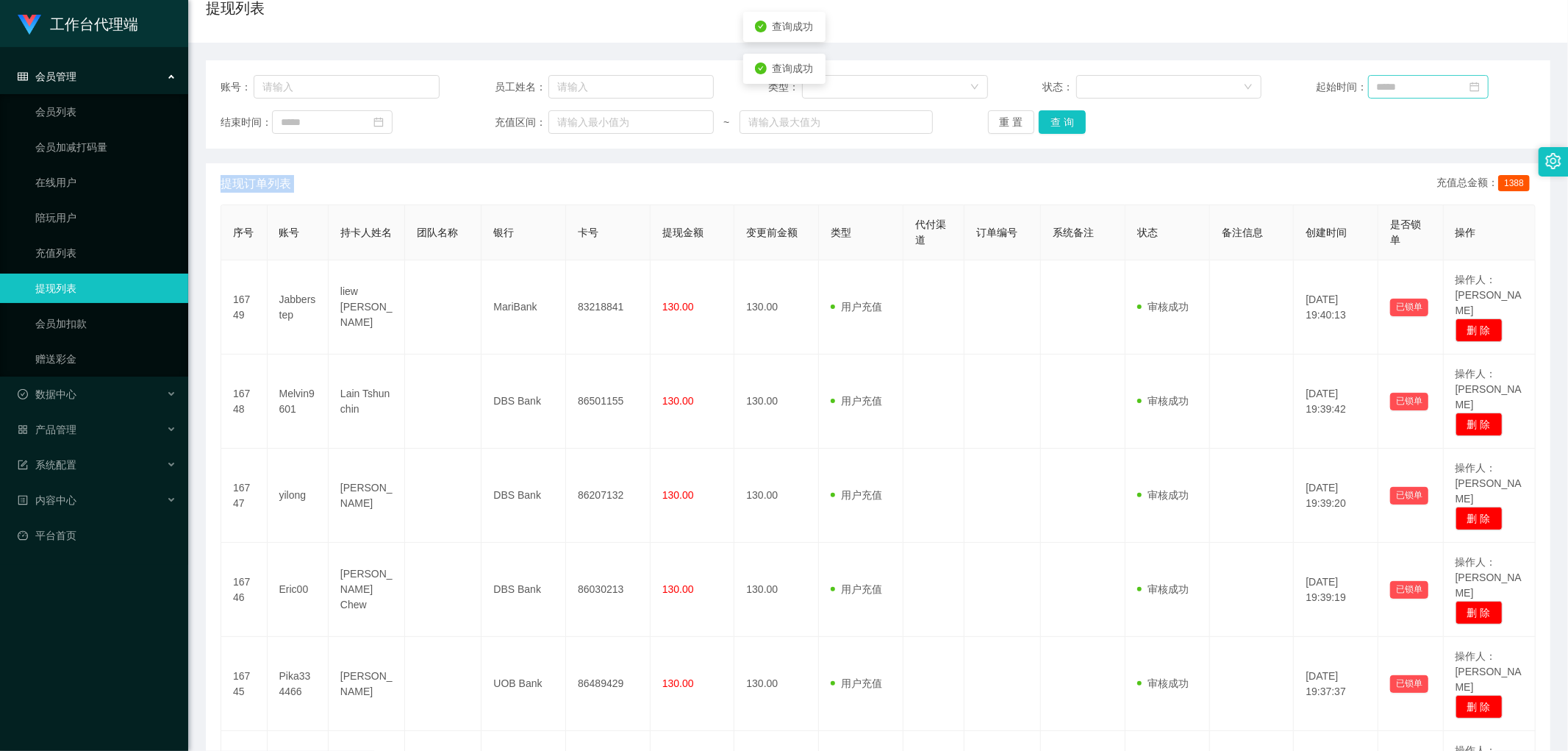
scroll to position [48, 0]
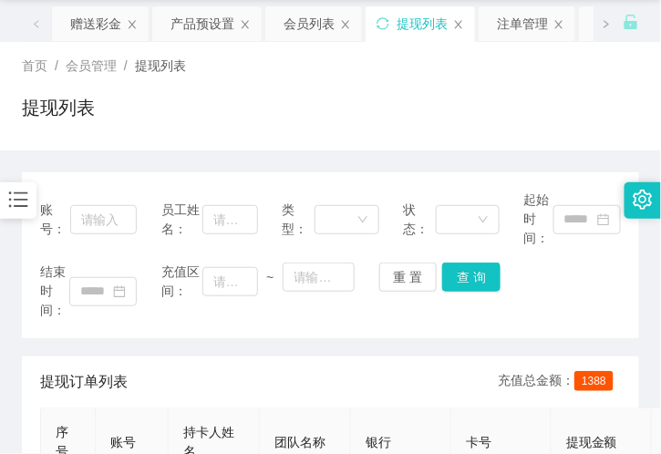
drag, startPoint x: 173, startPoint y: 159, endPoint x: 255, endPoint y: 121, distance: 90.2
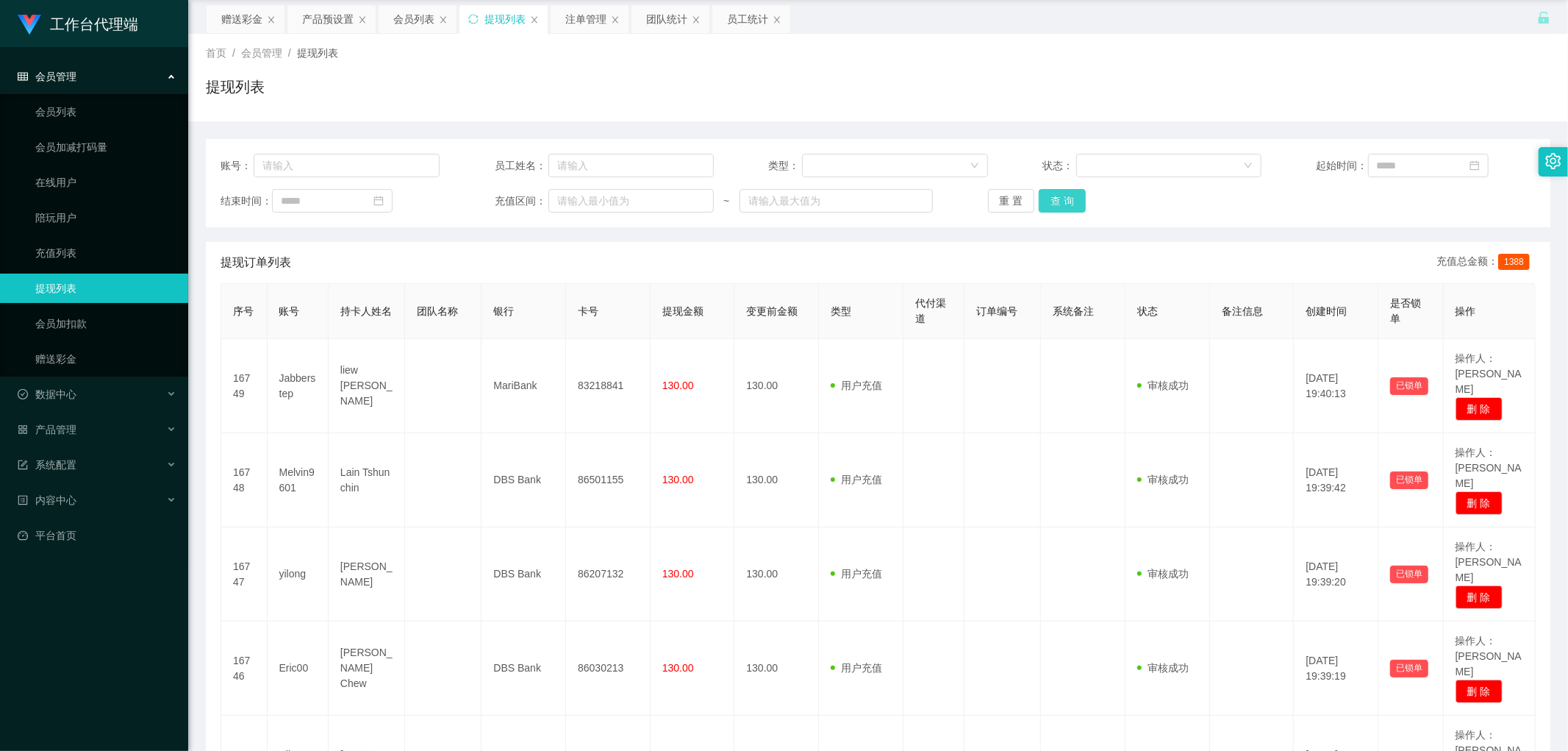
click at [1079, 198] on button "查 询" at bounding box center [1062, 200] width 47 height 23
click at [404, 23] on div "会员列表" at bounding box center [414, 19] width 41 height 28
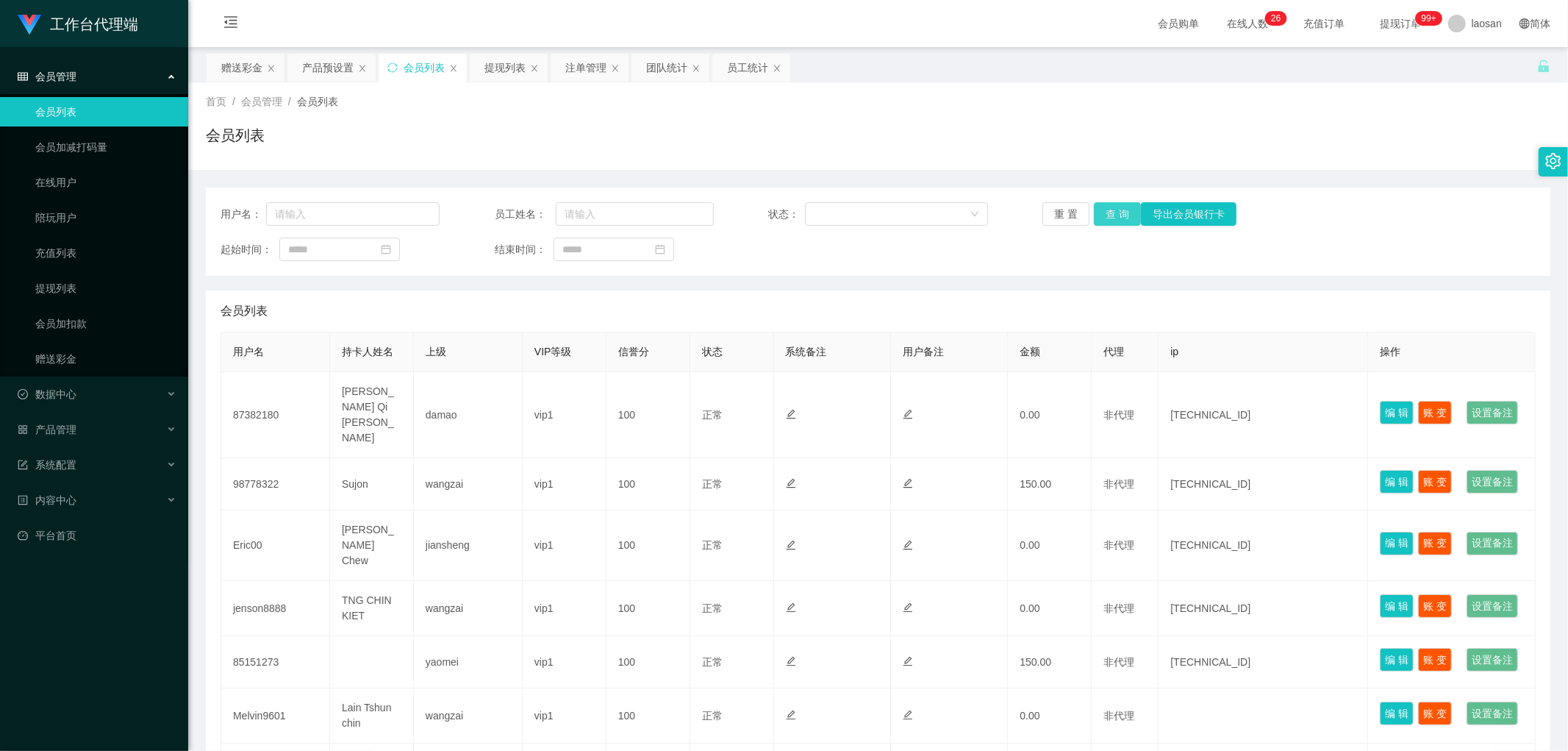
click at [1111, 218] on button "查 询" at bounding box center [1117, 214] width 47 height 23
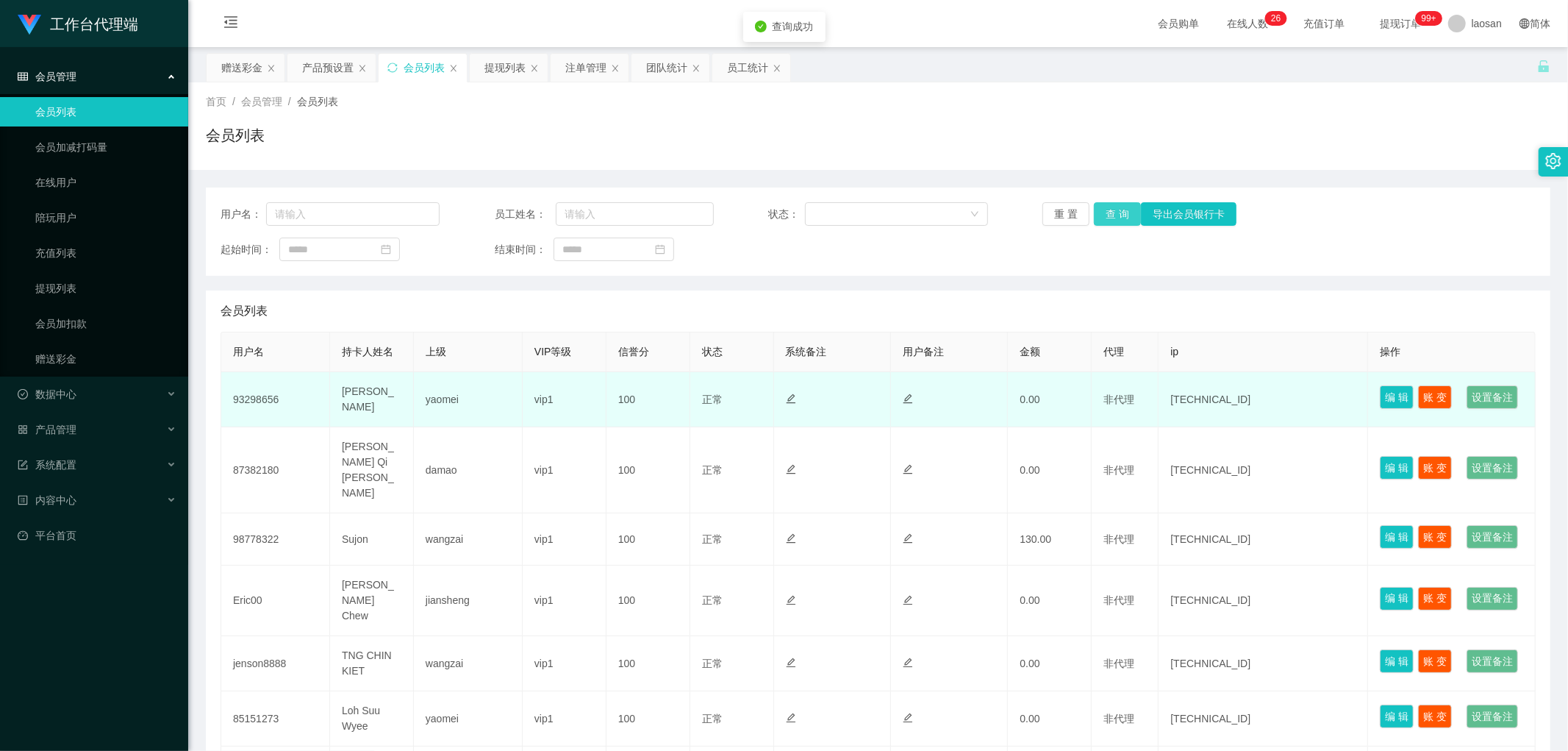
scroll to position [81, 0]
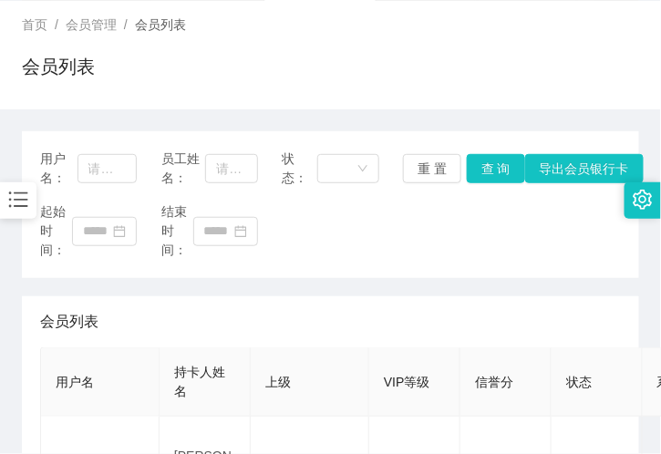
click at [369, 93] on div "会员列表" at bounding box center [330, 74] width 617 height 42
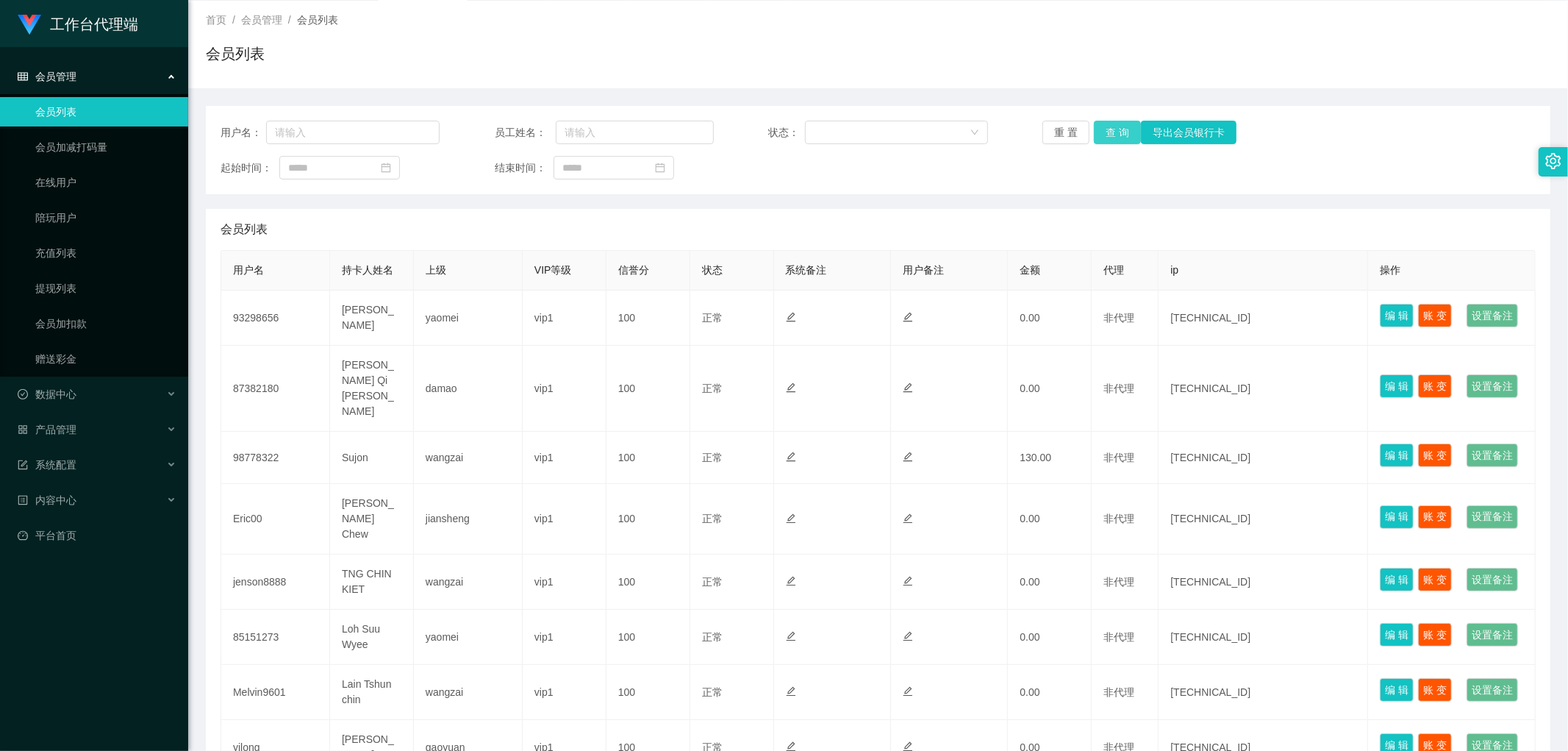
click at [1100, 134] on button "查 询" at bounding box center [1117, 132] width 47 height 23
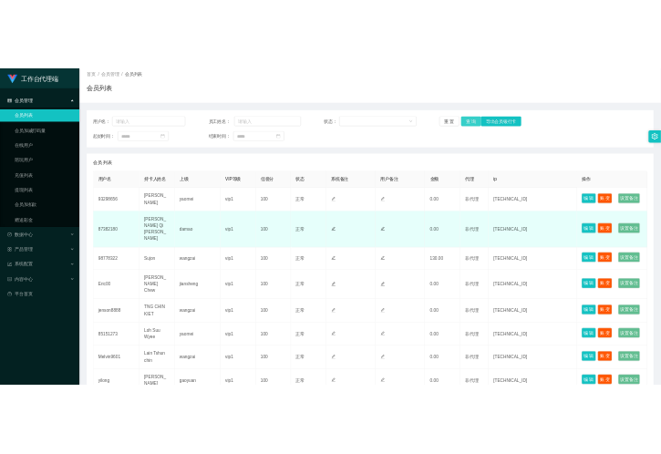
scroll to position [0, 0]
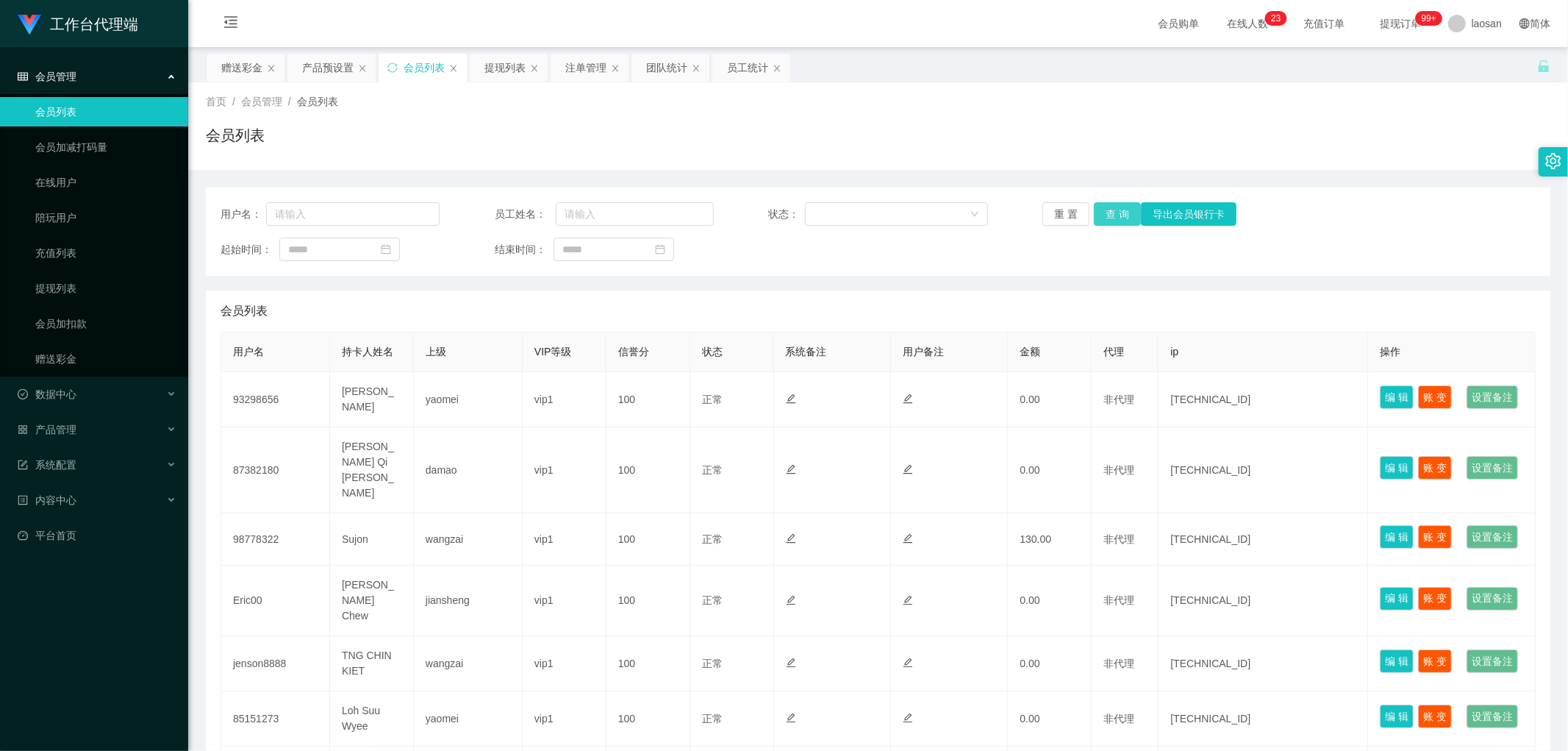
click at [1118, 216] on button "查 询" at bounding box center [1117, 214] width 47 height 23
click at [1115, 204] on button "查 询" at bounding box center [1117, 214] width 47 height 23
click at [1112, 215] on button "查 询" at bounding box center [1117, 214] width 47 height 23
click at [1123, 210] on button "查 询" at bounding box center [1117, 214] width 47 height 23
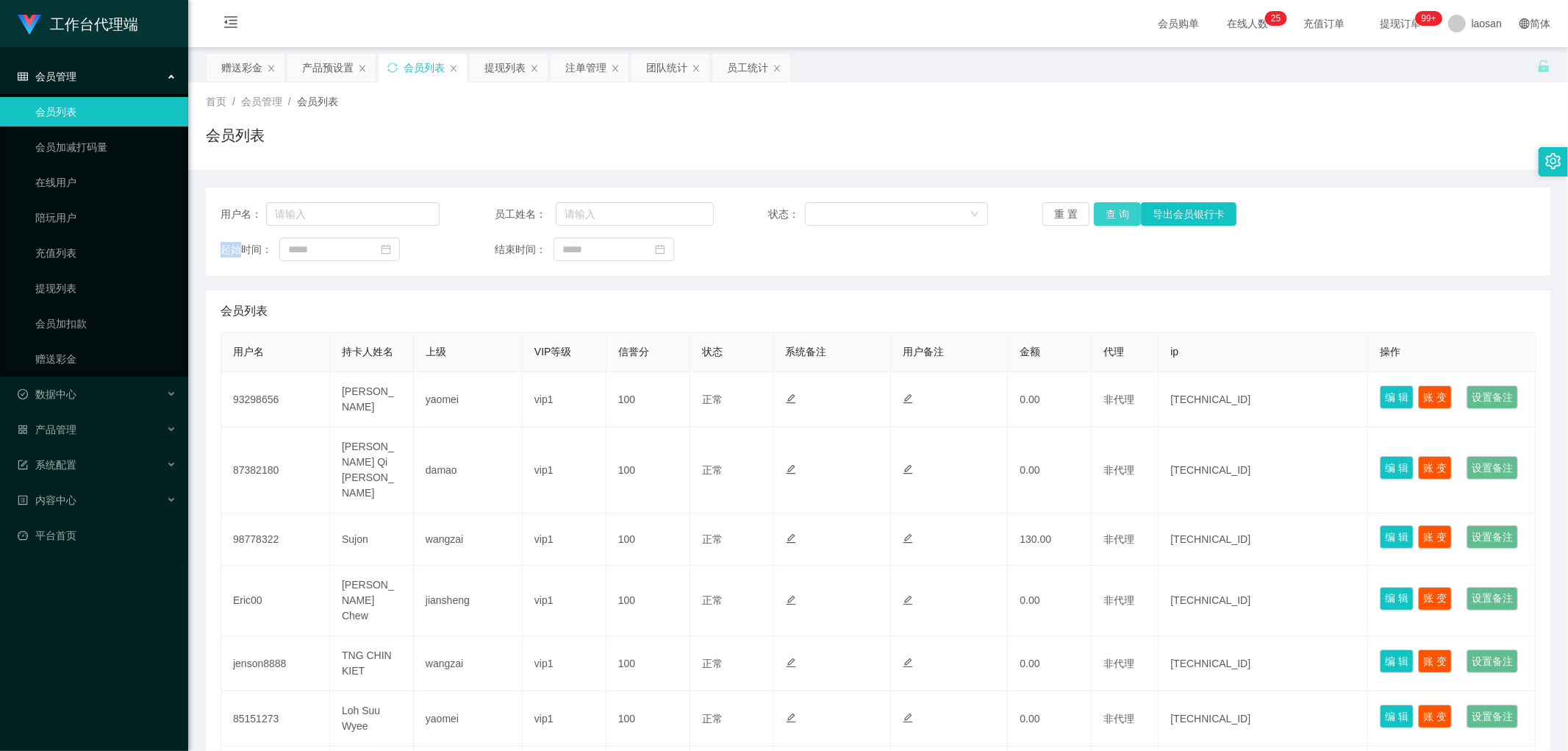
click at [1123, 210] on div "重 置 查 询 导出会员银行卡" at bounding box center [1153, 214] width 219 height 23
click at [1123, 209] on button "查 询" at bounding box center [1117, 214] width 47 height 23
click at [1123, 209] on div "重 置 查 询 导出会员银行卡" at bounding box center [1153, 214] width 219 height 23
click at [1123, 208] on button "查 询" at bounding box center [1117, 214] width 47 height 23
click at [1103, 212] on button "查 询" at bounding box center [1117, 214] width 47 height 23
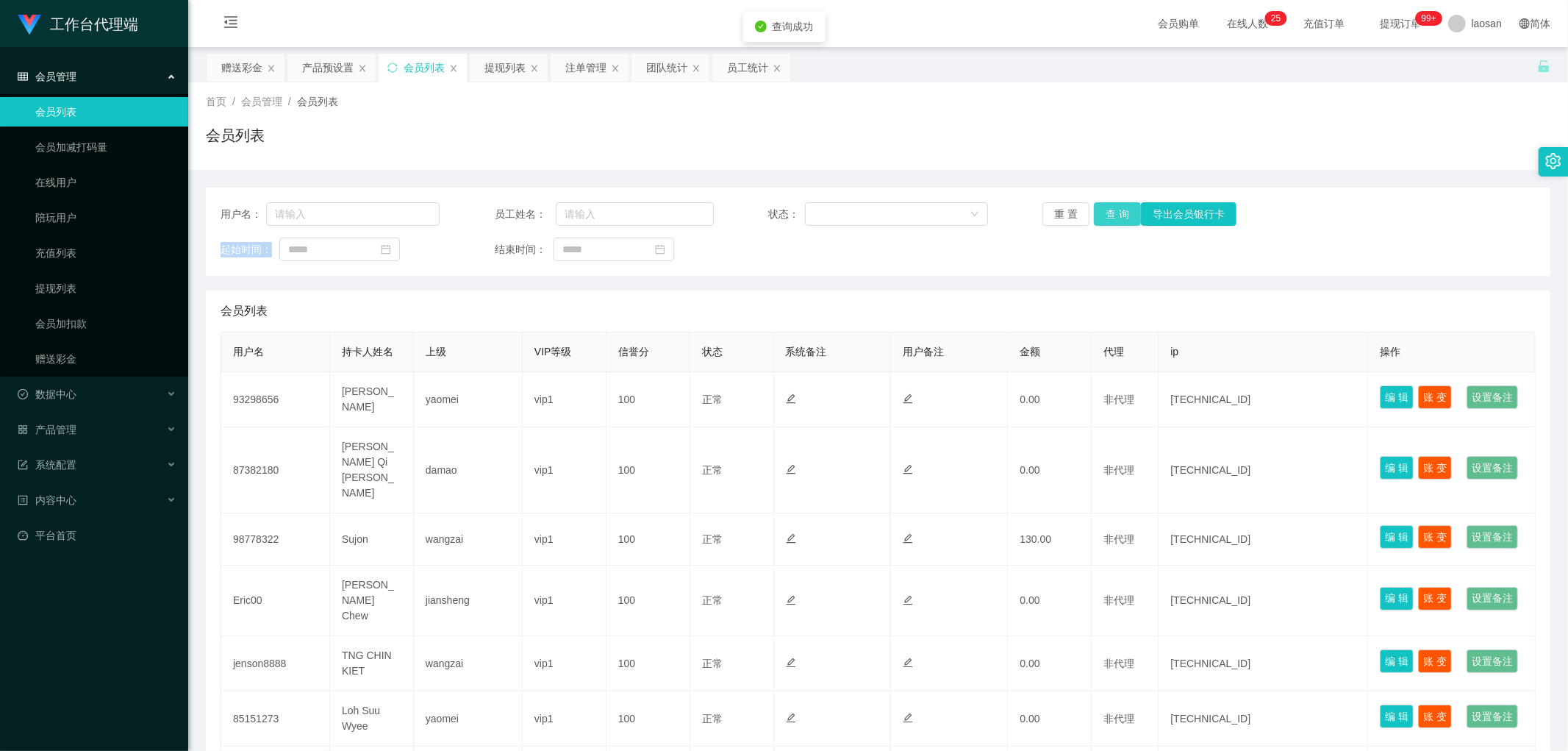
click at [1103, 212] on div "重 置 查 询 导出会员银行卡" at bounding box center [1153, 214] width 219 height 23
click at [1103, 212] on button "查 询" at bounding box center [1117, 214] width 47 height 23
click at [1103, 212] on div "重 置 查 询 导出会员银行卡" at bounding box center [1153, 214] width 219 height 23
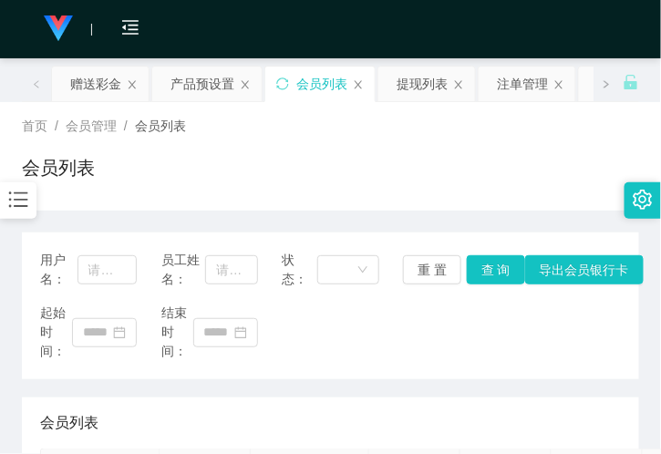
click at [384, 190] on div "会员列表" at bounding box center [330, 175] width 617 height 42
drag, startPoint x: 198, startPoint y: 202, endPoint x: 183, endPoint y: 67, distance: 135.7
click at [196, 201] on div "首页 / 会员管理 / 会员列表 / 会员列表" at bounding box center [330, 156] width 661 height 108
click at [426, 85] on div "提现列表" at bounding box center [422, 84] width 51 height 35
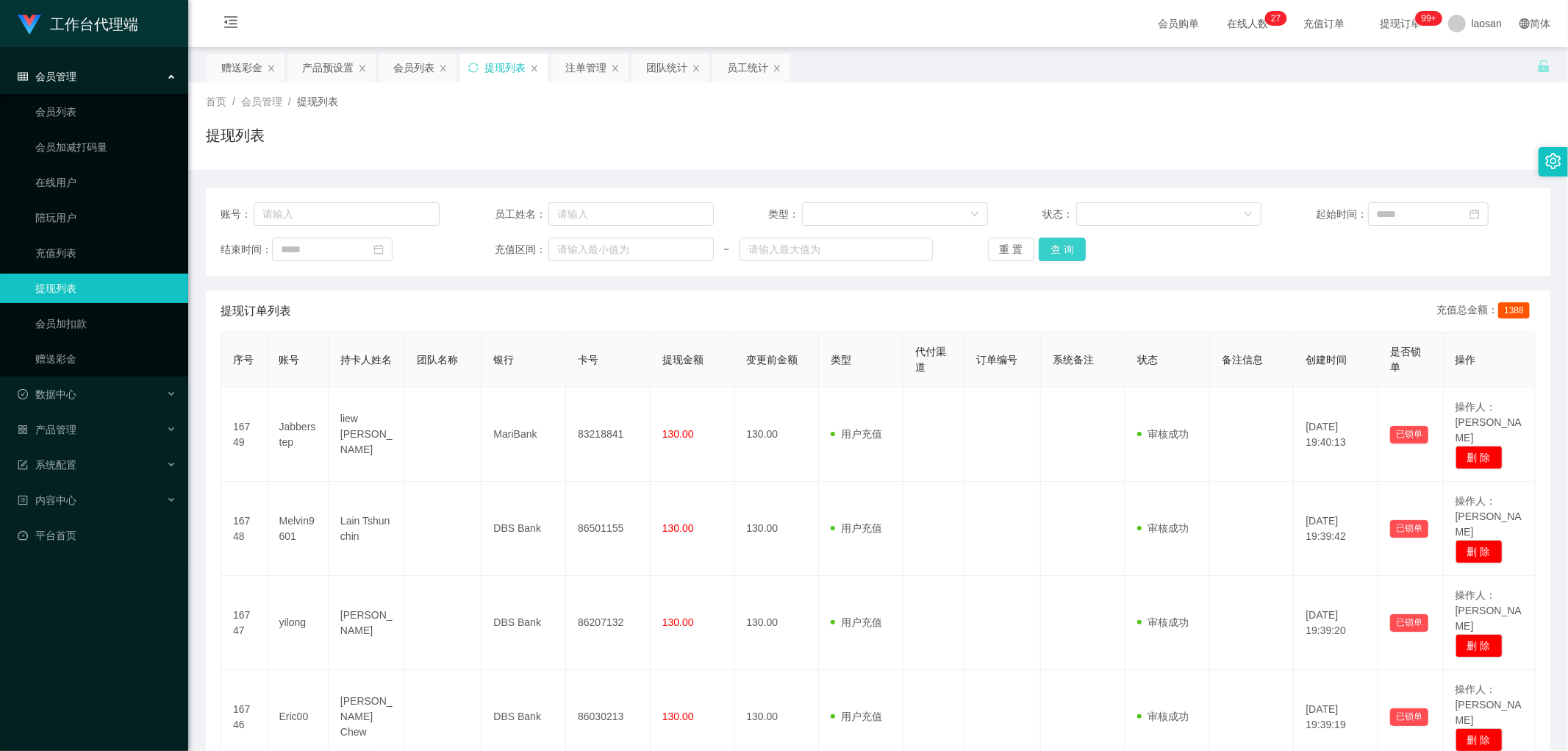
click at [1046, 251] on button "查 询" at bounding box center [1062, 248] width 47 height 23
click at [1049, 251] on button "查 询" at bounding box center [1062, 248] width 47 height 23
click at [1049, 251] on div "重 置 查 询" at bounding box center [1098, 248] width 219 height 23
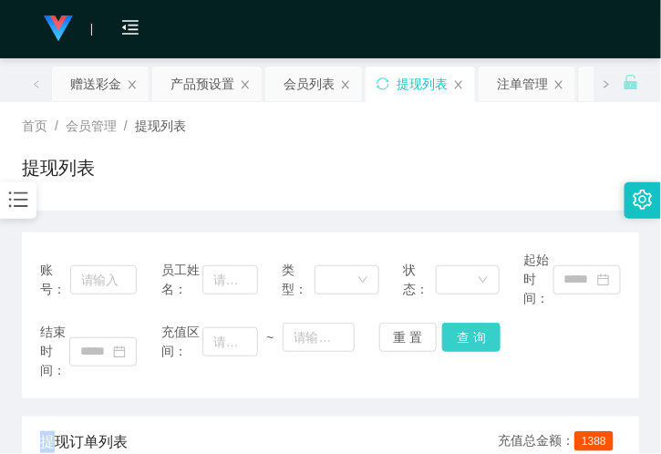
click at [472, 335] on button "查 询" at bounding box center [471, 337] width 58 height 29
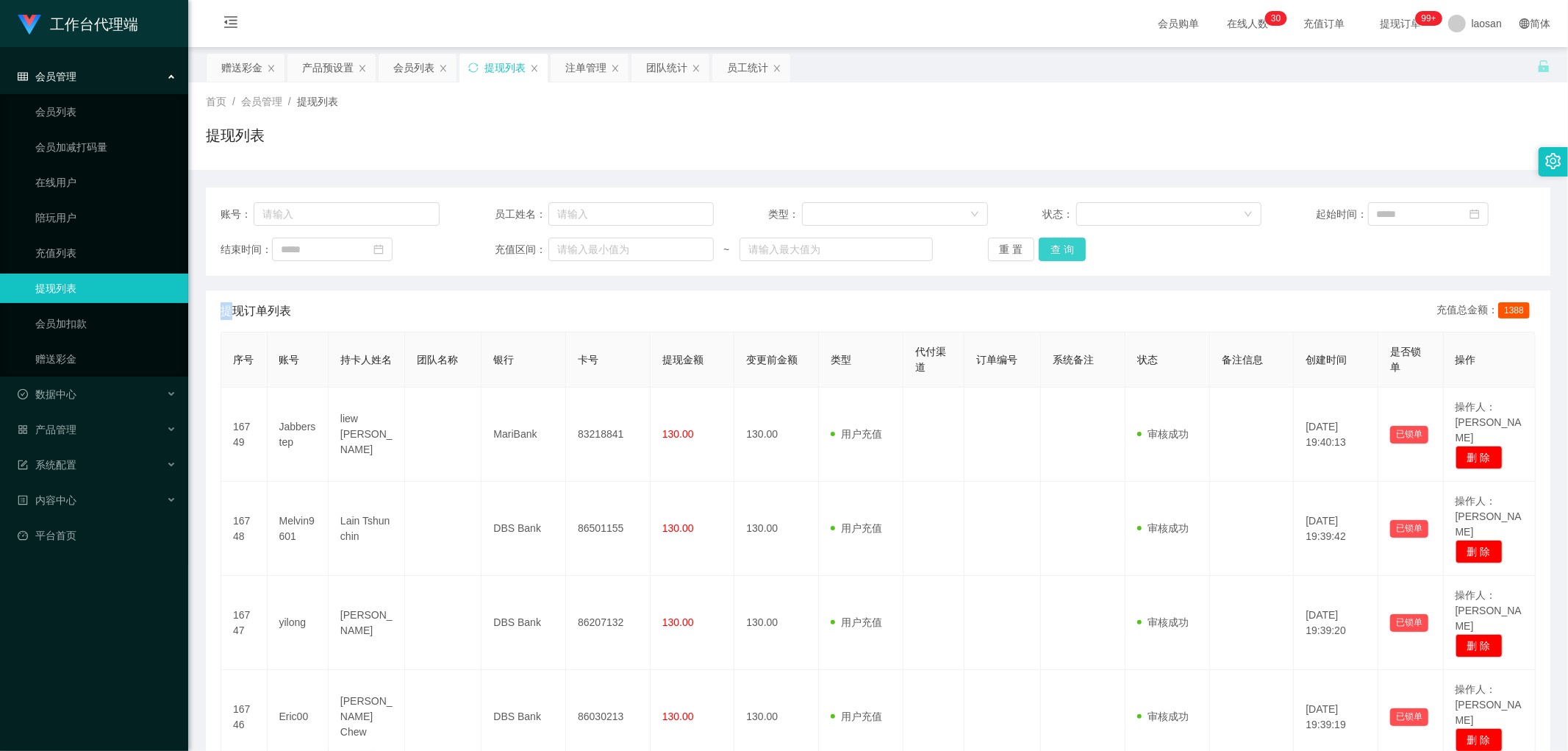
click at [1057, 243] on button "查 询" at bounding box center [1062, 248] width 47 height 23
click at [1057, 243] on div "重 置 查 询" at bounding box center [1098, 248] width 219 height 23
click at [1057, 243] on button "查 询" at bounding box center [1062, 248] width 47 height 23
click at [1057, 243] on div "重 置 查 询" at bounding box center [1098, 248] width 219 height 23
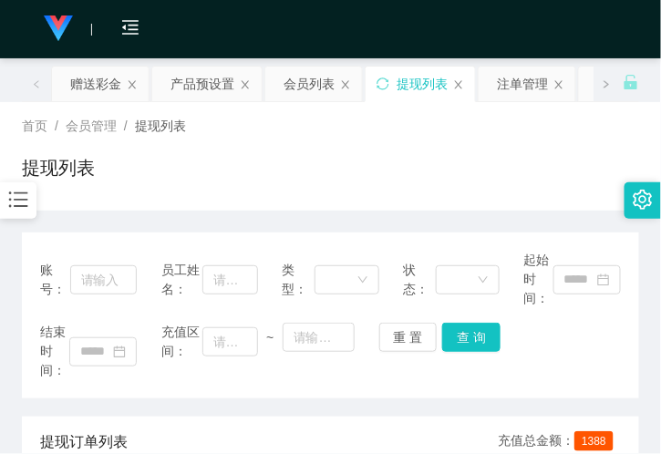
drag, startPoint x: 212, startPoint y: 166, endPoint x: 272, endPoint y: 104, distance: 85.8
click at [212, 166] on div "提现列表" at bounding box center [330, 175] width 617 height 42
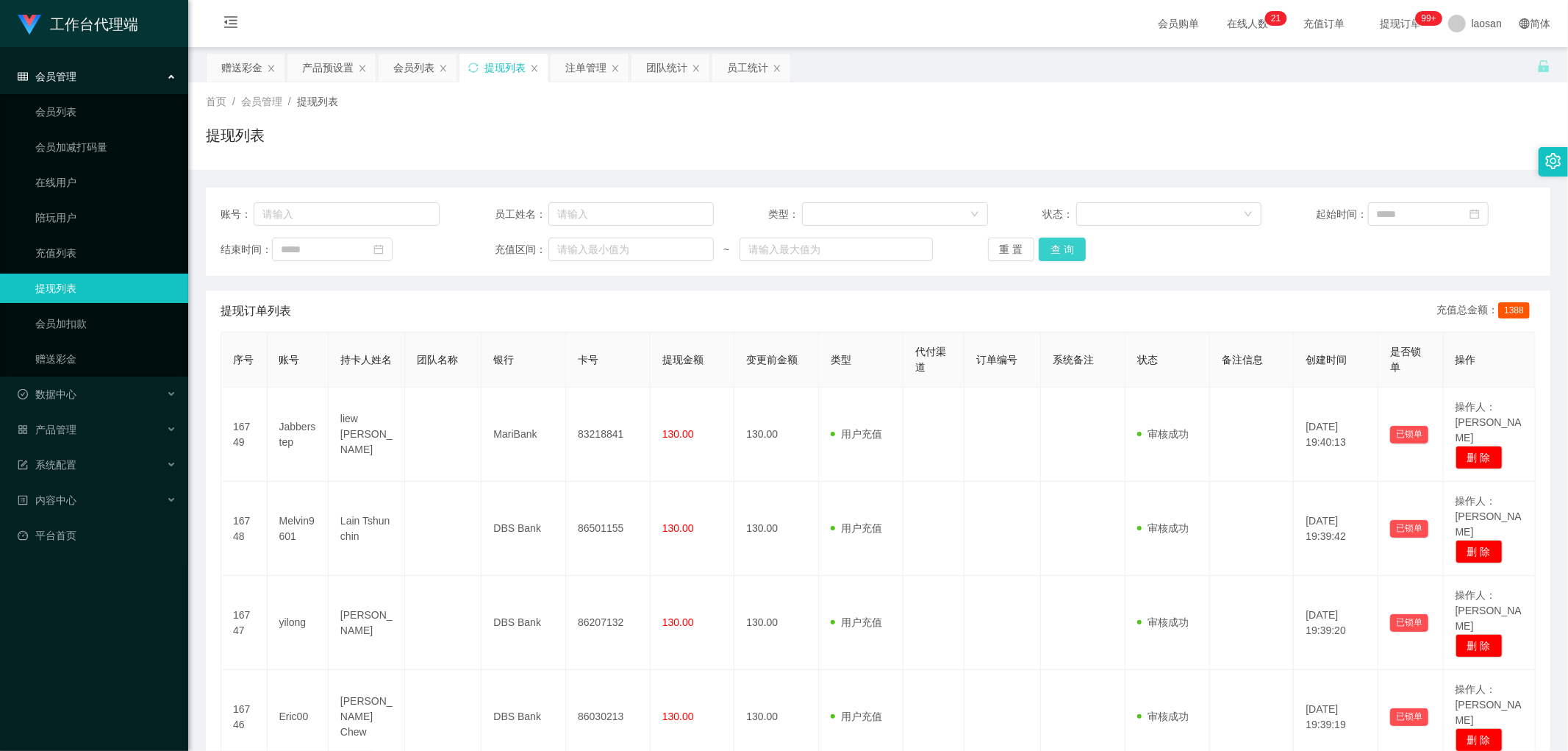
drag, startPoint x: 1064, startPoint y: 246, endPoint x: 1054, endPoint y: 290, distance: 45.1
click at [1063, 246] on button "查 询" at bounding box center [1062, 248] width 47 height 23
click at [1053, 246] on button "查 询" at bounding box center [1062, 248] width 47 height 23
click at [1053, 246] on div "重 置 查 询" at bounding box center [1098, 248] width 219 height 23
click at [1053, 246] on button "查 询" at bounding box center [1062, 248] width 47 height 23
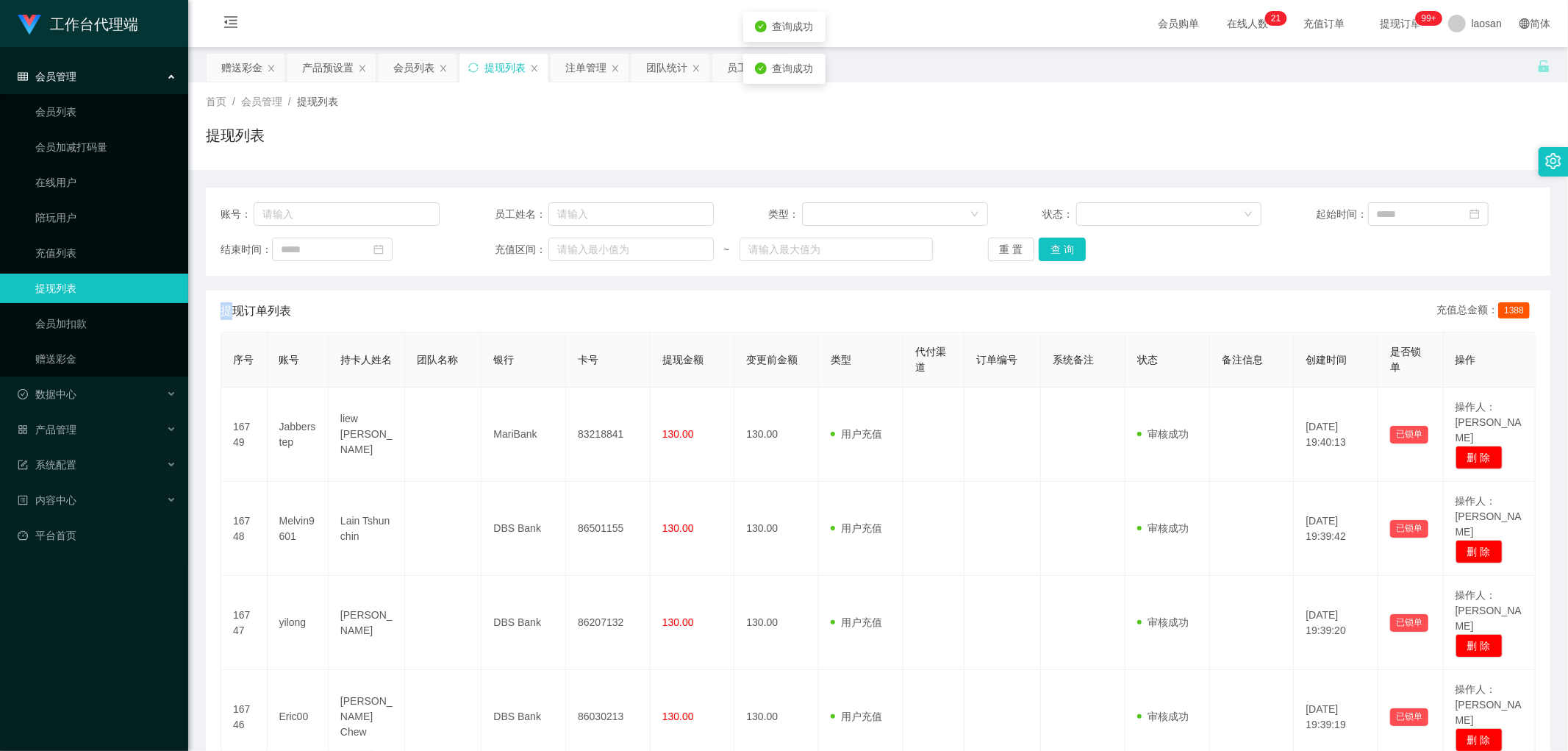
click at [1055, 246] on div "重 置 查 询" at bounding box center [1098, 248] width 219 height 23
click at [329, 213] on input "text" at bounding box center [347, 214] width 186 height 23
paste input "98778322"
type input "98778322"
click at [1079, 254] on button "查 询" at bounding box center [1062, 248] width 47 height 23
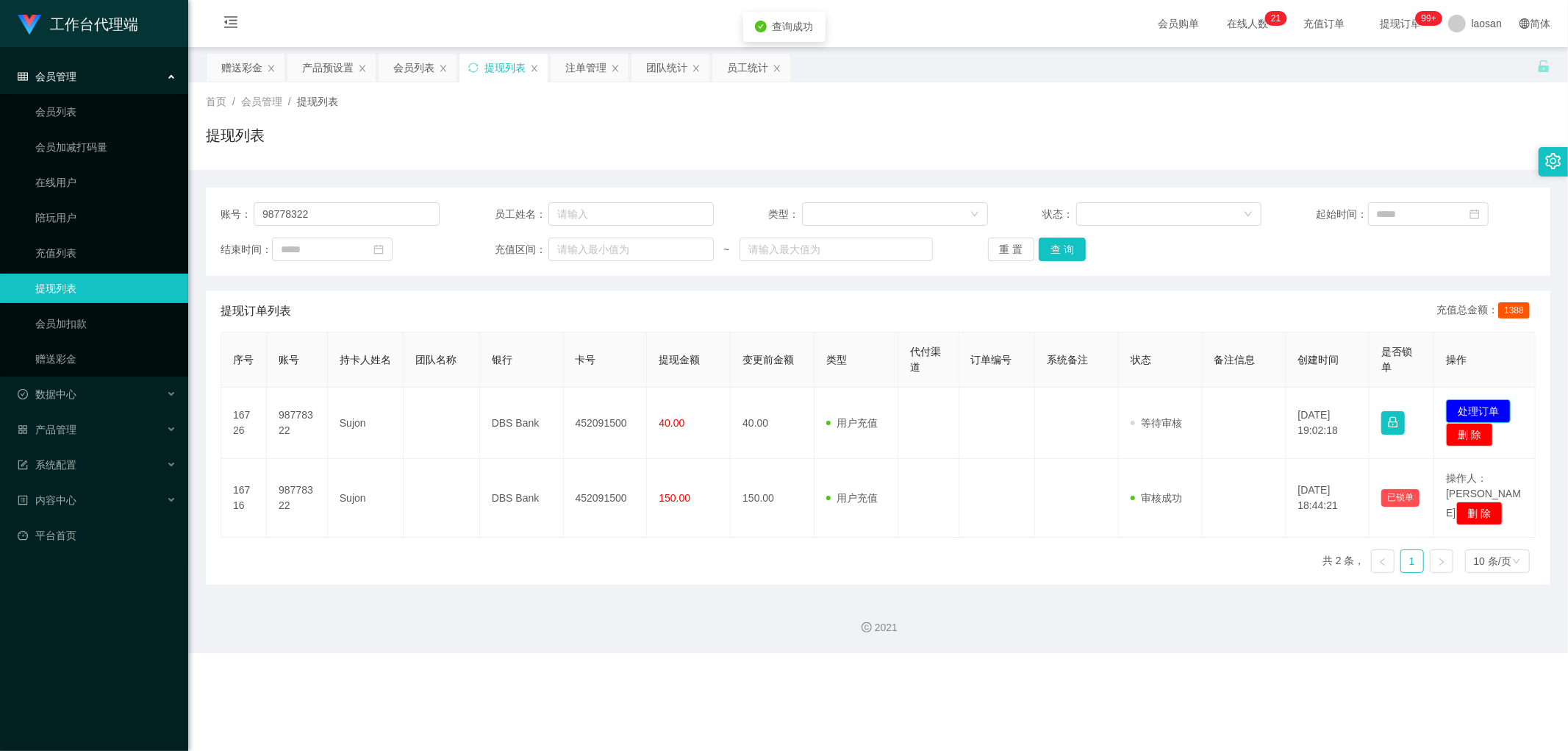
drag, startPoint x: 1453, startPoint y: 410, endPoint x: 1391, endPoint y: 411, distance: 62.0
click at [1454, 410] on button "处理订单" at bounding box center [1478, 411] width 65 height 23
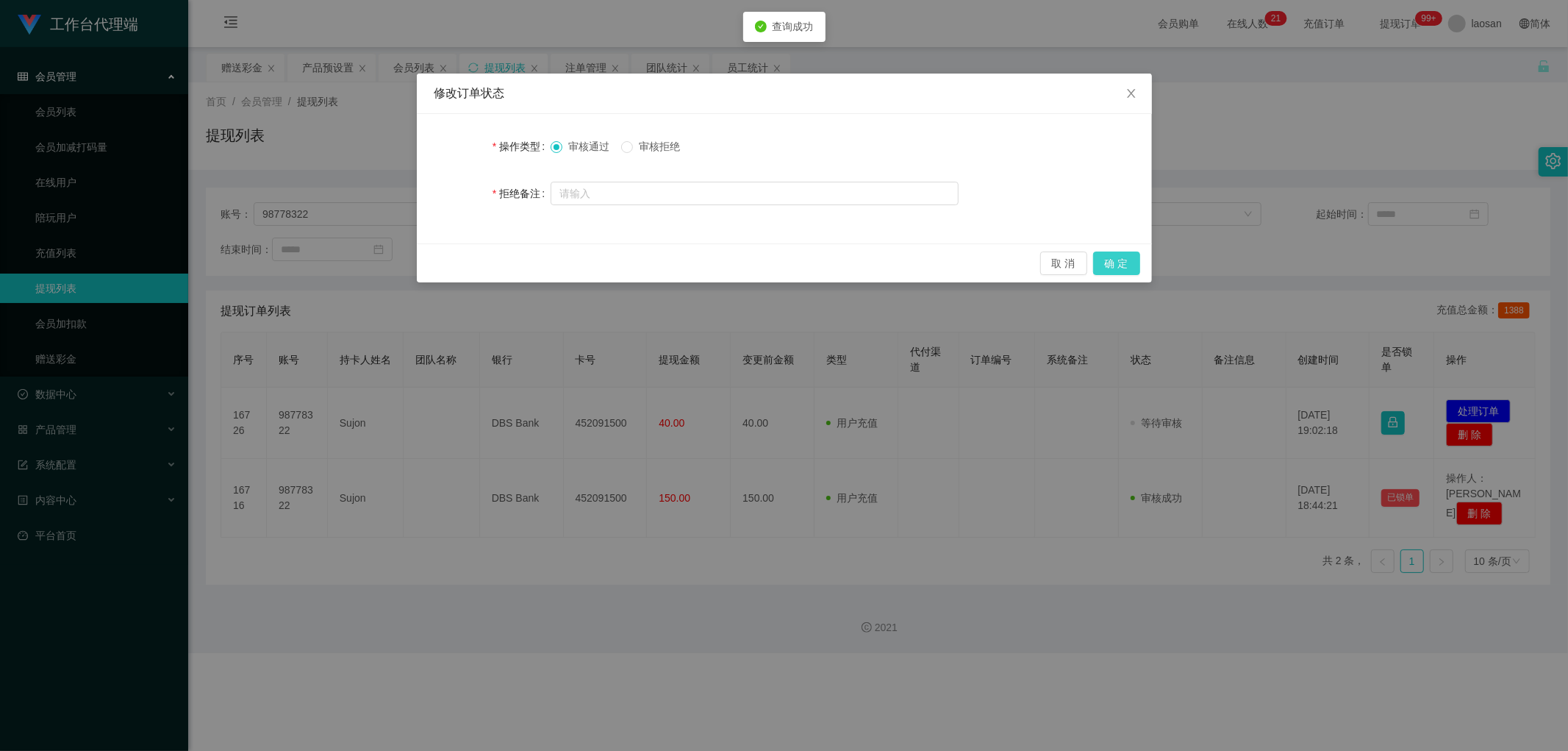
click at [1116, 273] on button "确 定" at bounding box center [1117, 263] width 47 height 23
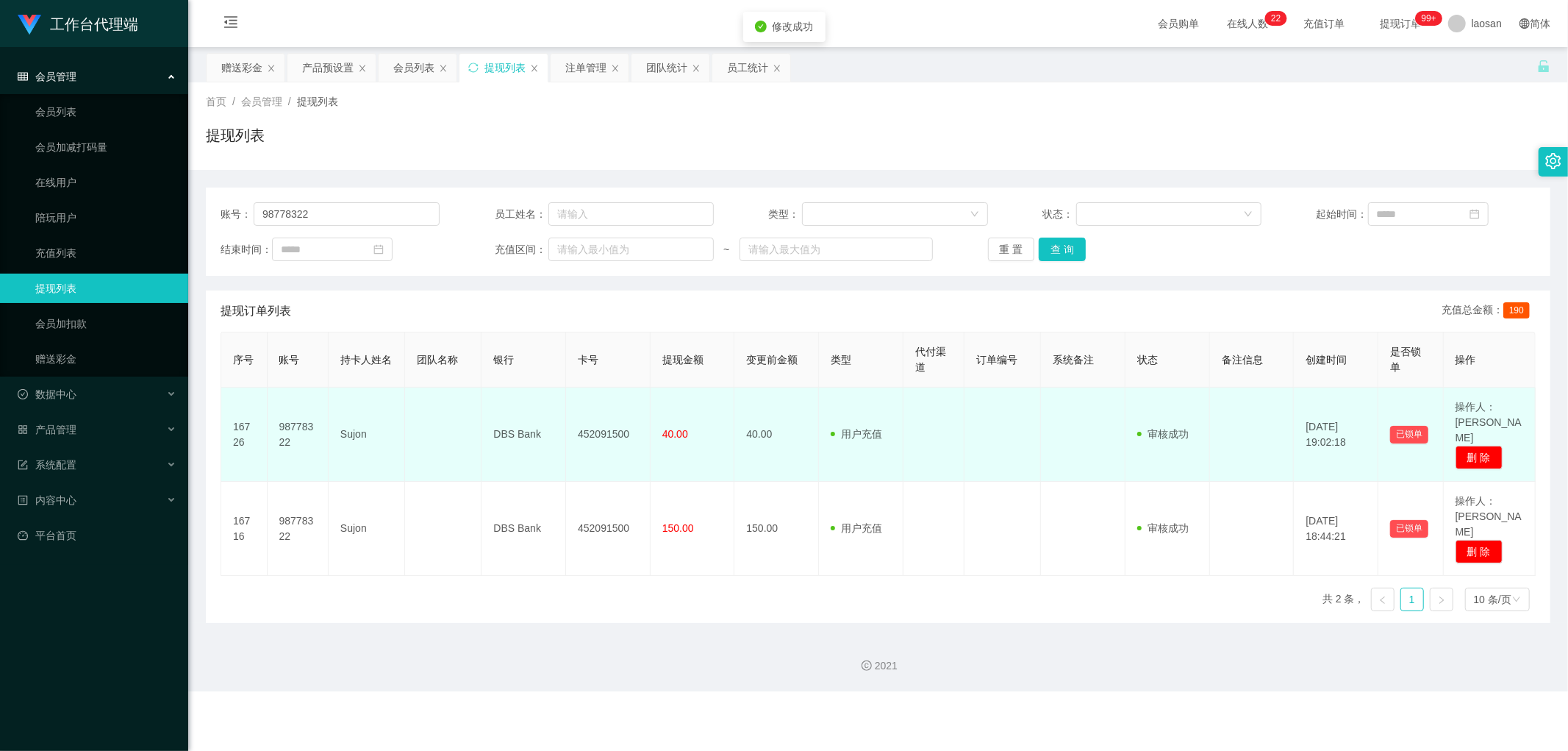
click at [603, 424] on td "452091500" at bounding box center [608, 434] width 85 height 94
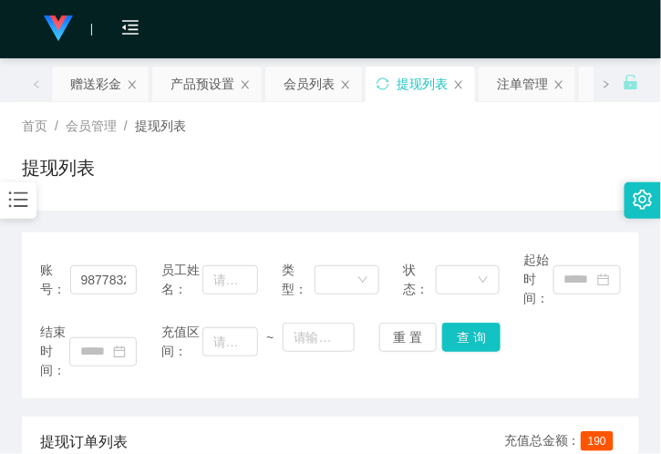
drag, startPoint x: 253, startPoint y: 225, endPoint x: 232, endPoint y: 201, distance: 31.6
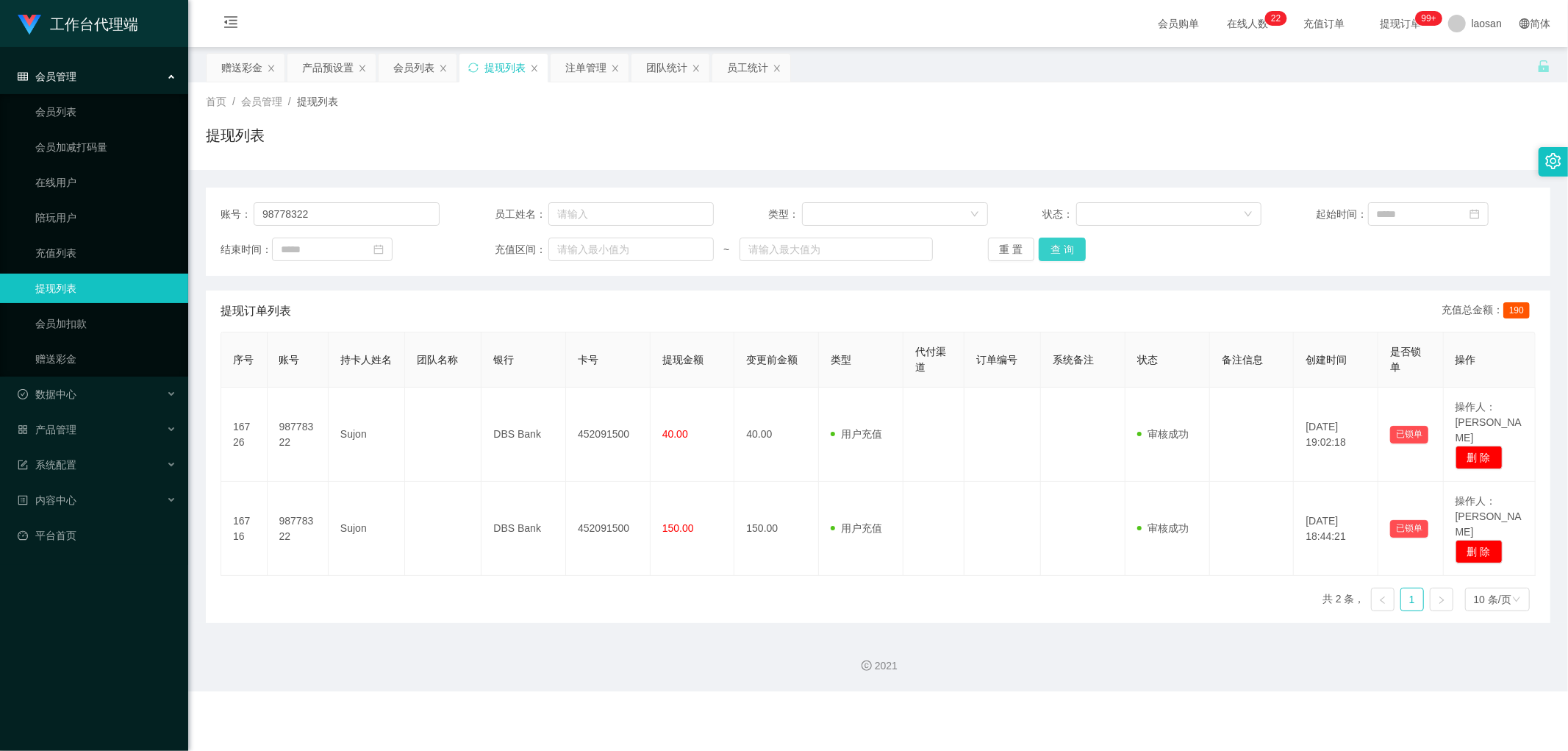
click at [1066, 245] on button "查 询" at bounding box center [1062, 248] width 47 height 23
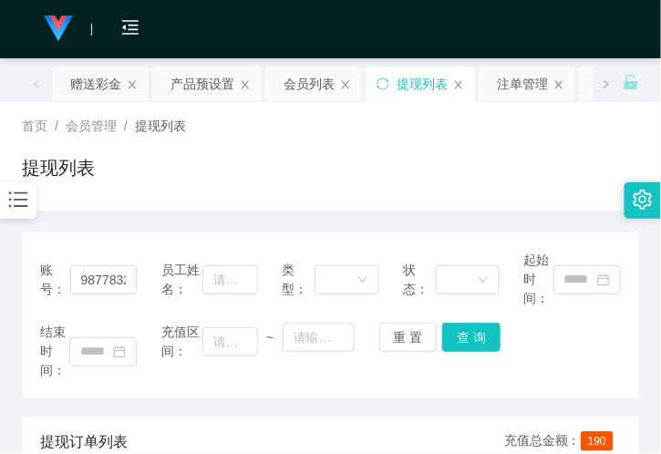
drag, startPoint x: 518, startPoint y: 25, endPoint x: 531, endPoint y: 5, distance: 23.5
click at [521, 23] on div "会员购单 在线人数 0 1 2 3 4 5 6 7 8 9 0 1 2 3 4 5 6 7 8 9 0 1 2 3 4 5 6 7 8 9 0 1 2 3 4…" at bounding box center [330, 29] width 661 height 59
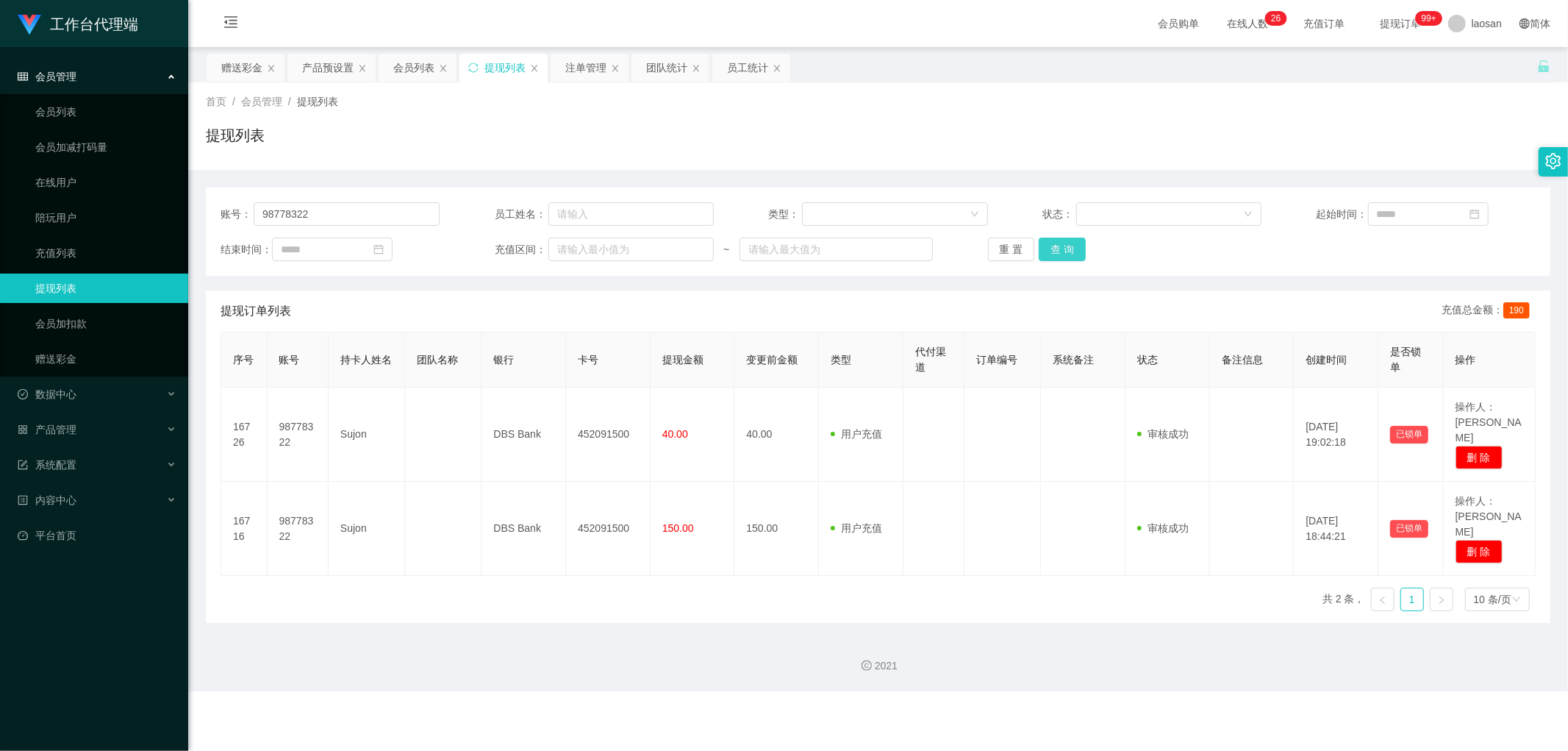
click at [1065, 244] on button "查 询" at bounding box center [1062, 248] width 47 height 23
drag, startPoint x: 414, startPoint y: 60, endPoint x: 440, endPoint y: 56, distance: 26.3
click at [413, 59] on div "会员列表" at bounding box center [414, 68] width 41 height 28
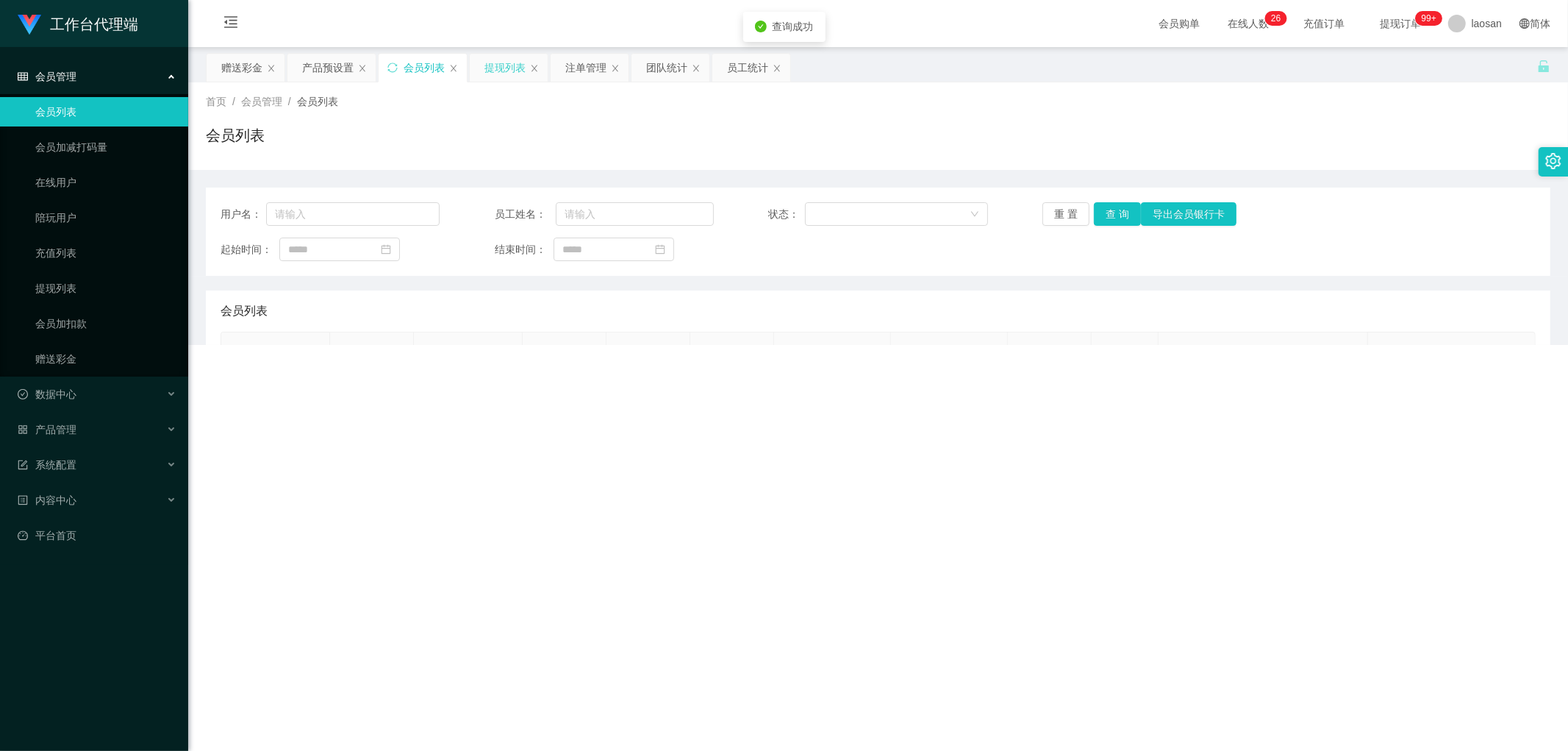
click at [505, 68] on div "提现列表" at bounding box center [505, 68] width 41 height 28
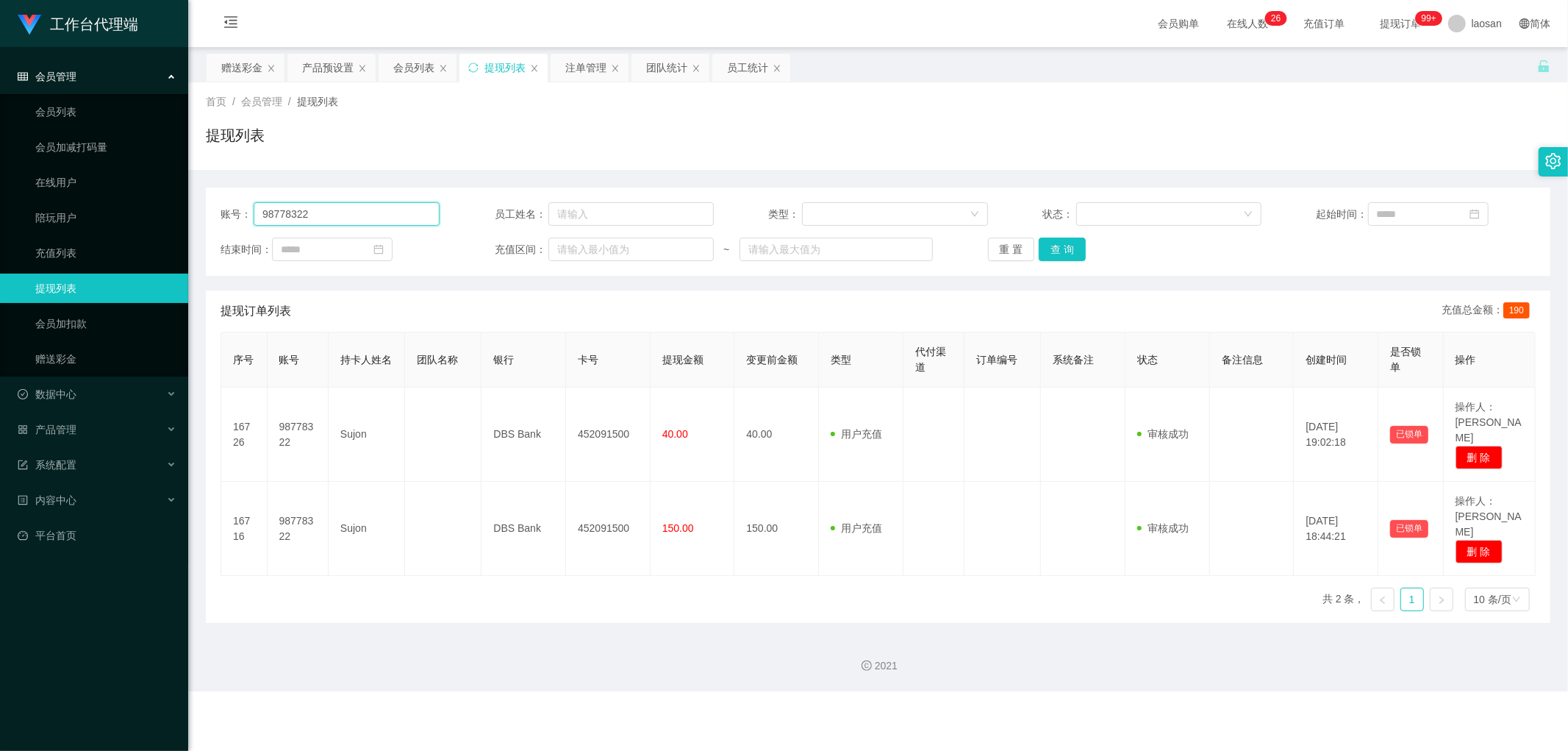
click at [412, 218] on input "98778322" at bounding box center [347, 214] width 186 height 23
click at [412, 217] on input "98778322" at bounding box center [347, 214] width 186 height 23
click at [1049, 254] on button "查 询" at bounding box center [1062, 248] width 47 height 23
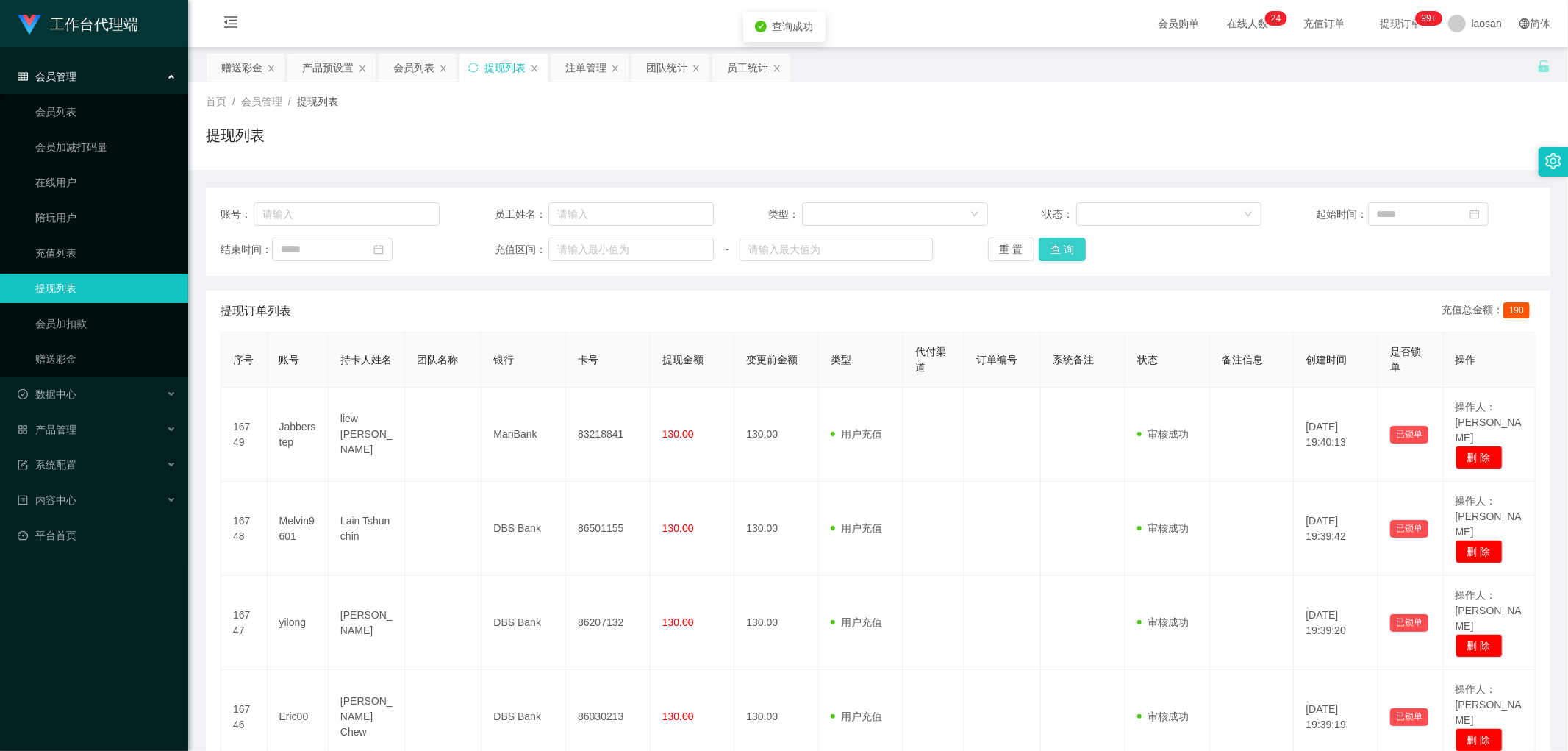
click at [1060, 253] on button "查 询" at bounding box center [1062, 248] width 47 height 23
click at [1059, 248] on button "查 询" at bounding box center [1062, 248] width 47 height 23
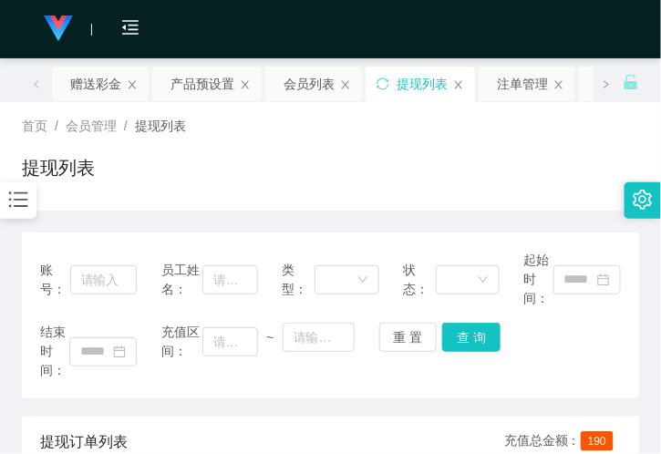
click at [214, 0] on div "会员购单 在线人数 0 1 2 3 4 5 6 7 8 9 0 1 2 3 4 5 6 7 8 9 0 1 2 3 4 5 6 7 8 9 0 1 2 3 4…" at bounding box center [330, 29] width 661 height 59
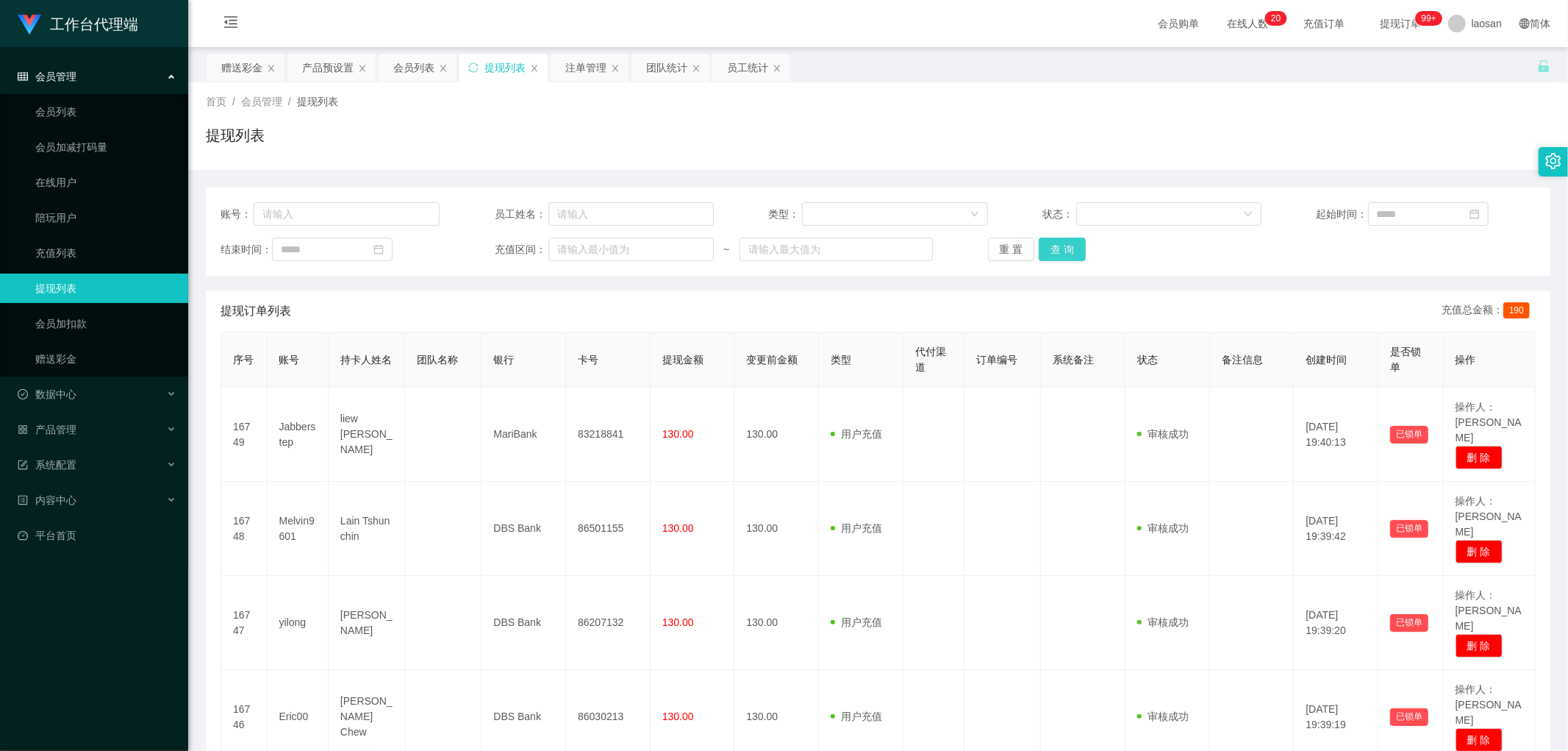
click at [1049, 253] on button "查 询" at bounding box center [1062, 248] width 47 height 23
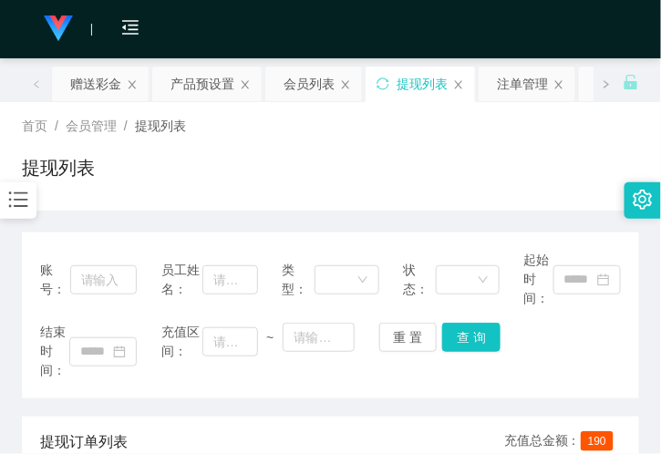
click at [393, 171] on div "提现列表" at bounding box center [330, 175] width 617 height 42
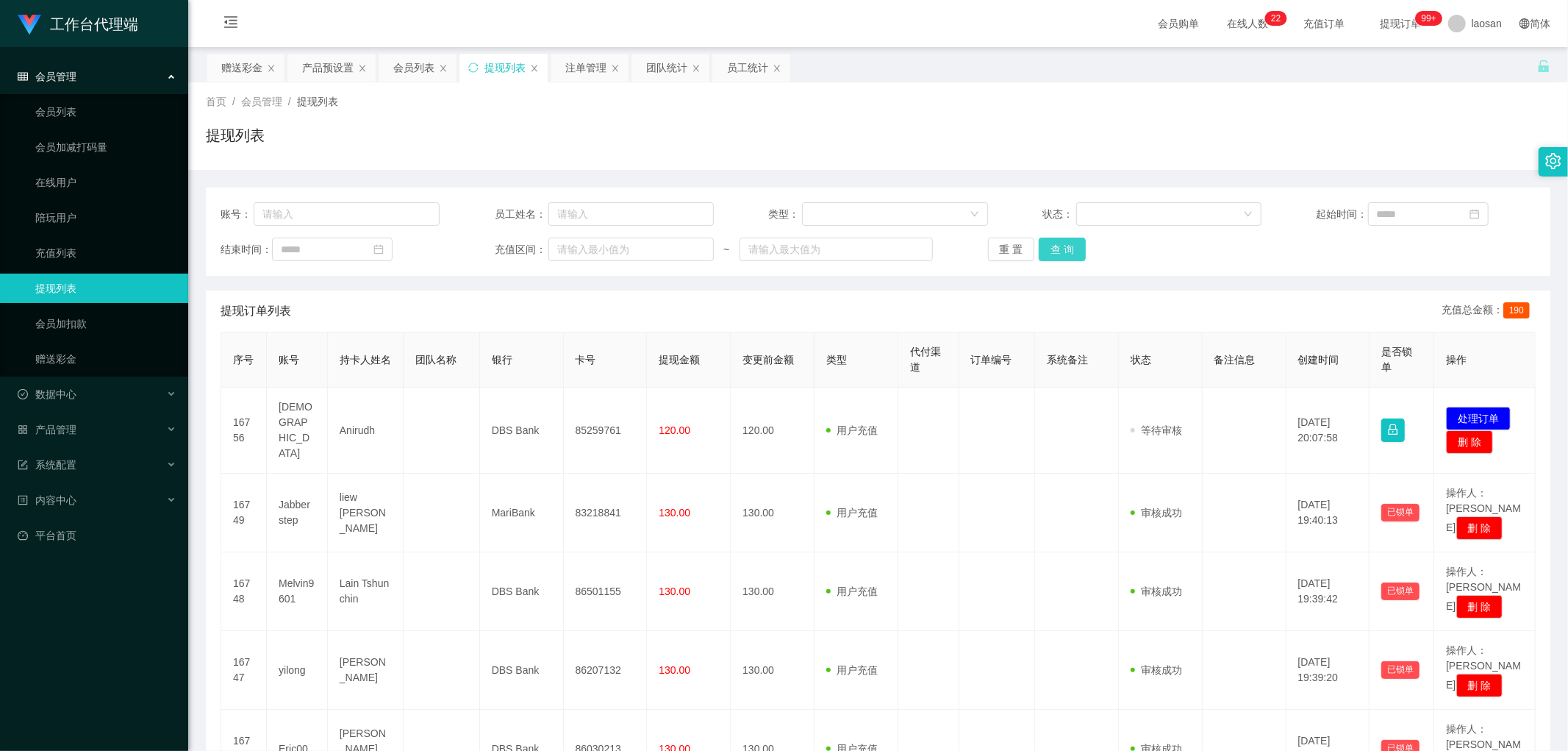
click at [1076, 257] on button "查 询" at bounding box center [1062, 248] width 47 height 23
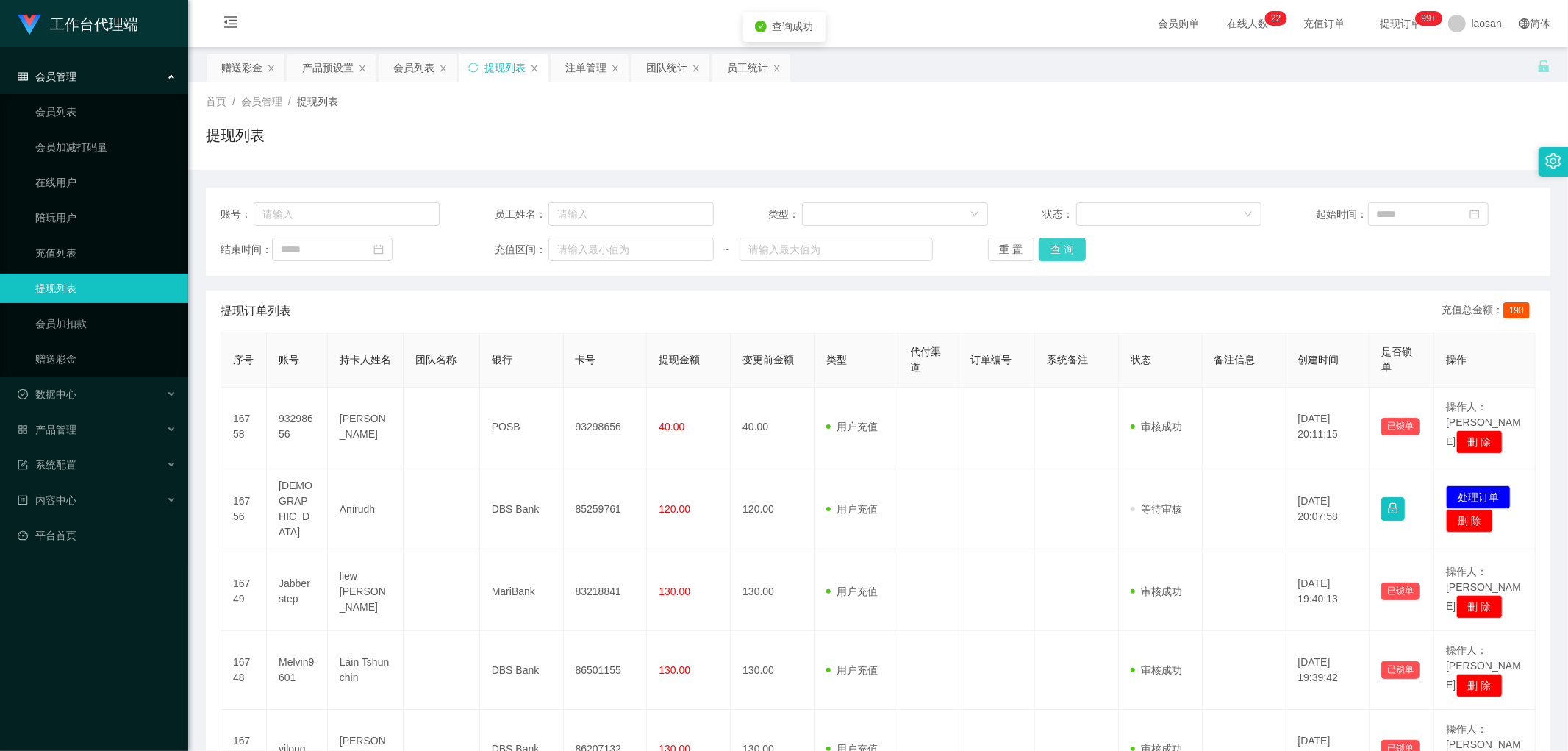
click at [1070, 252] on button "查 询" at bounding box center [1062, 248] width 47 height 23
click at [1074, 252] on button "查 询" at bounding box center [1062, 248] width 47 height 23
click at [1071, 246] on button "查 询" at bounding box center [1062, 248] width 47 height 23
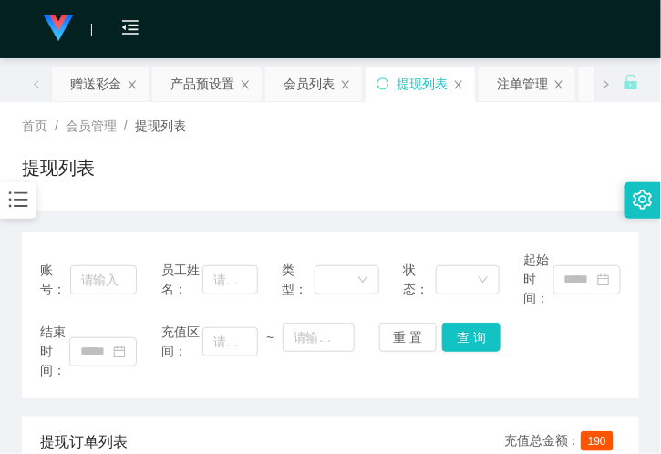
click at [535, 131] on div "首页 / 会员管理 / 提现列表 /" at bounding box center [330, 126] width 617 height 19
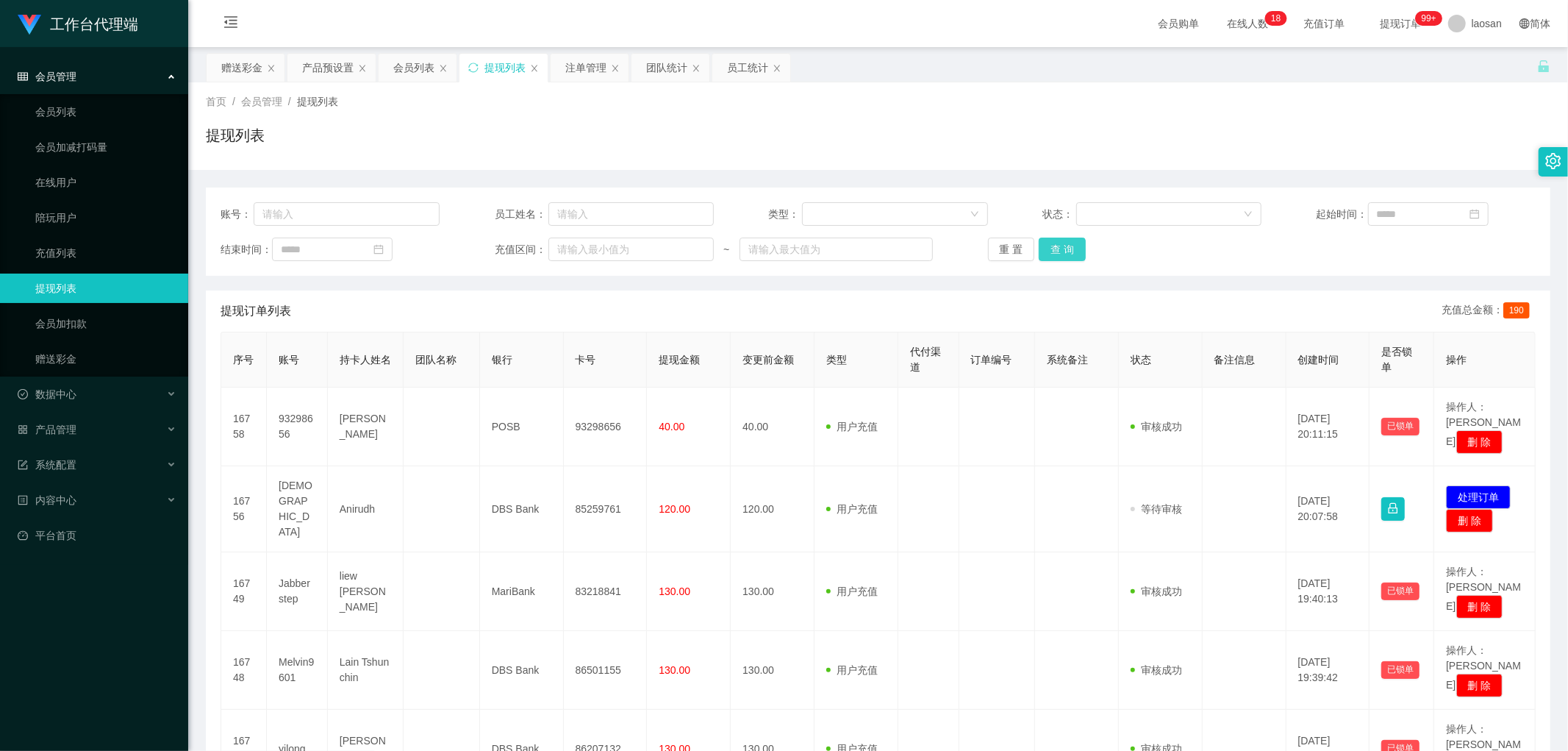
click at [1071, 247] on button "查 询" at bounding box center [1062, 248] width 47 height 23
click at [1071, 247] on button "查 询" at bounding box center [1070, 248] width 63 height 23
click at [1071, 247] on div "重 置 查 询" at bounding box center [1098, 248] width 219 height 23
click at [1071, 247] on button "查 询" at bounding box center [1062, 248] width 47 height 23
click at [1071, 247] on div "重 置 查 询" at bounding box center [1098, 248] width 219 height 23
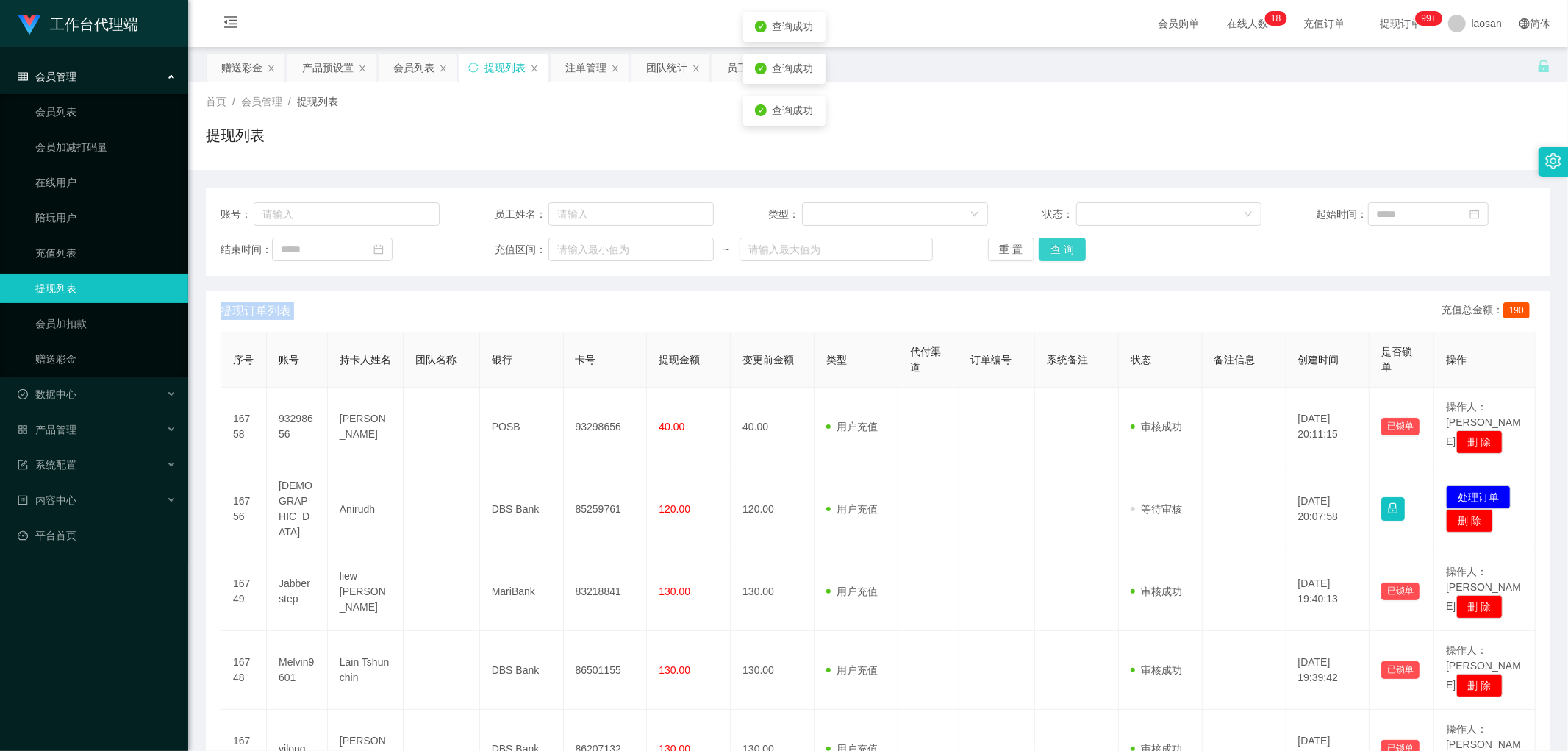
click at [1071, 247] on button "查 询" at bounding box center [1062, 248] width 47 height 23
click at [1071, 247] on div "重 置 查 询" at bounding box center [1098, 248] width 219 height 23
click at [1053, 247] on button "查 询" at bounding box center [1062, 248] width 47 height 23
click at [1053, 246] on button "查 询" at bounding box center [1062, 248] width 47 height 23
click at [418, 66] on div "会员列表" at bounding box center [414, 68] width 41 height 28
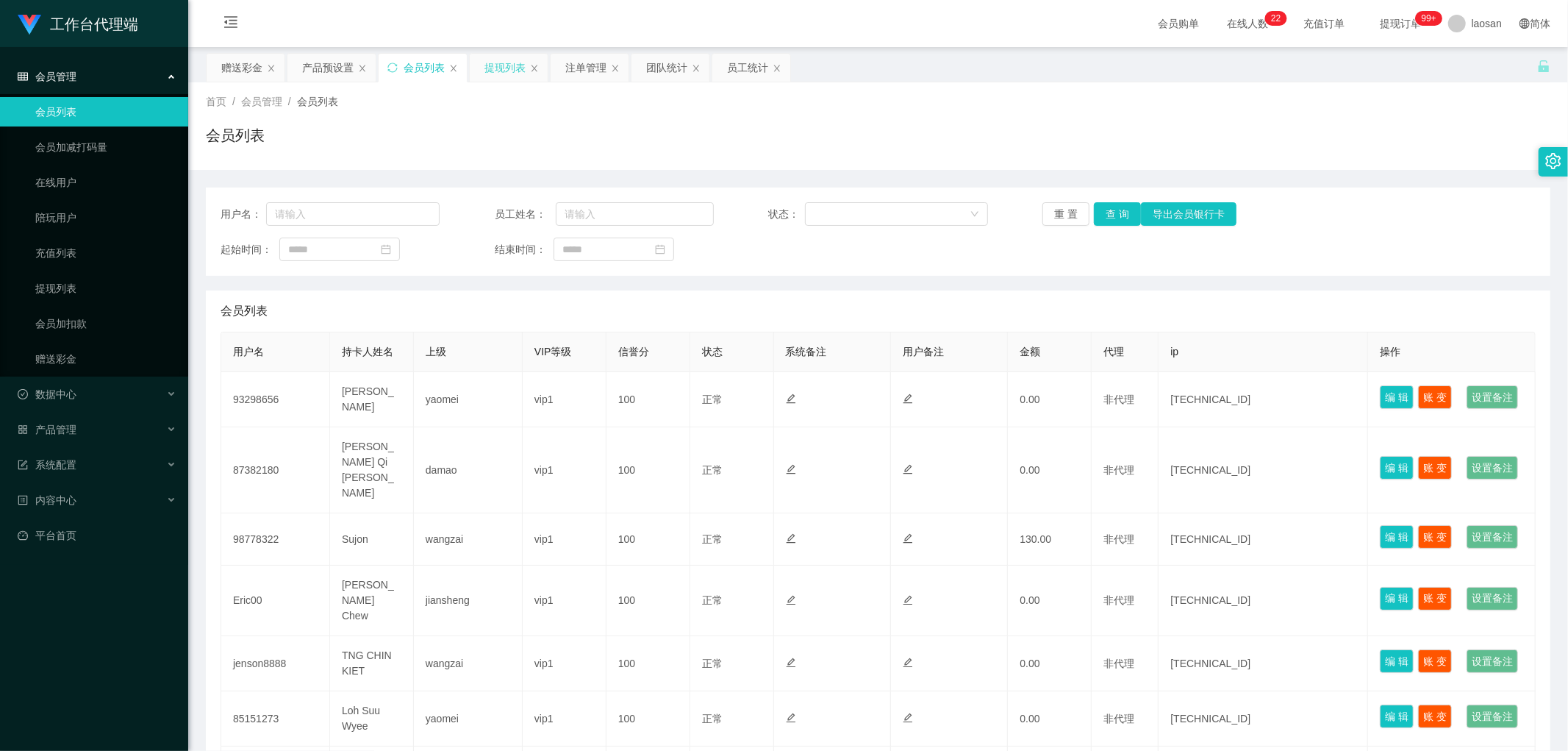
click at [494, 74] on div "提现列表" at bounding box center [505, 68] width 41 height 28
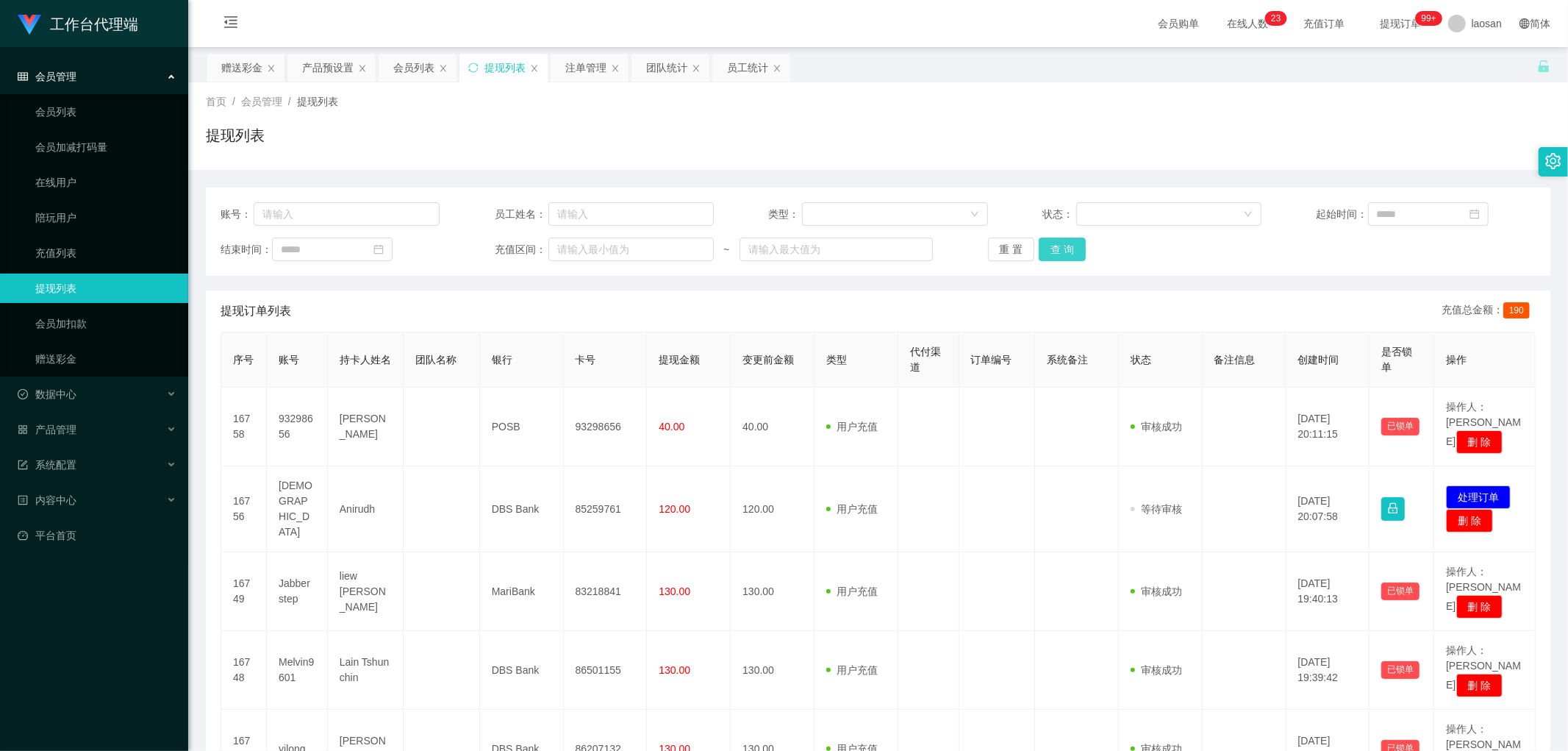
click at [1072, 244] on button "查 询" at bounding box center [1062, 248] width 47 height 23
click at [1061, 251] on button "查 询" at bounding box center [1062, 248] width 47 height 23
click at [1061, 251] on div "重 置 查 询" at bounding box center [1098, 248] width 219 height 23
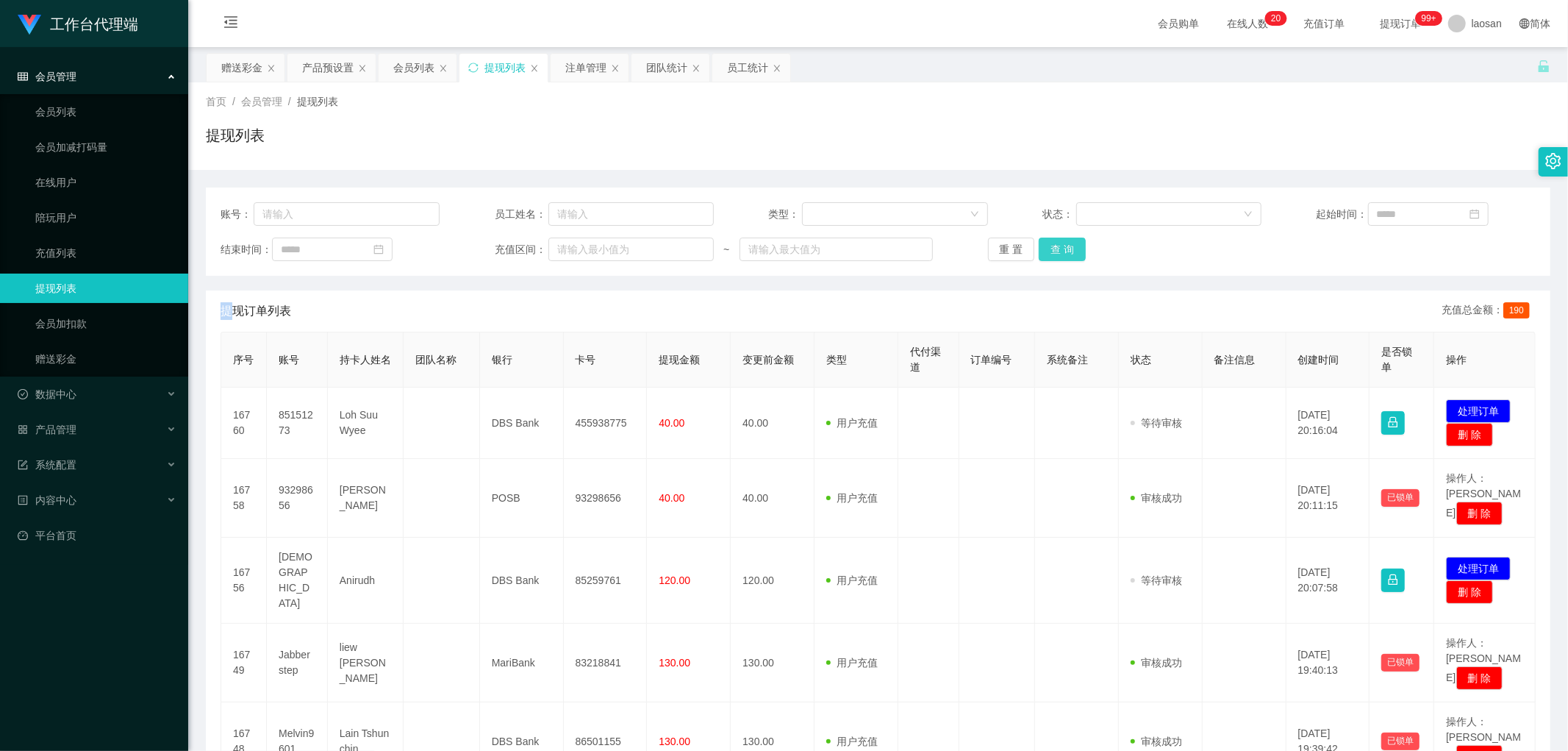
click at [1078, 241] on button "查 询" at bounding box center [1062, 248] width 47 height 23
click at [1068, 245] on button "查 询" at bounding box center [1062, 248] width 47 height 23
click at [1068, 245] on div "重 置 查 询" at bounding box center [1098, 248] width 219 height 23
click at [1066, 253] on button "查 询" at bounding box center [1062, 248] width 47 height 23
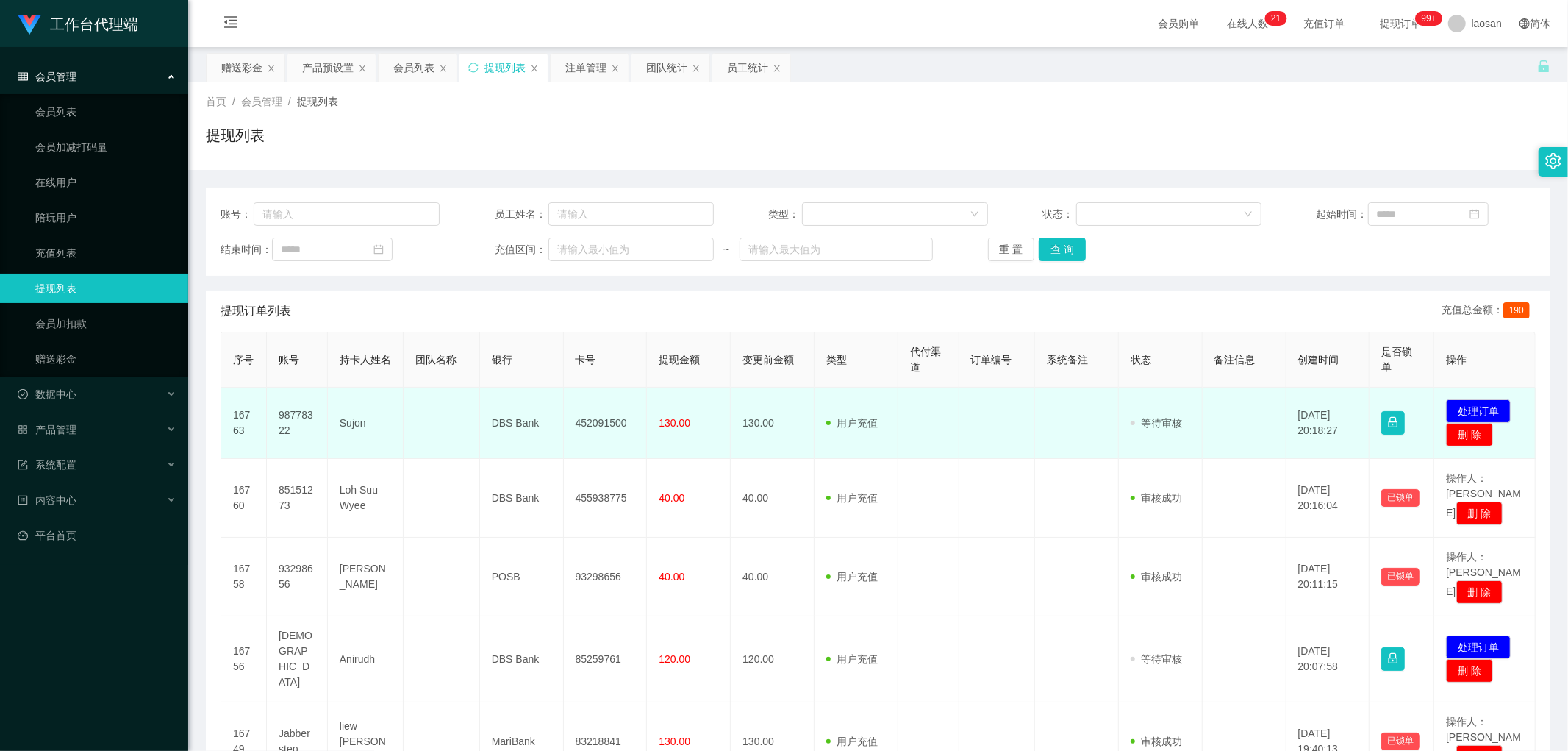
click at [1466, 397] on td "发起代付 处理订单 删 除" at bounding box center [1486, 423] width 102 height 71
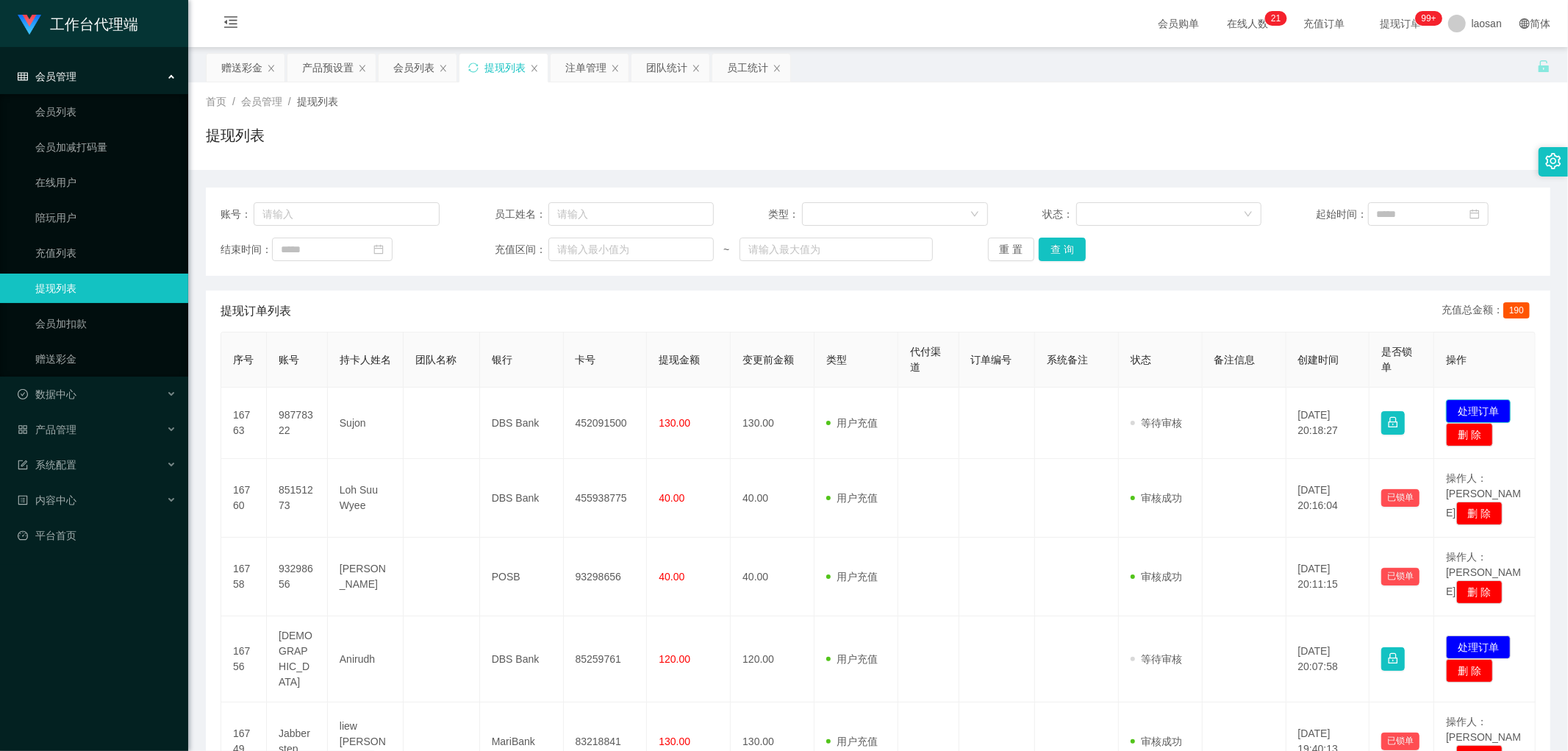
drag, startPoint x: 1465, startPoint y: 409, endPoint x: 1446, endPoint y: 409, distance: 19.0
click at [1464, 409] on button "处理订单" at bounding box center [1478, 411] width 65 height 23
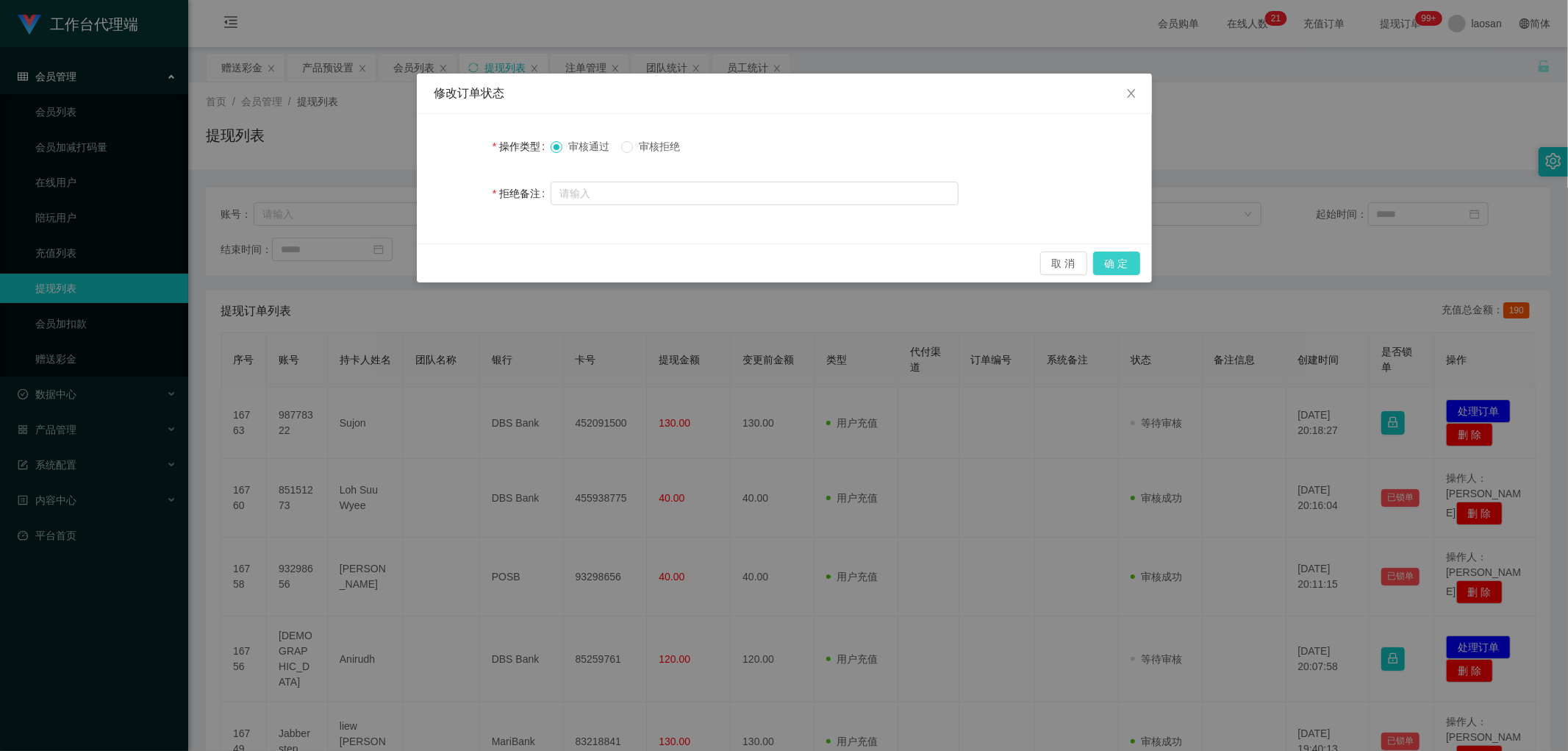
click at [1127, 254] on button "确 定" at bounding box center [1117, 263] width 47 height 23
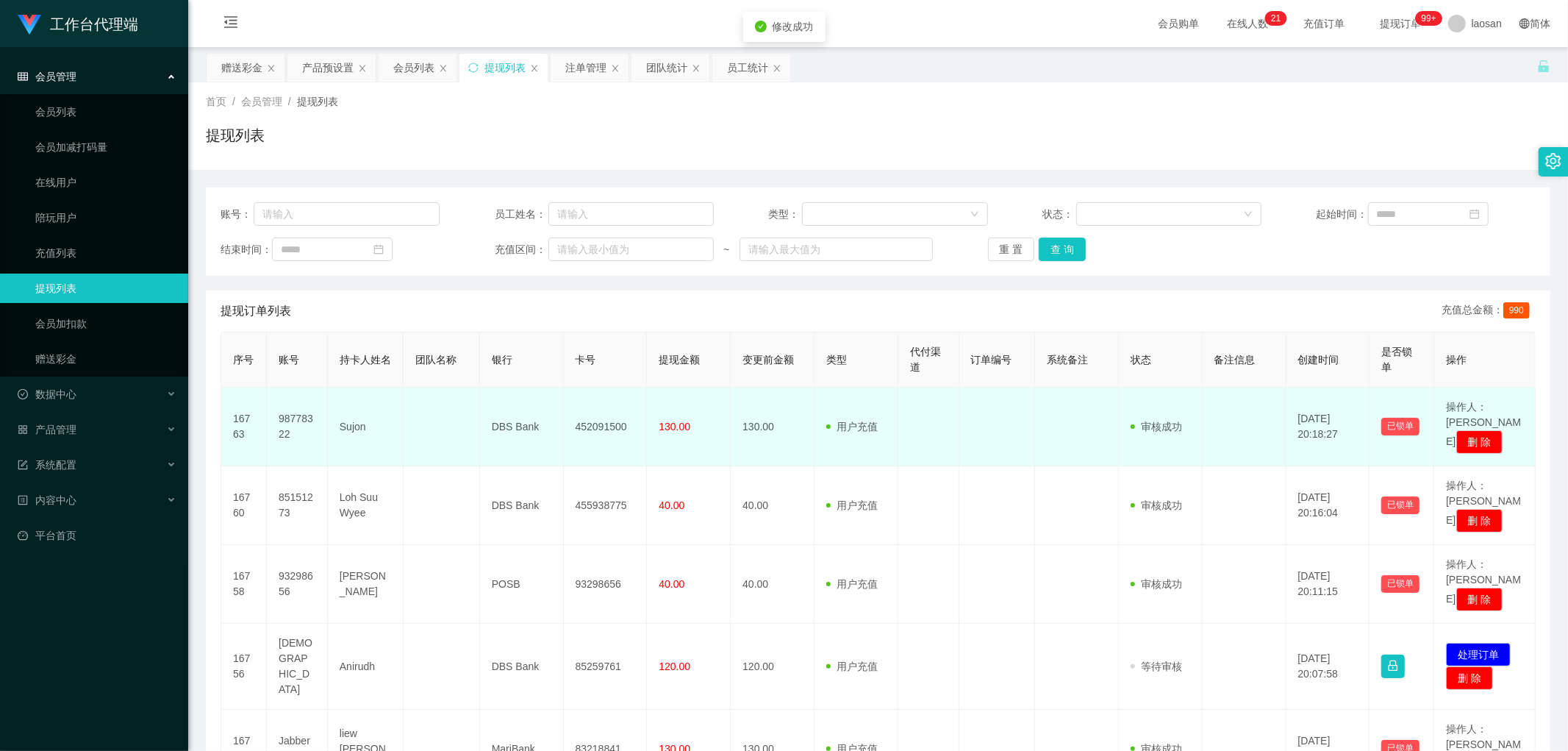
click at [569, 419] on td "452091500" at bounding box center [606, 427] width 84 height 79
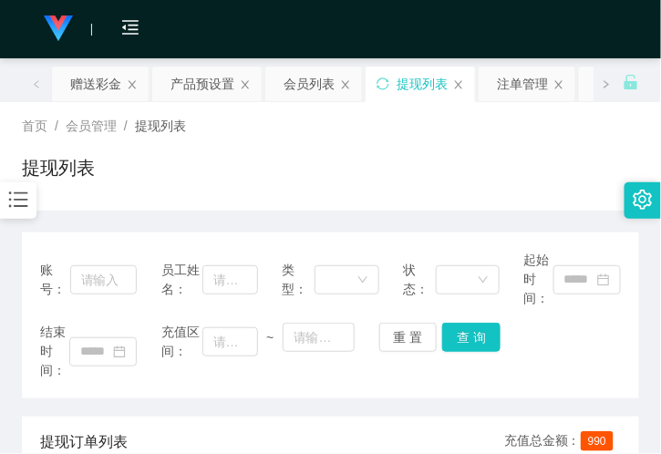
click at [262, 184] on div "提现列表" at bounding box center [330, 175] width 617 height 42
click at [104, 79] on div "赠送彩金" at bounding box center [95, 84] width 51 height 35
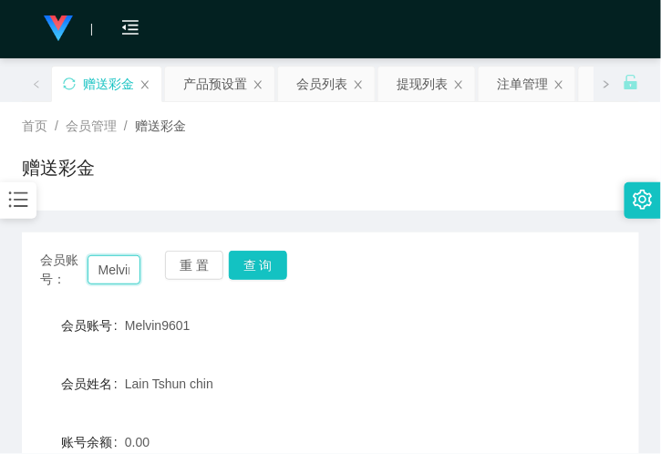
click at [122, 264] on input "Melvin9601" at bounding box center [114, 269] width 53 height 29
click at [258, 260] on button "查 询" at bounding box center [258, 265] width 58 height 29
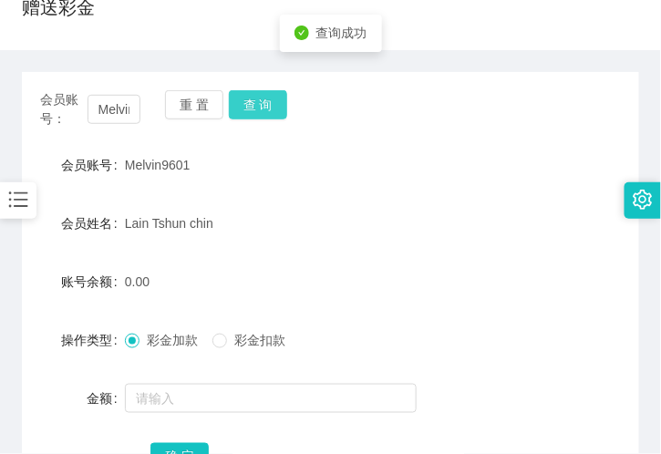
scroll to position [202, 0]
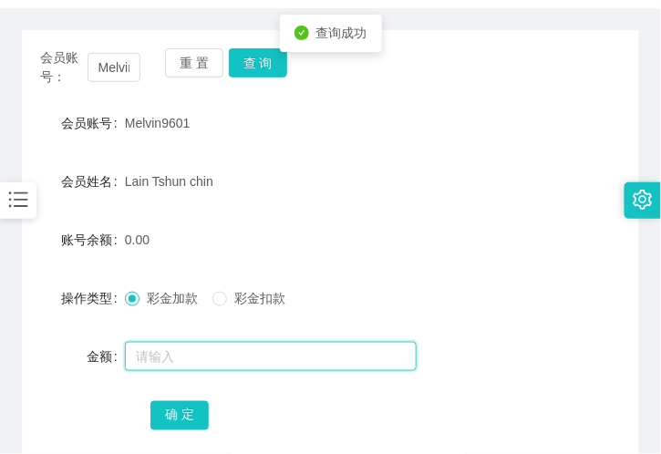
click at [184, 356] on input "text" at bounding box center [271, 356] width 292 height 29
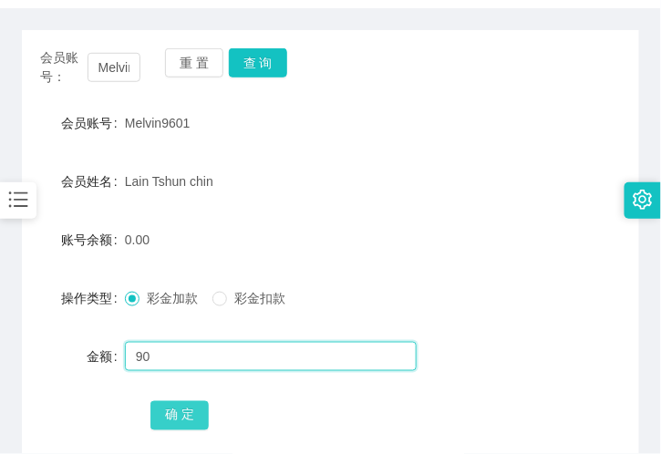
type input "90"
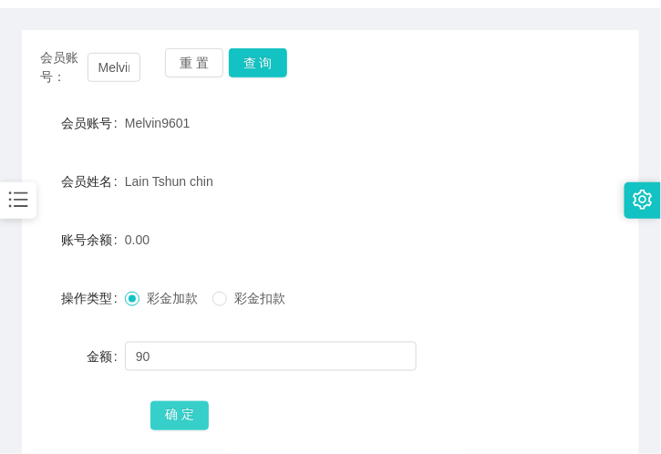
click at [164, 404] on button "确 定" at bounding box center [179, 415] width 58 height 29
click at [131, 69] on input "Melvin9601" at bounding box center [114, 67] width 53 height 29
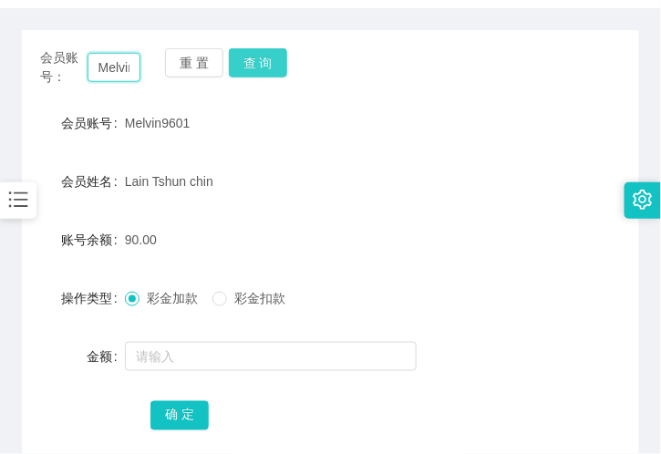
paste input "Eric00"
type input "Eric00"
click at [255, 59] on button "查 询" at bounding box center [258, 62] width 58 height 29
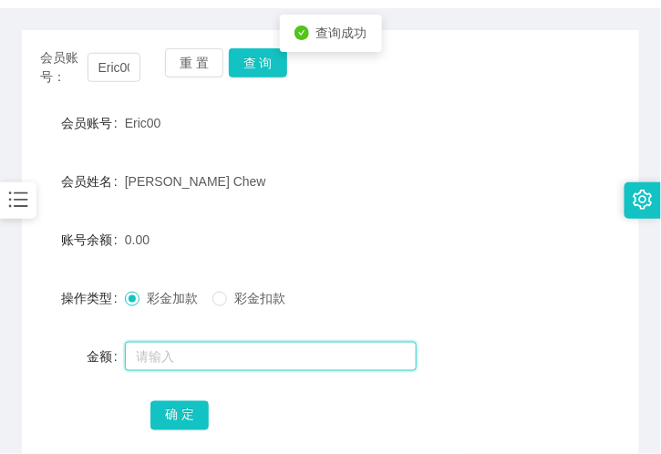
click at [235, 344] on input "text" at bounding box center [271, 356] width 292 height 29
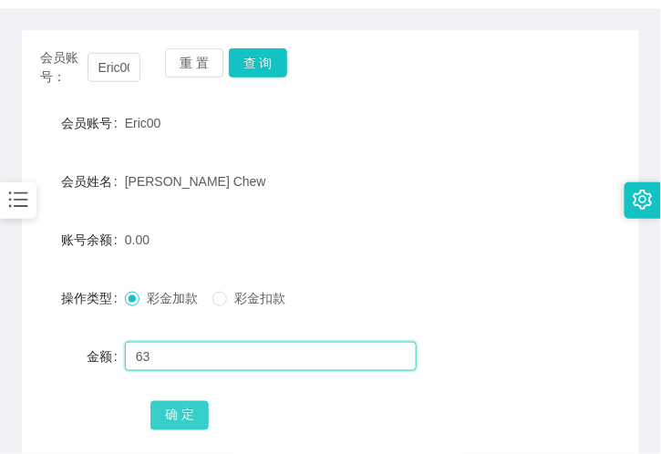
type input "63"
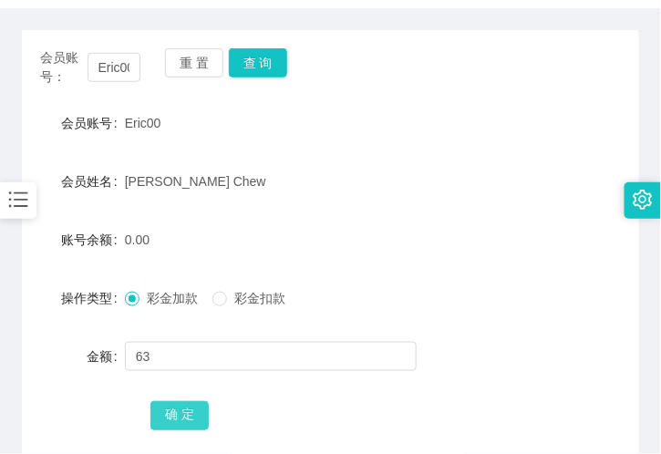
click at [175, 415] on button "确 定" at bounding box center [179, 415] width 58 height 29
click at [119, 67] on input "Eric00" at bounding box center [114, 67] width 53 height 29
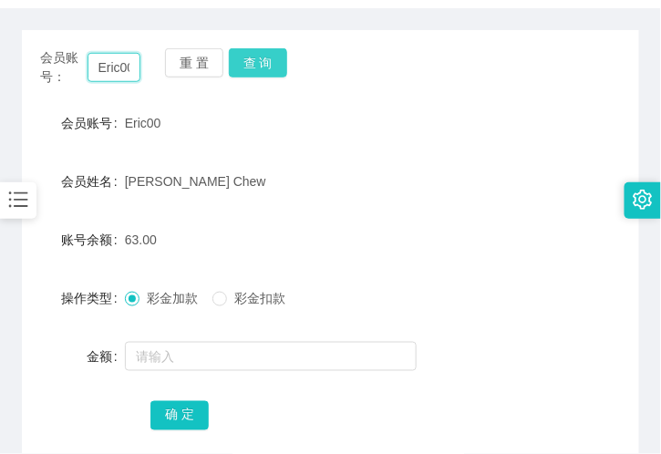
paste input "Jabberstep"
type input "Jabberstep"
drag, startPoint x: 268, startPoint y: 61, endPoint x: 261, endPoint y: 69, distance: 11.0
click at [268, 61] on button "查 询" at bounding box center [258, 62] width 58 height 29
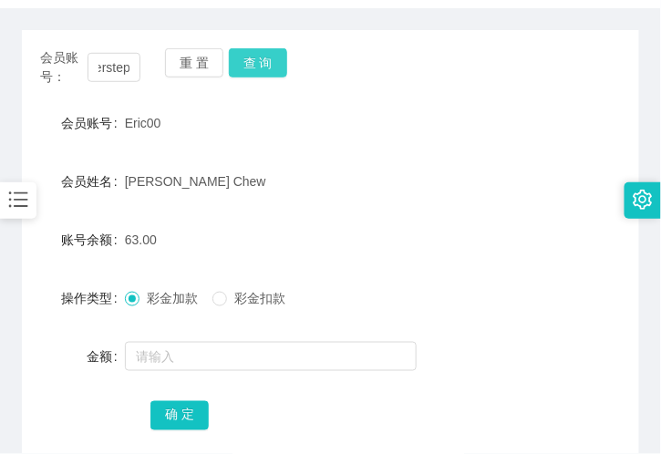
scroll to position [0, 0]
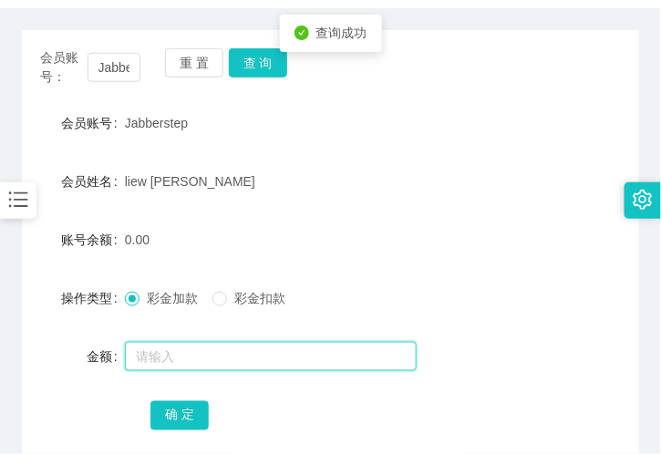
click at [187, 350] on input "text" at bounding box center [271, 356] width 292 height 29
drag, startPoint x: 198, startPoint y: 363, endPoint x: 67, endPoint y: 377, distance: 131.2
click at [67, 377] on form "会员账号 Jabberstep 会员姓名 liew shang zhi 账号余额 0.00 操作类型 彩金加款 彩金扣款 金额 七十二 确 定" at bounding box center [330, 269] width 617 height 328
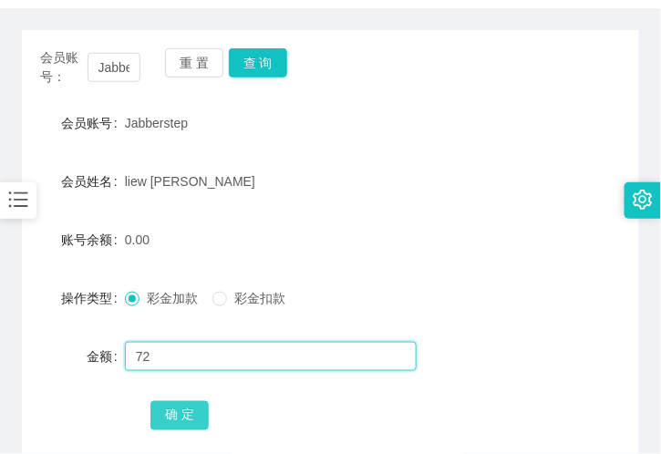
type input "72"
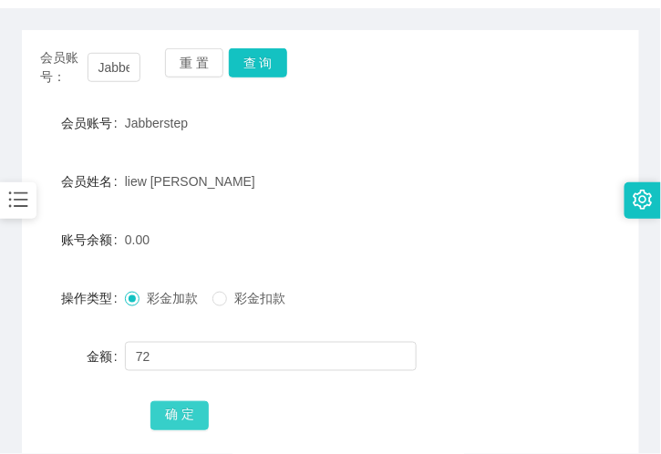
click at [175, 405] on button "确 定" at bounding box center [179, 415] width 58 height 29
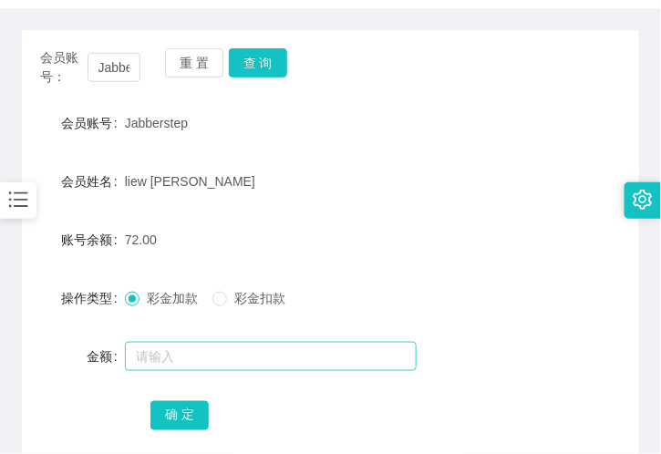
click at [207, 339] on div at bounding box center [305, 356] width 360 height 36
click at [216, 351] on input "text" at bounding box center [271, 356] width 292 height 29
paste input "akwk0602"
type input "akwk0602"
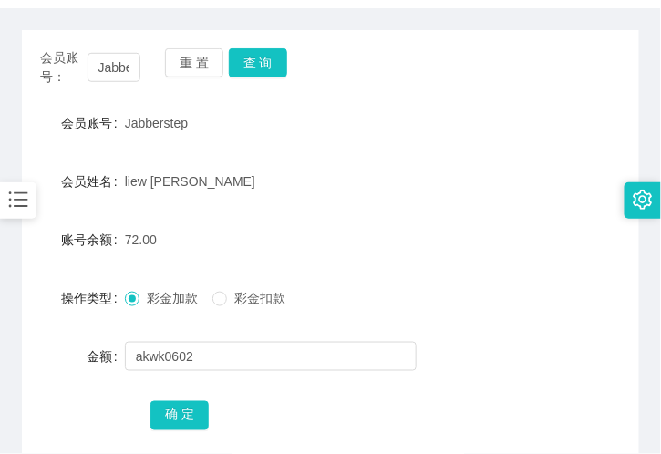
click at [120, 49] on div "会员账号： Jabberstep" at bounding box center [90, 67] width 100 height 38
click at [120, 51] on div "会员账号： Jabberstep" at bounding box center [90, 67] width 100 height 38
click at [128, 61] on input "Jabberstep" at bounding box center [114, 67] width 53 height 29
drag, startPoint x: 128, startPoint y: 61, endPoint x: 207, endPoint y: 75, distance: 80.5
click at [129, 62] on input "Jabberstep" at bounding box center [114, 67] width 53 height 29
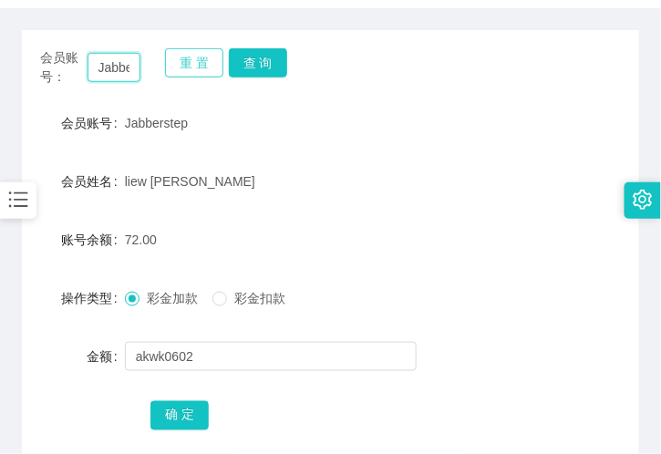
paste input "akwk0602"
type input "akwk0602"
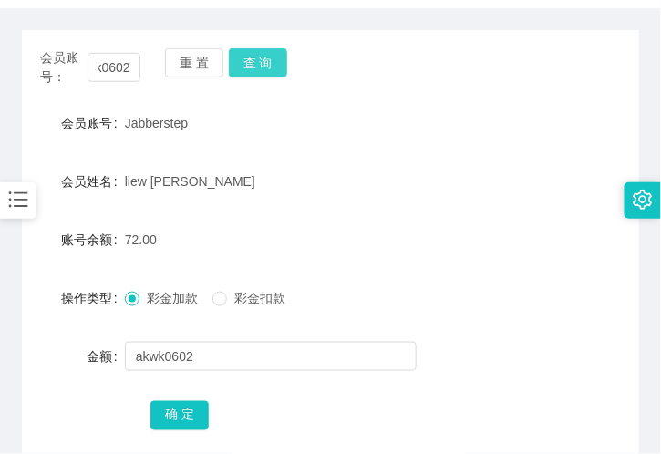
drag, startPoint x: 249, startPoint y: 67, endPoint x: 246, endPoint y: 91, distance: 23.9
click at [249, 67] on button "查 询" at bounding box center [258, 62] width 58 height 29
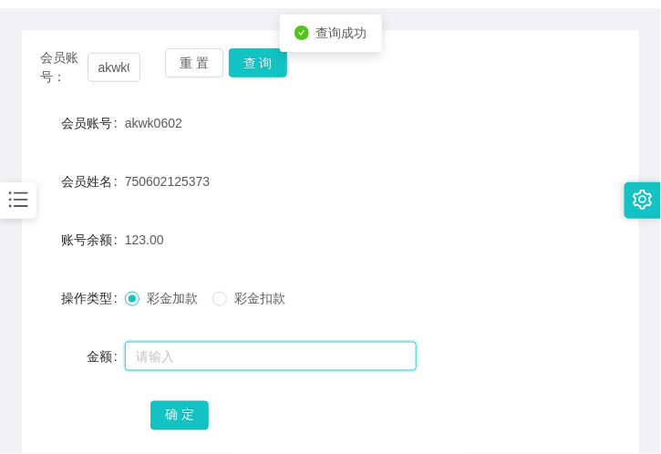
click at [201, 346] on input "text" at bounding box center [271, 356] width 292 height 29
type input "80"
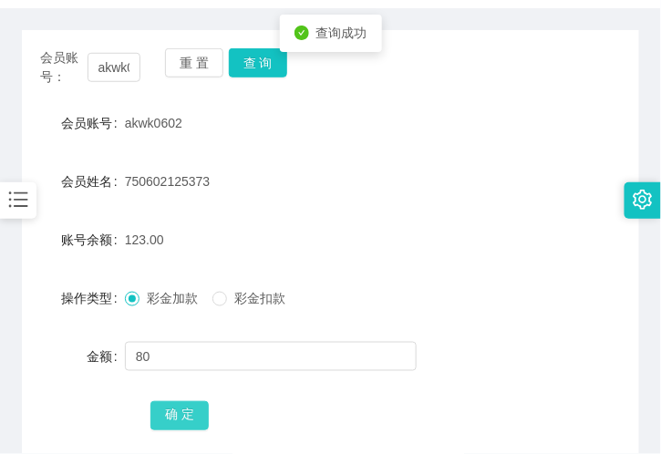
click at [180, 422] on button "确 定" at bounding box center [179, 415] width 58 height 29
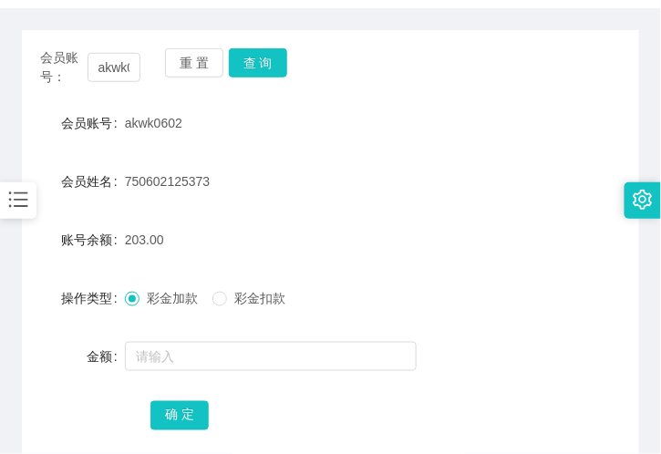
click at [83, 65] on span "会员账号：" at bounding box center [63, 67] width 47 height 38
click at [108, 67] on input "akwk0602" at bounding box center [114, 67] width 53 height 29
paste input "9877832"
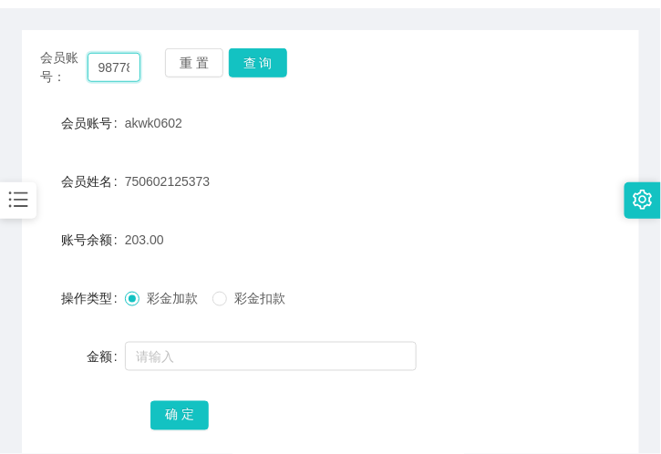
scroll to position [0, 25]
type input "98778322"
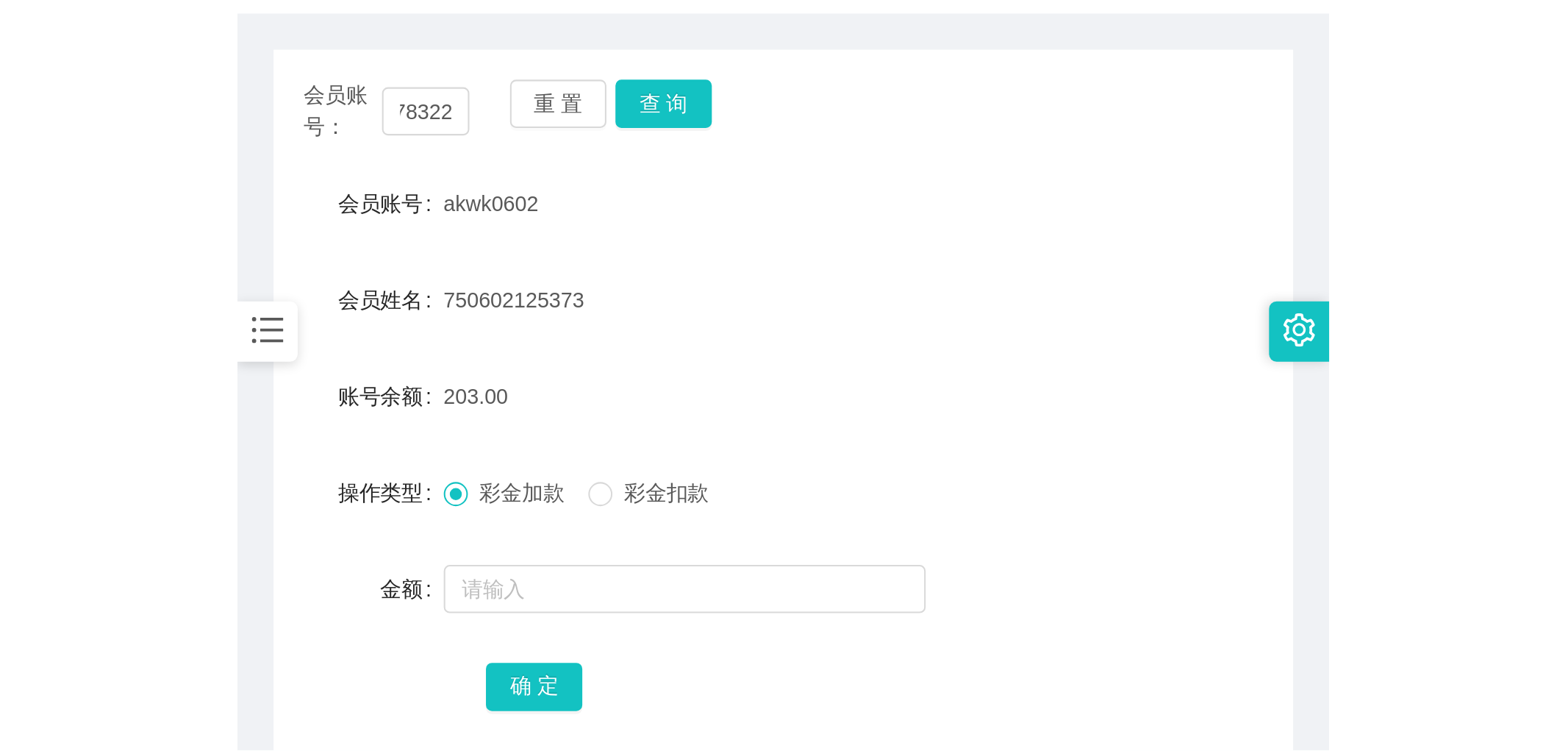
scroll to position [0, 0]
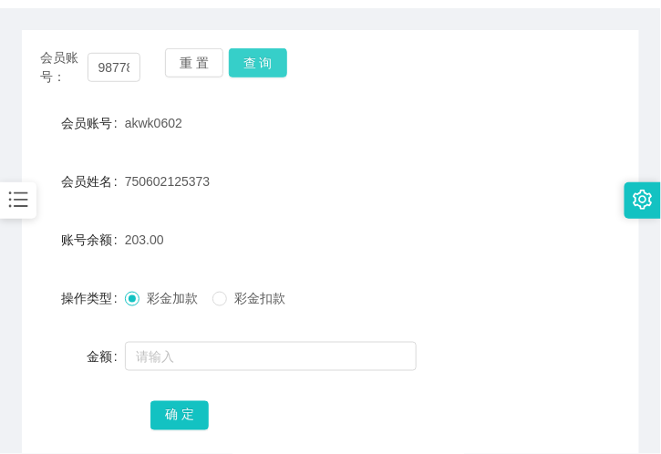
click at [272, 71] on button "查 询" at bounding box center [258, 62] width 58 height 29
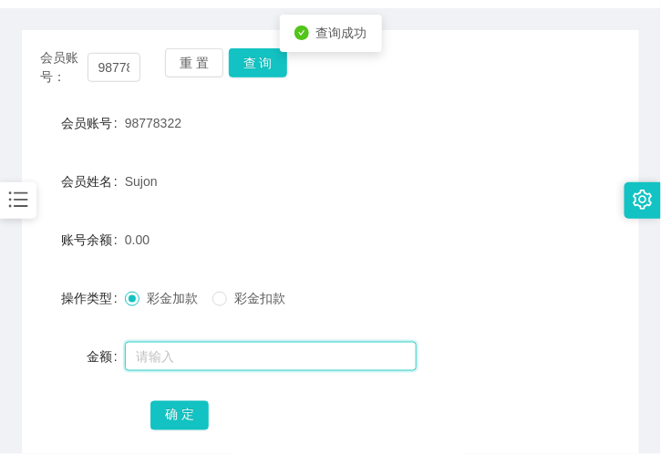
click at [242, 353] on input "text" at bounding box center [271, 356] width 292 height 29
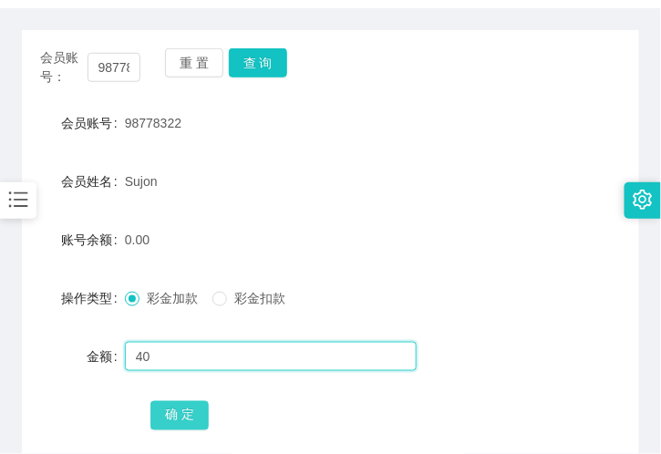
type input "40"
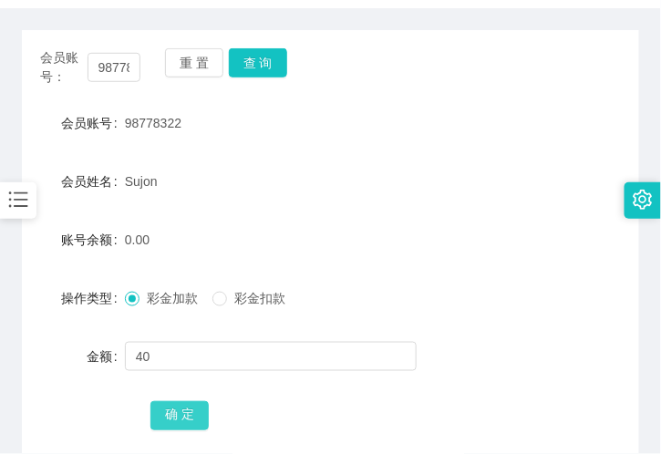
drag, startPoint x: 189, startPoint y: 417, endPoint x: 179, endPoint y: 417, distance: 10.0
click at [189, 417] on button "确 定" at bounding box center [179, 415] width 58 height 29
click at [321, 166] on div "Sujon" at bounding box center [305, 181] width 360 height 36
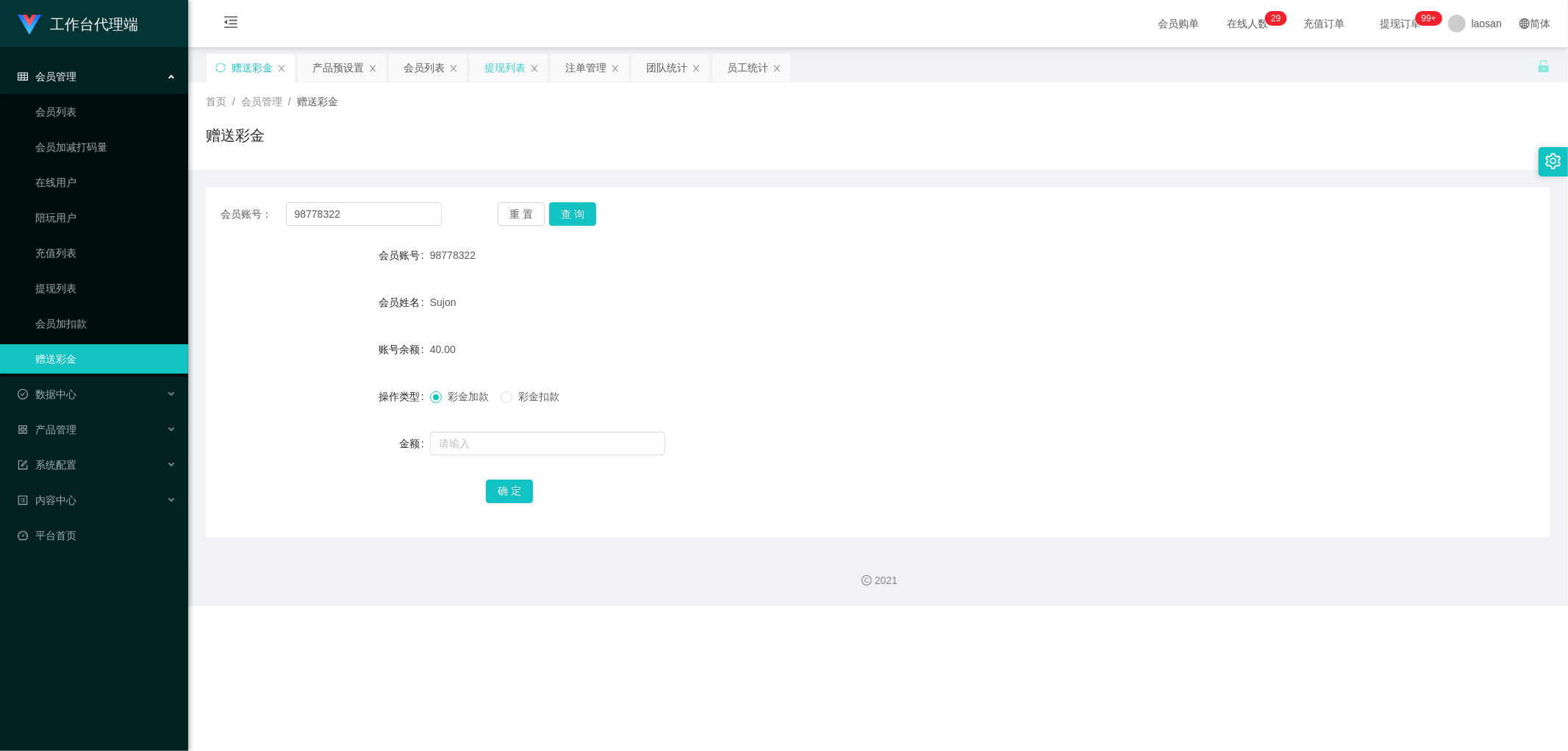
click at [510, 81] on div "提现列表" at bounding box center [505, 68] width 41 height 28
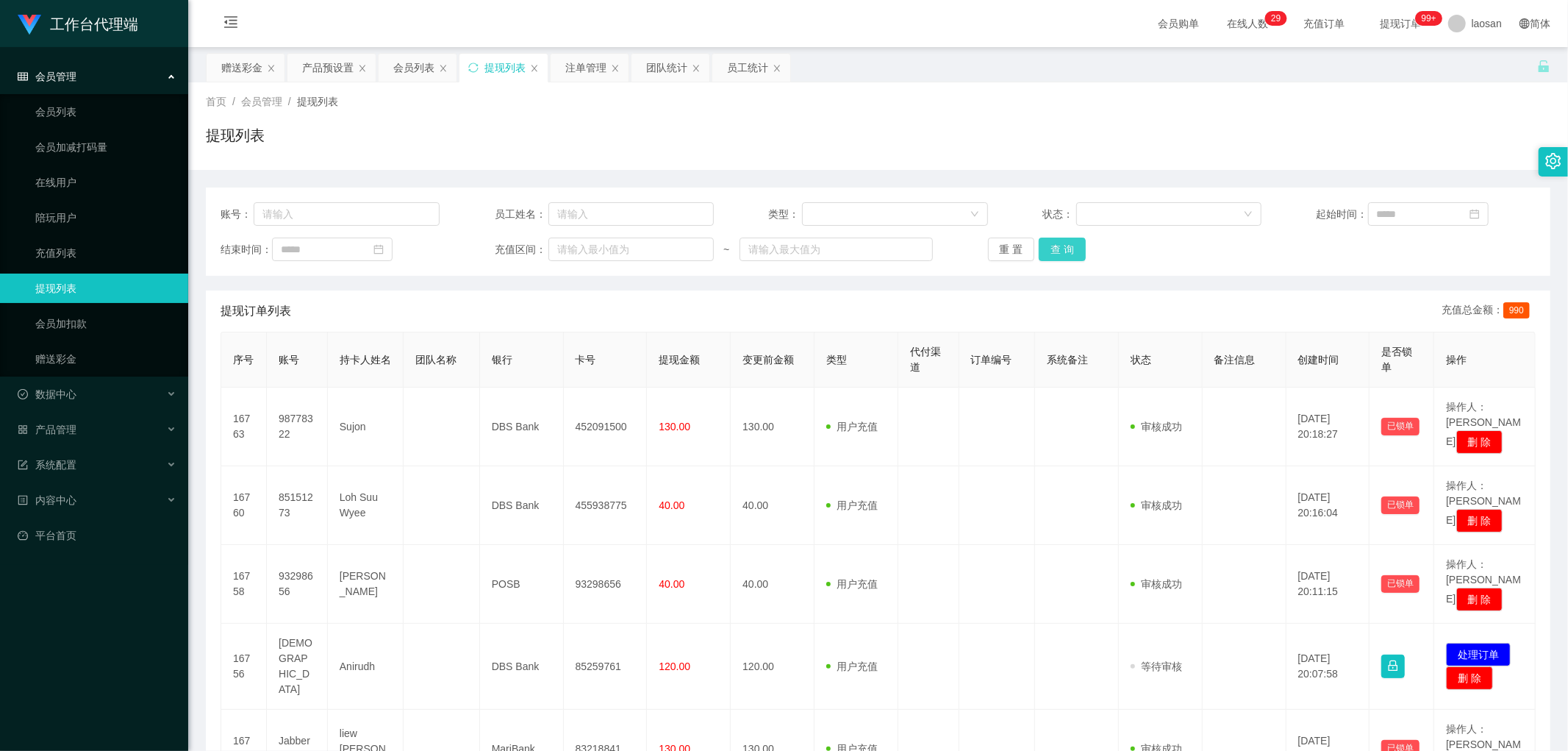
click at [1082, 252] on div "重 置 查 询" at bounding box center [1098, 248] width 219 height 23
click at [1070, 248] on button "查 询" at bounding box center [1062, 248] width 47 height 23
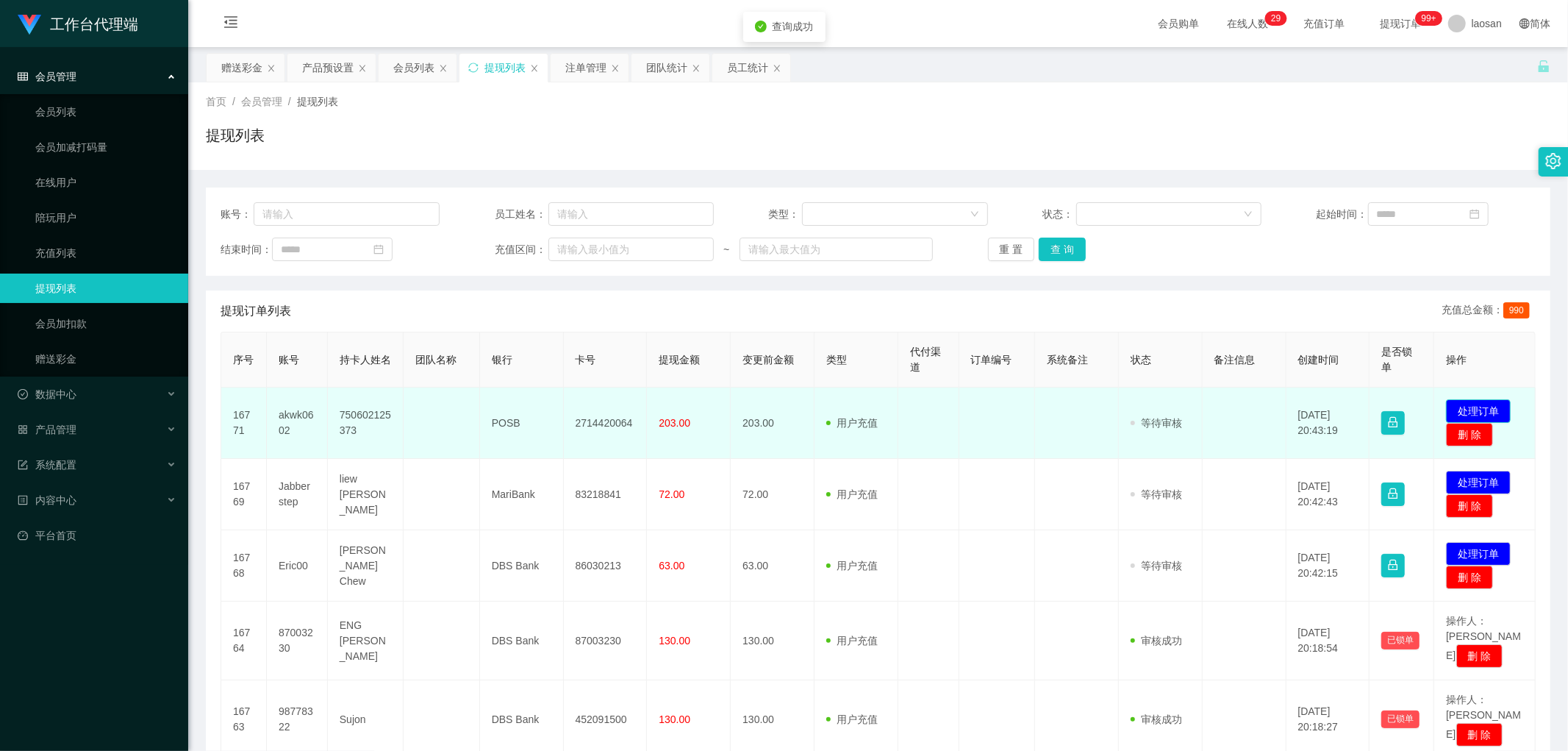
click at [1473, 411] on button "处理订单" at bounding box center [1478, 411] width 65 height 23
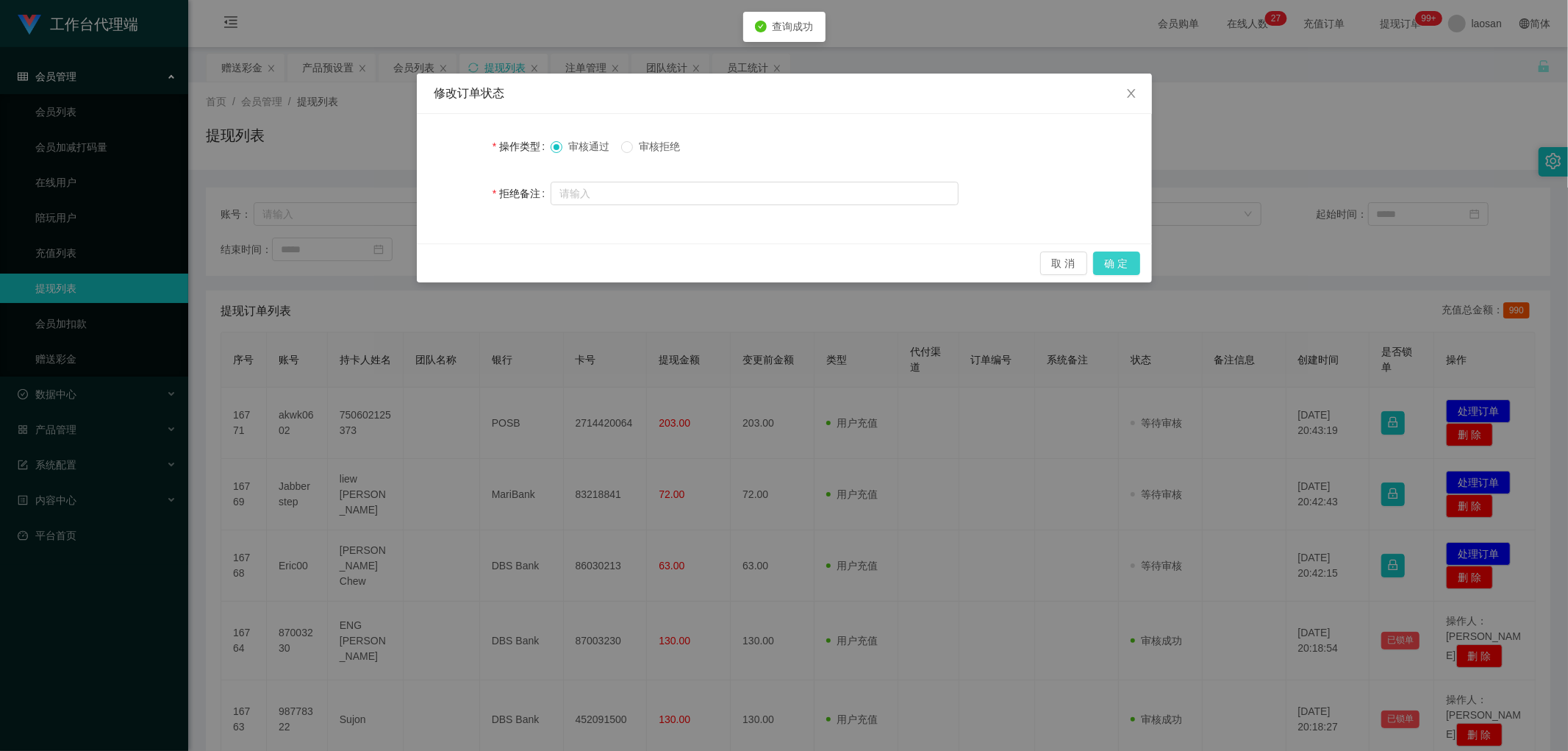
click at [1122, 261] on button "确 定" at bounding box center [1117, 263] width 47 height 23
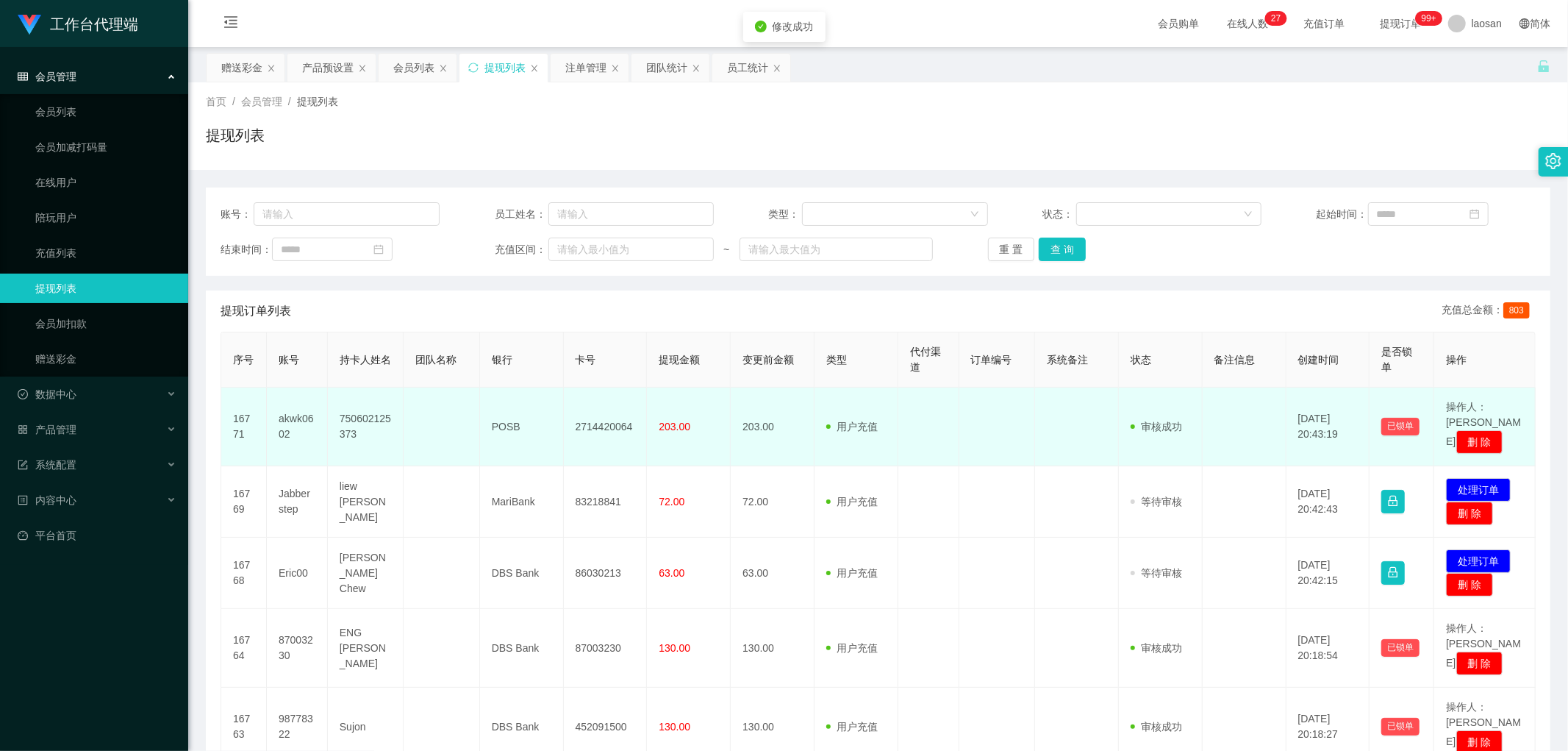
click at [589, 416] on td "2714420064" at bounding box center [606, 427] width 84 height 79
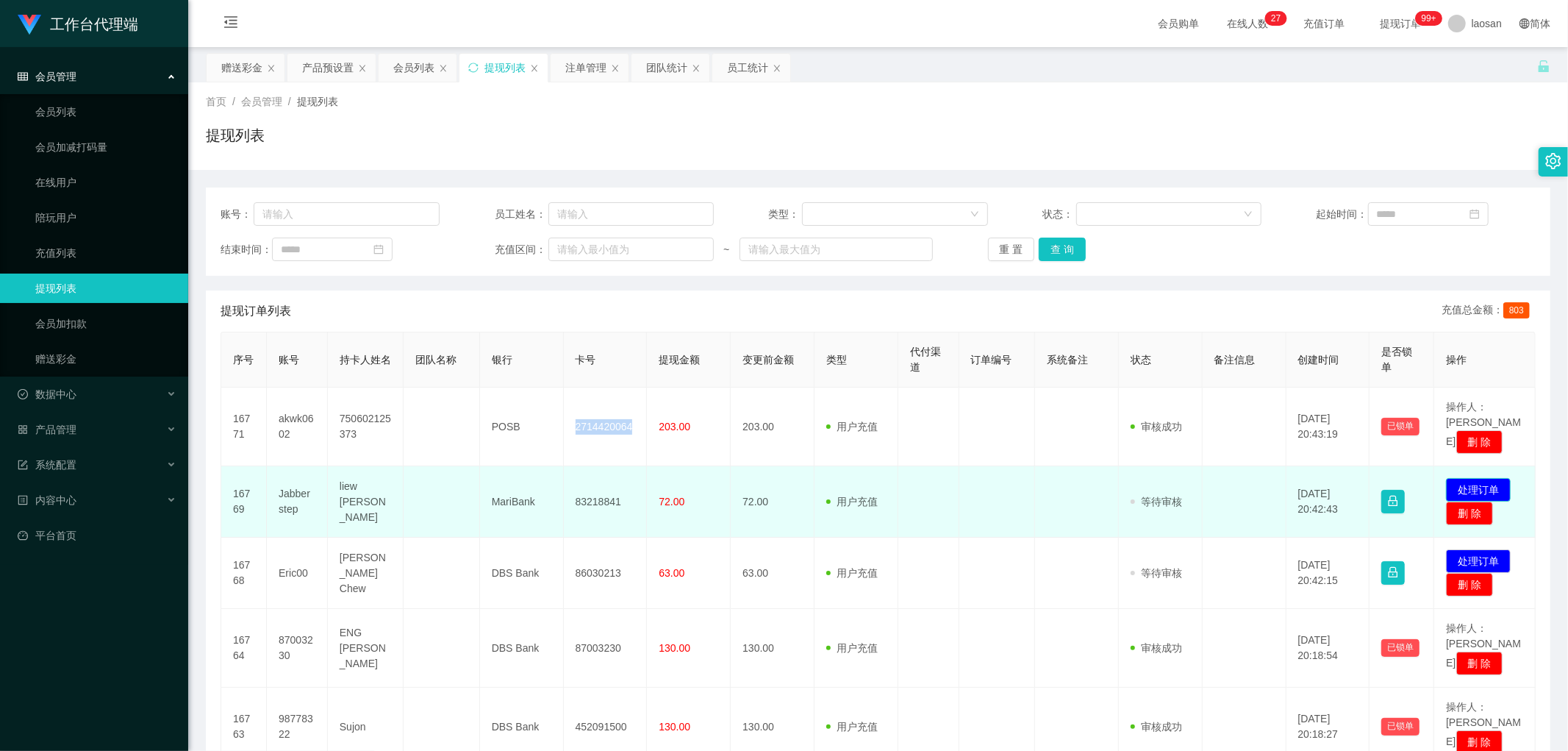
click at [1473, 478] on button "处理订单" at bounding box center [1478, 490] width 65 height 23
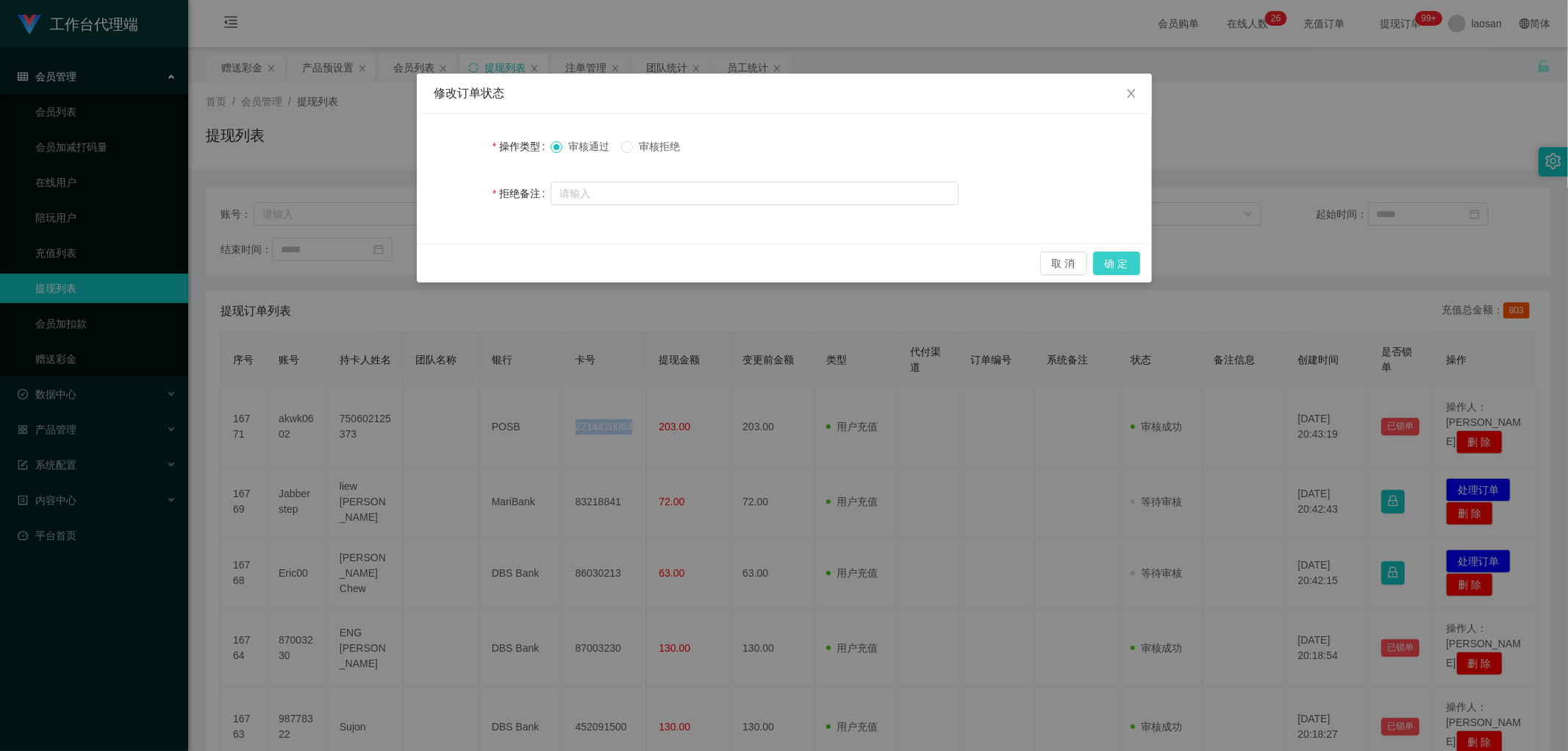
click at [1111, 262] on button "确 定" at bounding box center [1117, 263] width 47 height 23
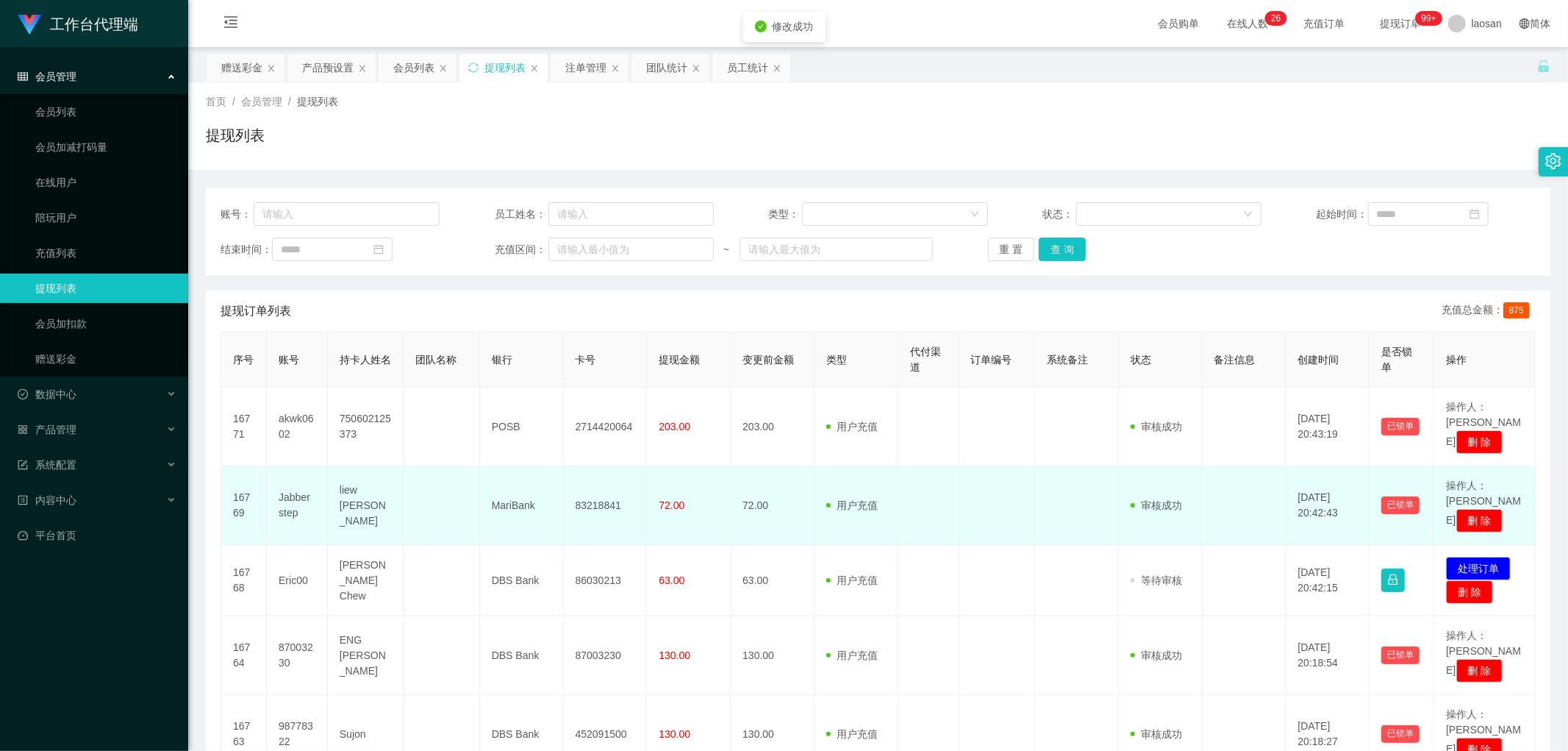
click at [585, 481] on td "83218841" at bounding box center [606, 506] width 84 height 79
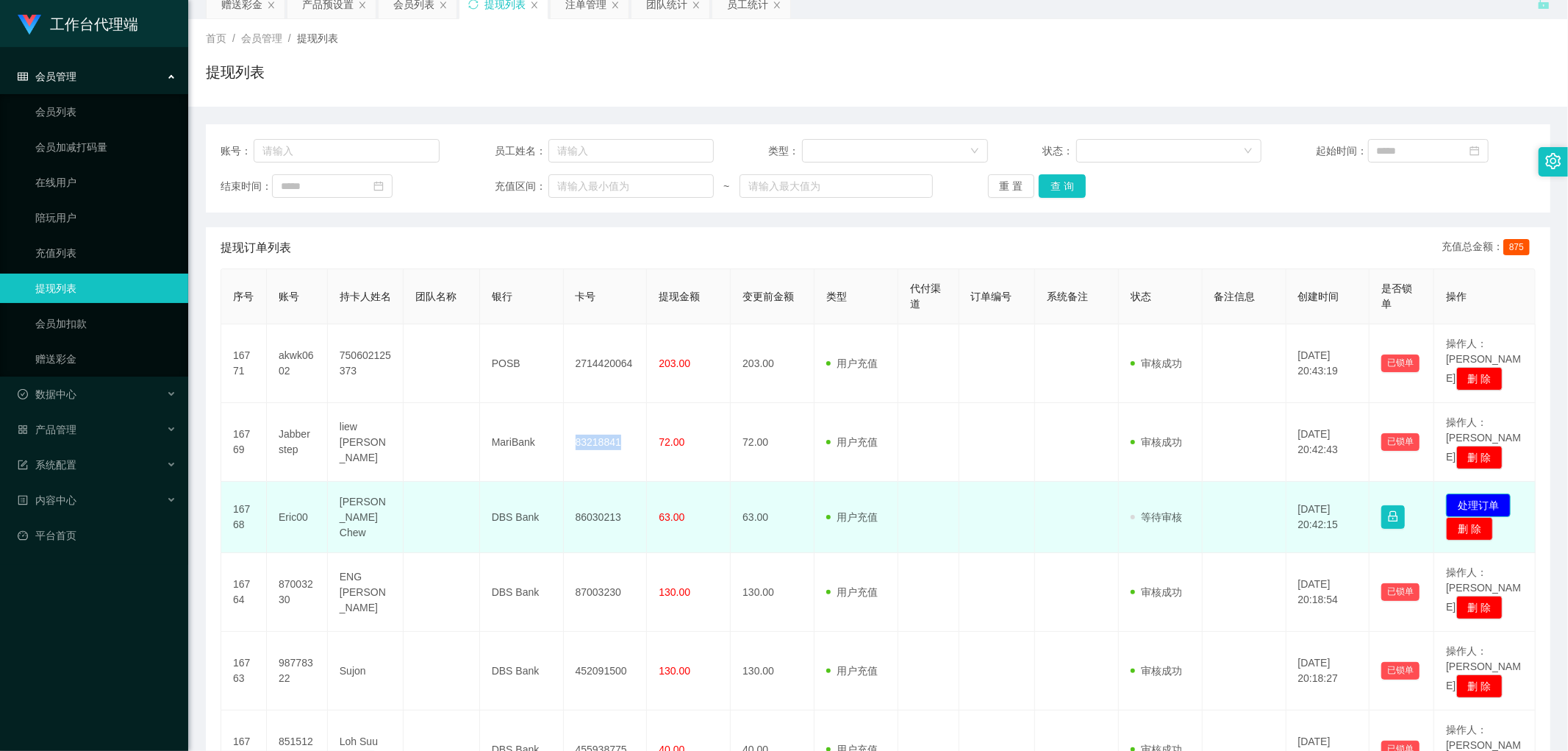
scroll to position [81, 0]
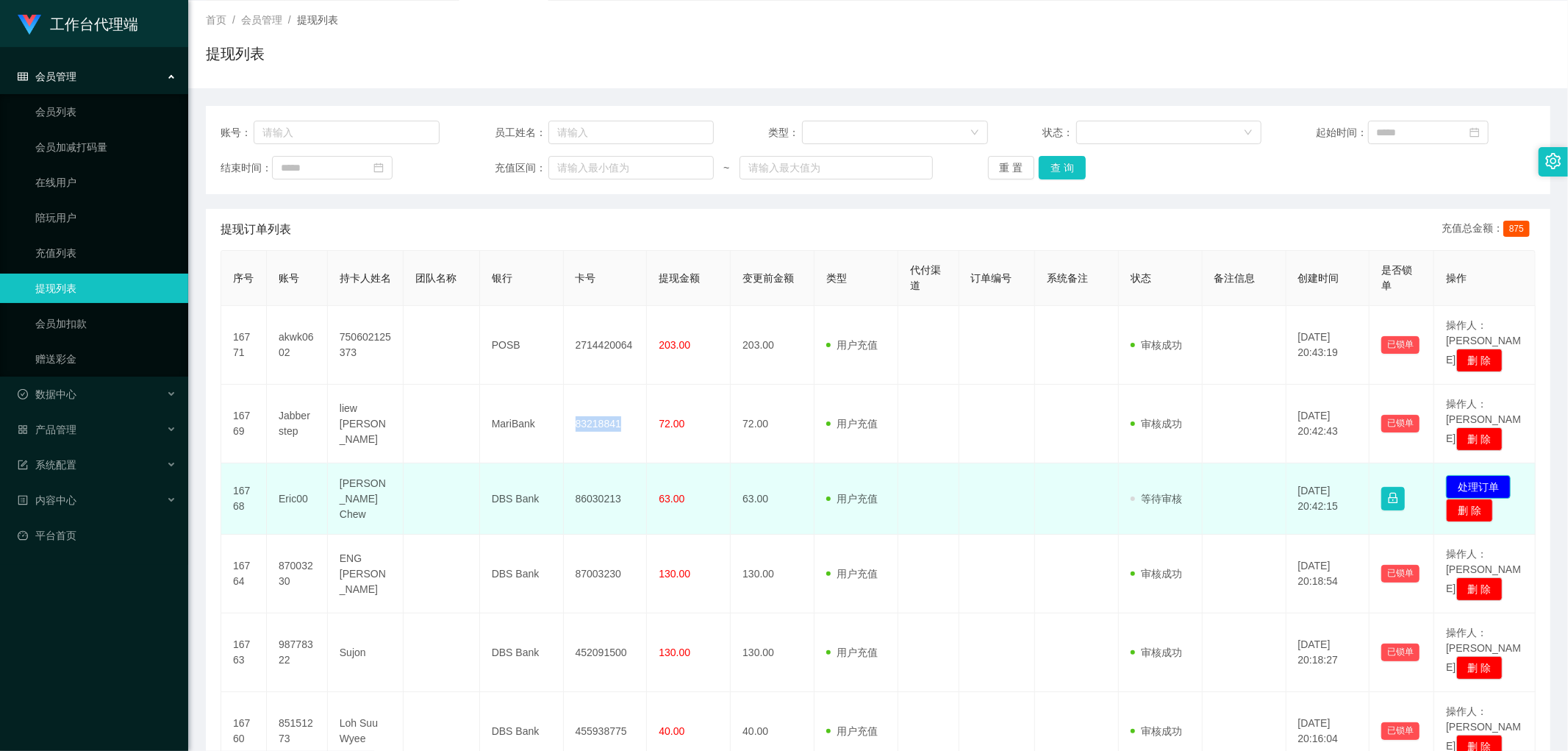
click at [1461, 475] on button "处理订单" at bounding box center [1478, 486] width 65 height 23
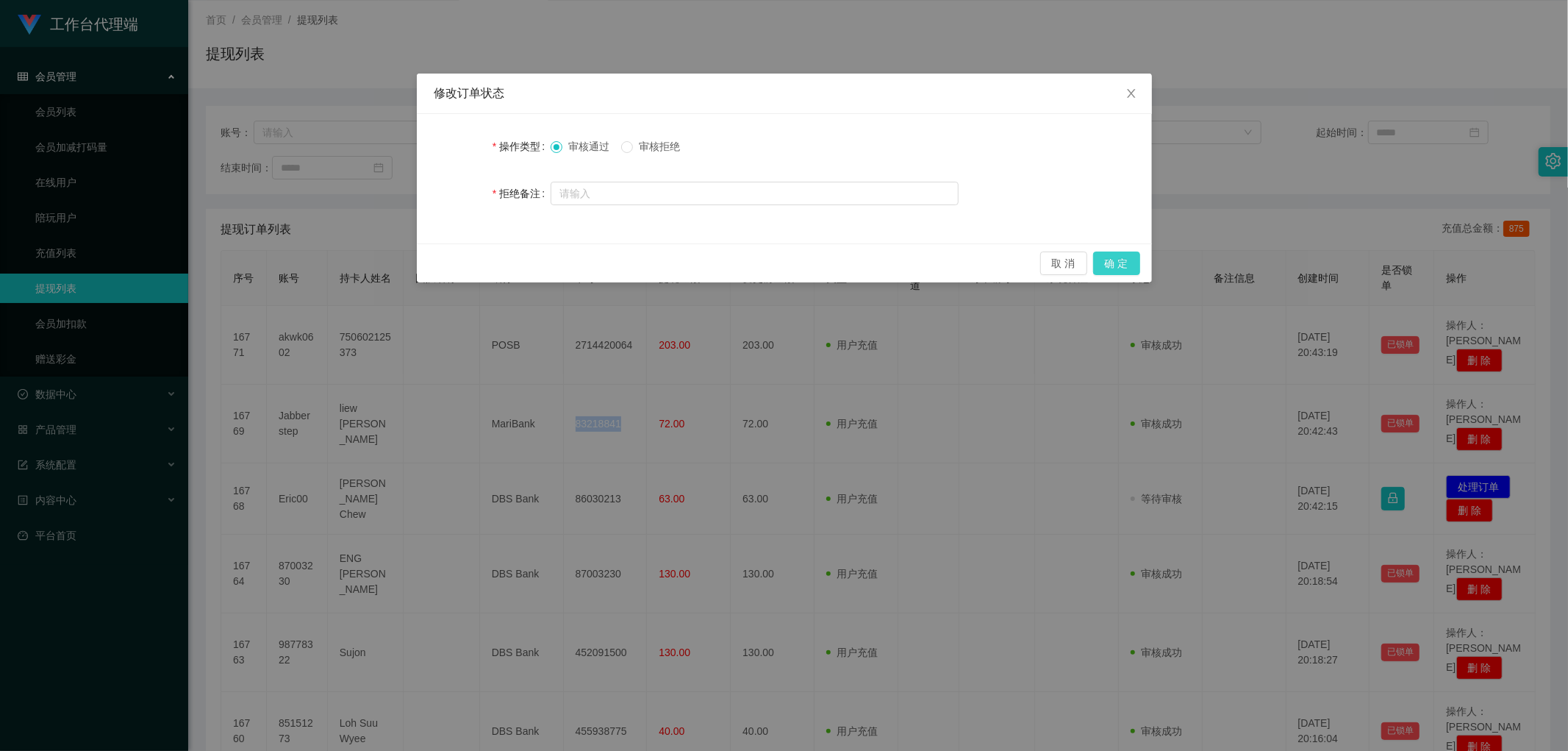
click at [1118, 262] on button "确 定" at bounding box center [1117, 263] width 47 height 23
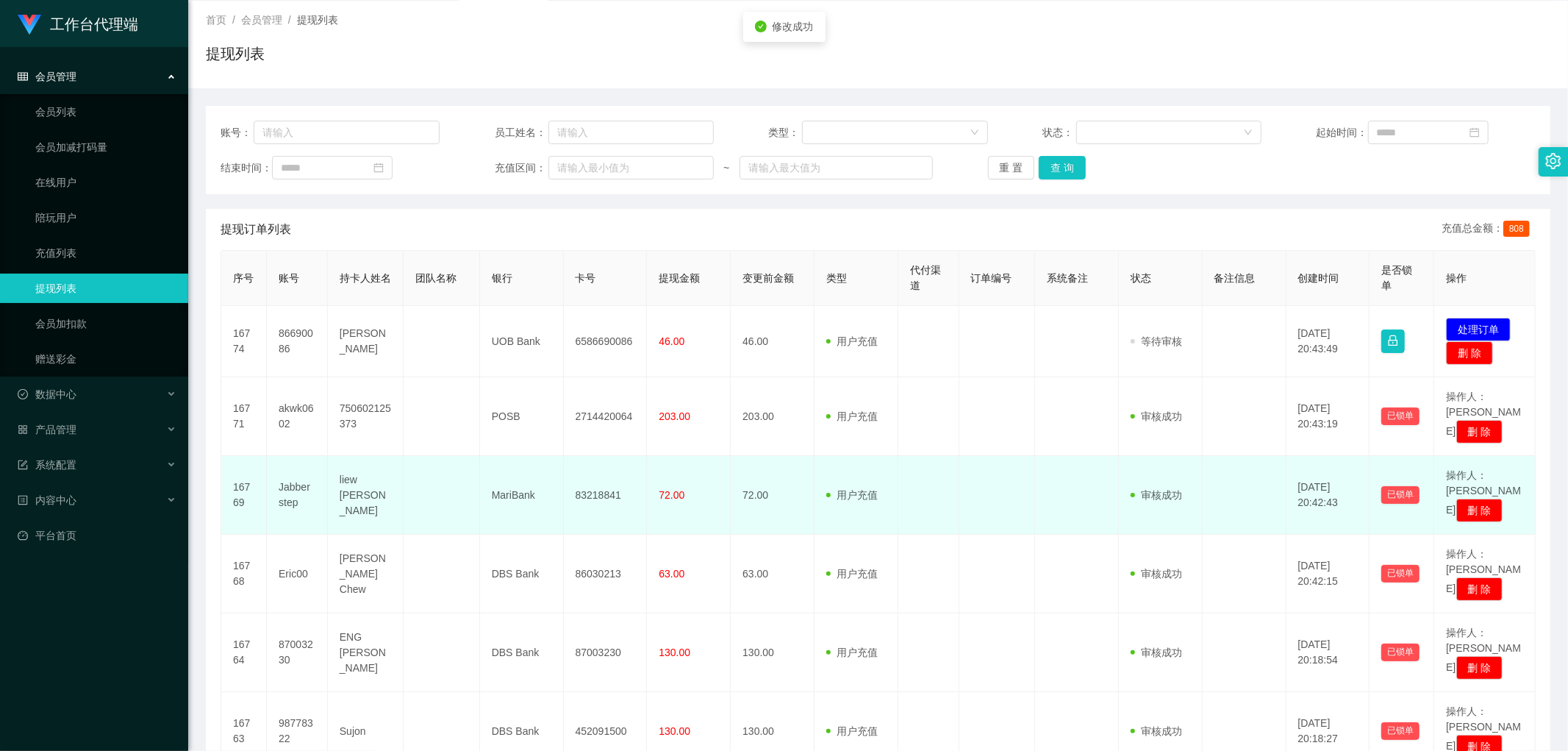
click at [614, 473] on td "83218841" at bounding box center [606, 495] width 84 height 79
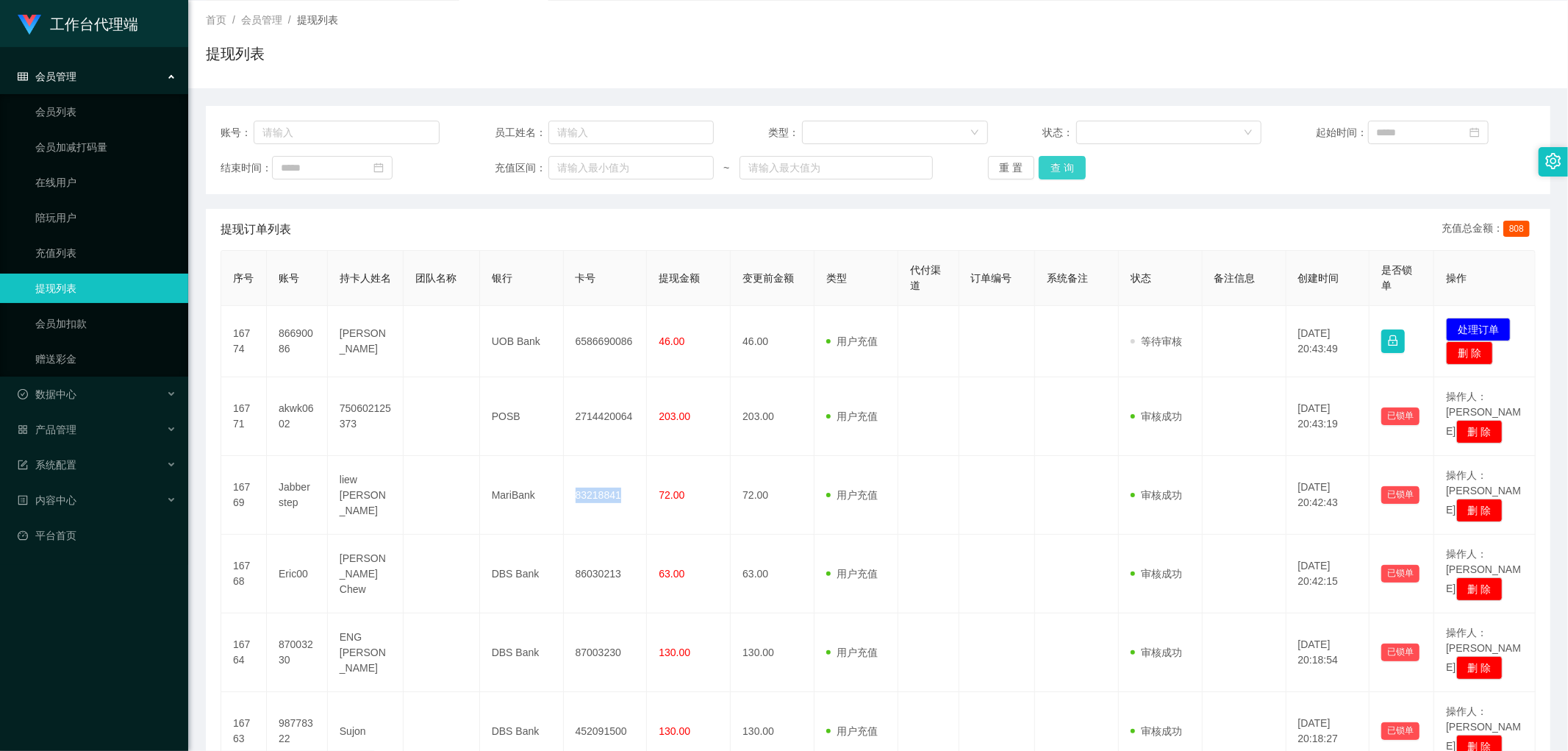
click at [1050, 161] on button "查 询" at bounding box center [1062, 167] width 47 height 23
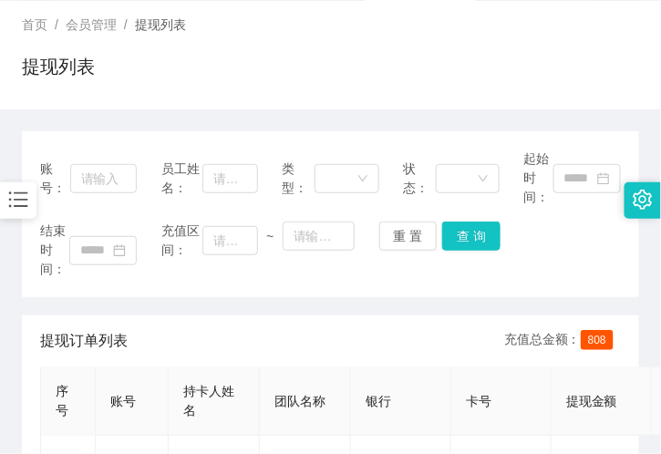
drag, startPoint x: 368, startPoint y: 96, endPoint x: 450, endPoint y: 35, distance: 102.3
click at [368, 96] on div "首页 / 会员管理 / 提现列表 / 提现列表" at bounding box center [330, 55] width 661 height 108
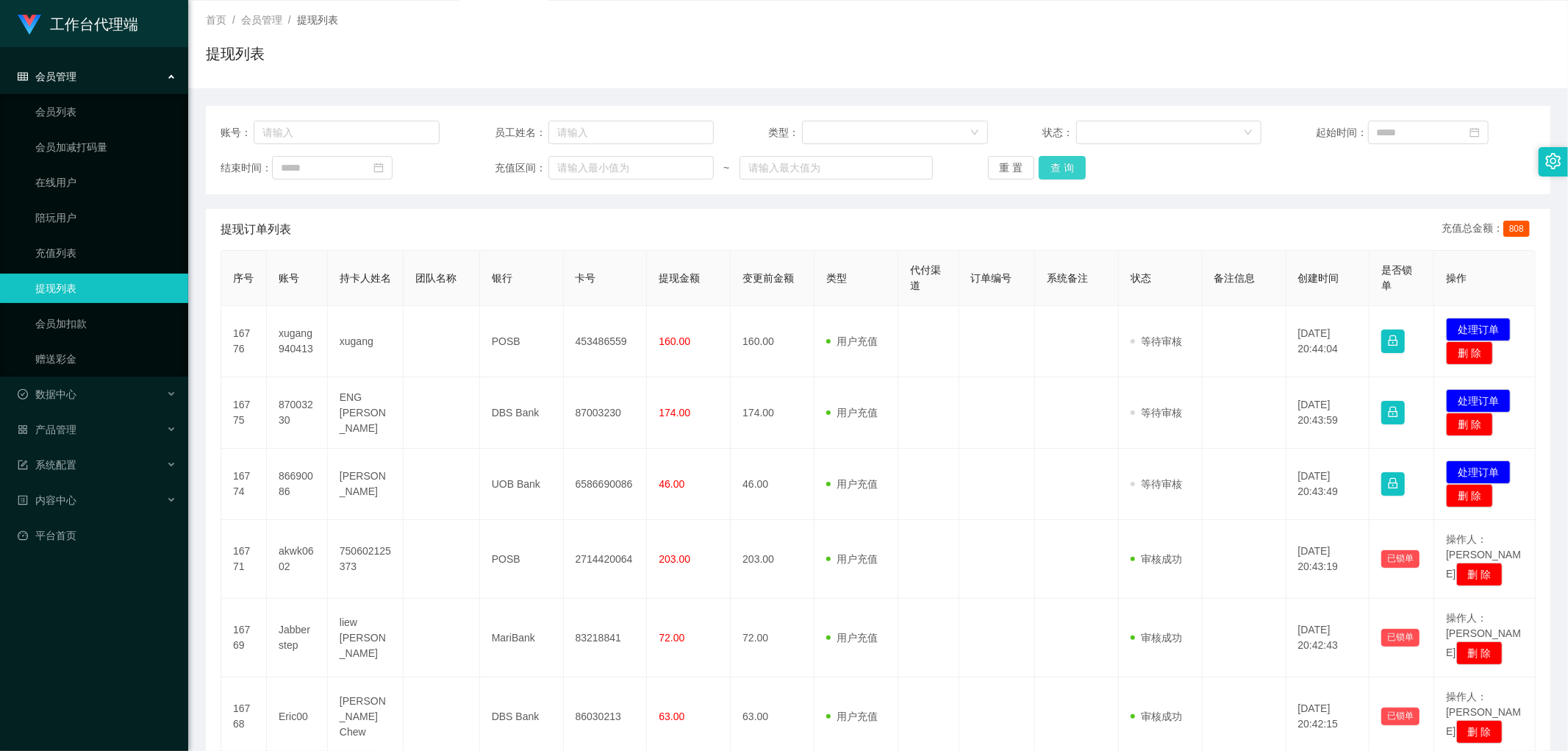
click at [1049, 167] on button "查 询" at bounding box center [1062, 167] width 47 height 23
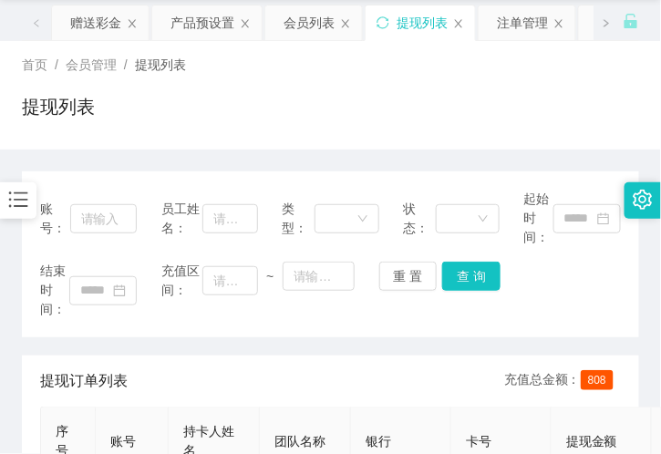
scroll to position [0, 0]
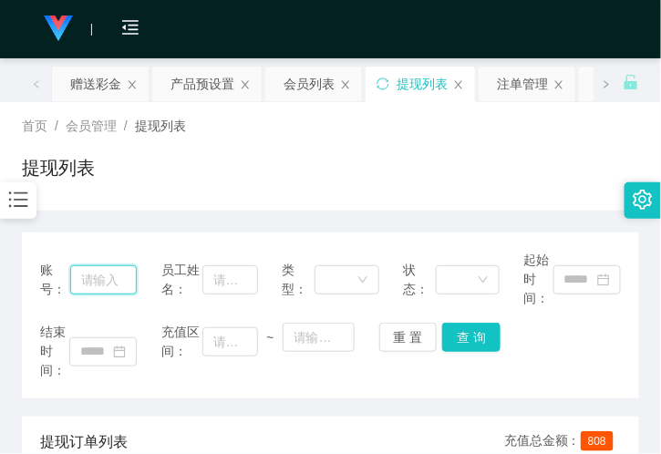
drag, startPoint x: 108, startPoint y: 273, endPoint x: 201, endPoint y: 305, distance: 99.2
click at [108, 273] on input "text" at bounding box center [103, 279] width 67 height 29
paste input "98778322"
click at [476, 338] on button "查 询" at bounding box center [471, 337] width 58 height 29
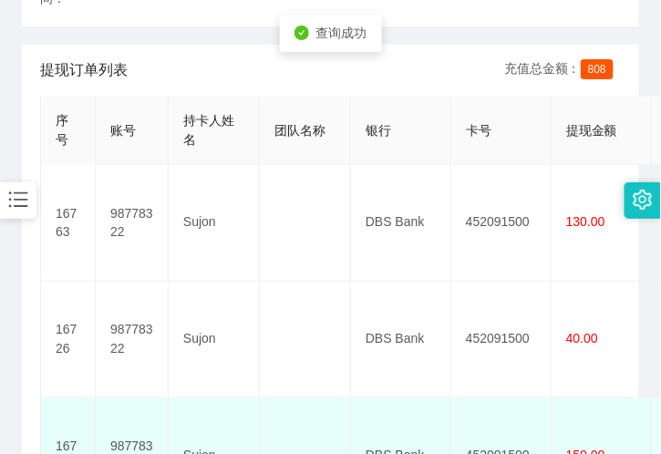
scroll to position [405, 0]
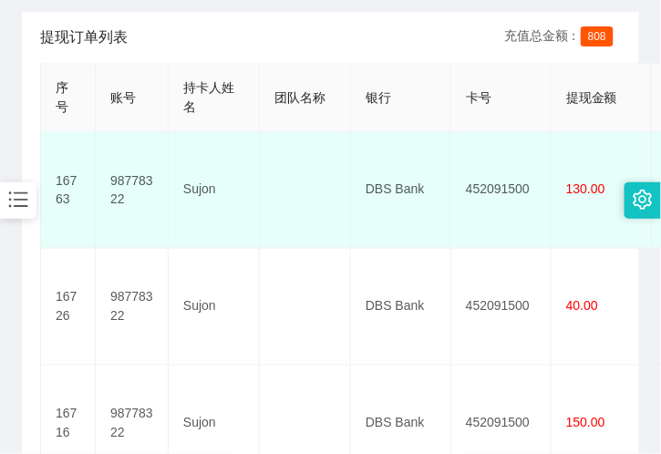
drag, startPoint x: 304, startPoint y: 119, endPoint x: 297, endPoint y: 135, distance: 18.0
click at [304, 119] on th "团队名称" at bounding box center [305, 98] width 91 height 68
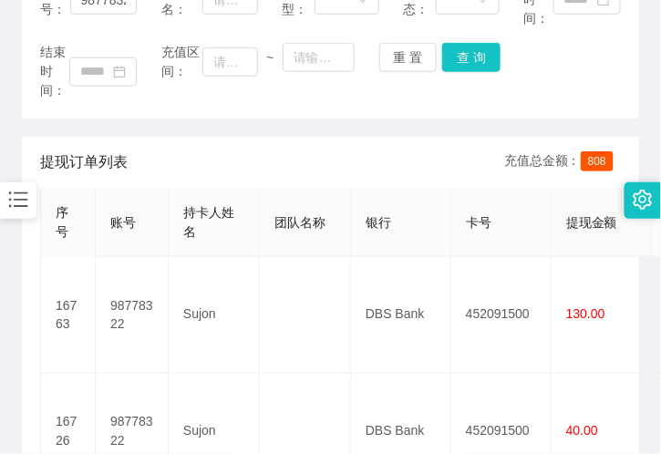
scroll to position [202, 0]
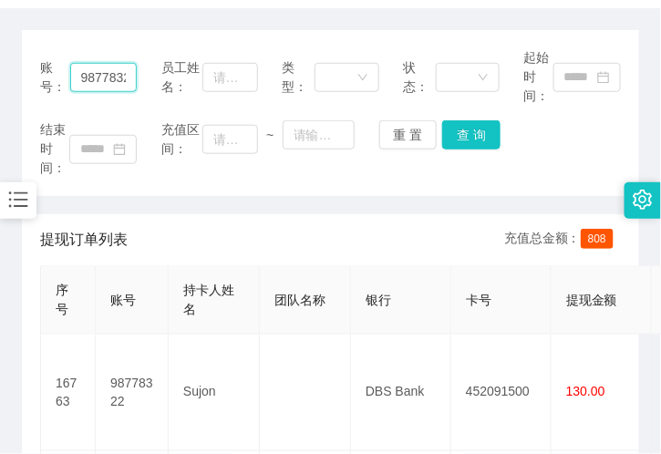
click at [100, 63] on input "98778322" at bounding box center [103, 77] width 67 height 29
paste input "Melvin9601"
type input "Melvin9601"
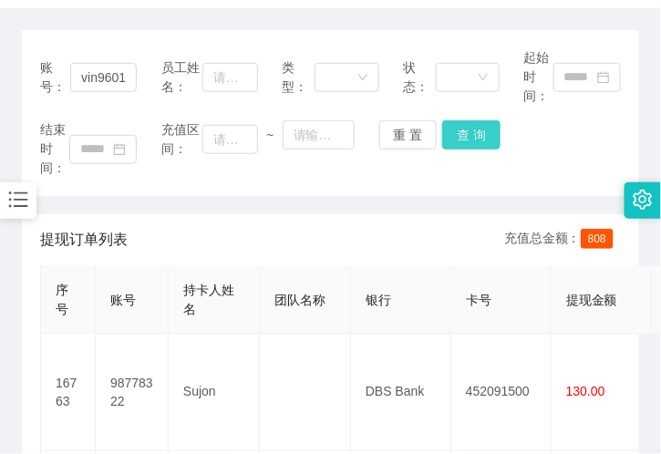
click at [474, 134] on button "查 询" at bounding box center [471, 134] width 58 height 29
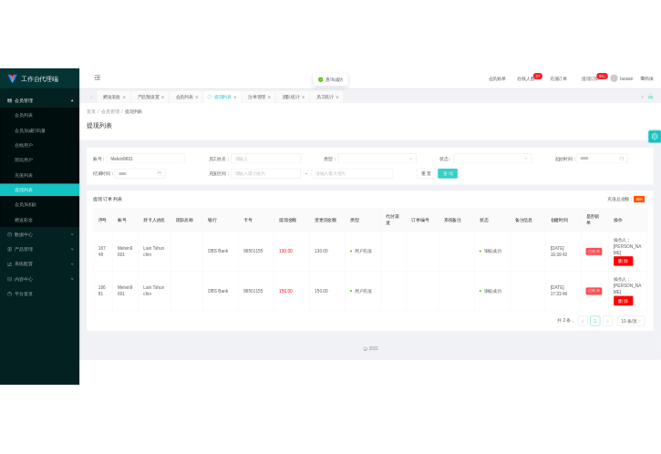
scroll to position [0, 0]
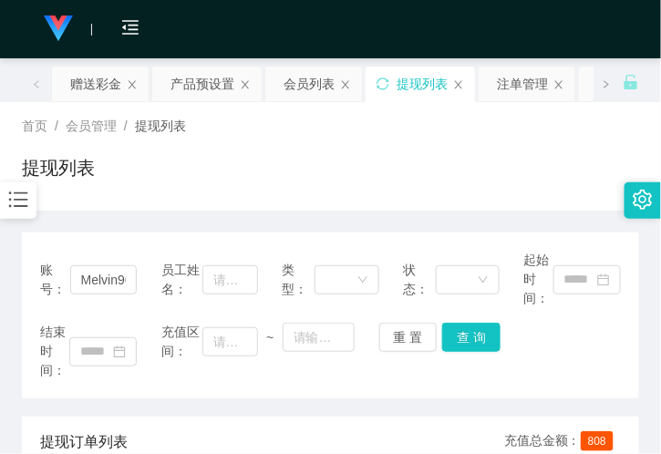
drag, startPoint x: 333, startPoint y: 223, endPoint x: 226, endPoint y: 173, distance: 117.9
click at [98, 78] on div "赠送彩金" at bounding box center [95, 84] width 51 height 35
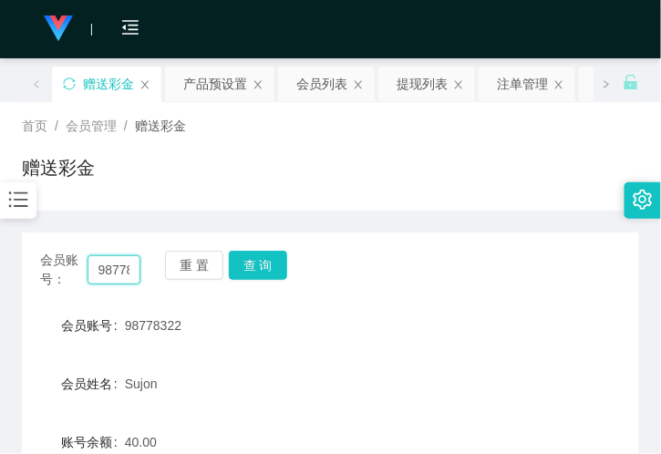
click at [108, 274] on input "98778322" at bounding box center [114, 269] width 53 height 29
paste input "jenson8888"
type input "jenson8888"
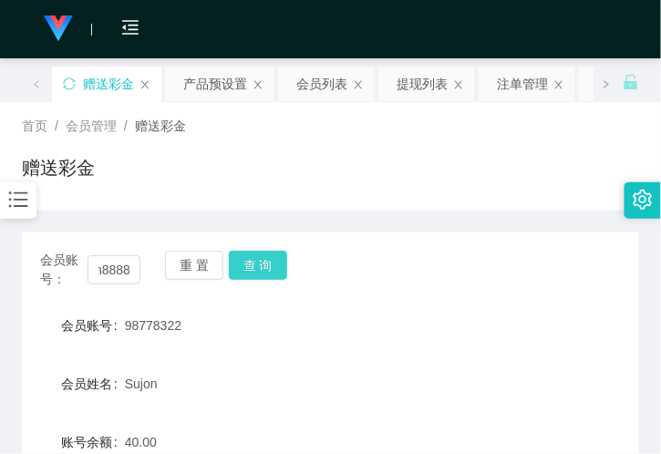
click at [269, 267] on button "查 询" at bounding box center [258, 265] width 58 height 29
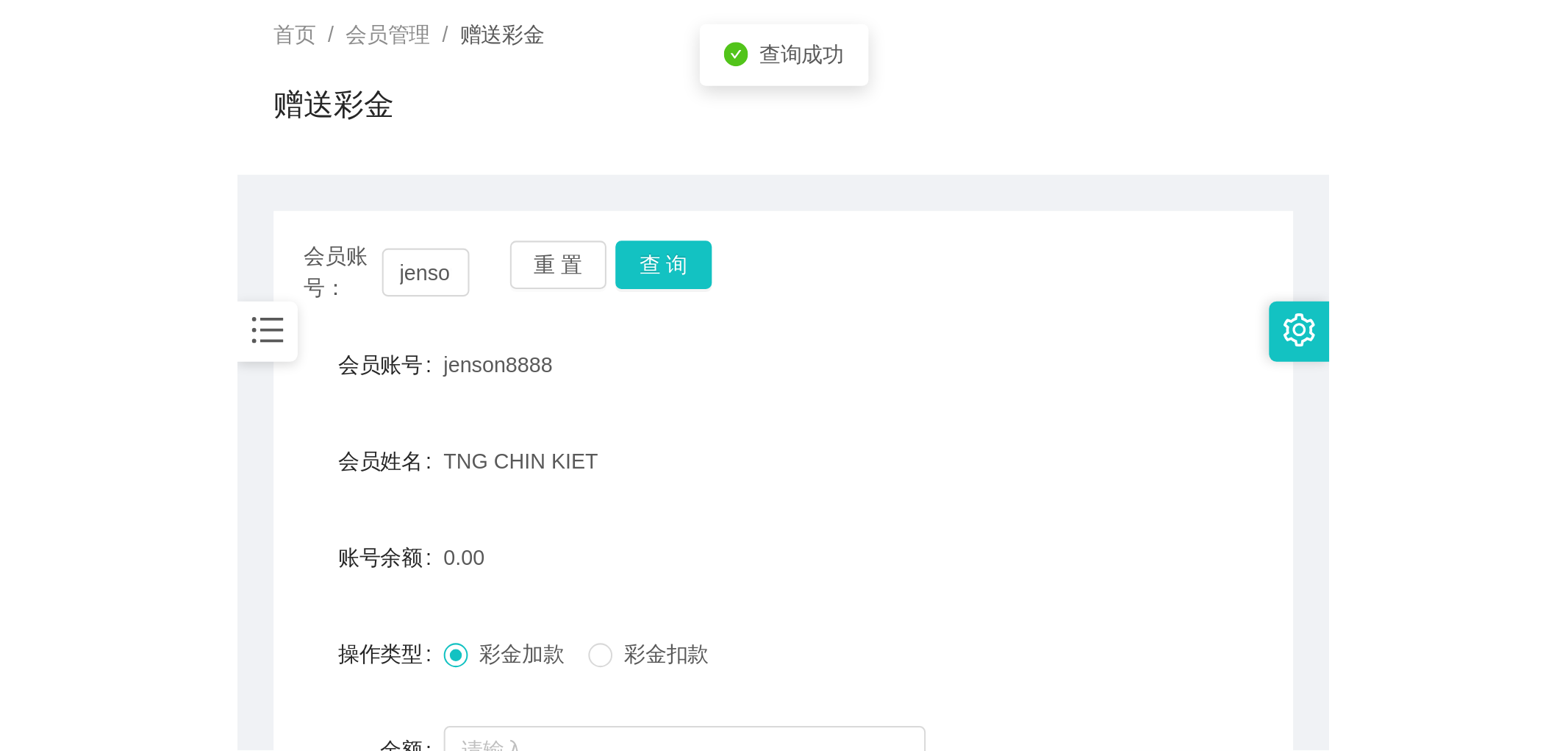
scroll to position [163, 0]
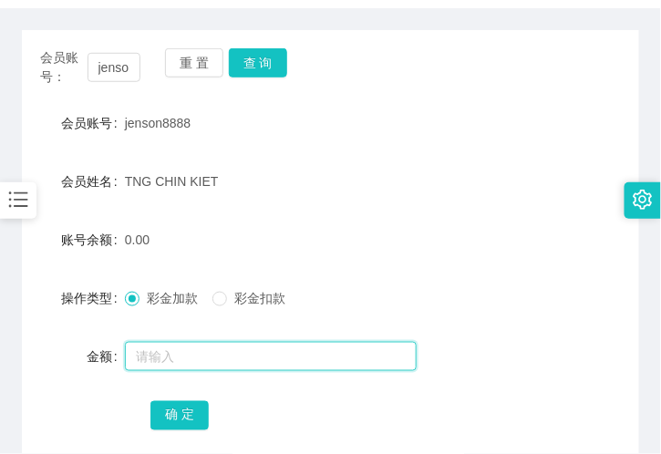
click at [159, 357] on input "text" at bounding box center [271, 356] width 292 height 29
type input "78"
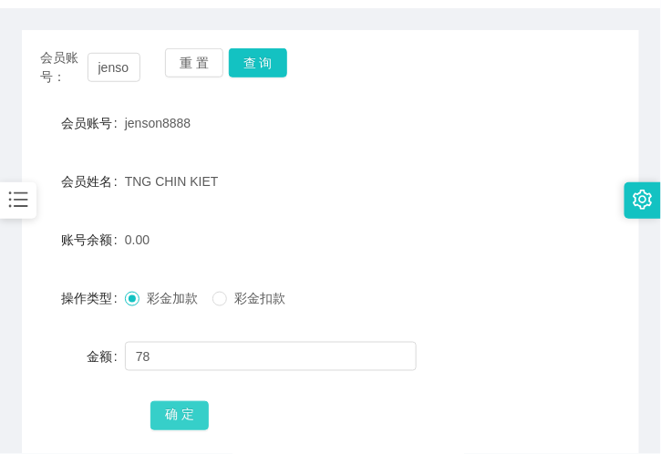
click at [165, 413] on button "确 定" at bounding box center [179, 415] width 58 height 29
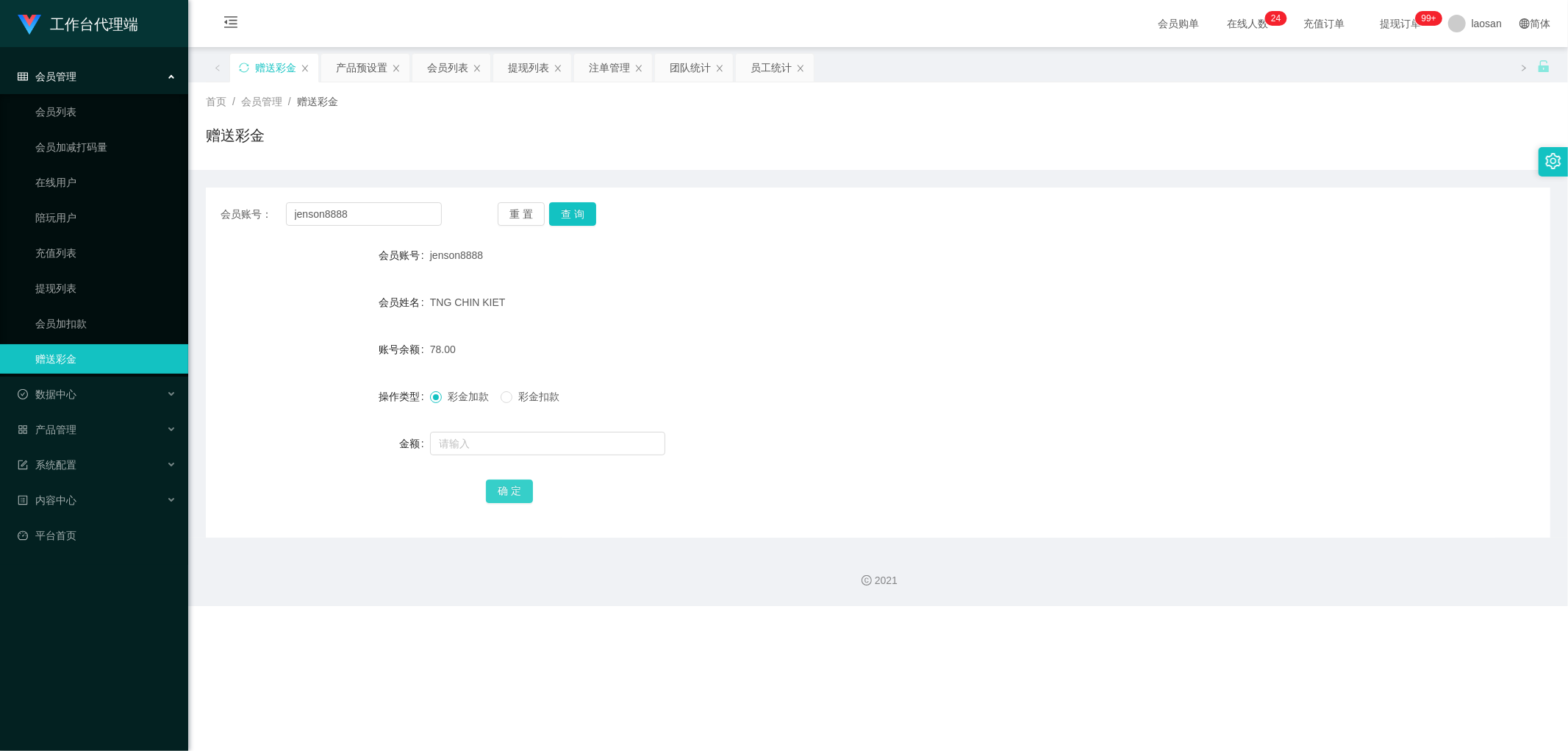
scroll to position [0, 0]
click at [498, 67] on div "提现列表" at bounding box center [505, 68] width 41 height 28
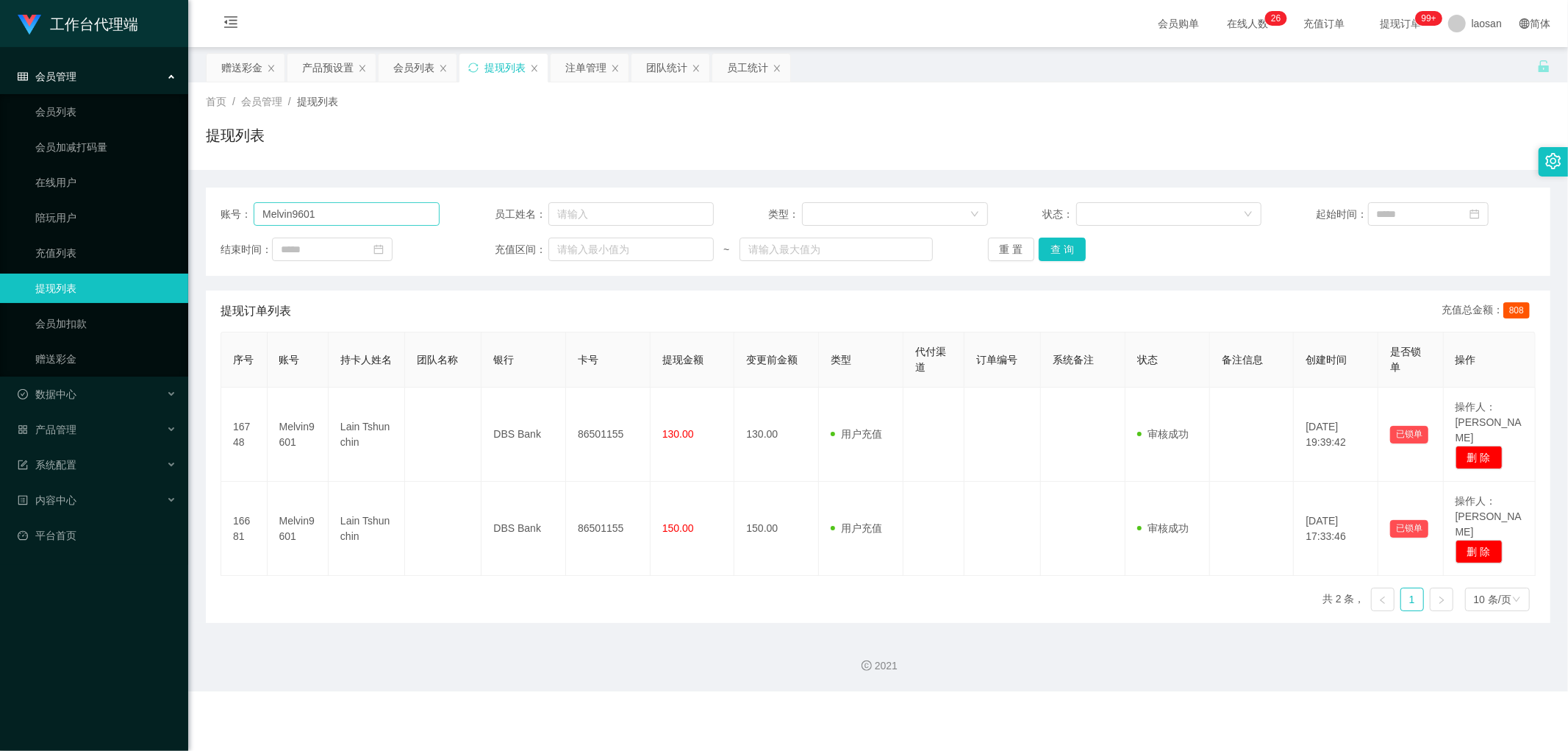
drag, startPoint x: 311, startPoint y: 232, endPoint x: 316, endPoint y: 223, distance: 10.3
click at [311, 232] on div "账号： Melvin9601 员工姓名： 类型： 状态： 起始时间： 结束时间： 充值区间： ~ 重 置 查 询" at bounding box center [878, 231] width 1345 height 88
click at [316, 221] on input "Melvin9601" at bounding box center [347, 214] width 186 height 23
drag, startPoint x: 316, startPoint y: 221, endPoint x: 394, endPoint y: 219, distance: 78.0
click at [316, 221] on input "Melvin9601" at bounding box center [347, 214] width 186 height 23
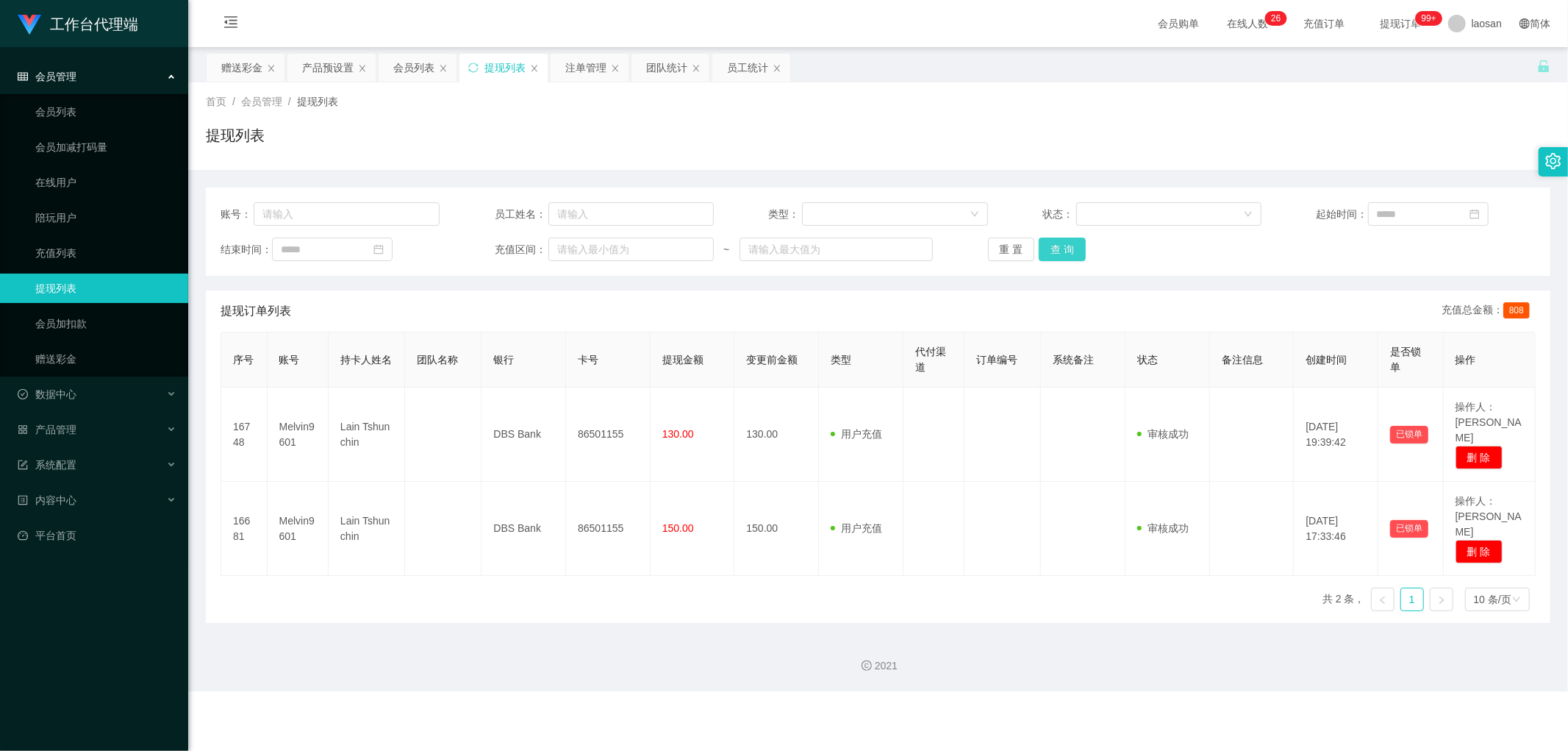
click at [1057, 239] on button "查 询" at bounding box center [1062, 248] width 47 height 23
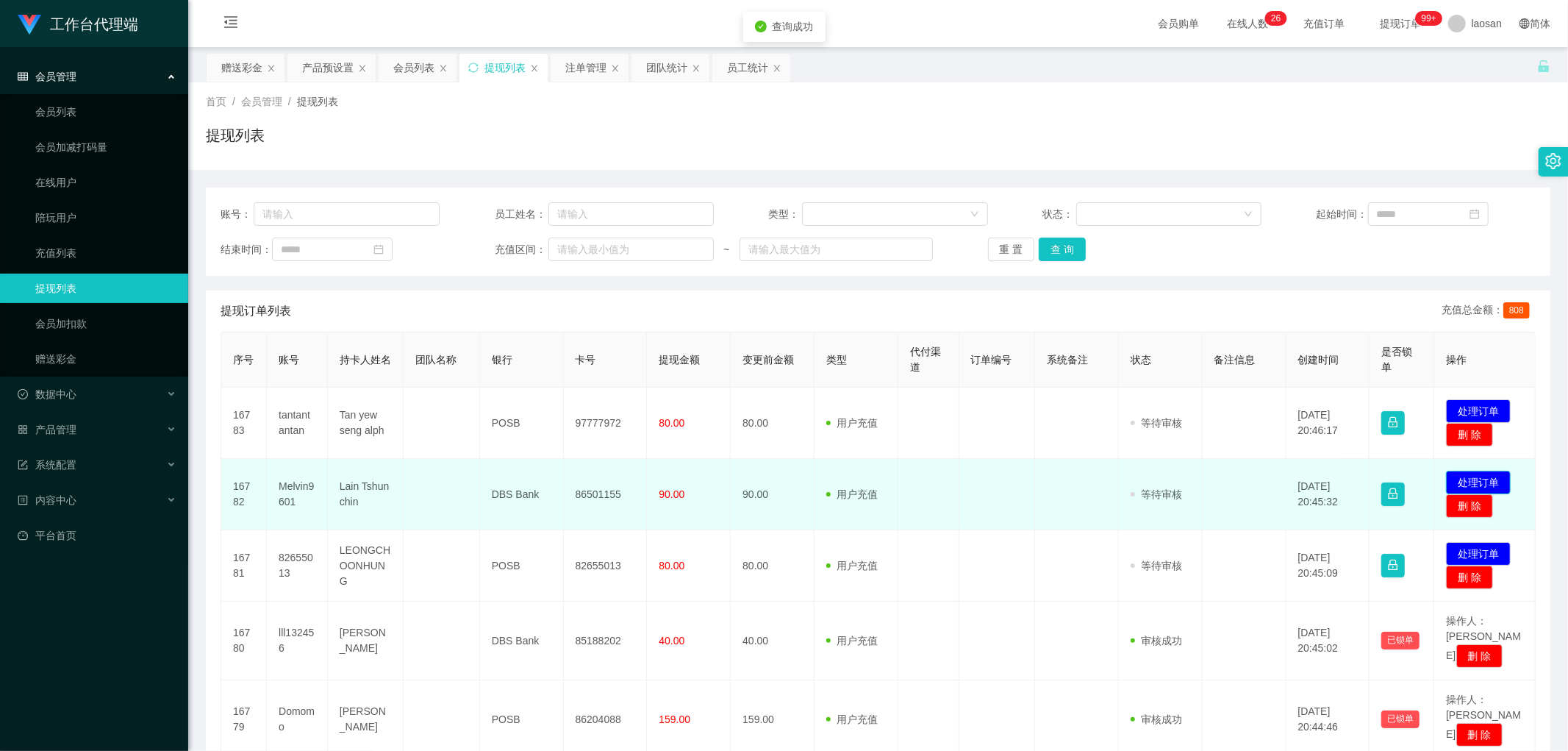
click at [1466, 478] on button "处理订单" at bounding box center [1478, 482] width 65 height 23
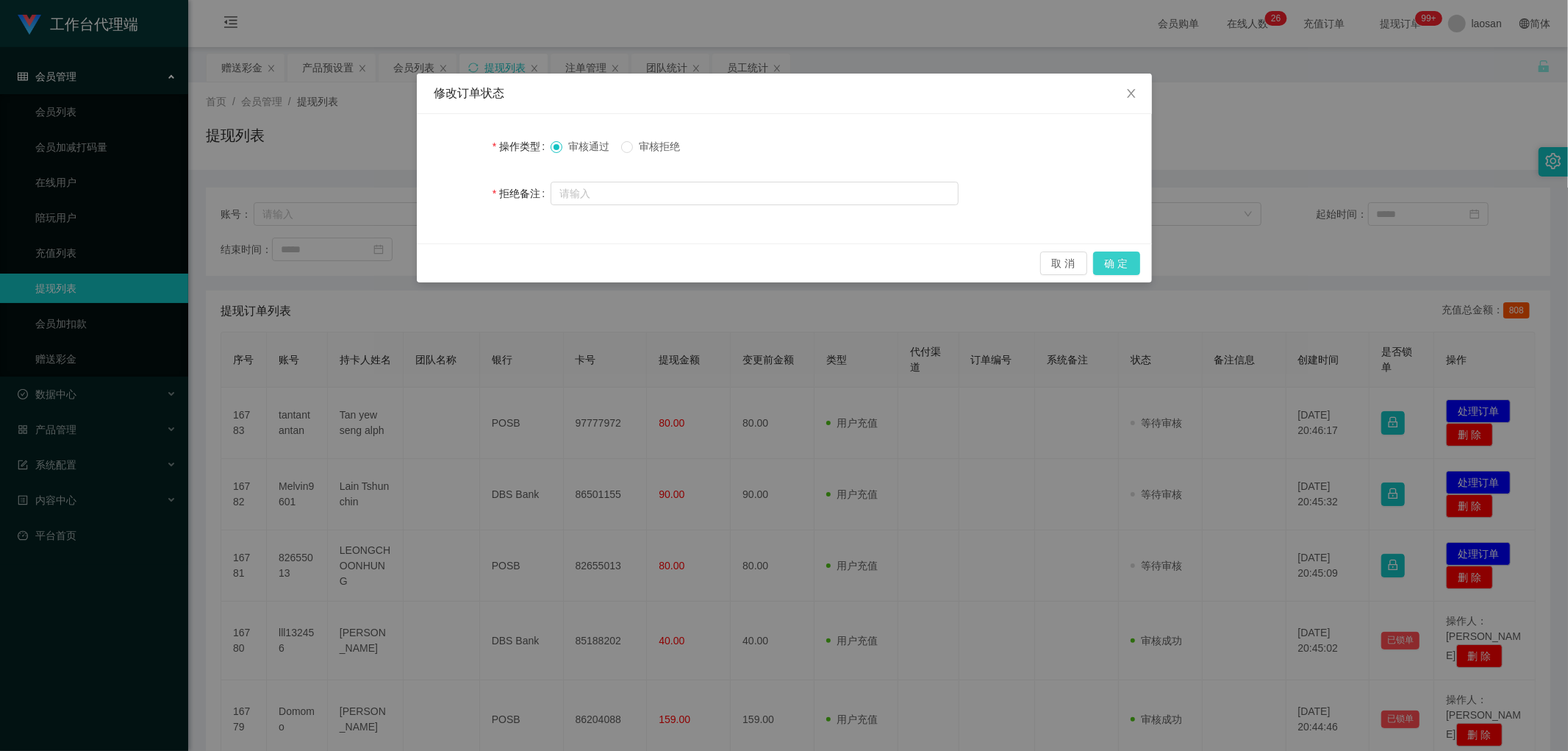
drag, startPoint x: 1119, startPoint y: 261, endPoint x: 1040, endPoint y: 290, distance: 84.2
click at [1119, 261] on button "确 定" at bounding box center [1117, 263] width 47 height 23
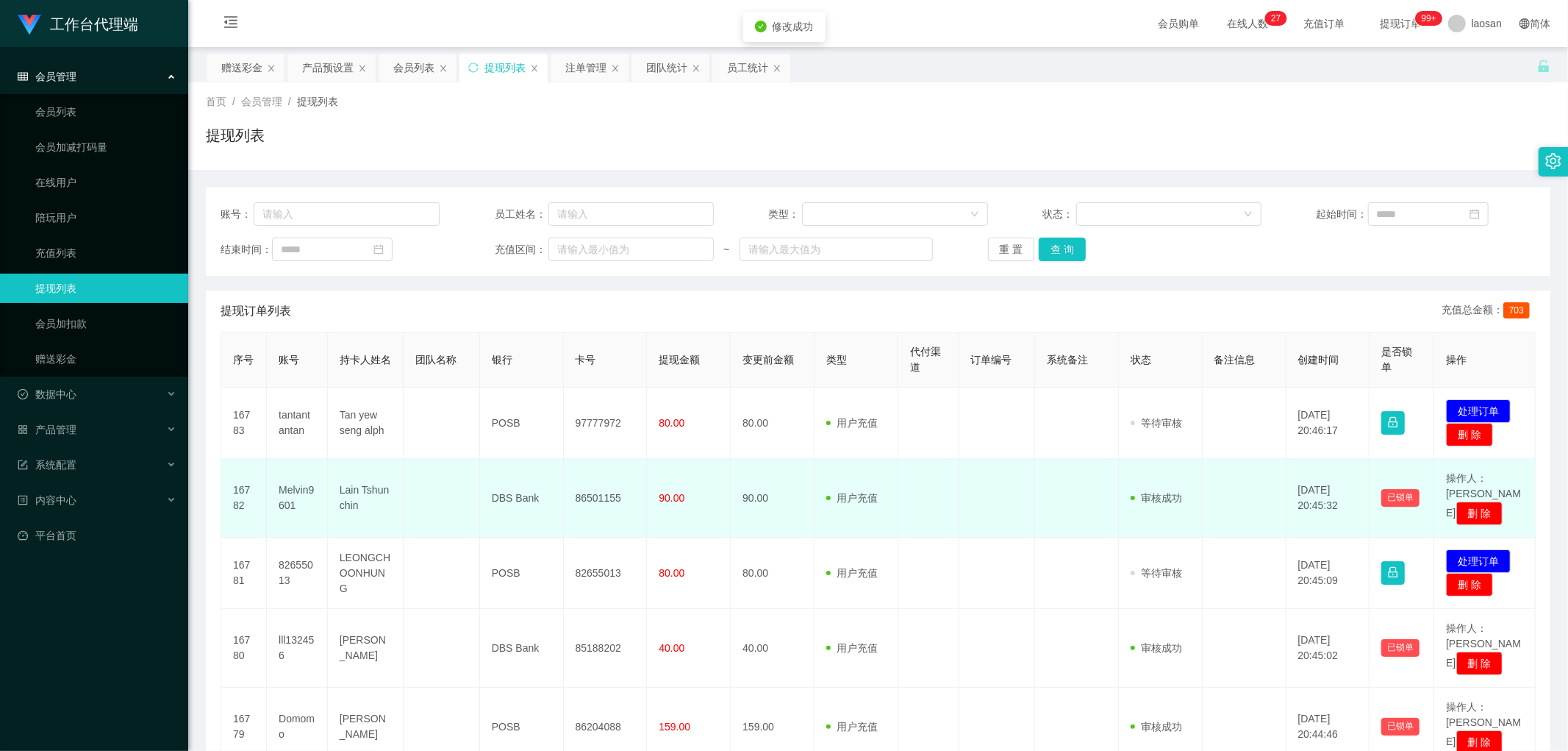
click at [599, 489] on td "86501155" at bounding box center [606, 499] width 84 height 79
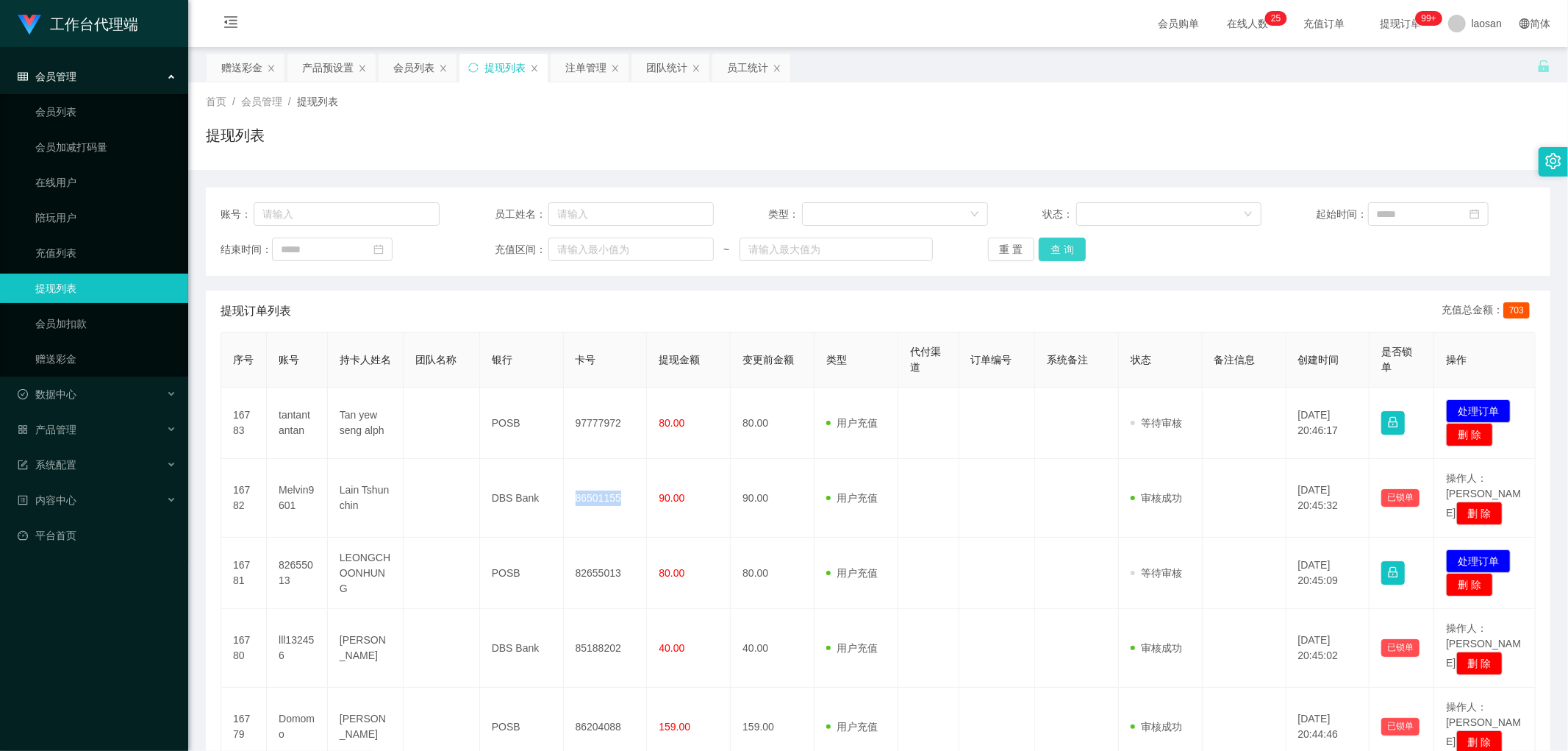
click at [1055, 237] on button "查 询" at bounding box center [1062, 248] width 47 height 23
click at [1057, 244] on button "查 询" at bounding box center [1062, 248] width 47 height 23
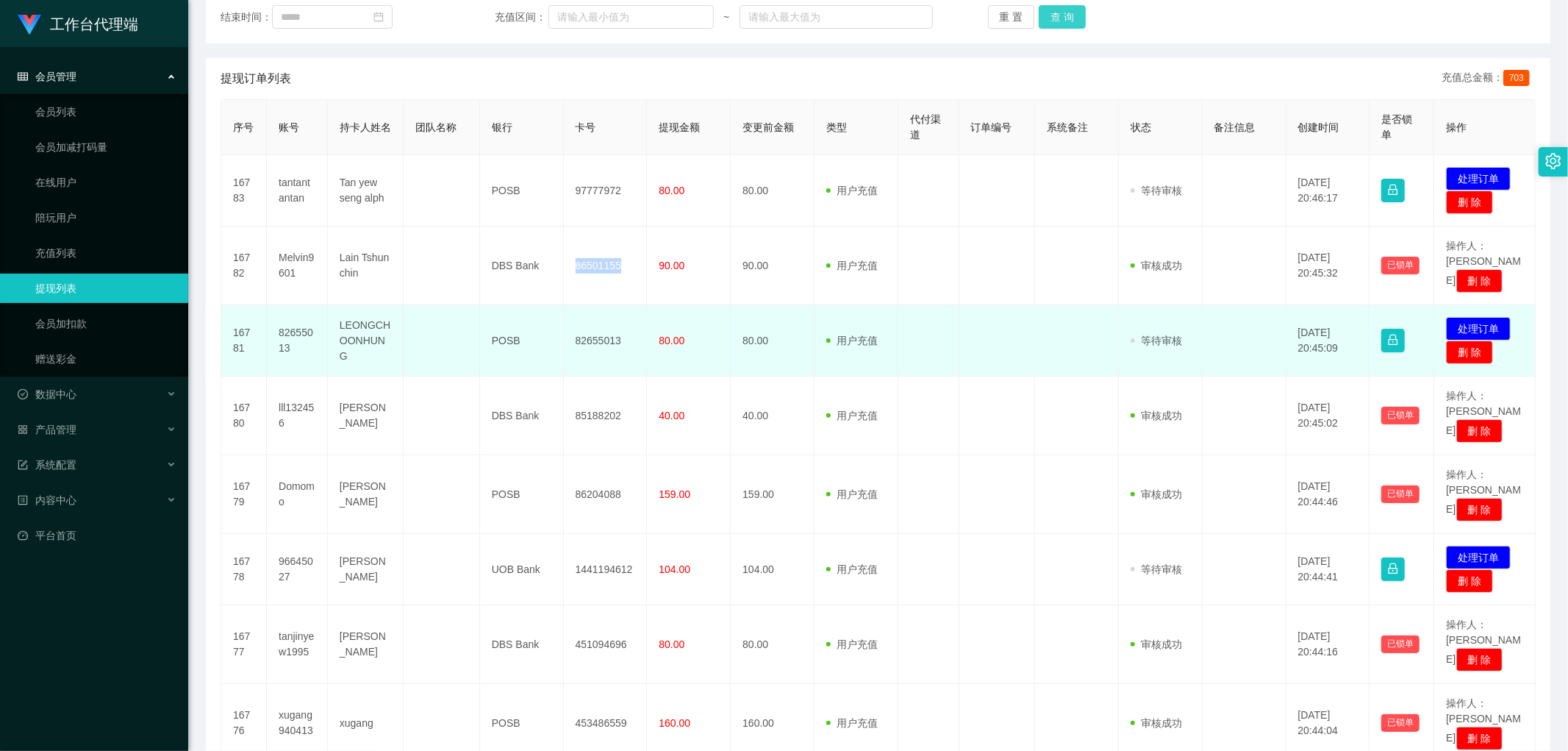
scroll to position [245, 0]
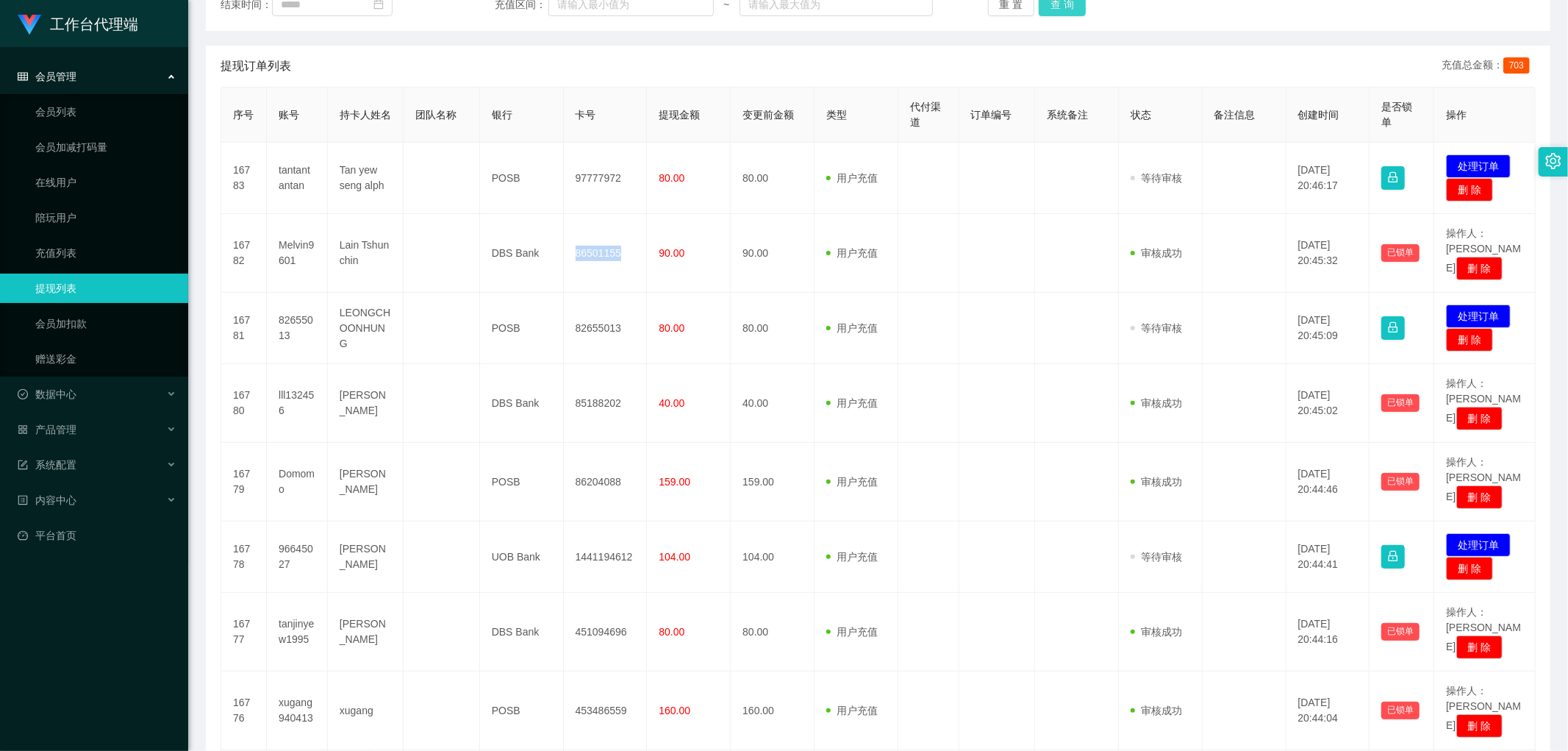
click at [1054, 4] on button "查 询" at bounding box center [1062, 4] width 47 height 23
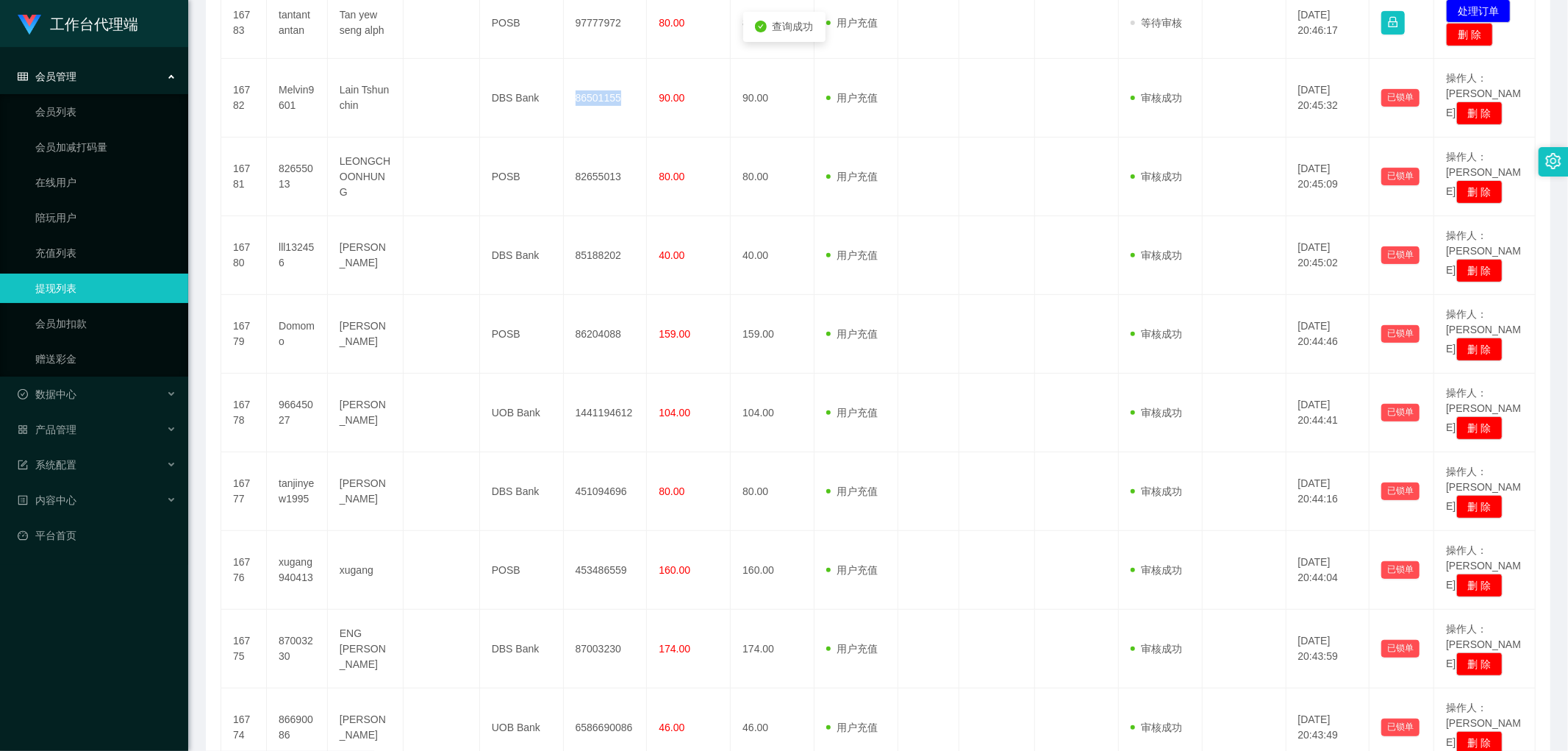
scroll to position [155, 0]
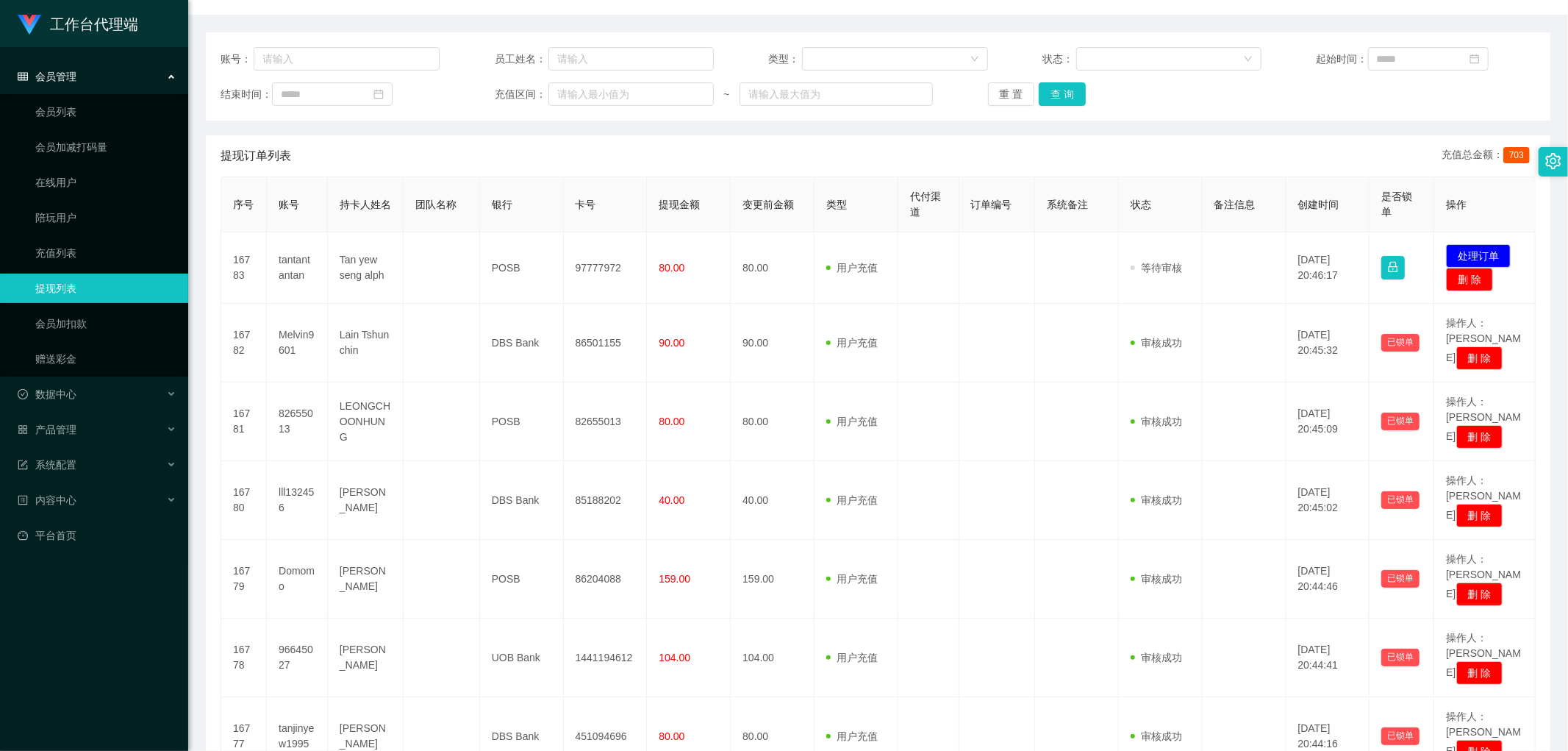
click at [1085, 94] on div "重 置 查 询" at bounding box center [1098, 94] width 219 height 23
click at [1068, 91] on button "查 询" at bounding box center [1062, 94] width 47 height 23
click at [1068, 91] on div "重 置 查 询" at bounding box center [1098, 94] width 219 height 23
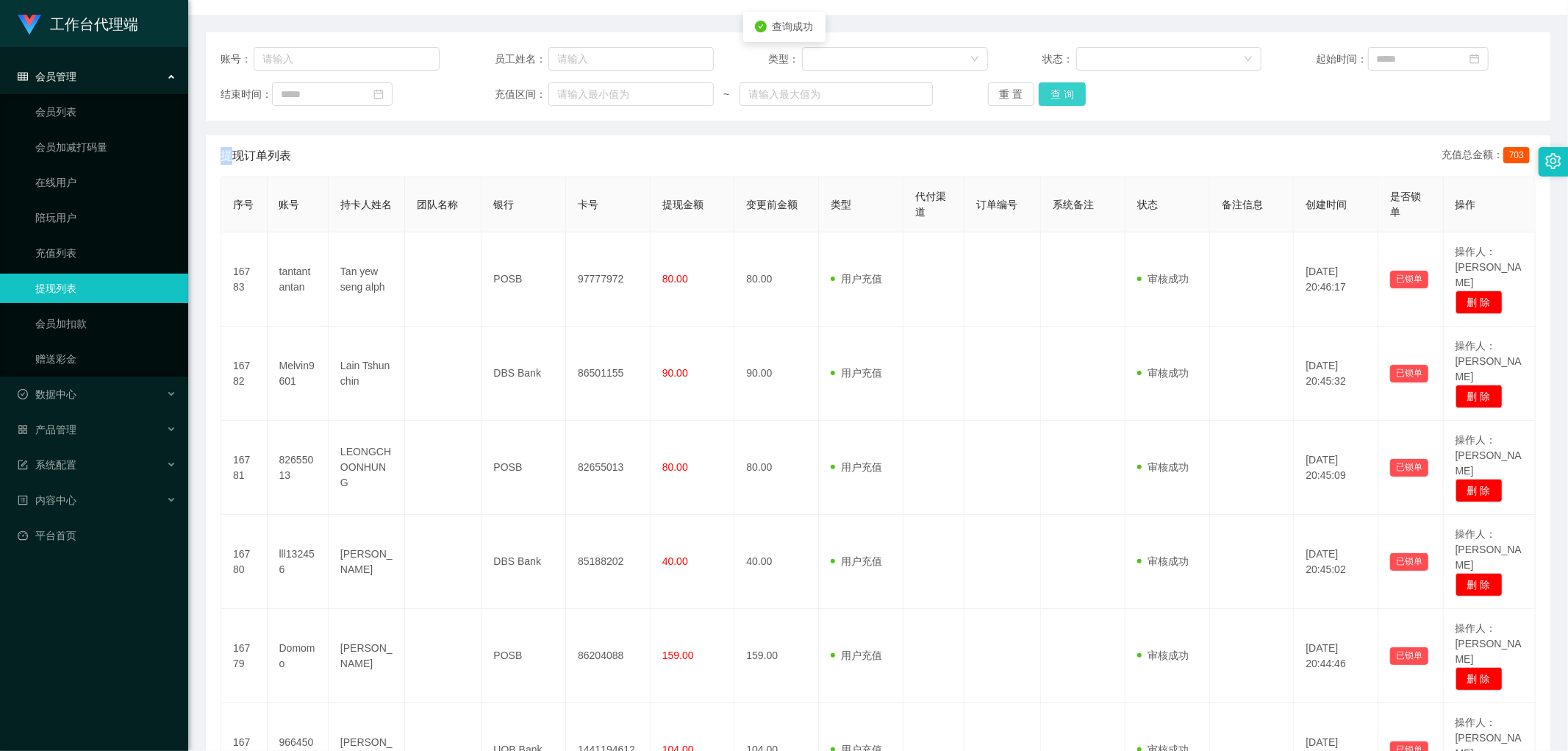
click at [1064, 96] on button "查 询" at bounding box center [1062, 94] width 47 height 23
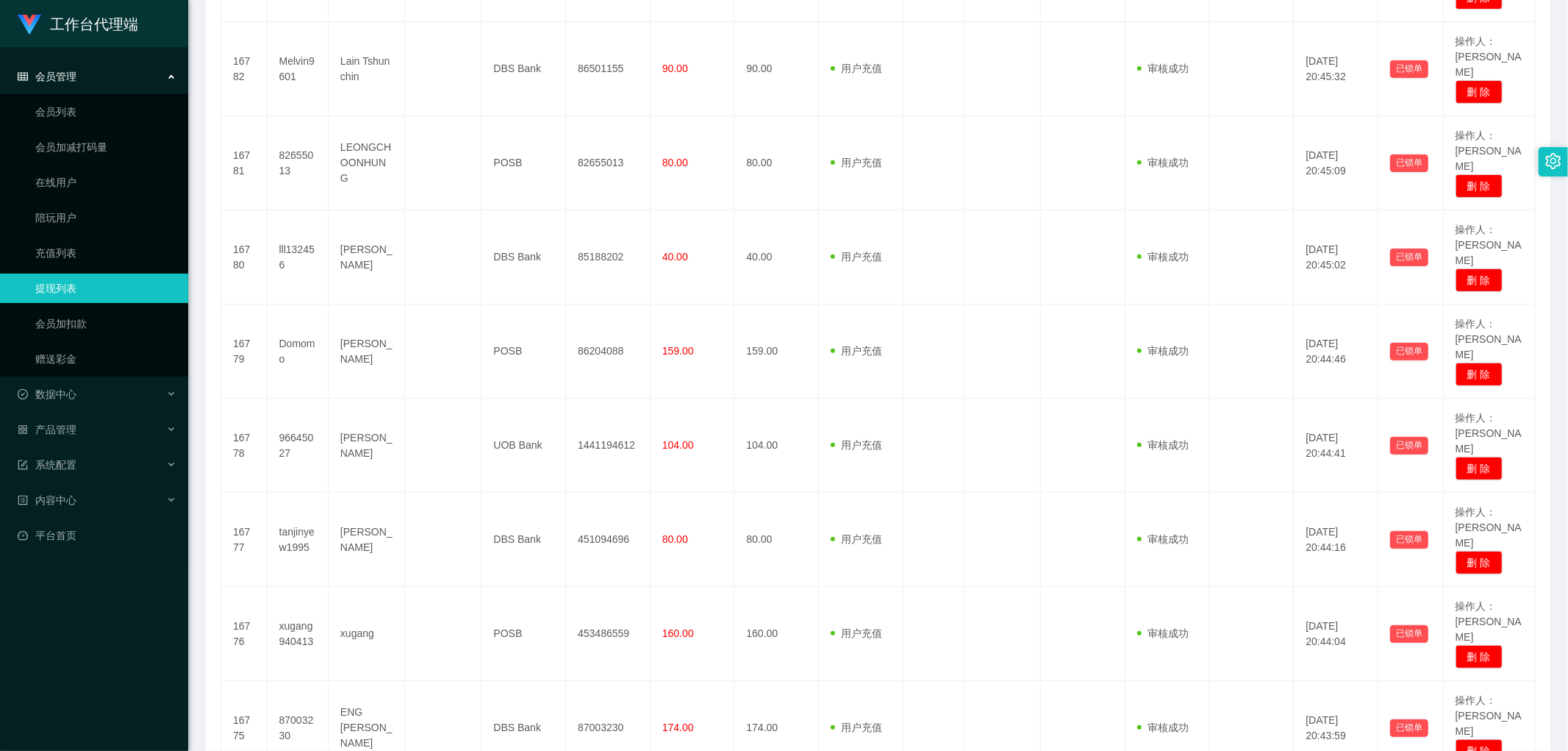
scroll to position [539, 0]
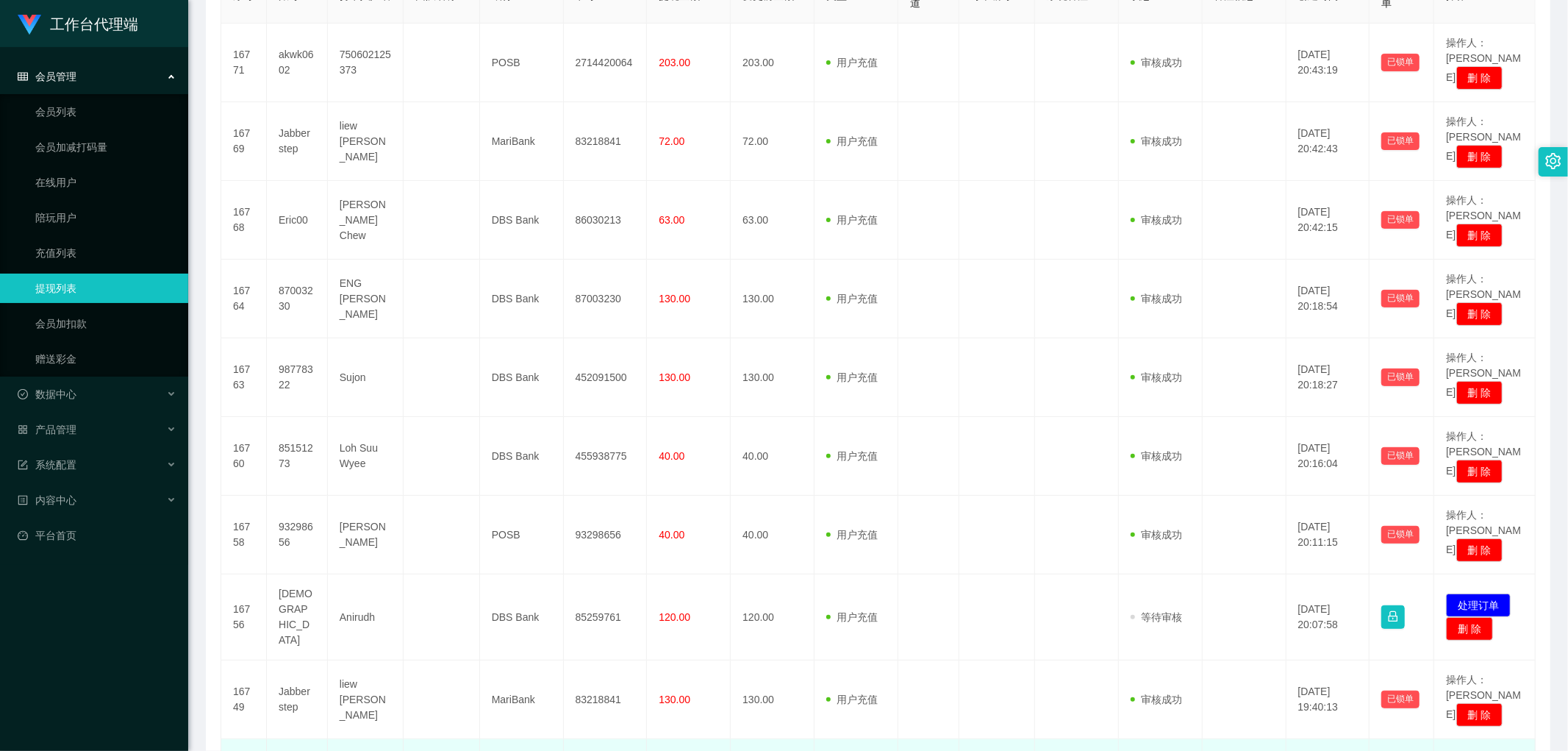
scroll to position [393, 0]
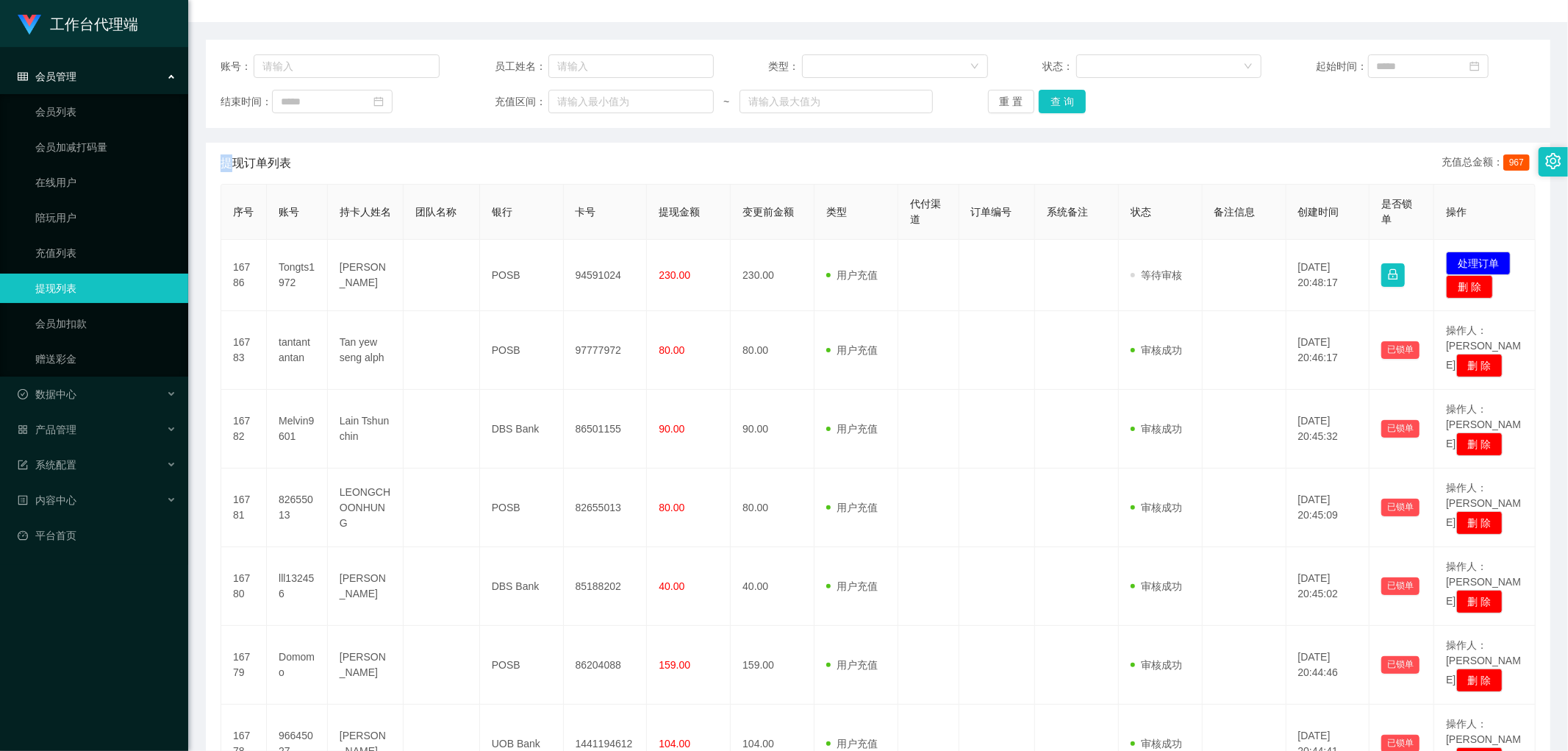
scroll to position [66, 0]
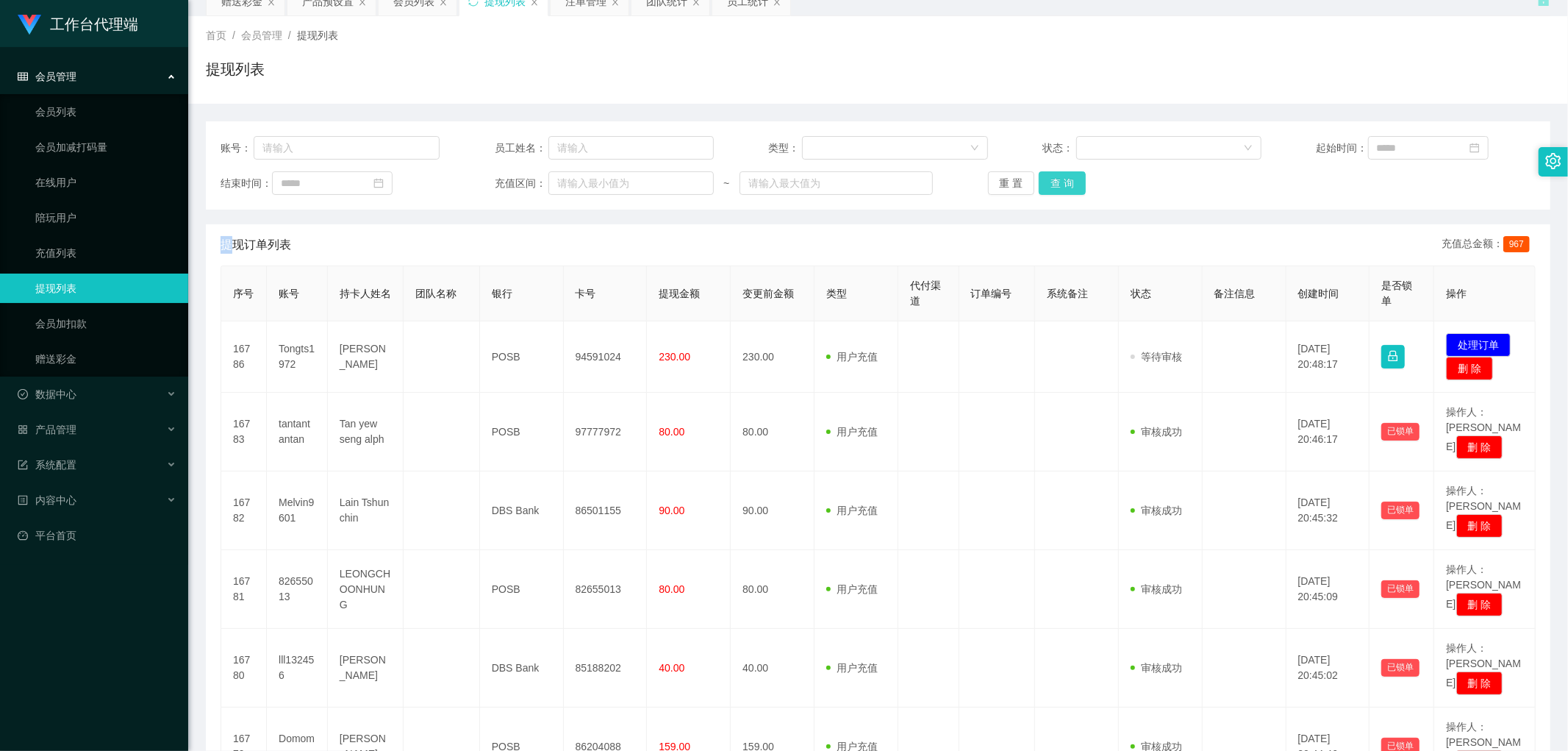
click at [1056, 184] on button "查 询" at bounding box center [1062, 182] width 47 height 23
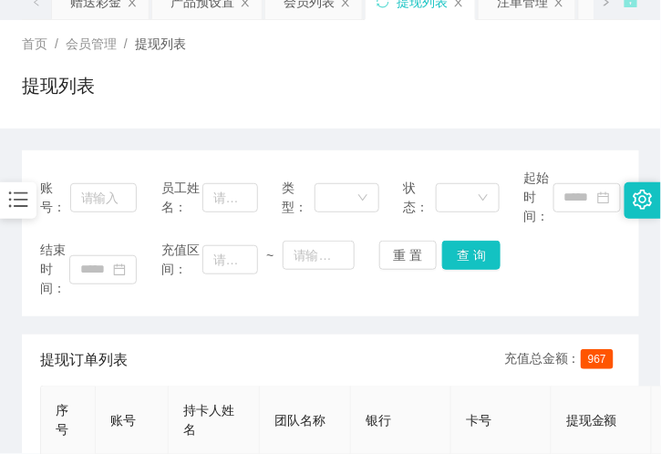
click at [207, 76] on div "提现列表" at bounding box center [330, 93] width 617 height 42
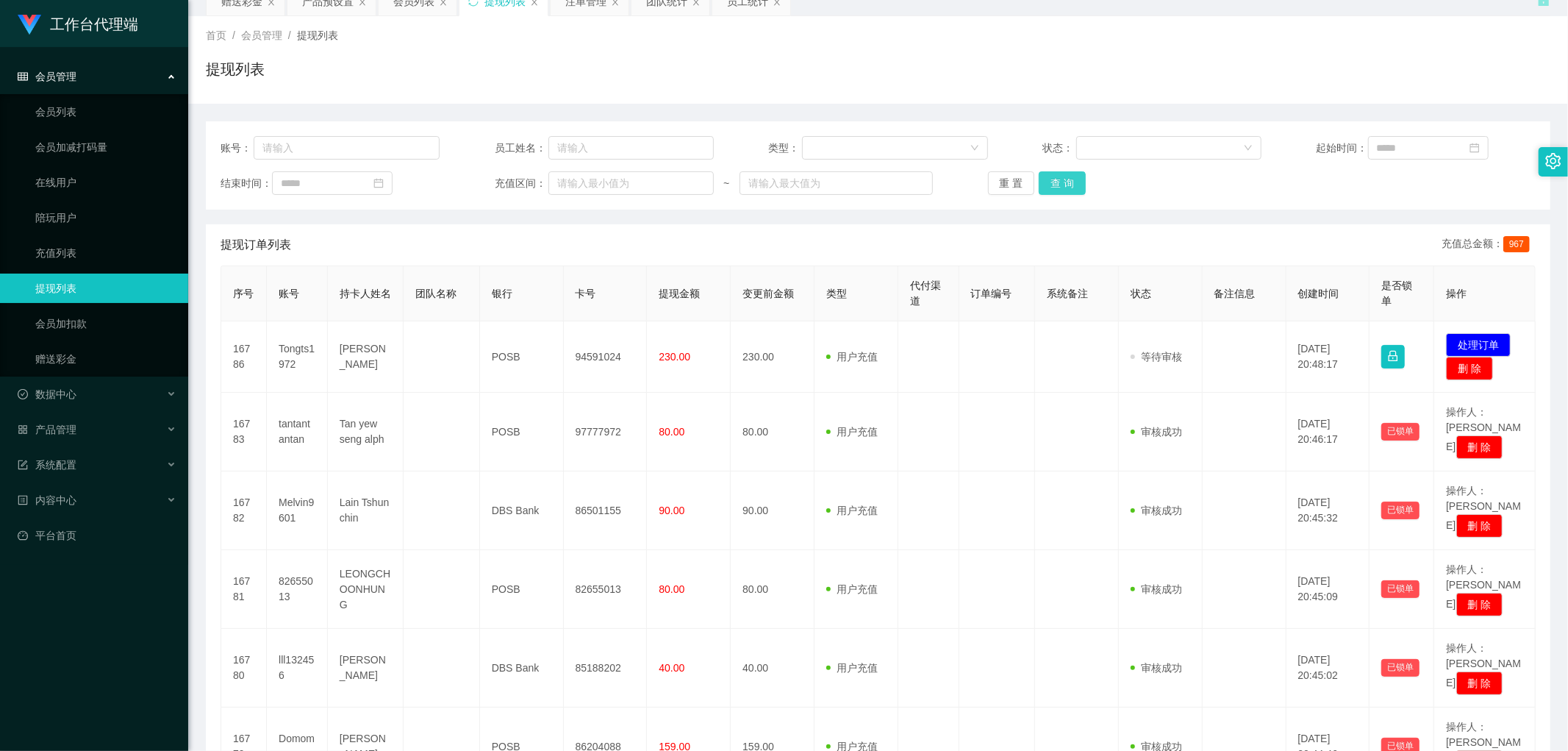
click at [1063, 181] on button "查 询" at bounding box center [1062, 182] width 47 height 23
click at [1063, 181] on div "重 置 查 询" at bounding box center [1098, 182] width 219 height 23
click at [1063, 181] on button "查 询" at bounding box center [1062, 182] width 47 height 23
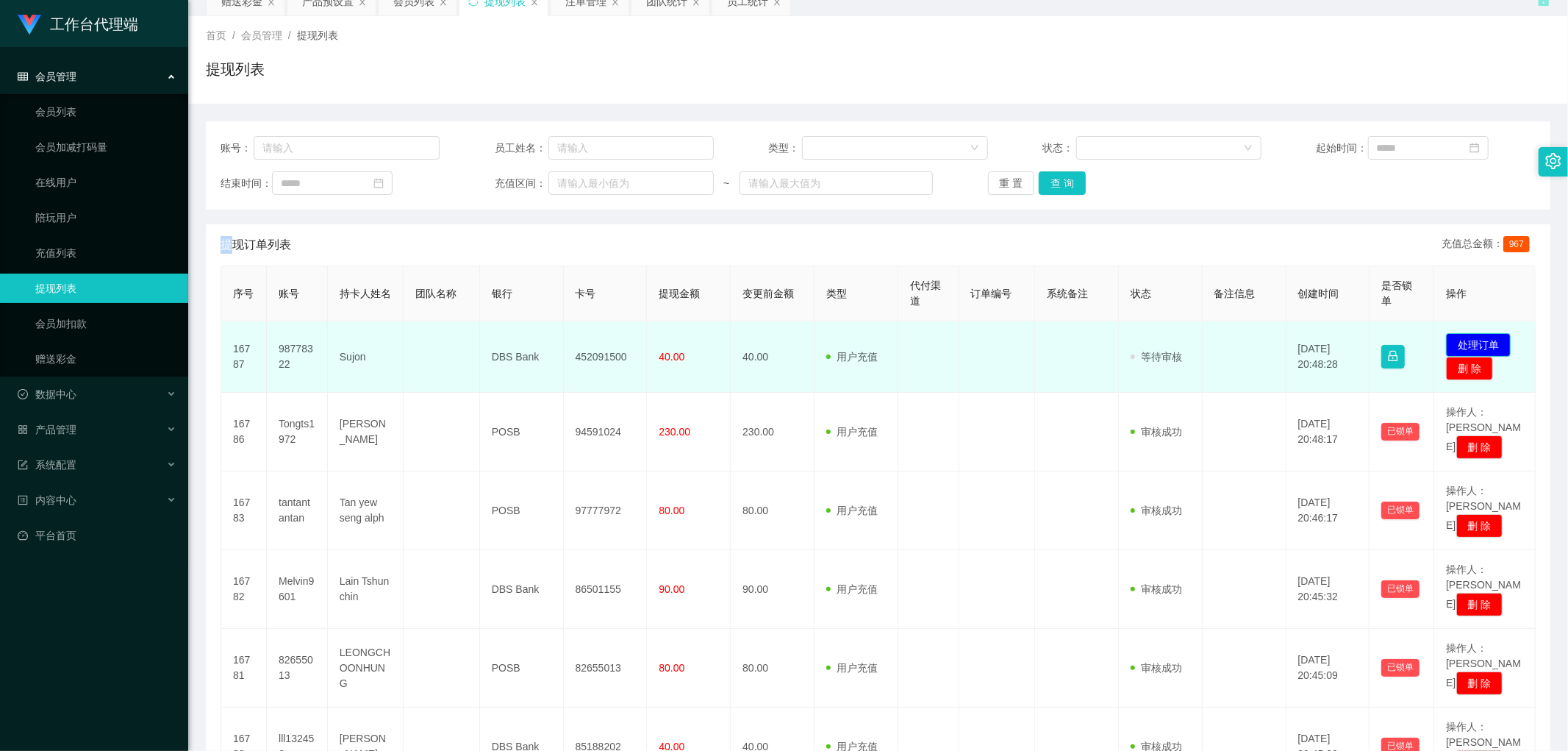
click at [1479, 340] on button "处理订单" at bounding box center [1478, 344] width 65 height 23
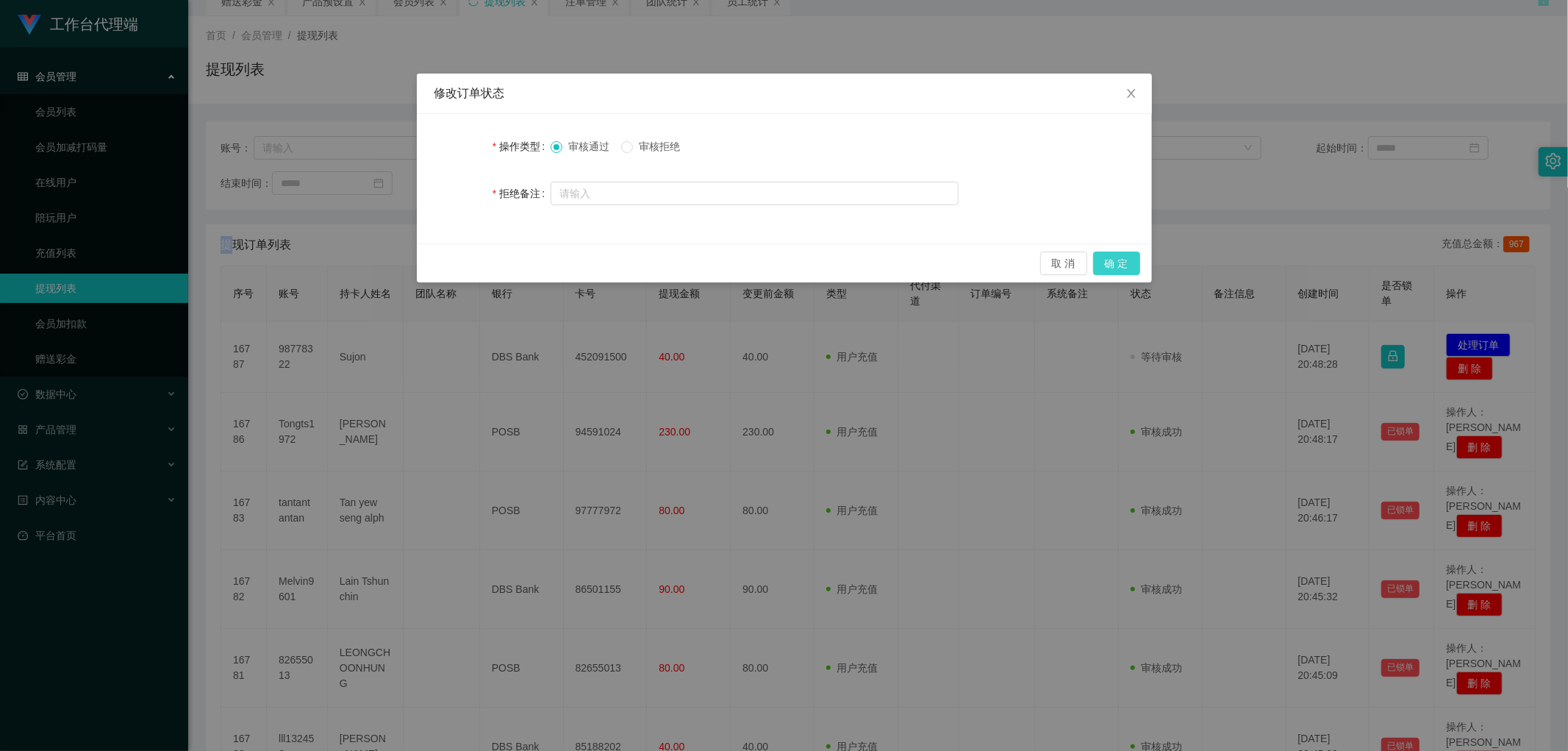
click at [1124, 262] on button "确 定" at bounding box center [1117, 263] width 47 height 23
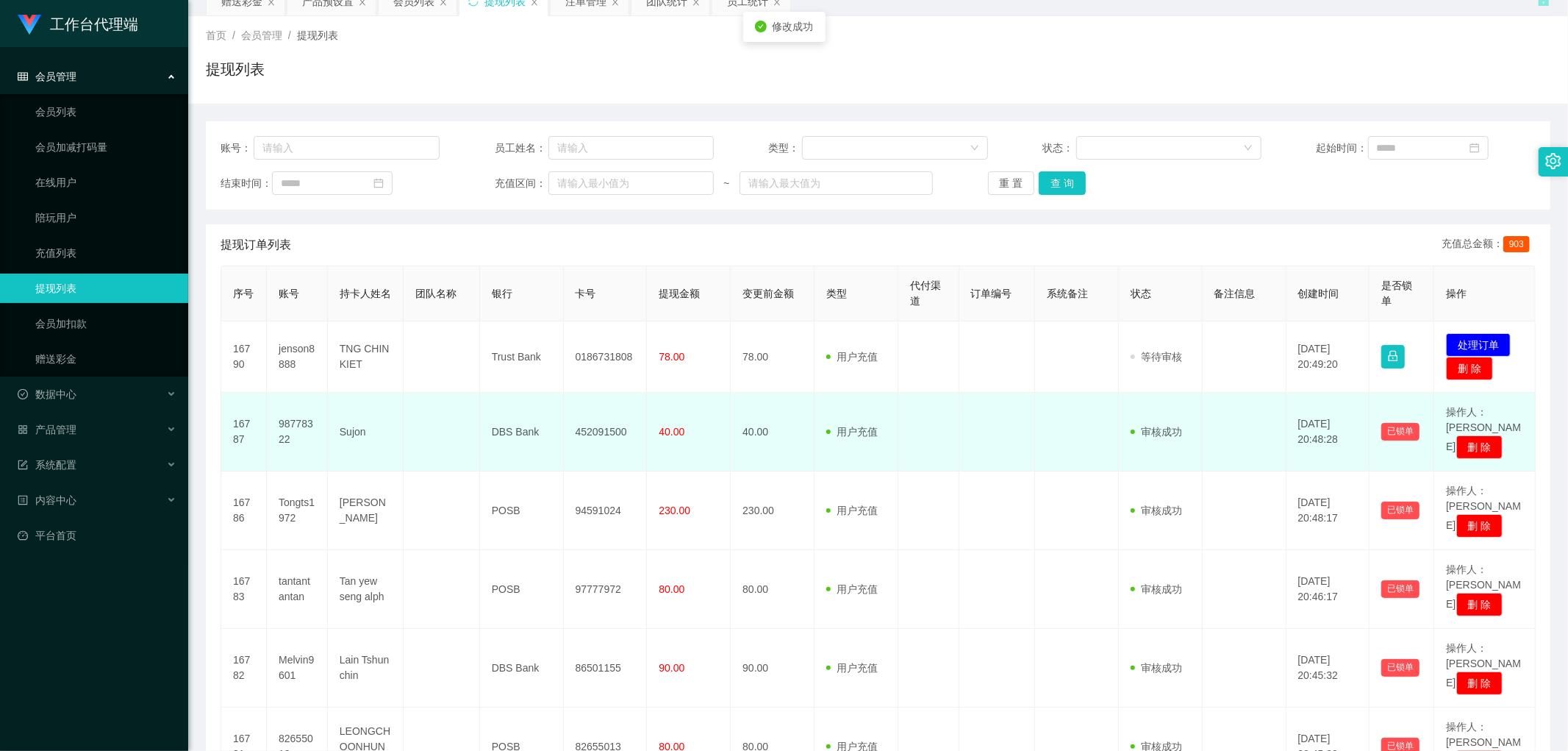
click at [592, 406] on td "452091500" at bounding box center [606, 432] width 84 height 79
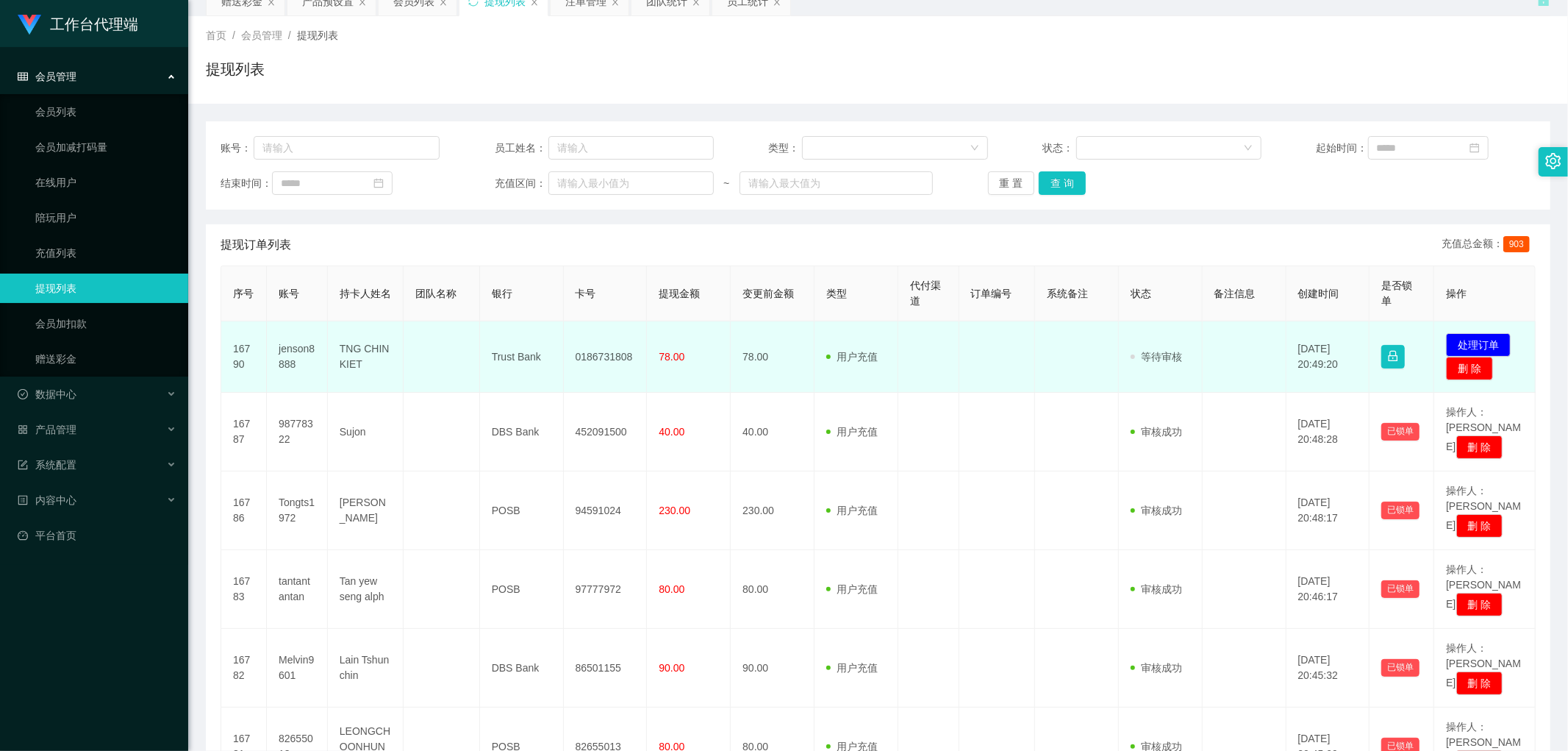
click at [598, 353] on td "0186731808" at bounding box center [606, 357] width 84 height 71
click at [1489, 346] on button "处理订单" at bounding box center [1478, 344] width 65 height 23
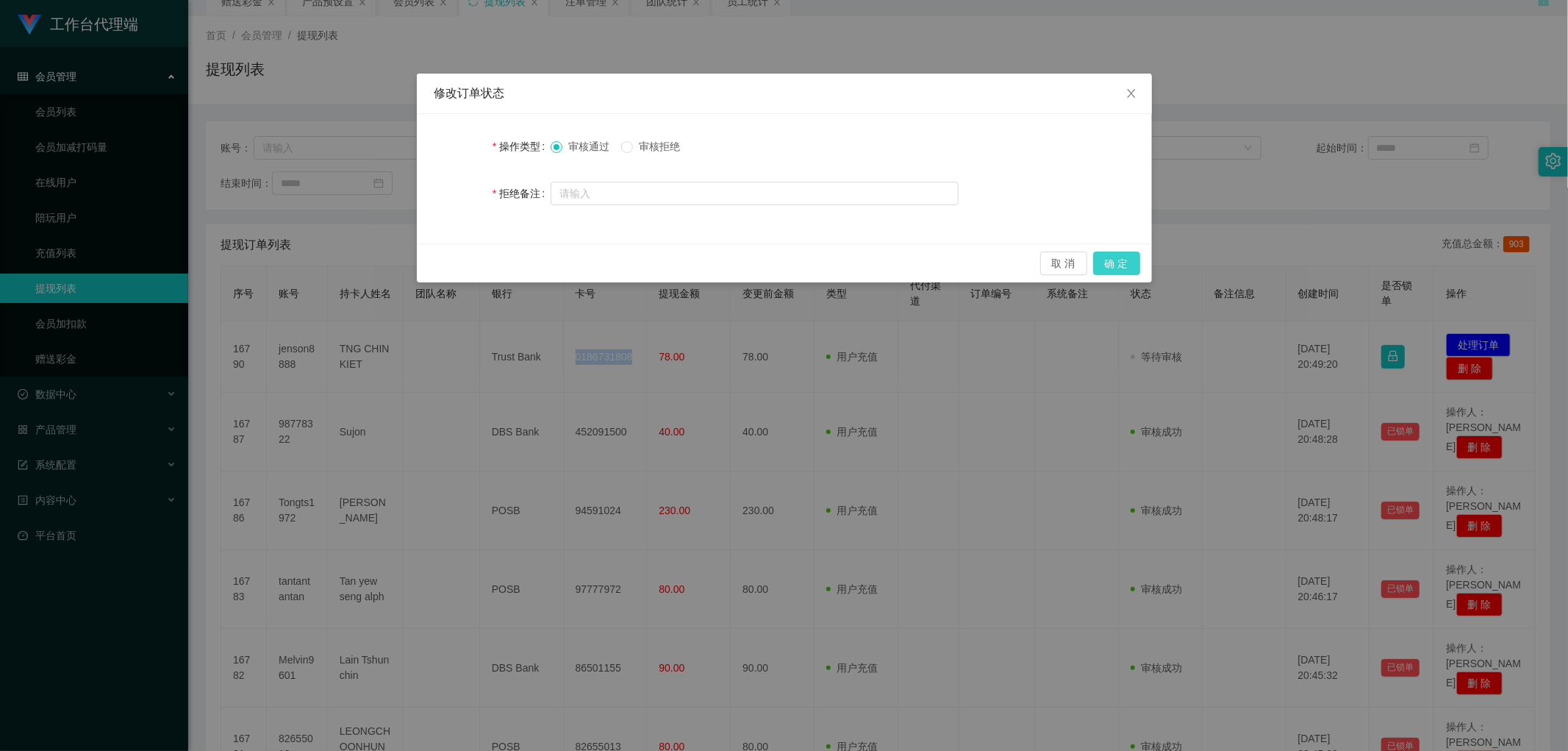
click at [1124, 272] on button "确 定" at bounding box center [1117, 263] width 47 height 23
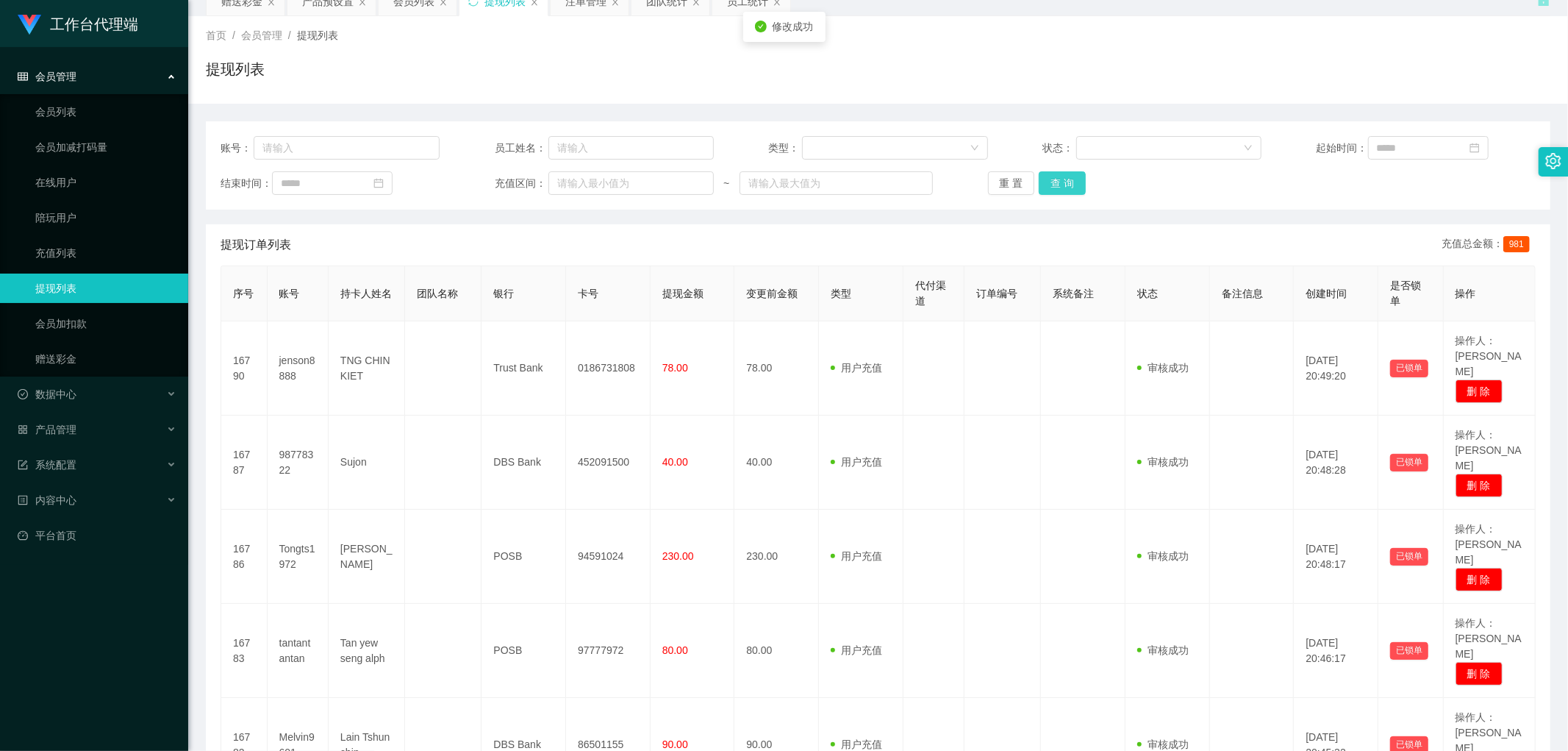
drag, startPoint x: 1056, startPoint y: 196, endPoint x: 1056, endPoint y: 188, distance: 8.0
click at [1056, 193] on div "账号： 员工姓名： 类型： 状态： 起始时间： 结束时间： 充值区间： ~ 重 置 查 询" at bounding box center [878, 165] width 1345 height 88
click at [1055, 186] on button "查 询" at bounding box center [1062, 182] width 47 height 23
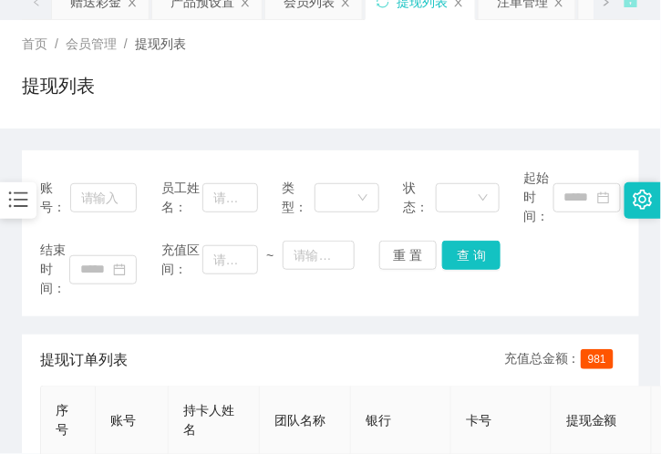
drag, startPoint x: 333, startPoint y: 109, endPoint x: 423, endPoint y: 73, distance: 97.3
click at [334, 109] on div "提现列表" at bounding box center [330, 93] width 617 height 42
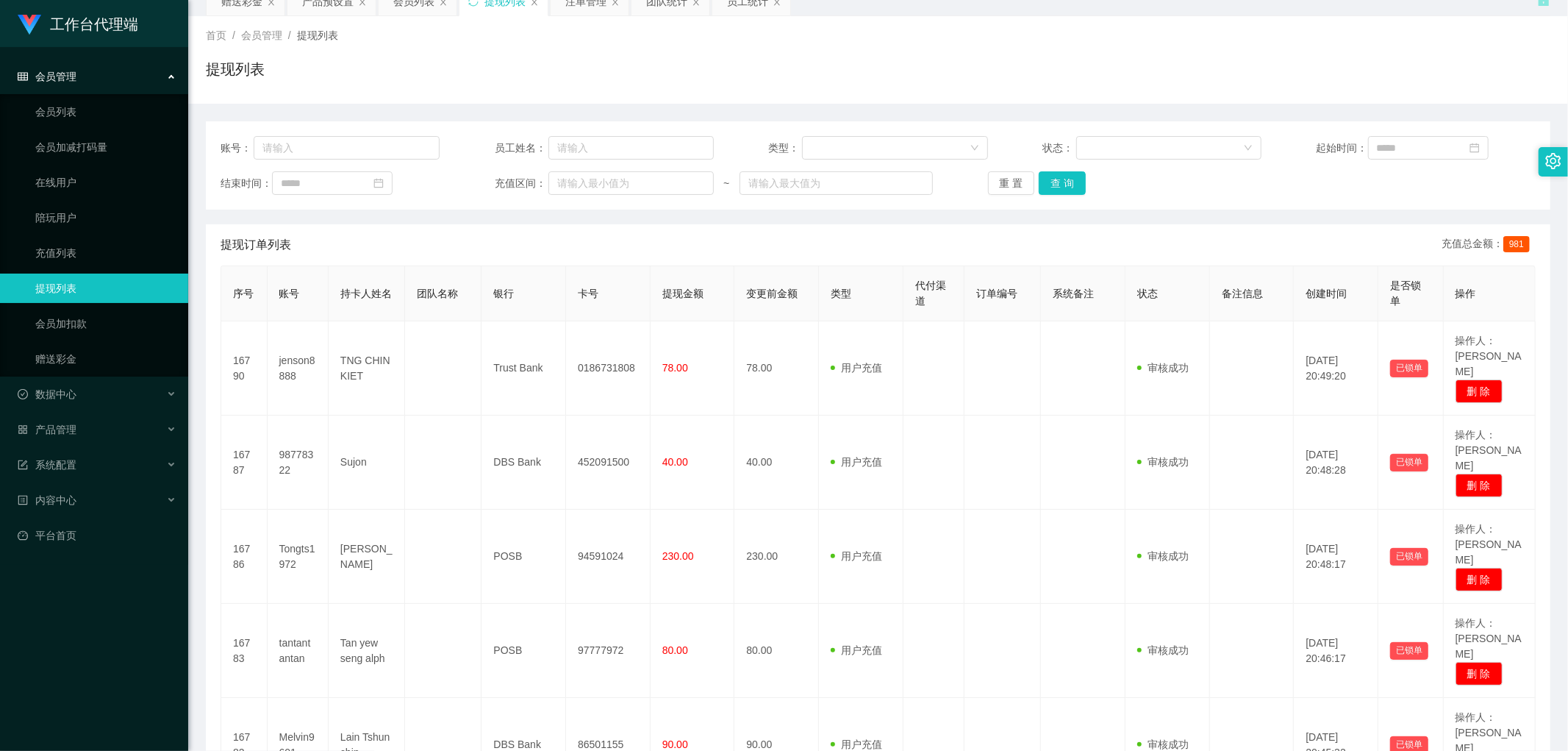
click at [1086, 180] on div "重 置 查 询" at bounding box center [1098, 182] width 219 height 23
click at [1074, 180] on button "查 询" at bounding box center [1062, 182] width 47 height 23
click at [1074, 180] on div "重 置 查 询" at bounding box center [1098, 182] width 219 height 23
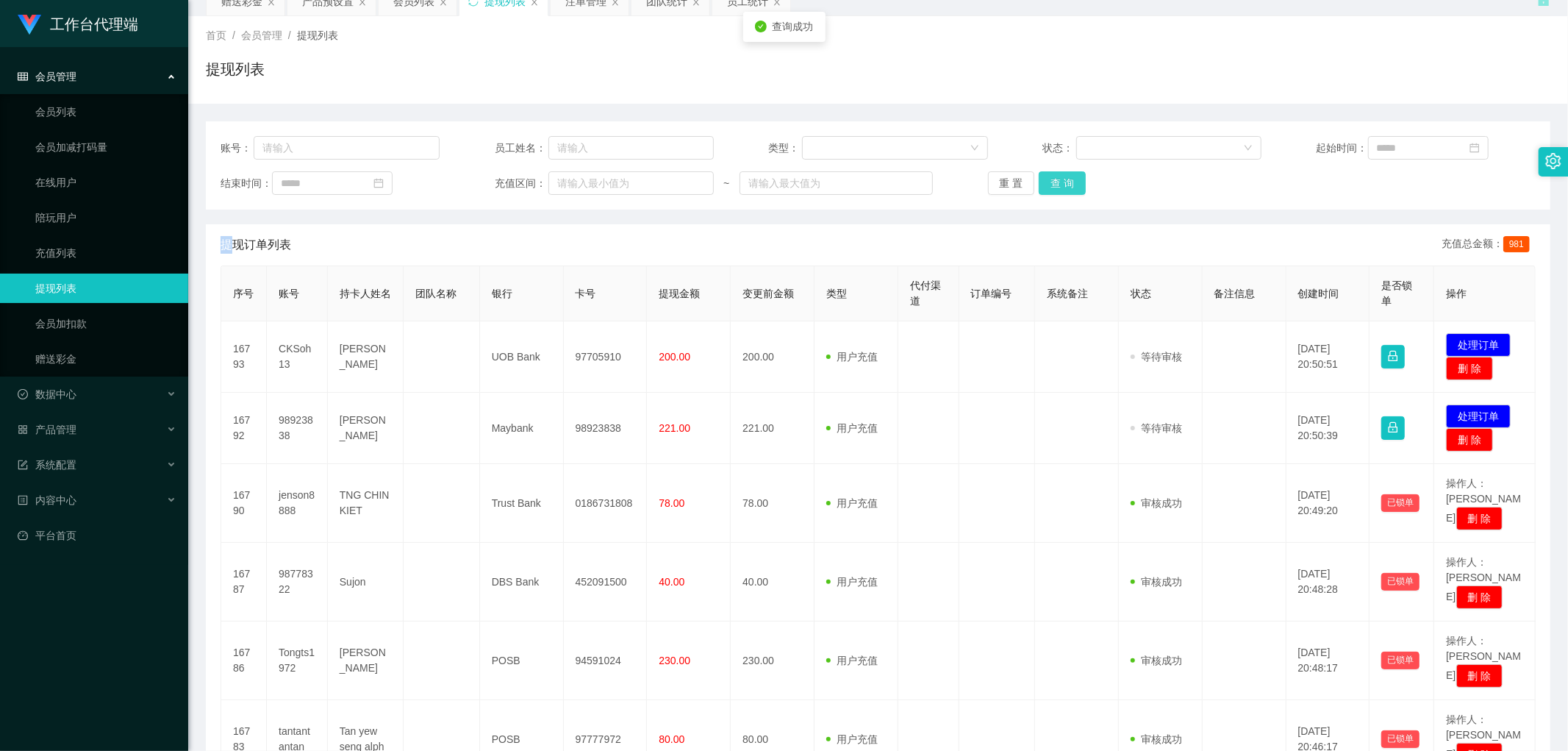
click at [1074, 180] on button "查 询" at bounding box center [1062, 182] width 47 height 23
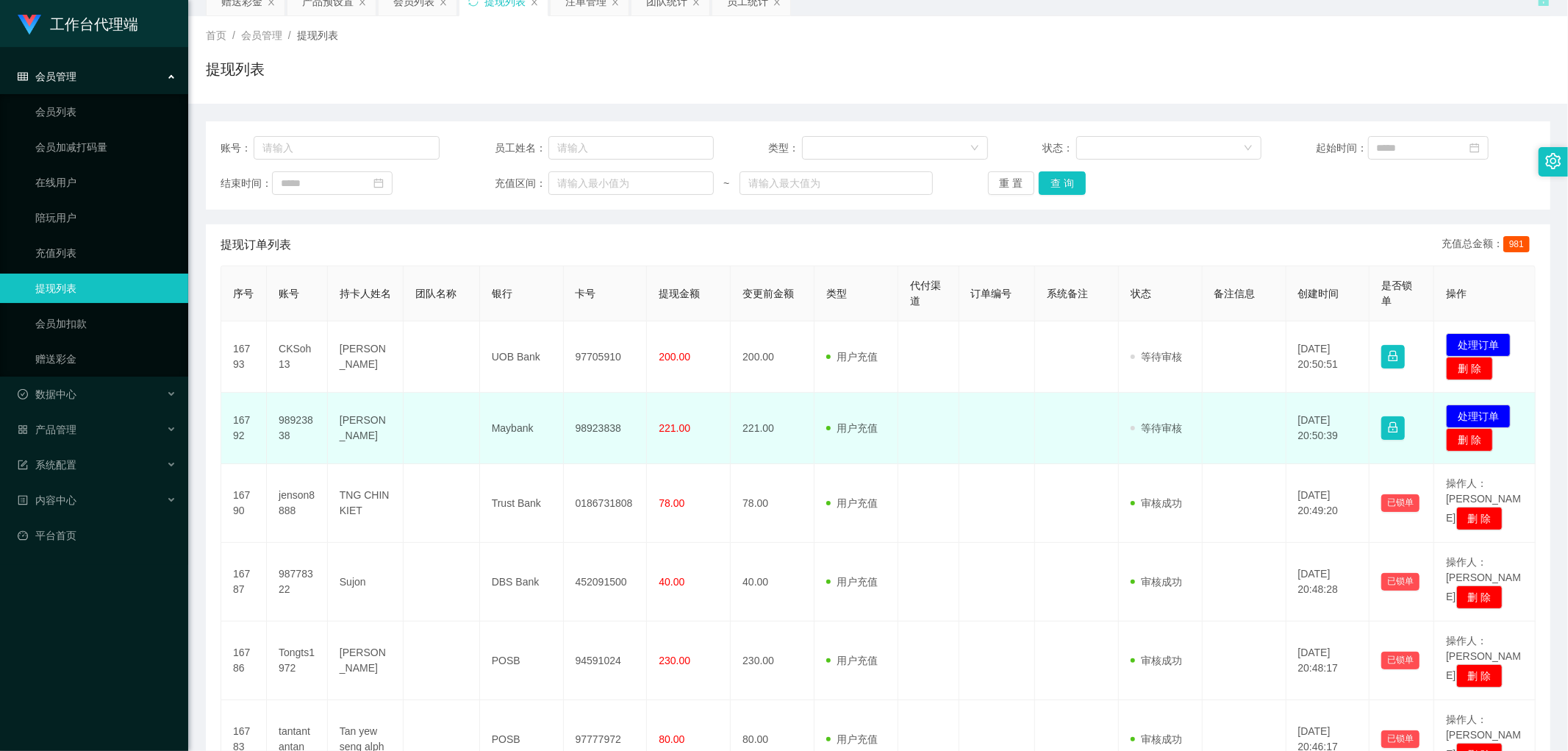
click at [592, 428] on td "98923838" at bounding box center [606, 428] width 84 height 71
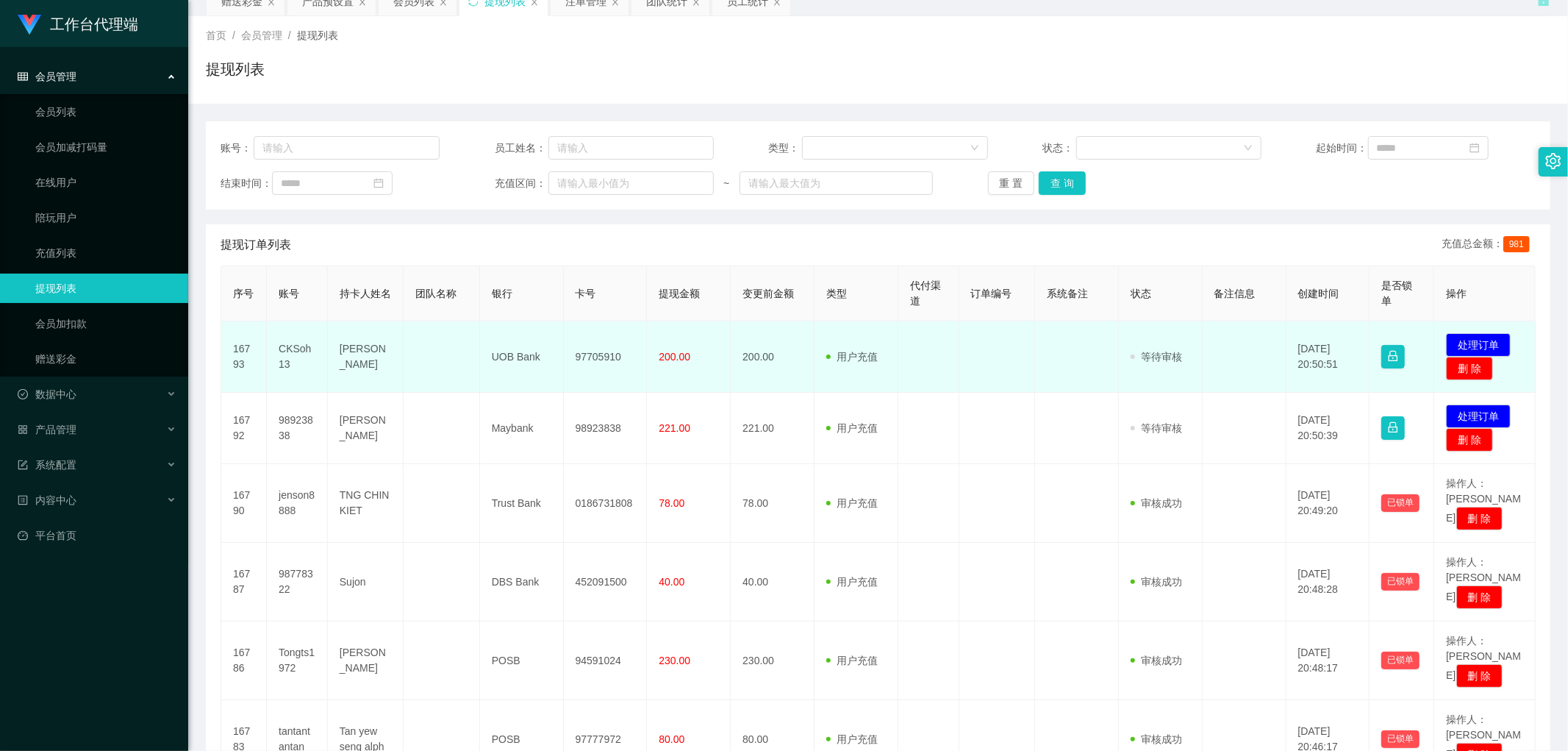
click at [590, 355] on td "97705910" at bounding box center [606, 357] width 84 height 71
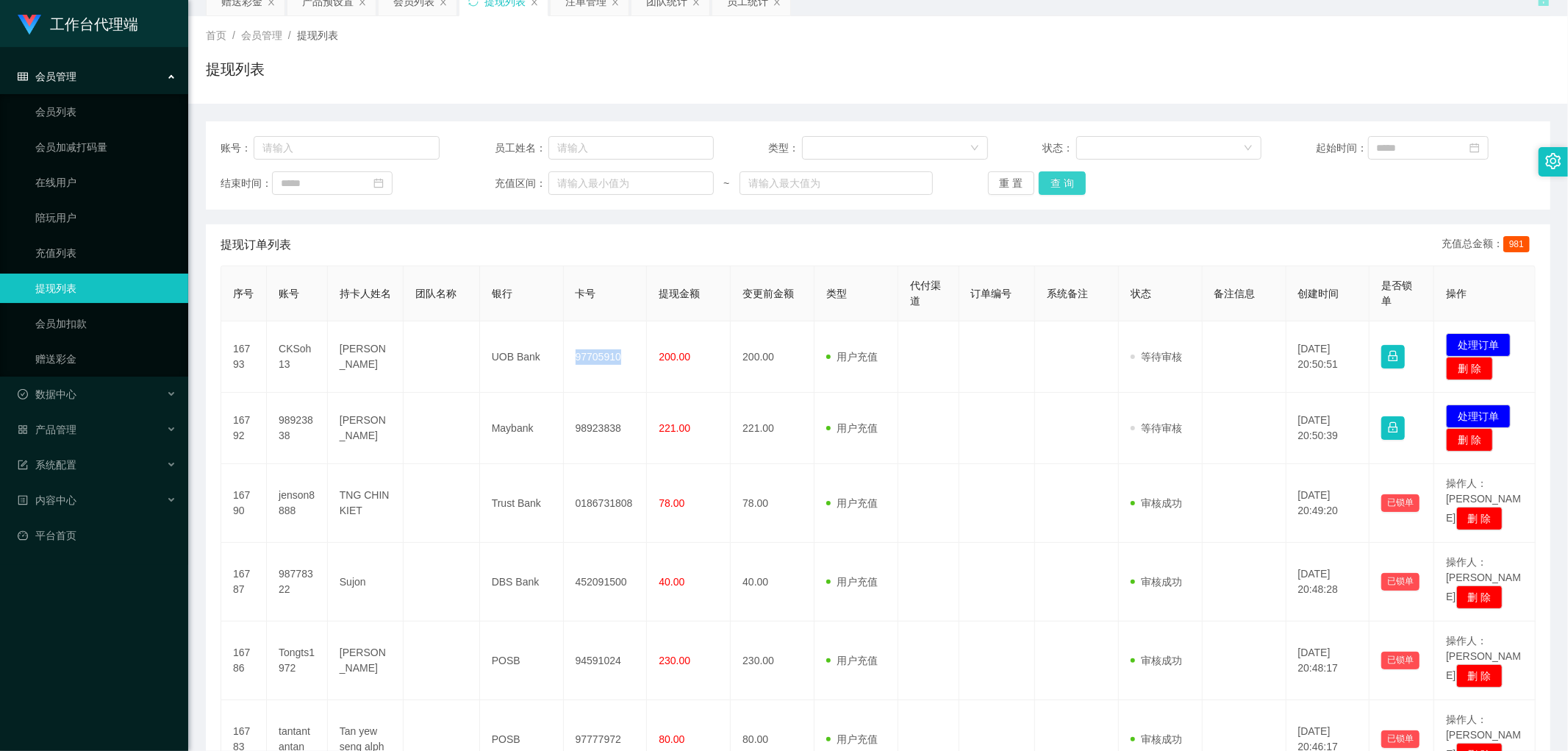
click at [1062, 182] on button "查 询" at bounding box center [1062, 182] width 47 height 23
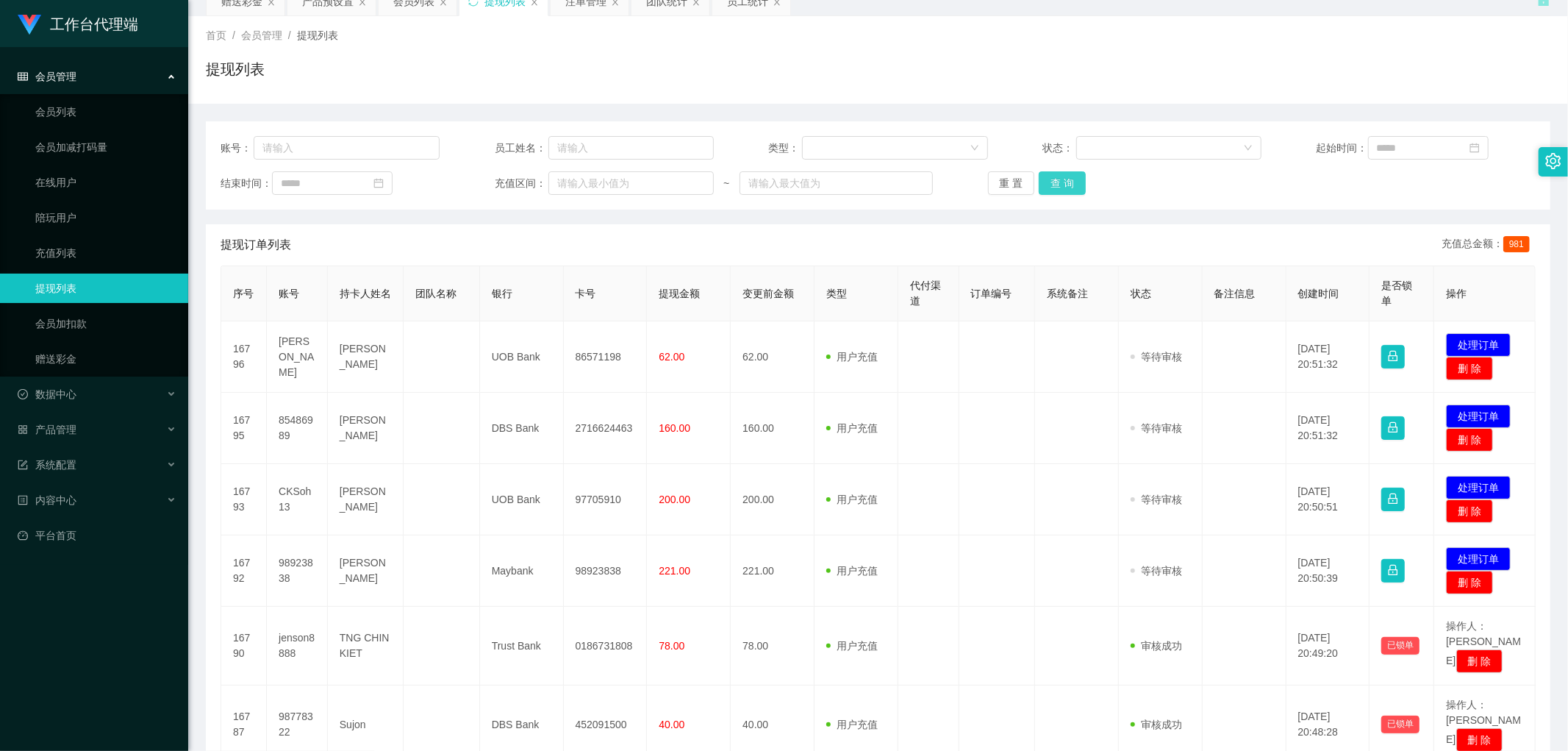
click at [1066, 181] on button "查 询" at bounding box center [1062, 182] width 47 height 23
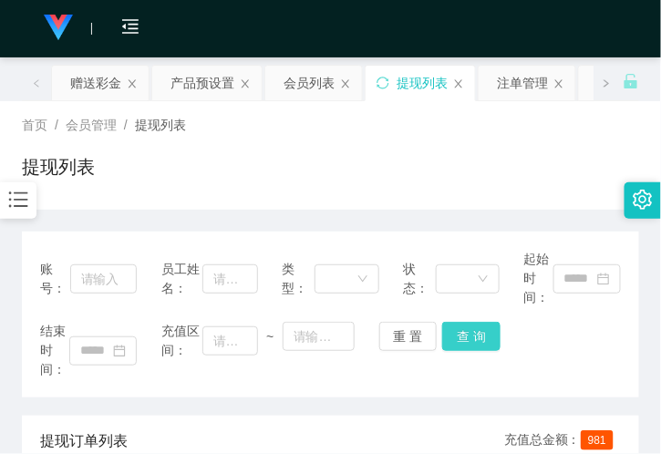
scroll to position [0, 0]
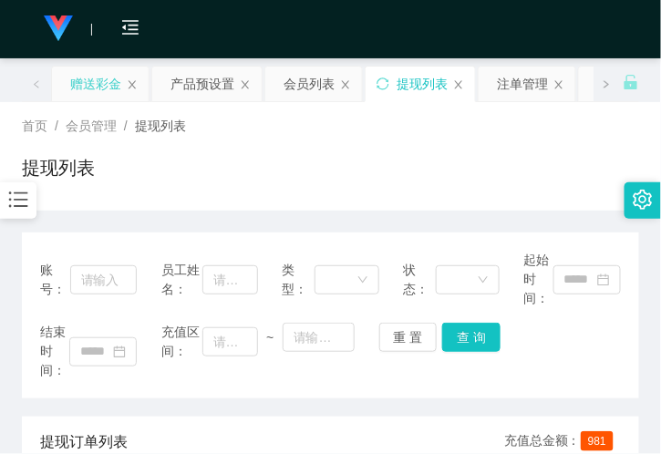
click at [103, 77] on div "赠送彩金" at bounding box center [95, 84] width 51 height 35
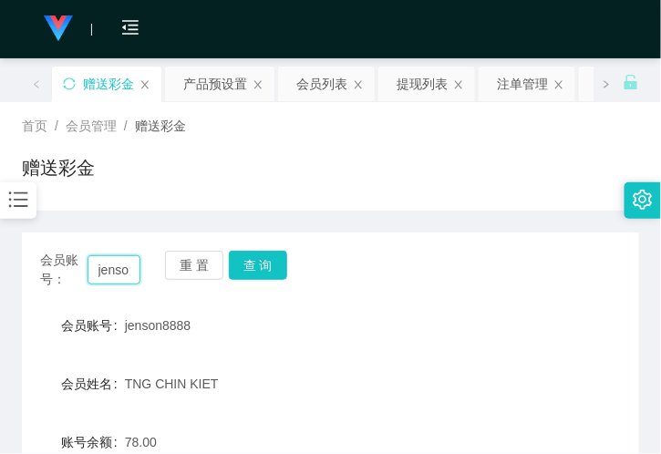
click at [110, 268] on input "jenson8888" at bounding box center [114, 269] width 53 height 29
drag, startPoint x: 110, startPoint y: 268, endPoint x: 231, endPoint y: 264, distance: 120.4
click at [110, 267] on input "jenson8888" at bounding box center [114, 269] width 53 height 29
paste input "Melvin9601"
click at [250, 264] on button "查 询" at bounding box center [258, 265] width 58 height 29
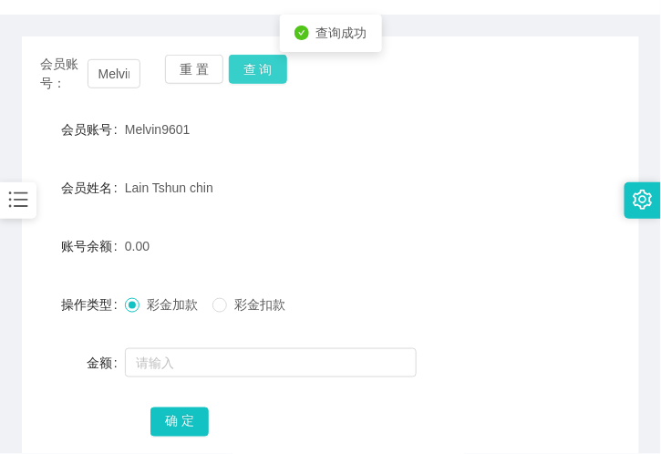
scroll to position [202, 0]
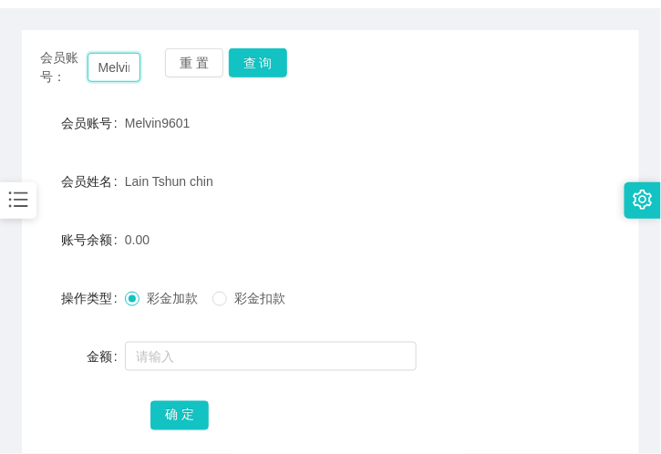
click at [133, 67] on input "Melvin9601" at bounding box center [114, 67] width 53 height 29
click at [131, 67] on input "Melvin9601" at bounding box center [114, 67] width 53 height 29
paste input "98778322"
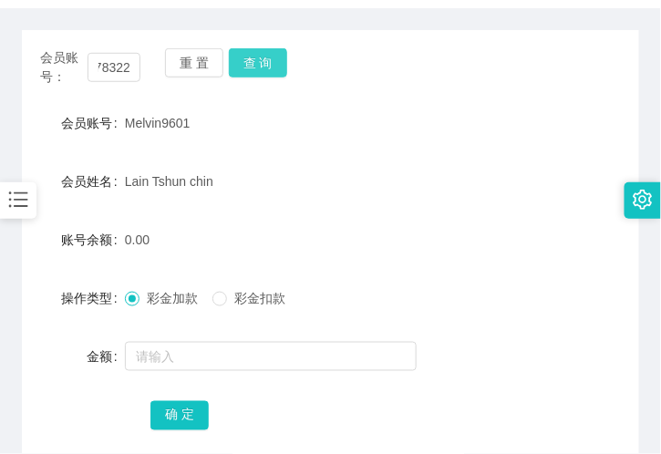
click at [265, 67] on button "查 询" at bounding box center [258, 62] width 58 height 29
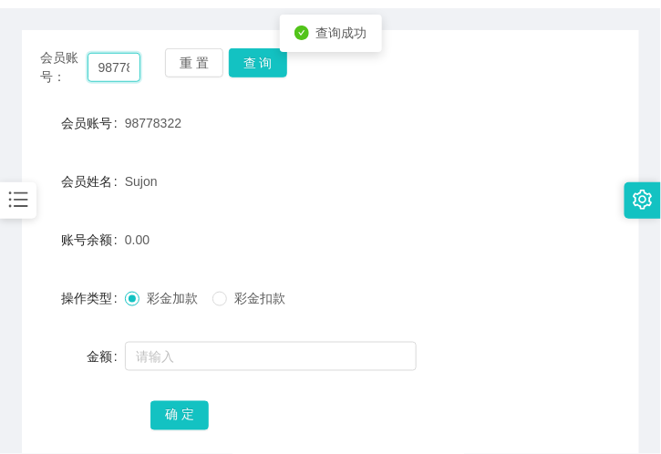
click at [129, 67] on input "98778322" at bounding box center [114, 67] width 53 height 29
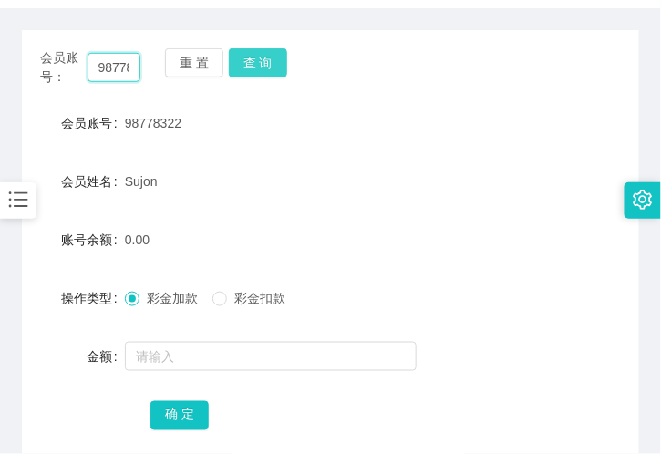
paste input "Eric00"
click at [261, 57] on button "查 询" at bounding box center [258, 62] width 58 height 29
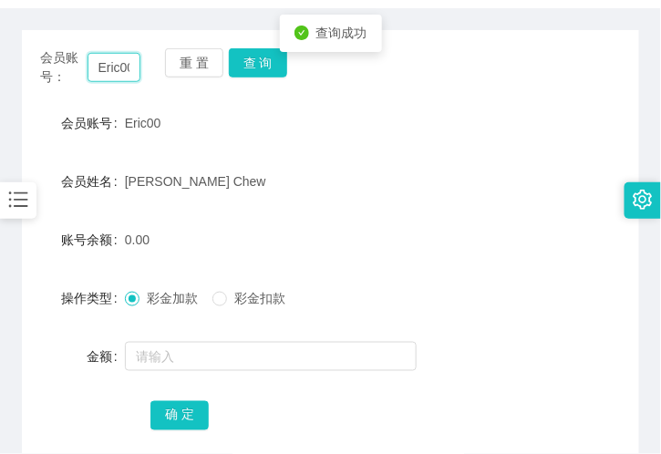
click at [113, 69] on input "Eric00" at bounding box center [114, 67] width 53 height 29
paste input "Jabberstep"
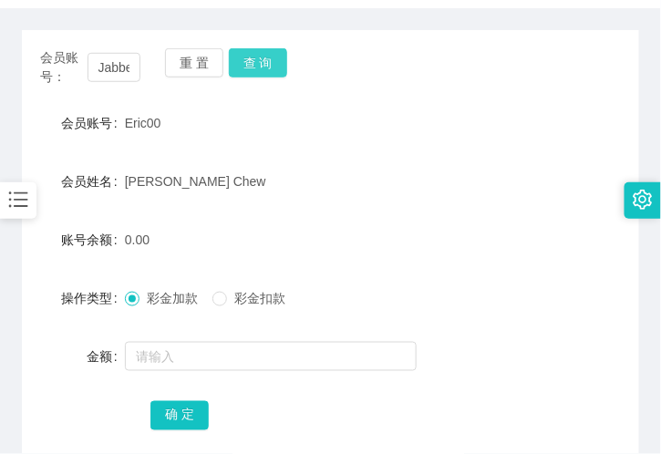
click at [283, 61] on button "查 询" at bounding box center [258, 62] width 58 height 29
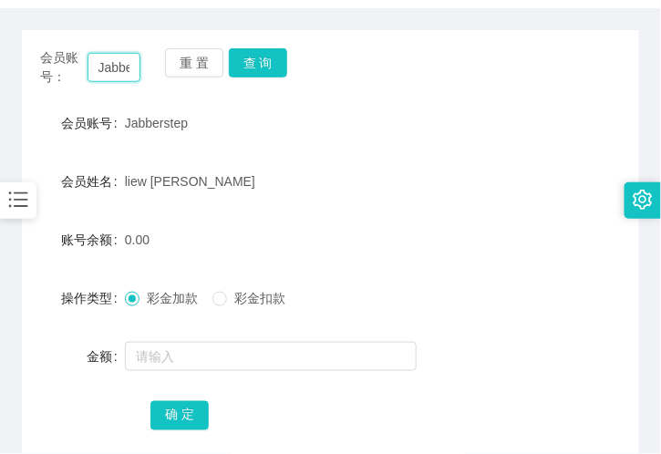
click at [117, 65] on input "Jabberstep" at bounding box center [114, 67] width 53 height 29
paste input "akwk0602"
type input "akwk0602"
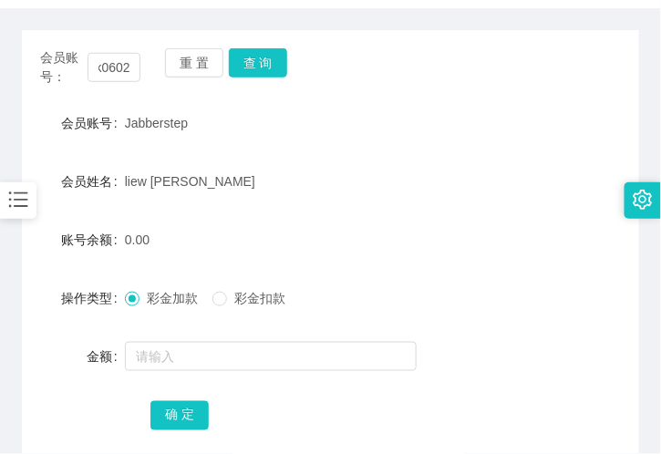
click at [284, 76] on div "会员账号： akwk0602 重 置 查 询" at bounding box center [330, 67] width 617 height 38
click at [274, 65] on button "查 询" at bounding box center [258, 62] width 58 height 29
